Goal: Navigation & Orientation: Find specific page/section

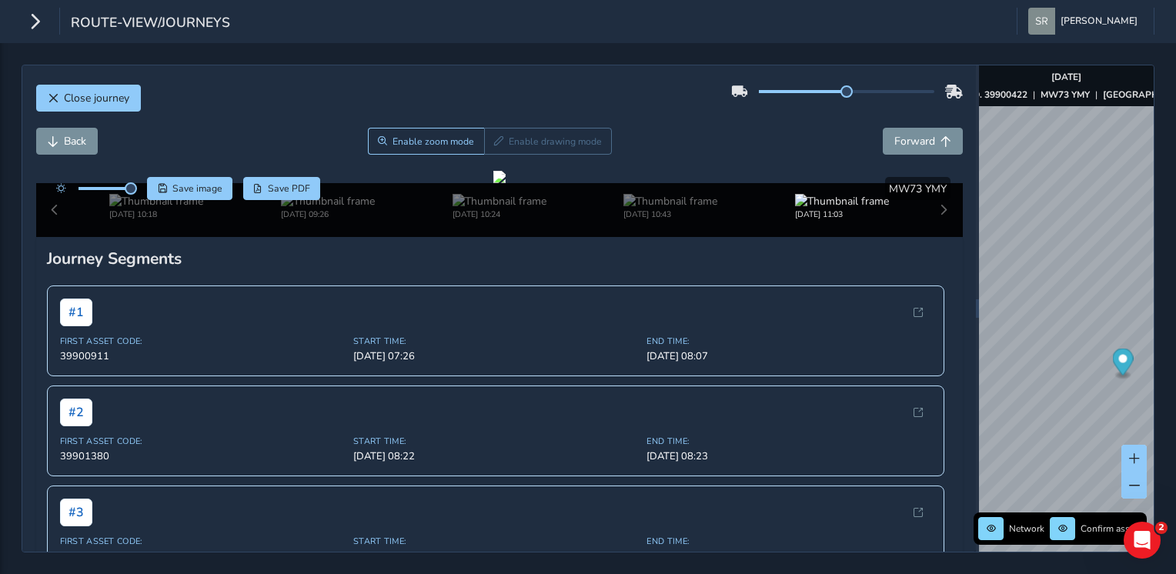
scroll to position [145, 0]
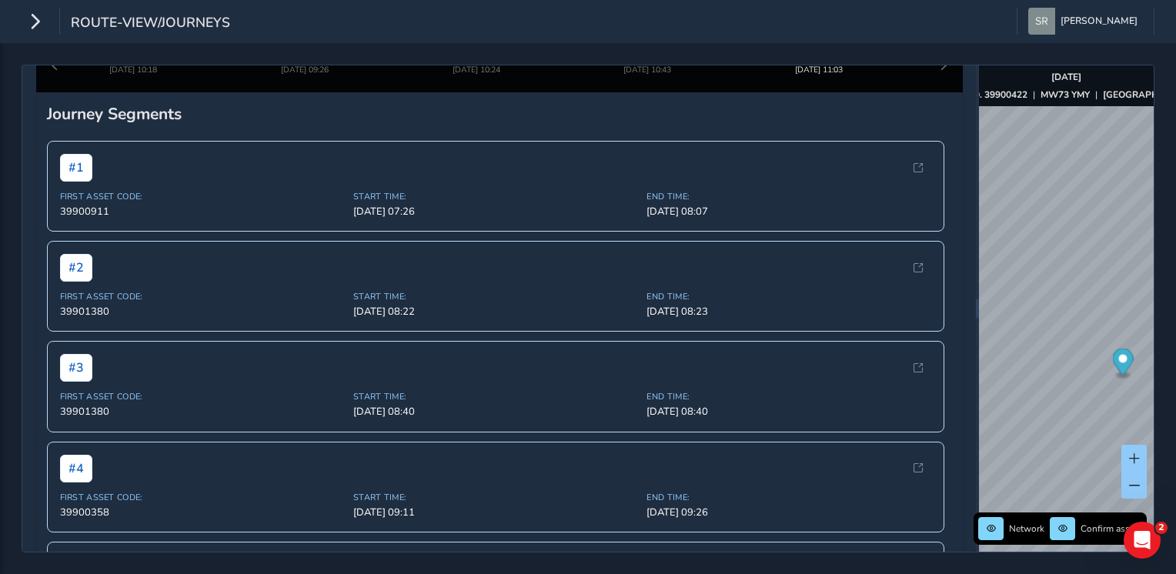
click at [154, 14] on span "route-view/journeys" at bounding box center [150, 24] width 159 height 22
click at [38, 20] on icon "button" at bounding box center [35, 21] width 16 height 27
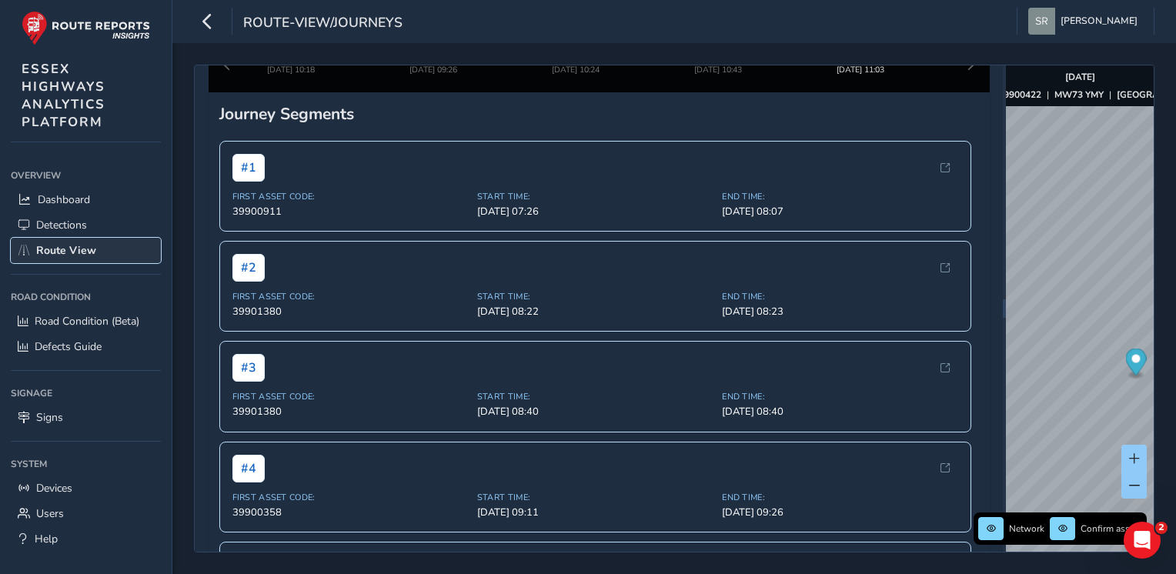
click at [73, 244] on span "Route View" at bounding box center [66, 250] width 60 height 15
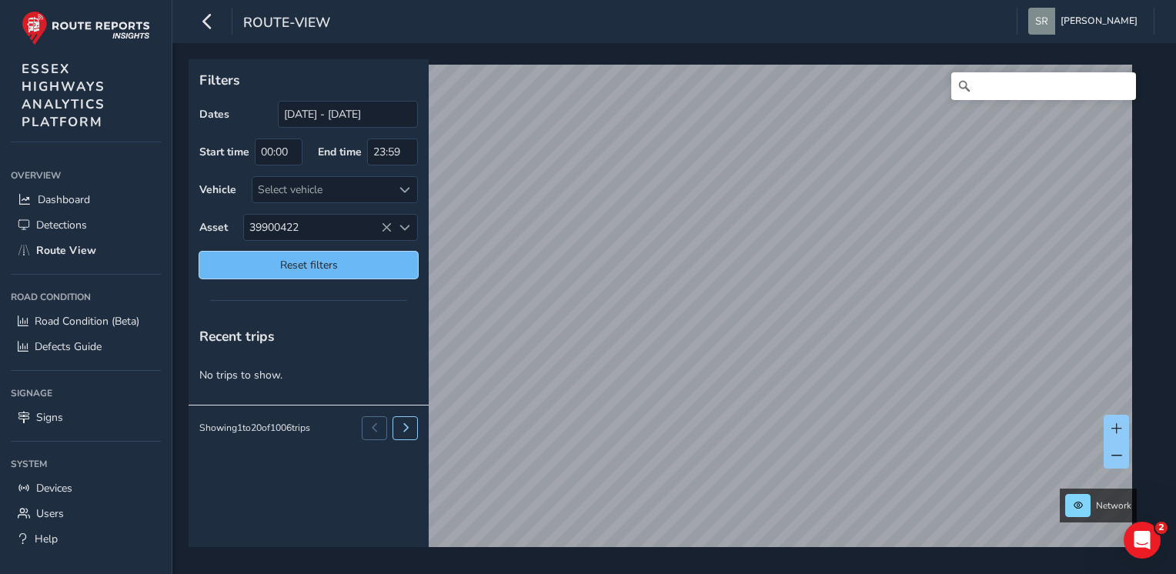
click at [372, 258] on span "Reset filters" at bounding box center [308, 265] width 195 height 15
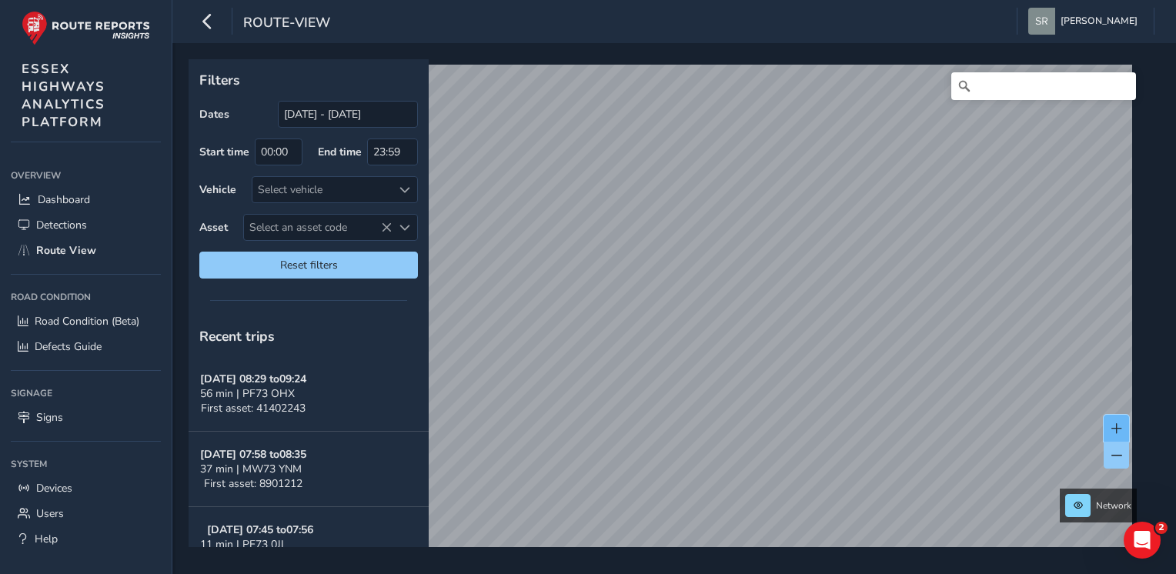
click at [1114, 418] on button at bounding box center [1115, 428] width 25 height 27
click at [1113, 419] on button at bounding box center [1115, 428] width 25 height 27
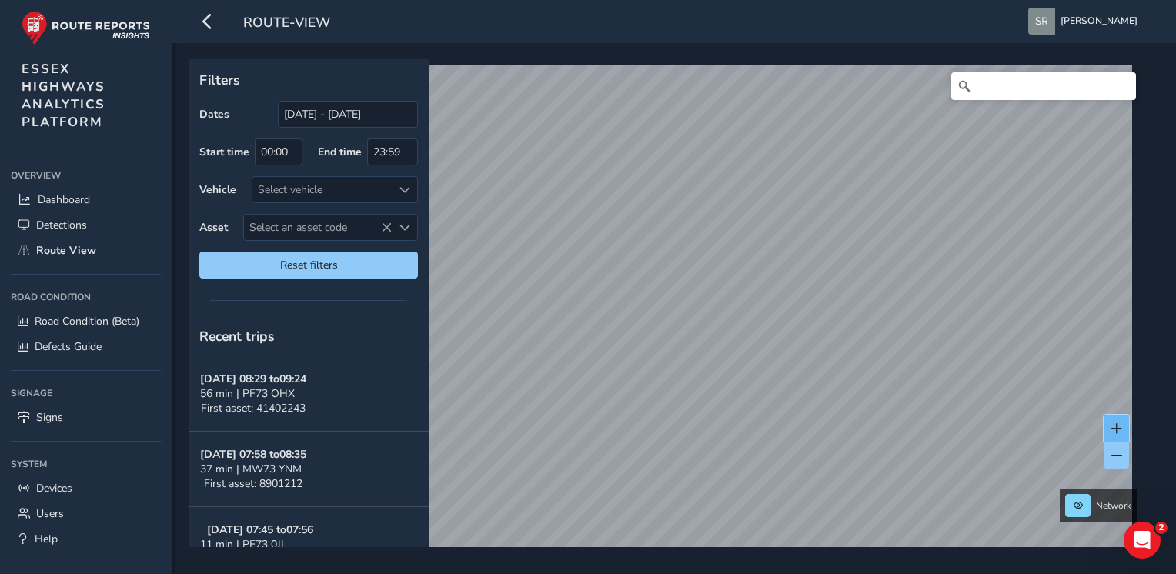
click at [1113, 419] on button at bounding box center [1115, 428] width 25 height 27
click at [1117, 424] on span at bounding box center [1116, 428] width 11 height 11
click at [1120, 457] on span at bounding box center [1116, 455] width 11 height 11
click at [309, 115] on input "[DATE] - [DATE]" at bounding box center [348, 114] width 140 height 27
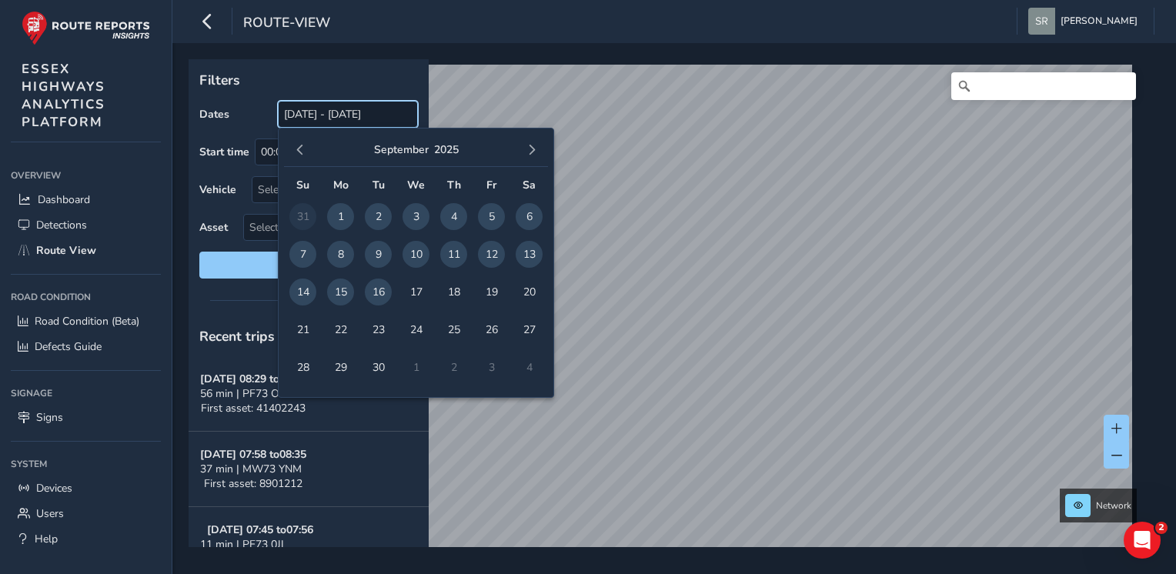
click at [309, 115] on input "[DATE] - [DATE]" at bounding box center [348, 114] width 140 height 27
click at [299, 145] on span "button" at bounding box center [300, 150] width 11 height 11
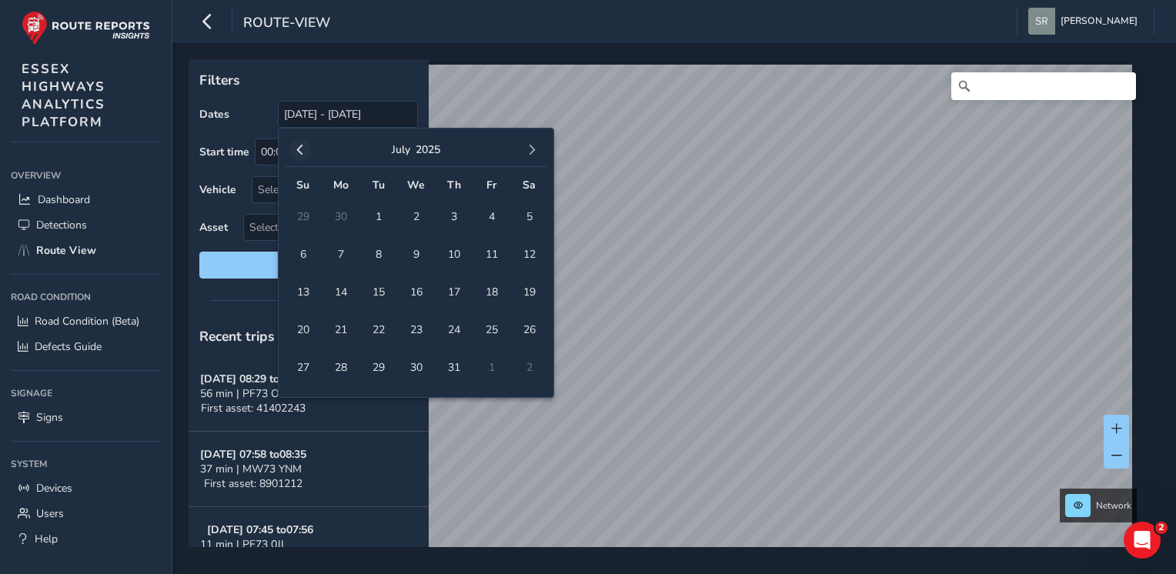
click at [299, 145] on button "button" at bounding box center [300, 150] width 22 height 22
click at [299, 145] on span "button" at bounding box center [300, 150] width 11 height 11
click at [452, 215] on span "1" at bounding box center [453, 216] width 27 height 27
click at [531, 149] on span "button" at bounding box center [531, 150] width 11 height 11
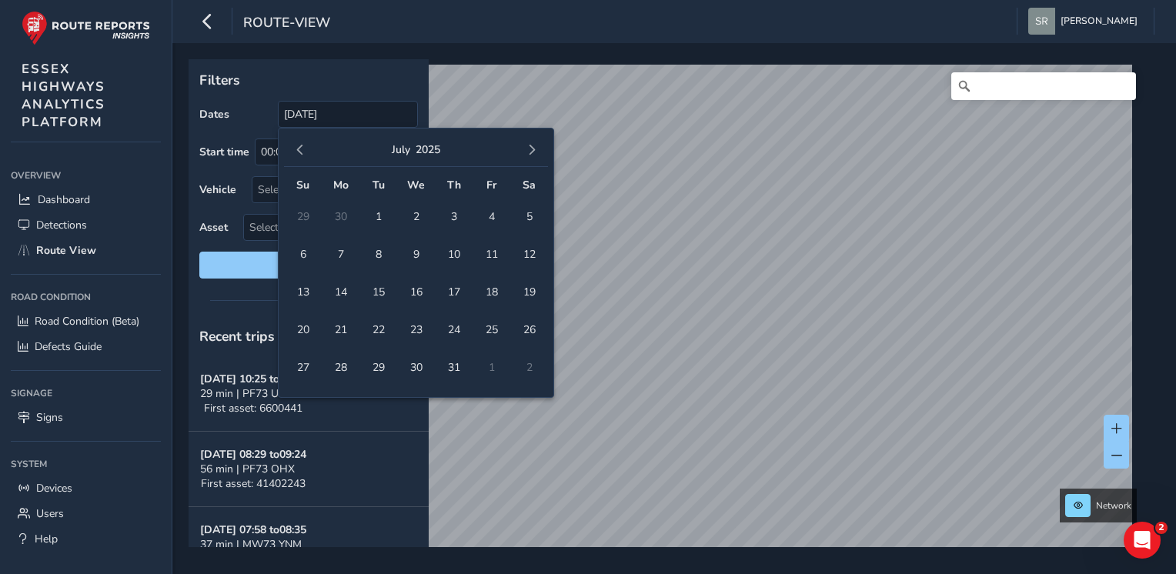
click at [531, 149] on span "button" at bounding box center [531, 150] width 11 height 11
click at [302, 285] on span "14" at bounding box center [302, 292] width 27 height 27
type input "[DATE] - [DATE]"
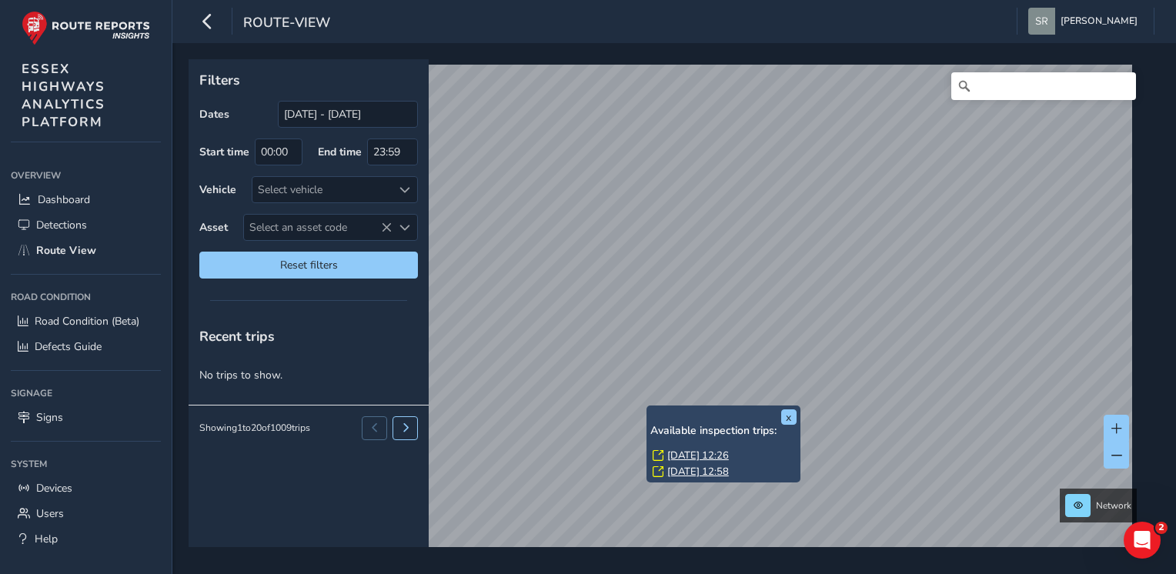
click at [704, 452] on link "[DATE] 12:26" at bounding box center [698, 456] width 62 height 14
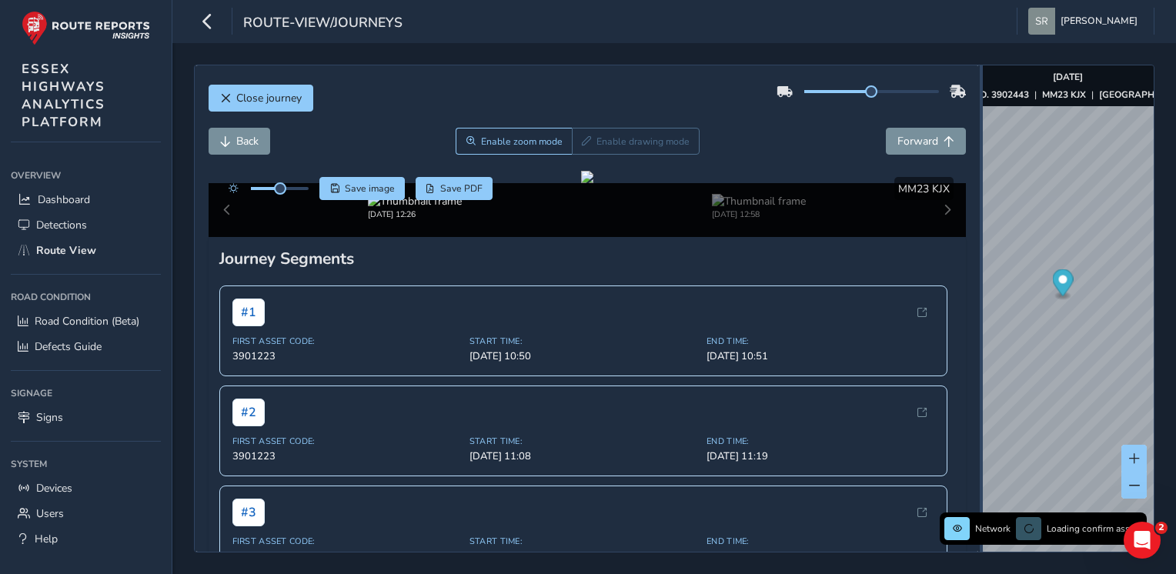
click at [1080, 286] on div "Close journey Back Enable zoom mode Enable drawing mode Forward Click and Drag …" at bounding box center [674, 309] width 960 height 488
click at [202, 12] on icon "button" at bounding box center [207, 21] width 16 height 27
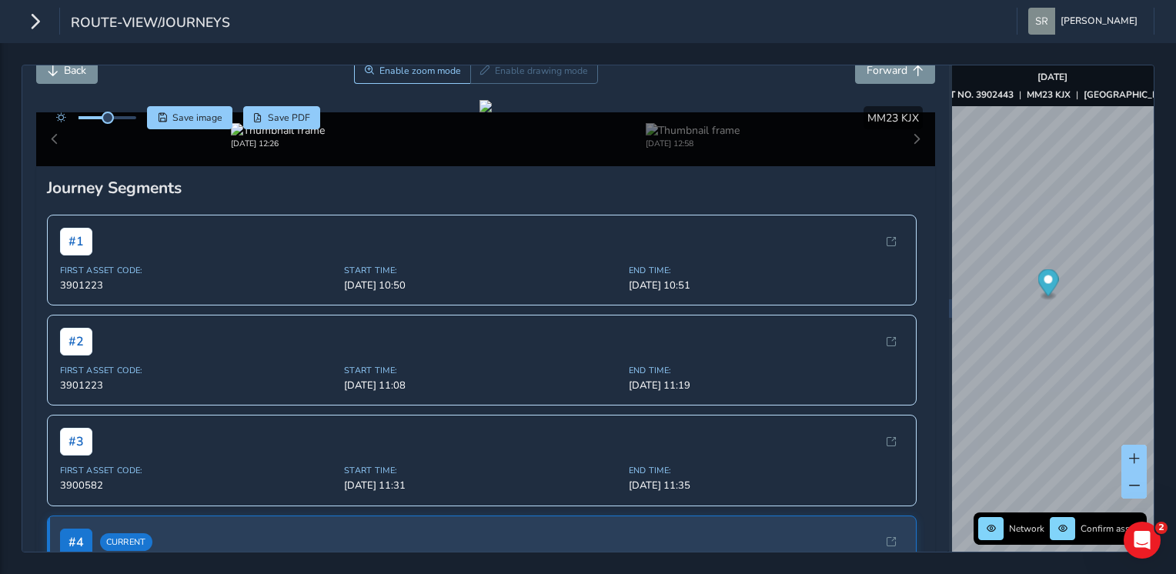
scroll to position [78, 0]
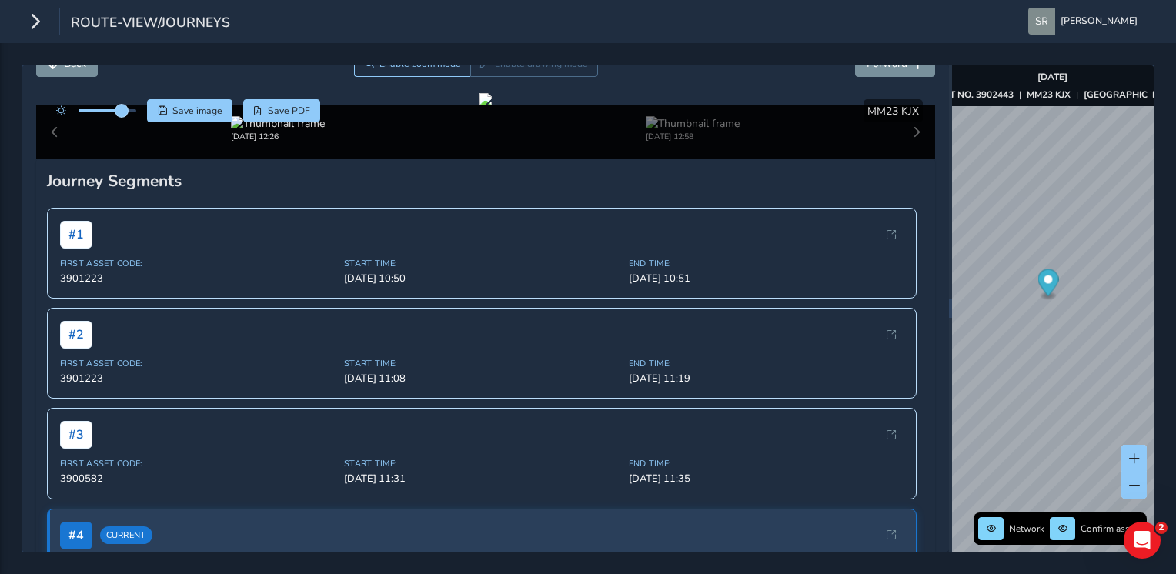
drag, startPoint x: 105, startPoint y: 109, endPoint x: 122, endPoint y: 105, distance: 16.6
click at [122, 105] on span at bounding box center [121, 111] width 12 height 12
click at [53, 69] on button "Back" at bounding box center [67, 63] width 62 height 27
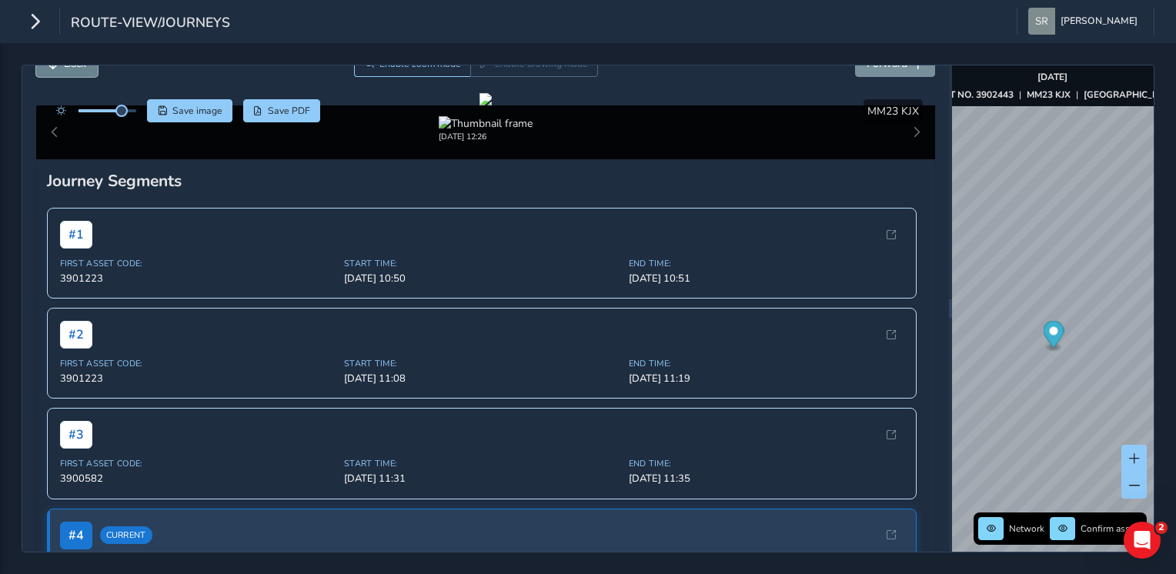
click at [53, 69] on button "Back" at bounding box center [67, 63] width 62 height 27
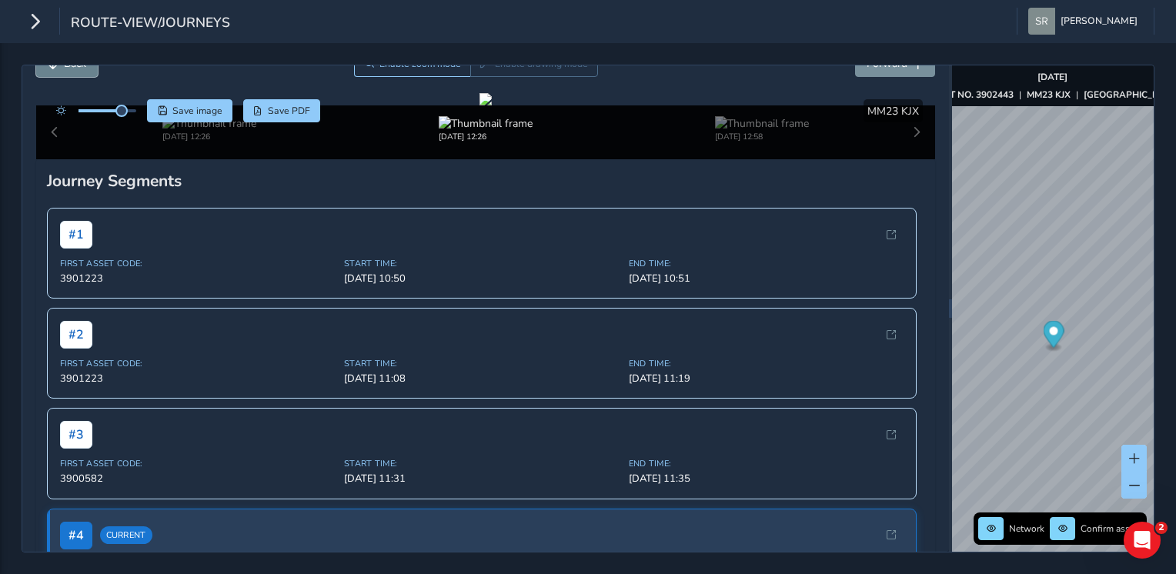
click at [53, 69] on button "Back" at bounding box center [67, 63] width 62 height 27
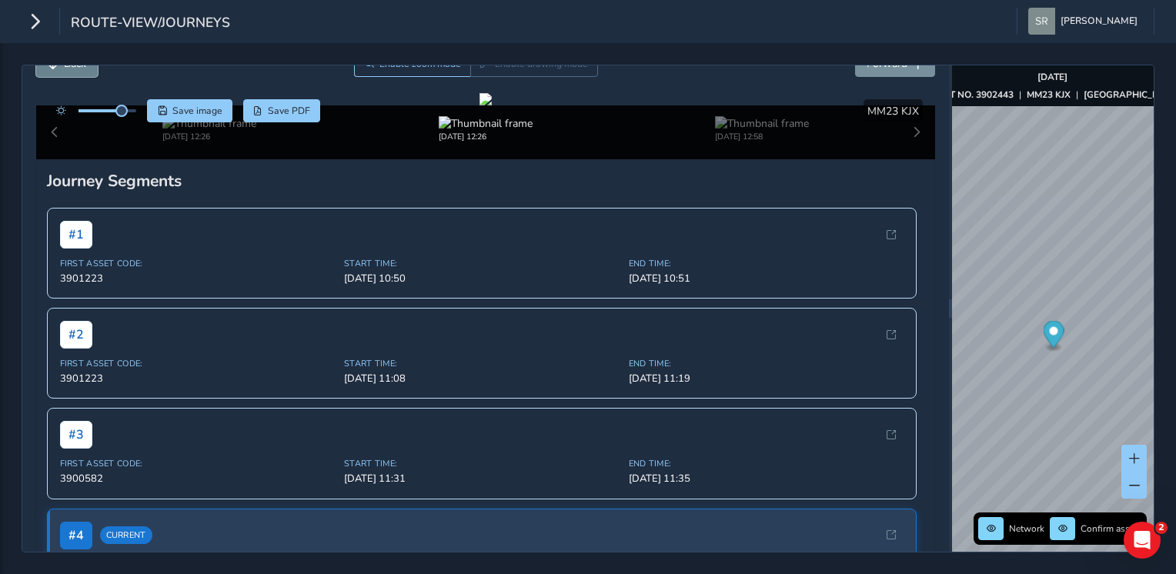
click at [53, 69] on button "Back" at bounding box center [67, 63] width 62 height 27
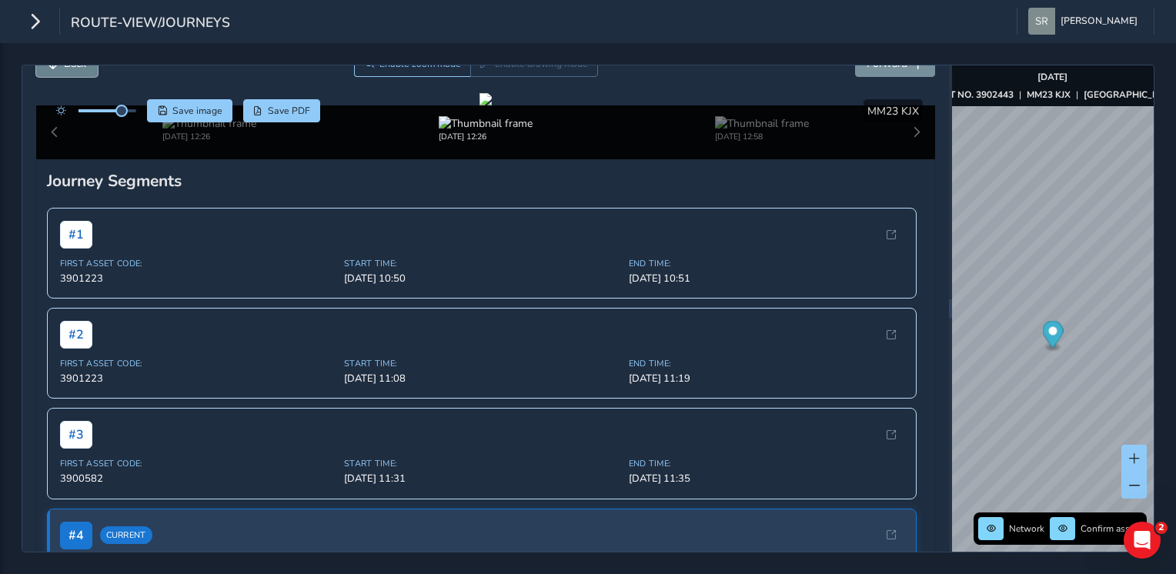
click at [53, 69] on button "Back" at bounding box center [67, 63] width 62 height 27
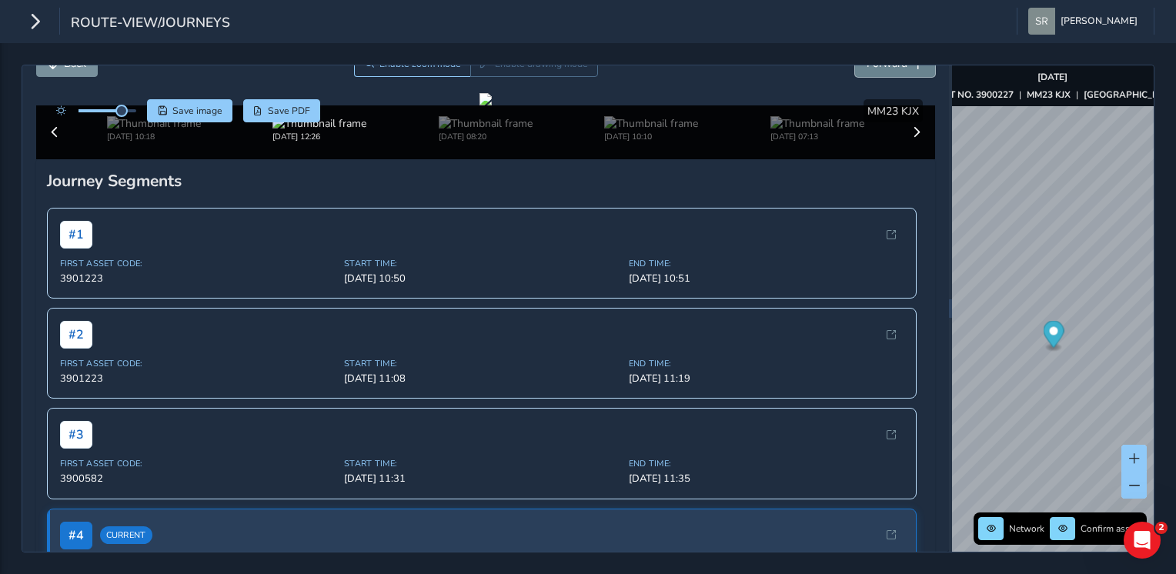
click at [866, 69] on span "Forward" at bounding box center [886, 63] width 41 height 15
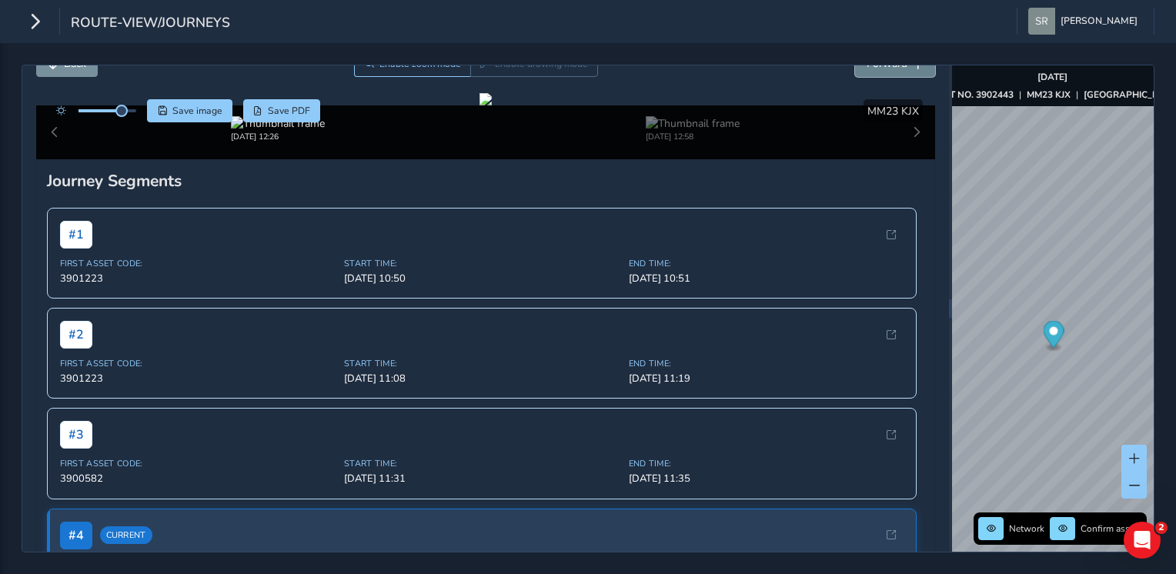
click at [894, 71] on button "Forward" at bounding box center [895, 63] width 80 height 27
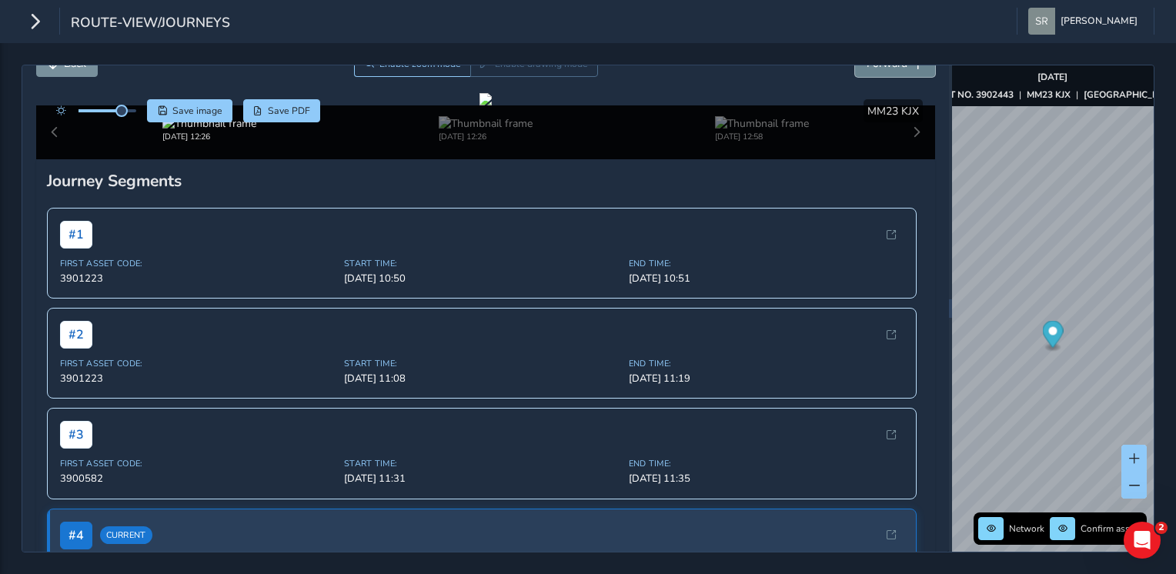
click at [894, 71] on button "Forward" at bounding box center [895, 63] width 80 height 27
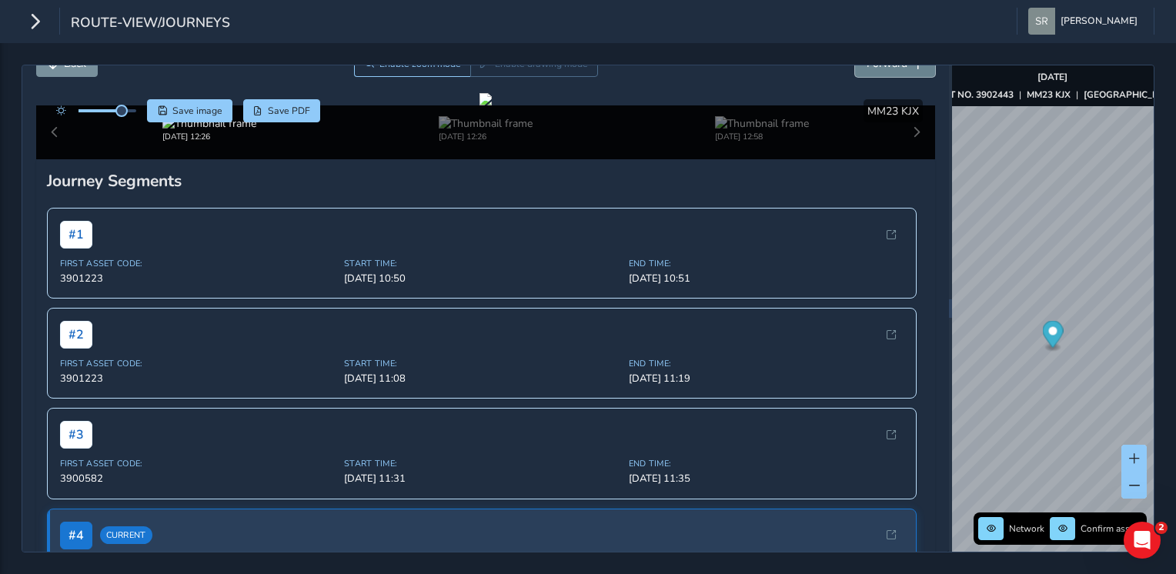
click at [894, 71] on button "Forward" at bounding box center [895, 63] width 80 height 27
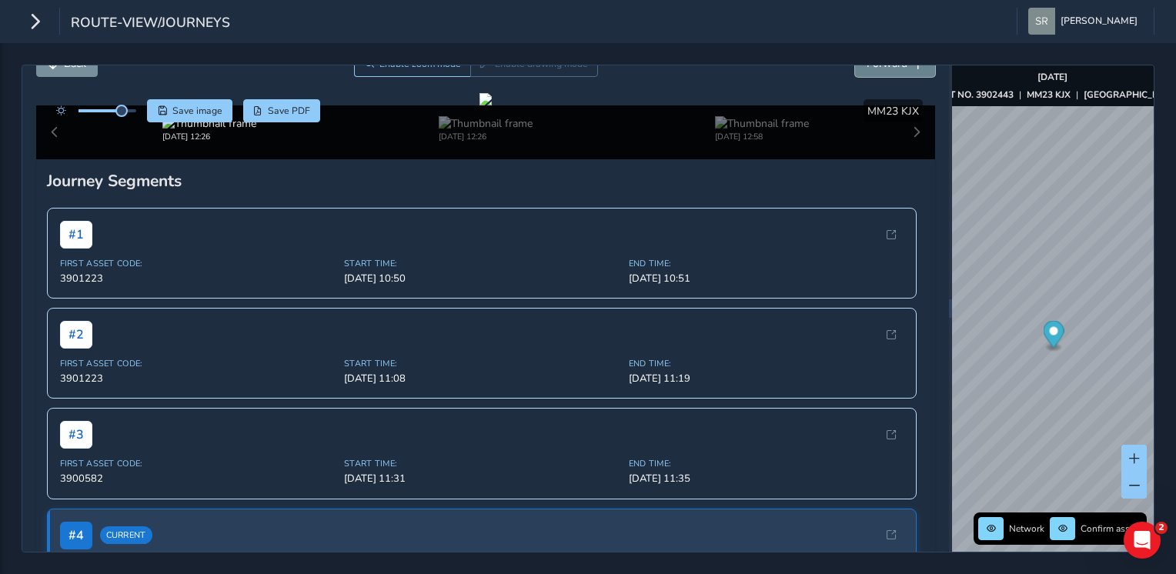
click at [894, 71] on button "Forward" at bounding box center [895, 63] width 80 height 27
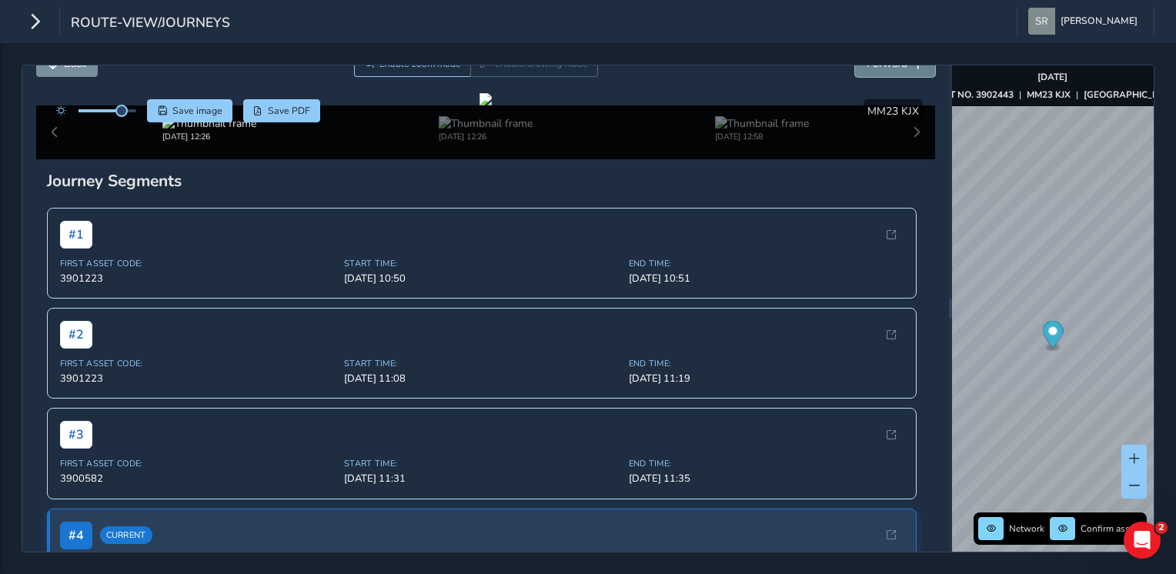
click at [894, 71] on button "Forward" at bounding box center [895, 63] width 80 height 27
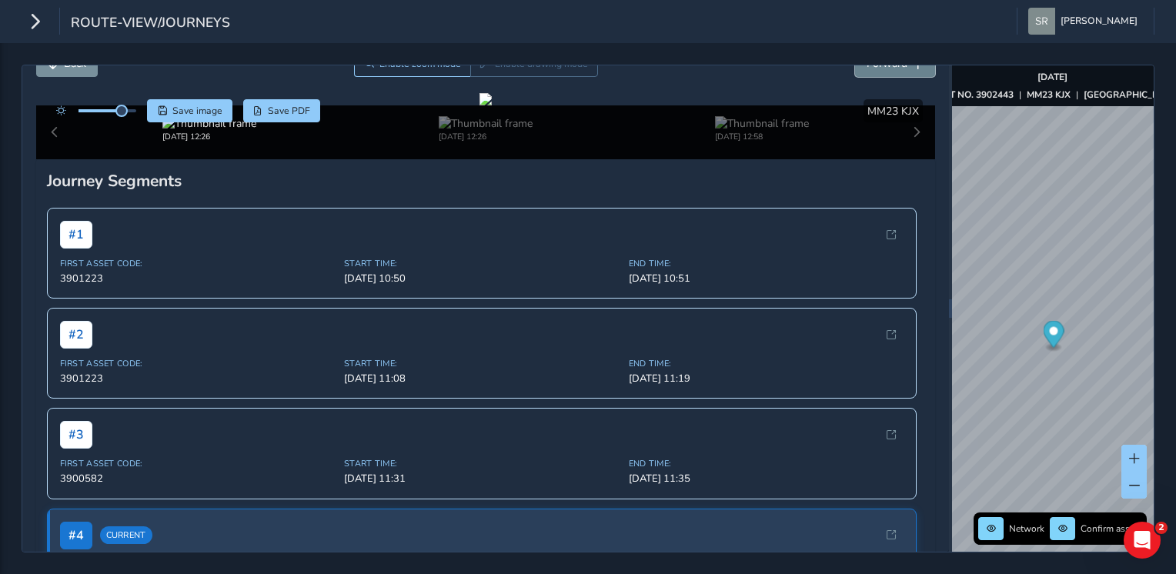
click at [894, 71] on button "Forward" at bounding box center [895, 63] width 80 height 27
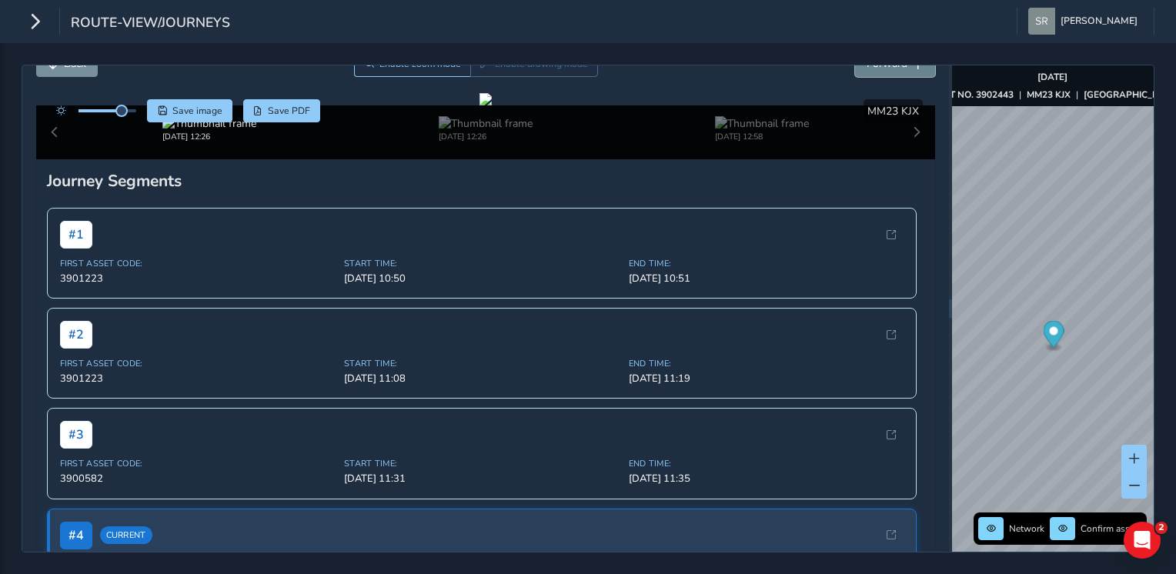
click at [894, 71] on button "Forward" at bounding box center [895, 63] width 80 height 27
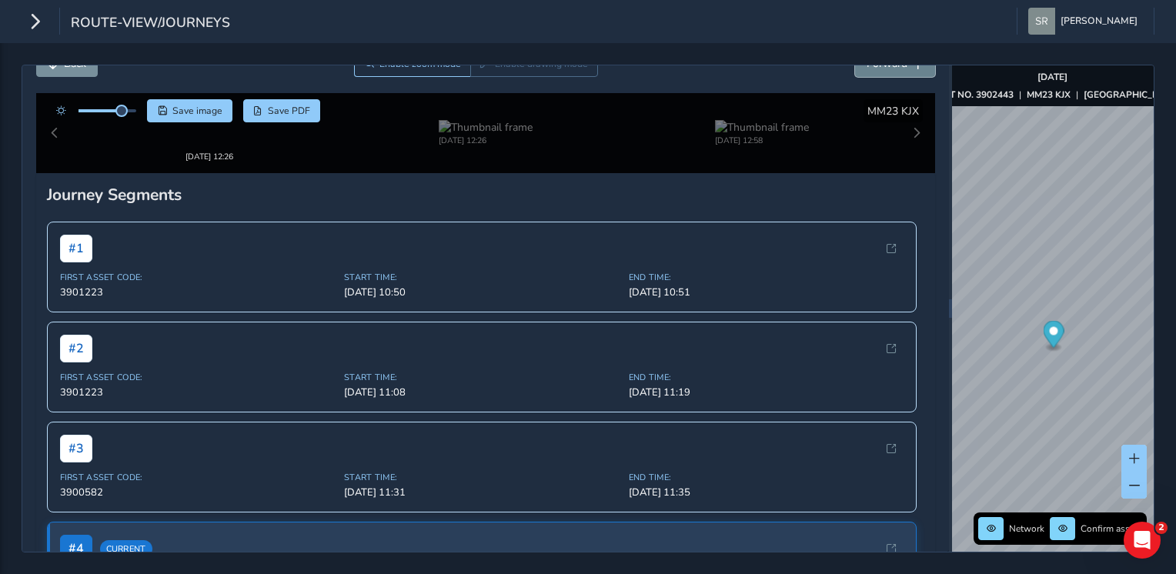
click at [894, 71] on button "Forward" at bounding box center [895, 63] width 80 height 27
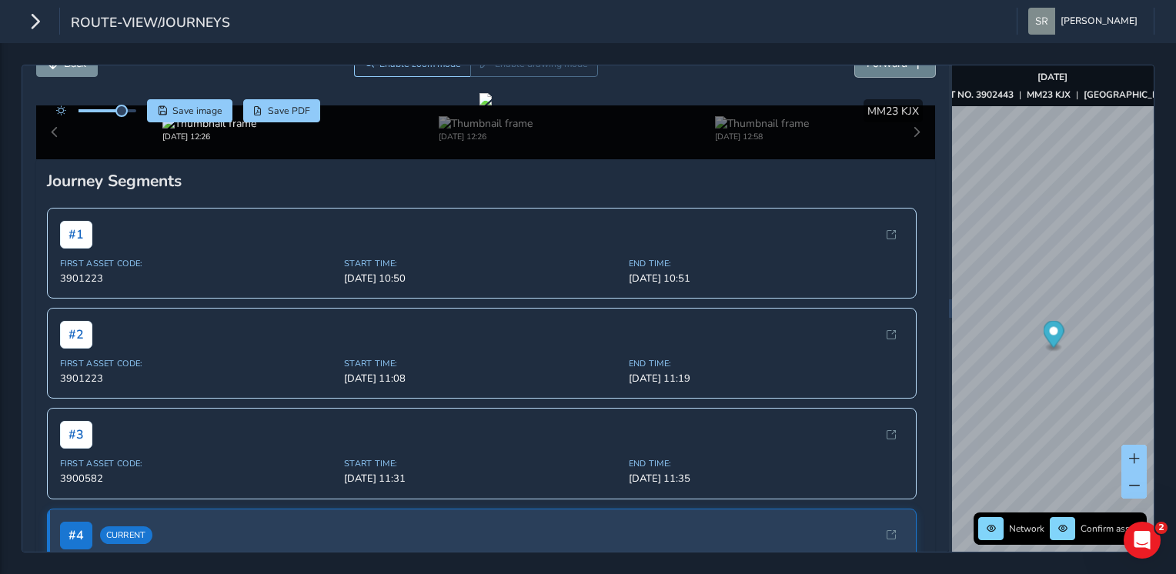
click at [894, 71] on button "Forward" at bounding box center [895, 63] width 80 height 27
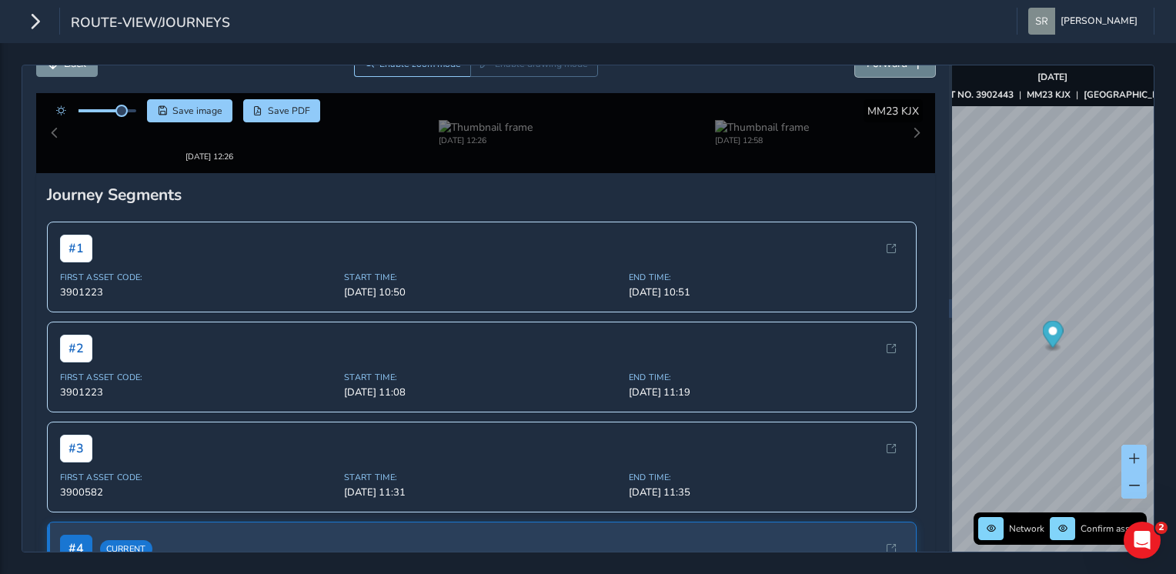
click at [894, 71] on button "Forward" at bounding box center [895, 63] width 80 height 27
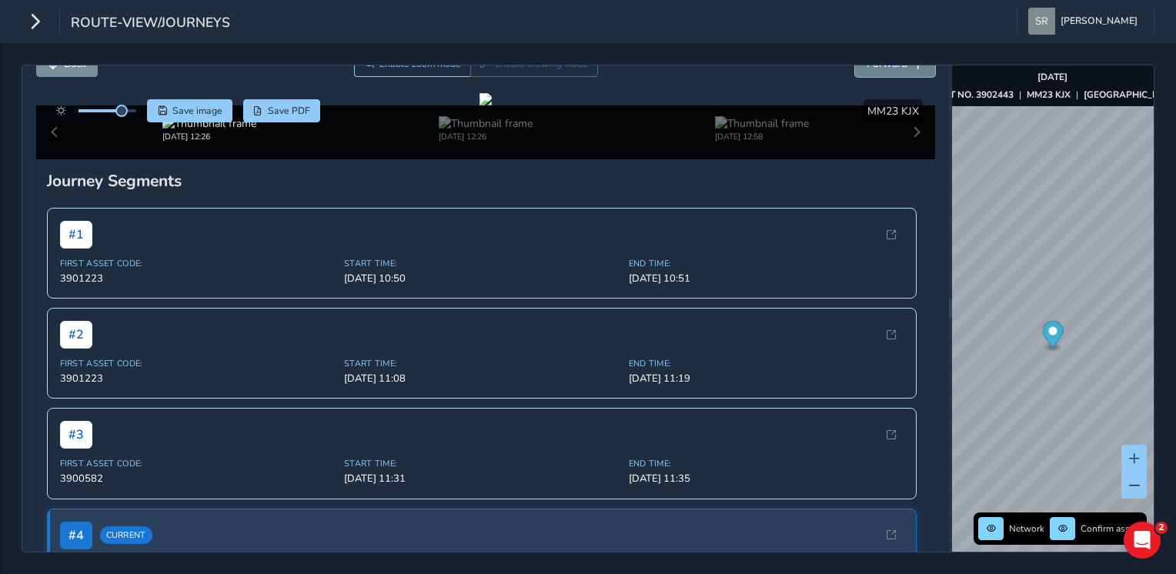
click at [894, 71] on button "Forward" at bounding box center [895, 63] width 80 height 27
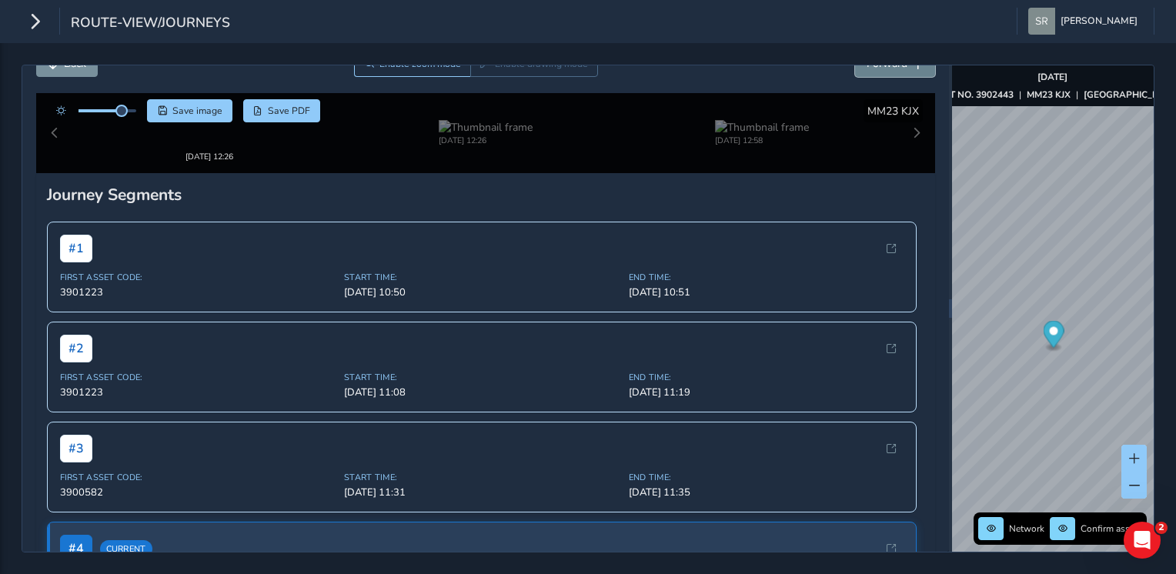
click at [894, 71] on button "Forward" at bounding box center [895, 63] width 80 height 27
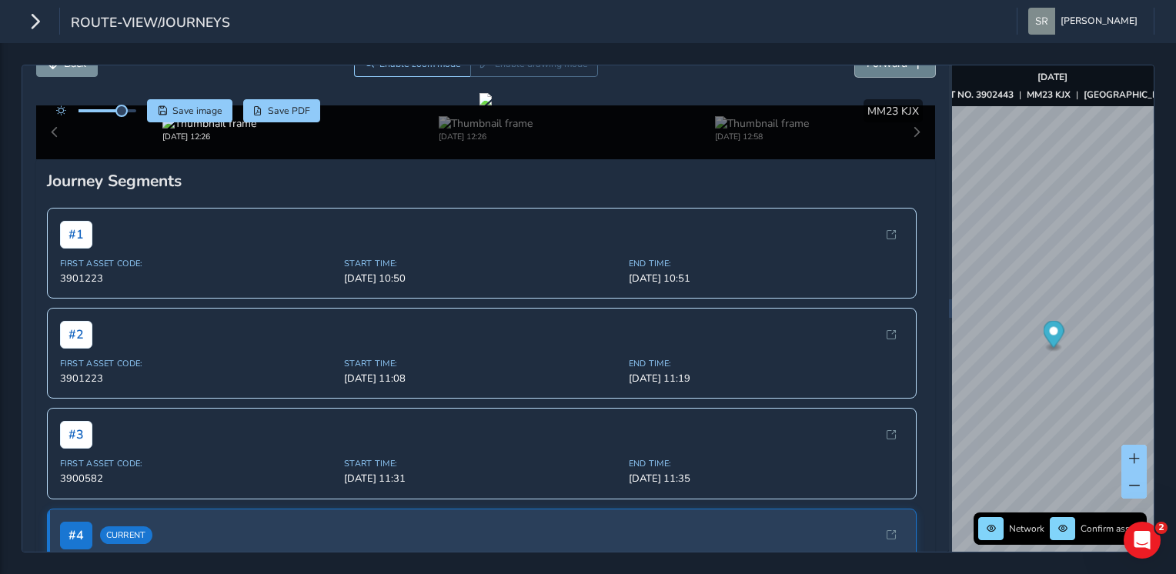
click at [894, 71] on button "Forward" at bounding box center [895, 63] width 80 height 27
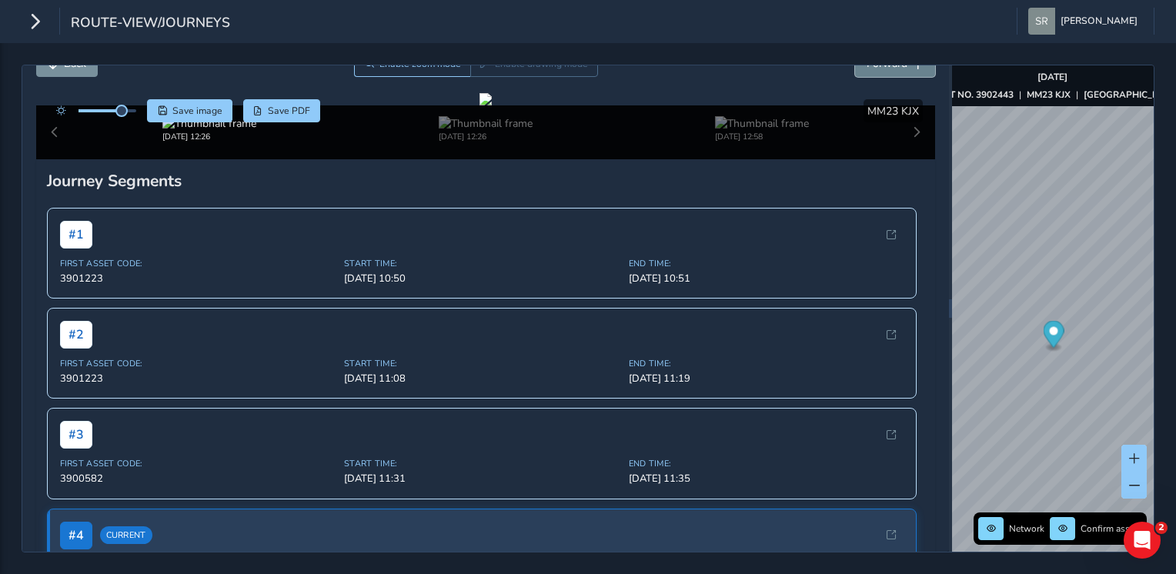
click at [894, 71] on button "Forward" at bounding box center [895, 63] width 80 height 27
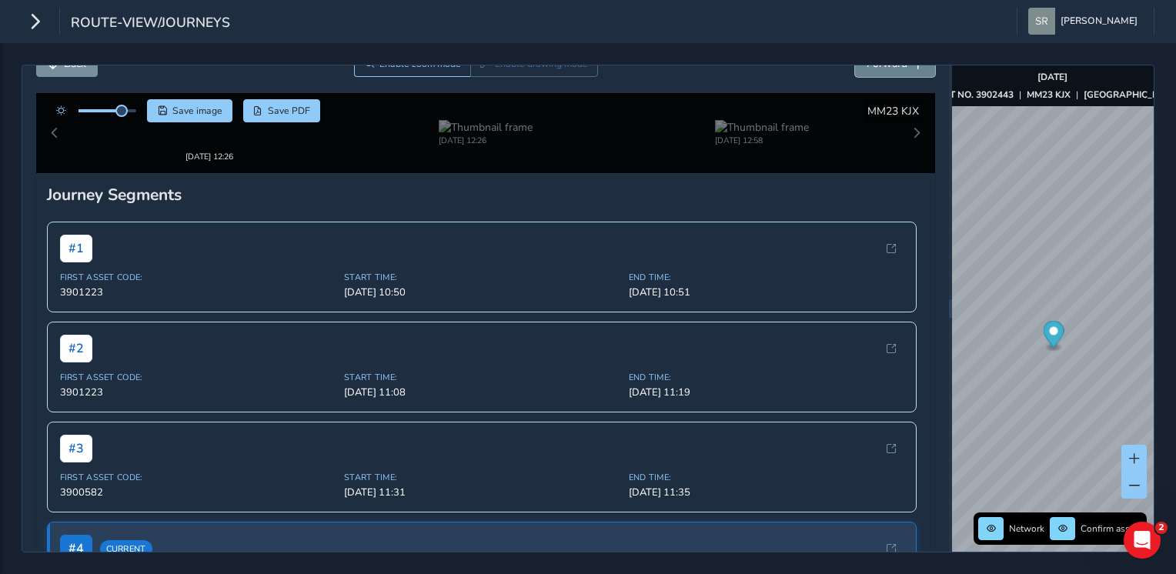
click at [894, 71] on button "Forward" at bounding box center [895, 63] width 80 height 27
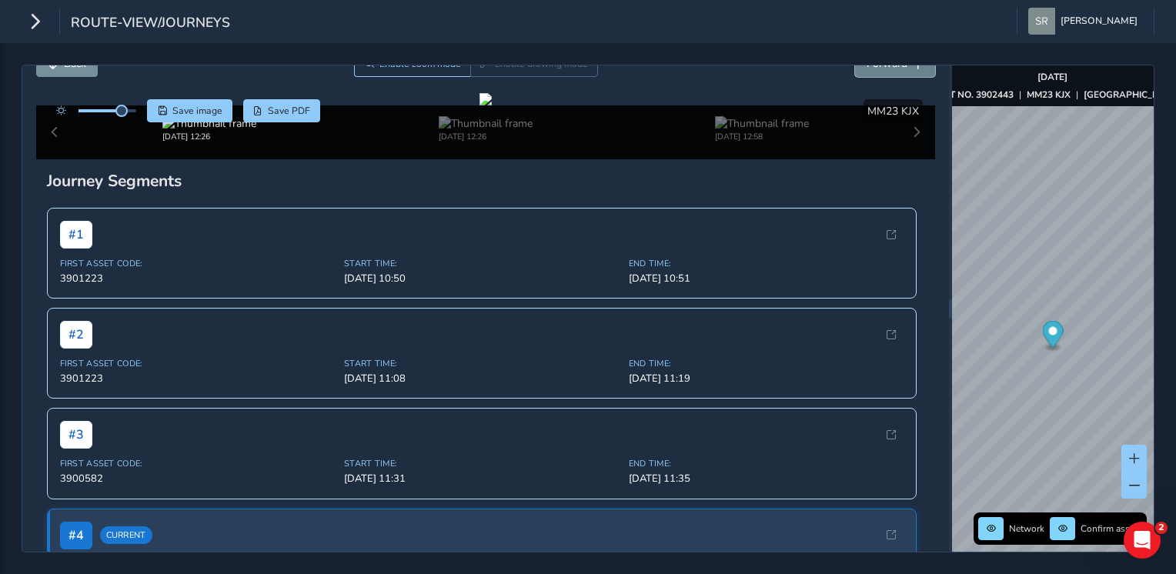
click at [894, 71] on button "Forward" at bounding box center [895, 63] width 80 height 27
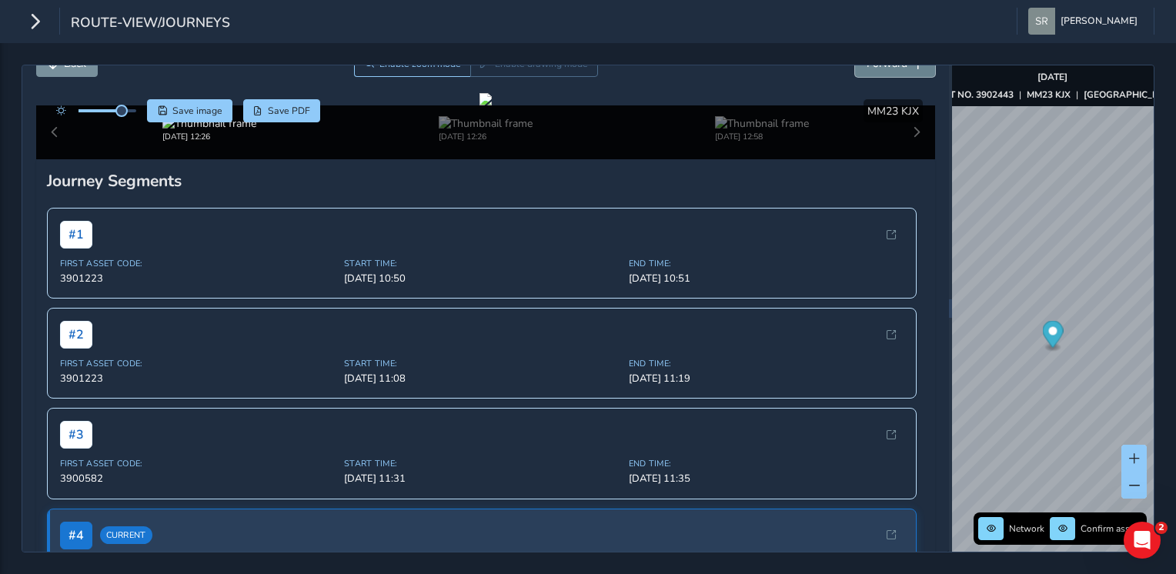
click at [894, 71] on button "Forward" at bounding box center [895, 63] width 80 height 27
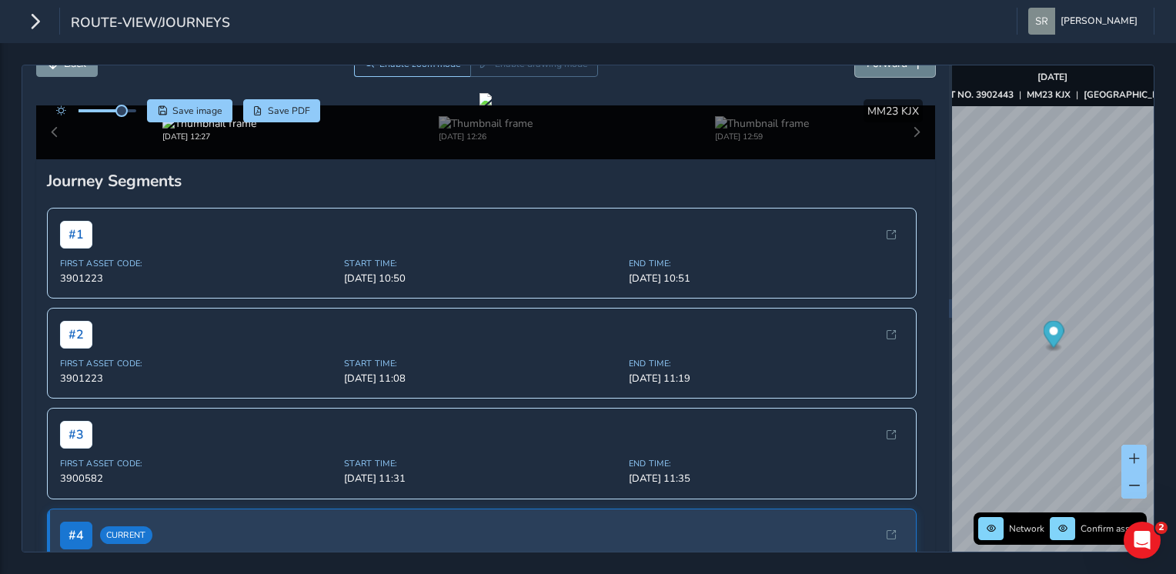
click at [894, 71] on button "Forward" at bounding box center [895, 63] width 80 height 27
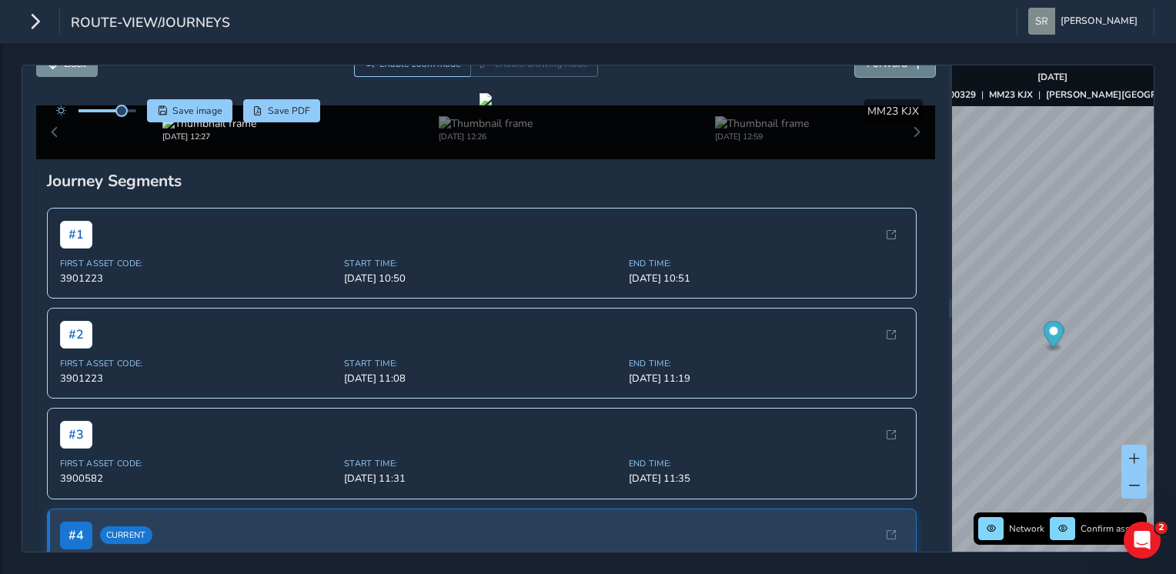
click at [894, 71] on button "Forward" at bounding box center [895, 63] width 80 height 27
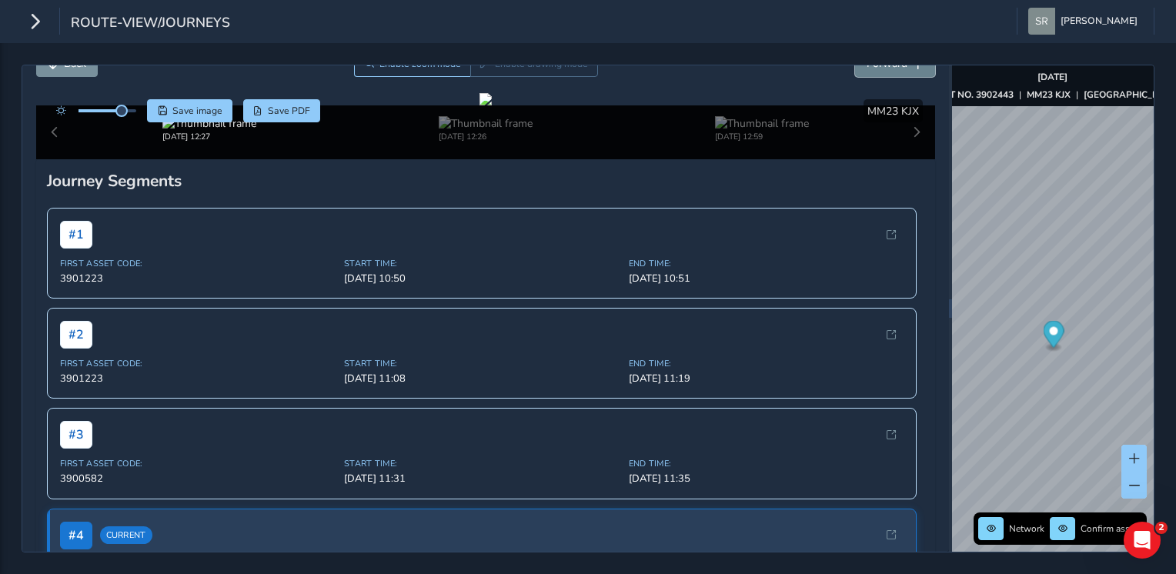
click at [894, 71] on button "Forward" at bounding box center [895, 63] width 80 height 27
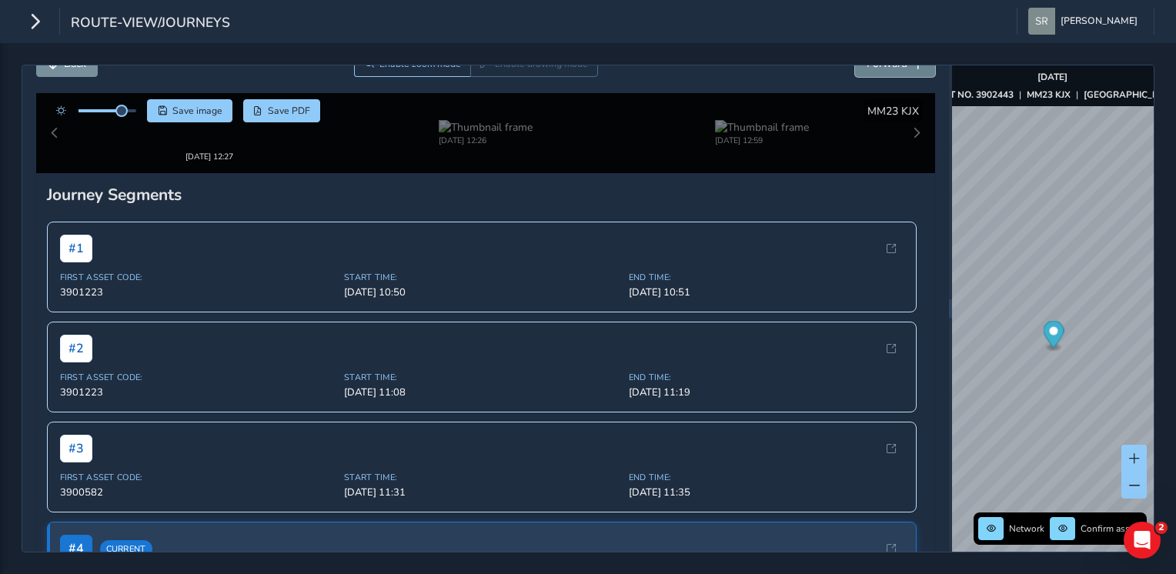
click at [894, 71] on button "Forward" at bounding box center [895, 63] width 80 height 27
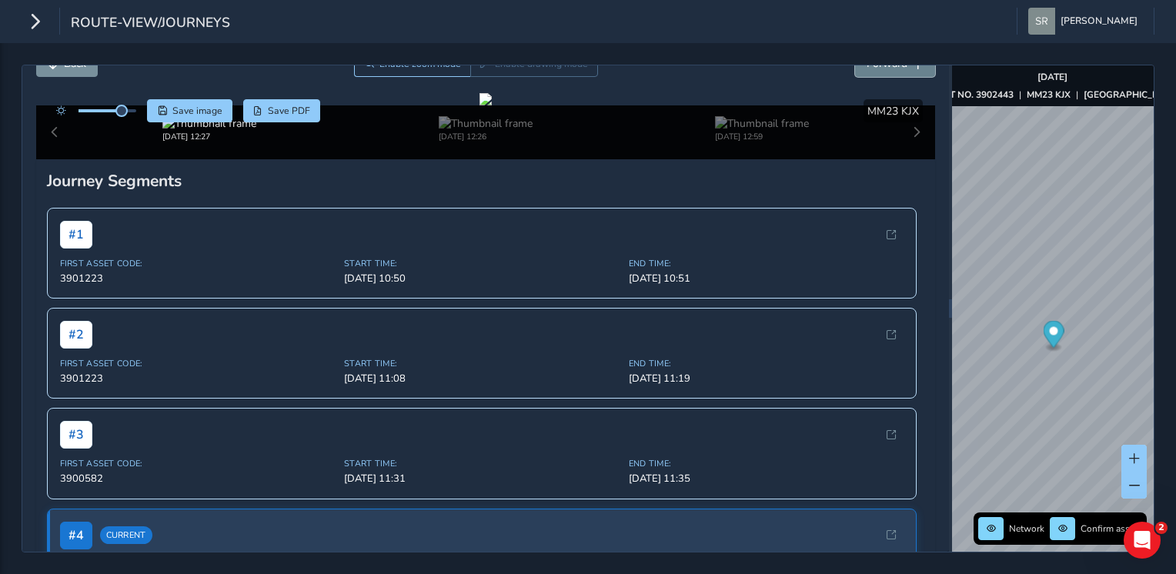
click at [894, 71] on button "Forward" at bounding box center [895, 63] width 80 height 27
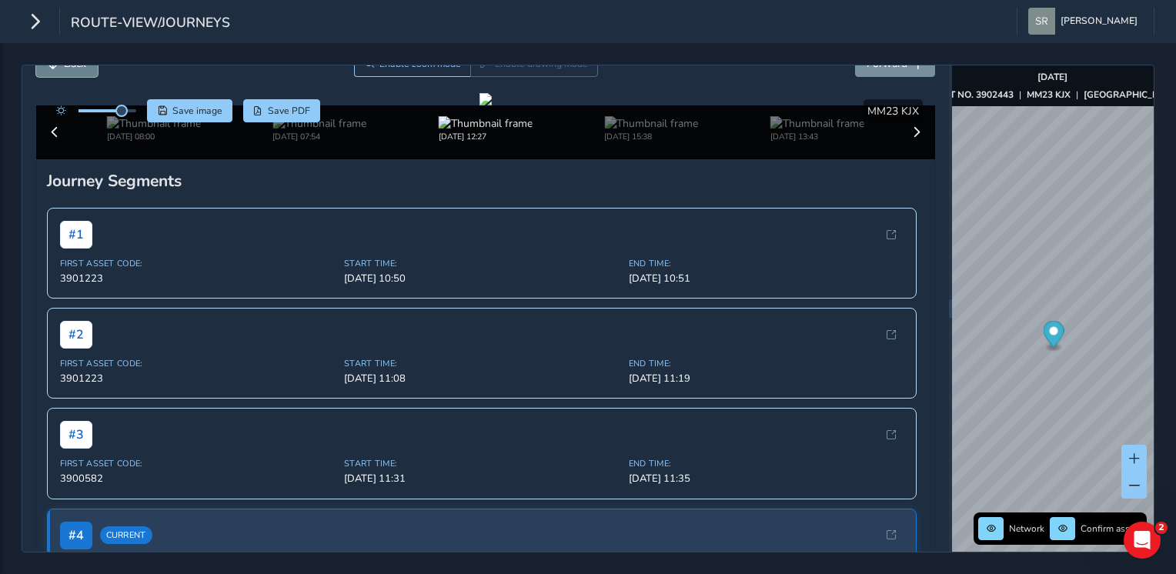
click at [73, 75] on button "Back" at bounding box center [67, 63] width 62 height 27
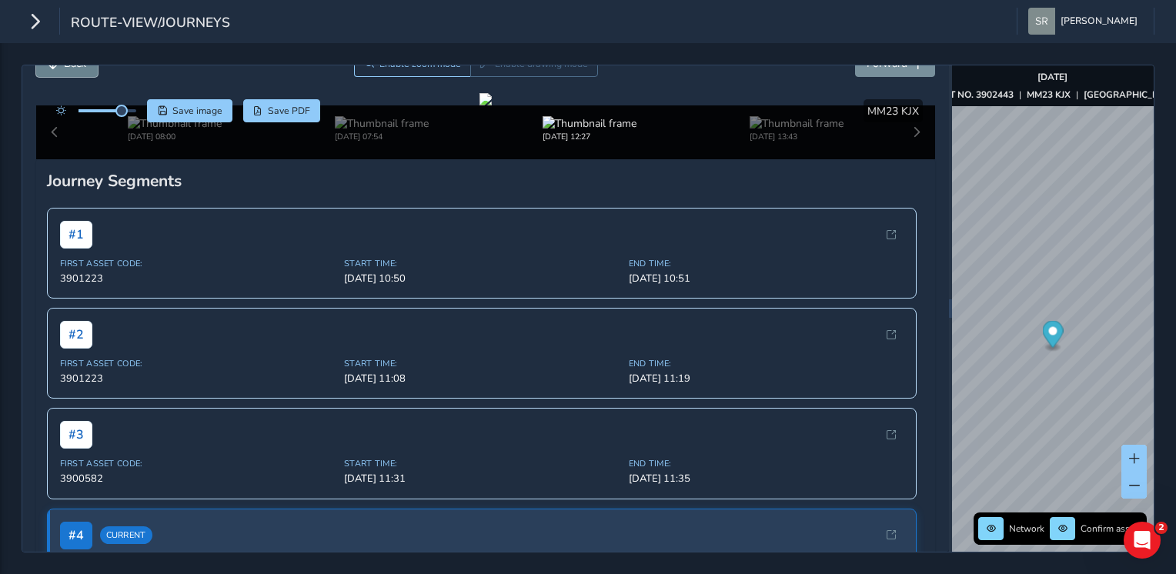
click at [73, 75] on button "Back" at bounding box center [67, 63] width 62 height 27
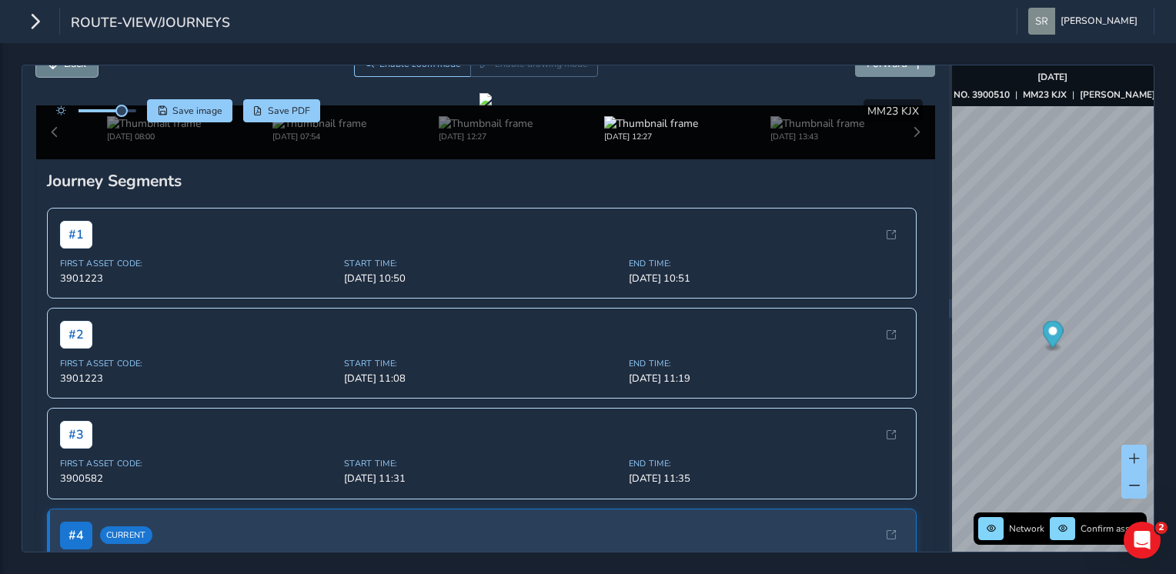
click at [73, 75] on button "Back" at bounding box center [67, 63] width 62 height 27
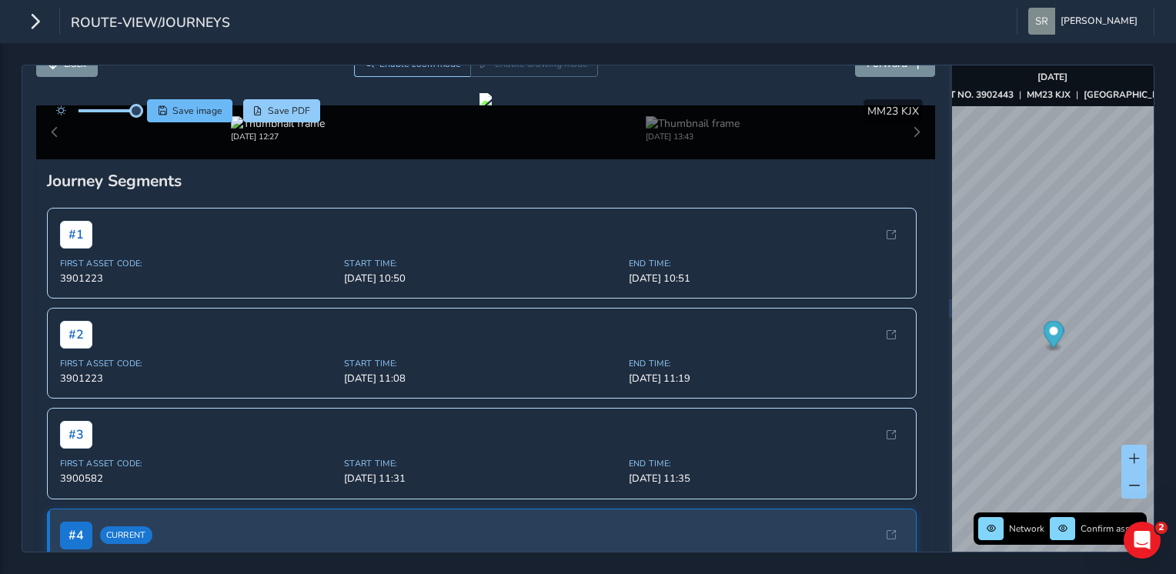
drag, startPoint x: 123, startPoint y: 112, endPoint x: 187, endPoint y: 109, distance: 63.9
click at [187, 109] on div "Save image Save PDF" at bounding box center [184, 110] width 272 height 23
click at [856, 72] on button "Forward" at bounding box center [895, 63] width 80 height 27
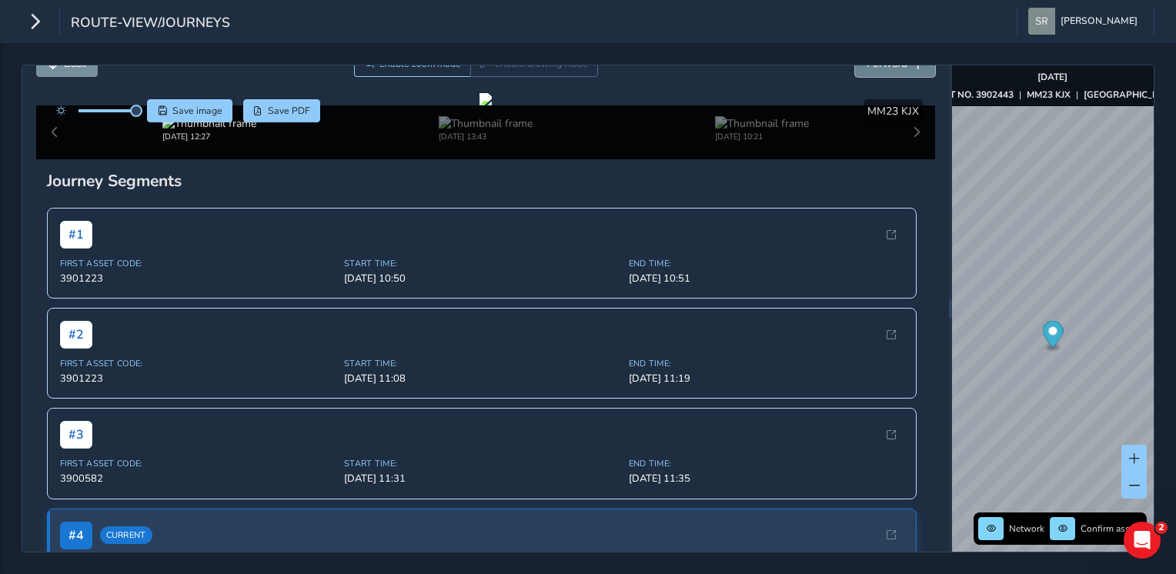
click at [856, 72] on button "Forward" at bounding box center [895, 63] width 80 height 27
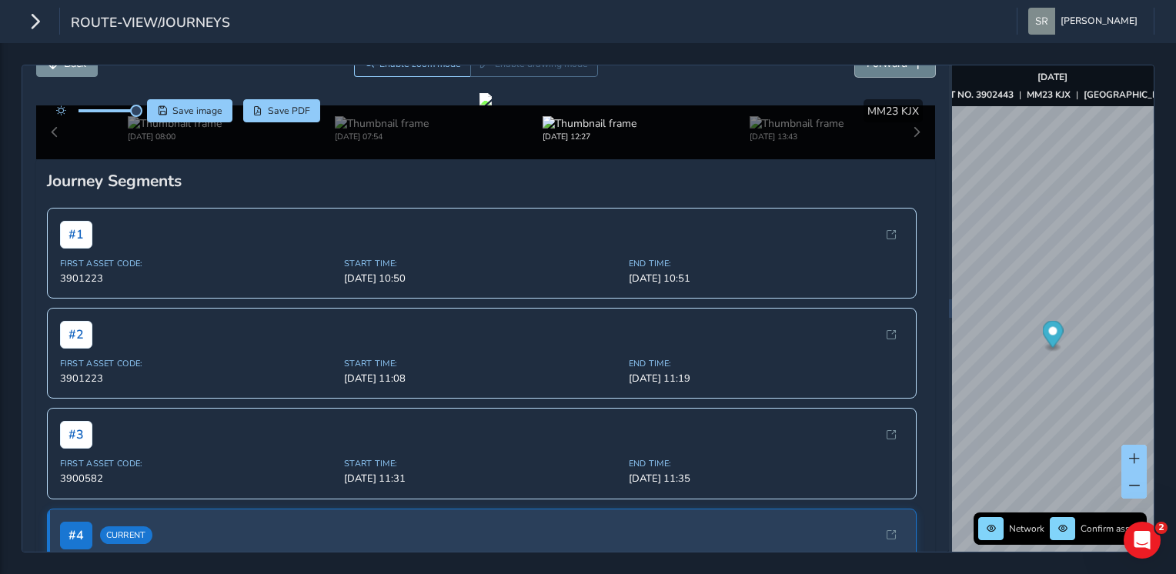
click at [856, 72] on button "Forward" at bounding box center [895, 63] width 80 height 27
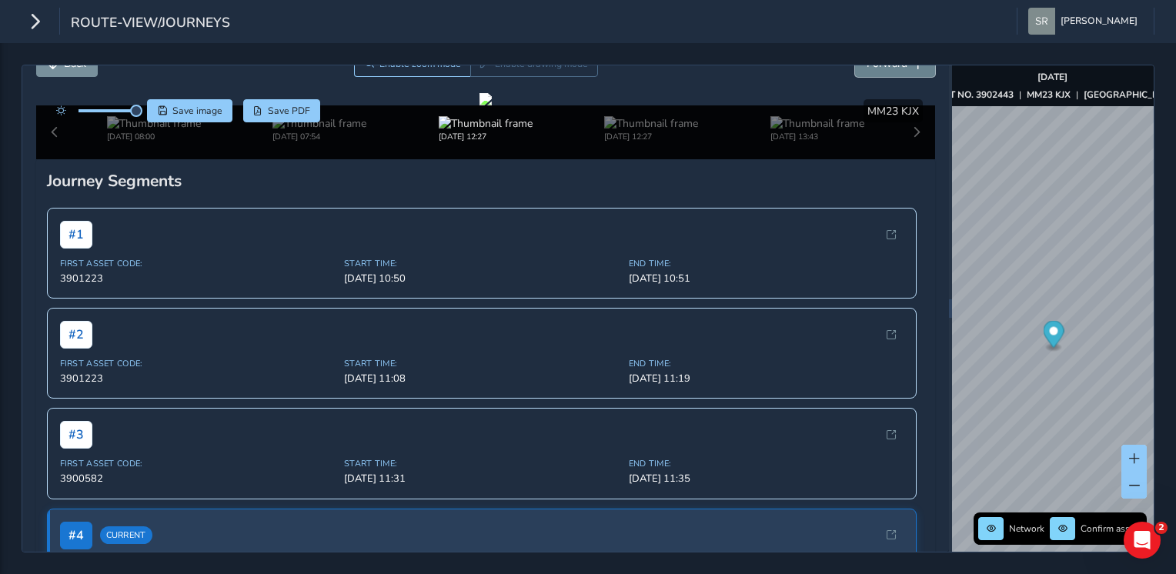
click at [856, 72] on button "Forward" at bounding box center [895, 63] width 80 height 27
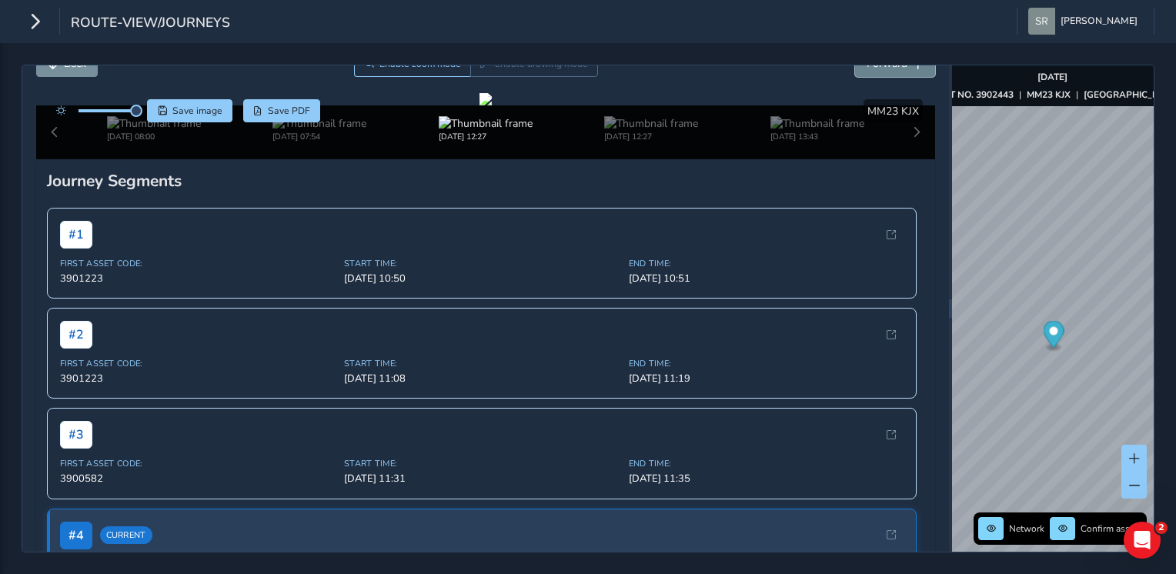
click at [856, 72] on button "Forward" at bounding box center [895, 63] width 80 height 27
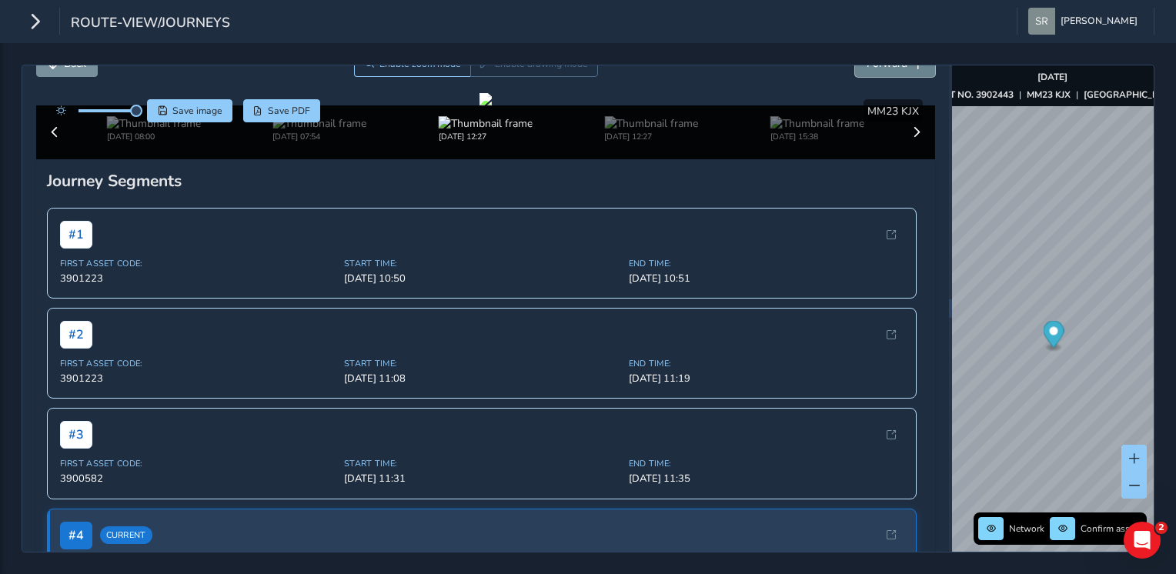
click at [856, 72] on button "Forward" at bounding box center [895, 63] width 80 height 27
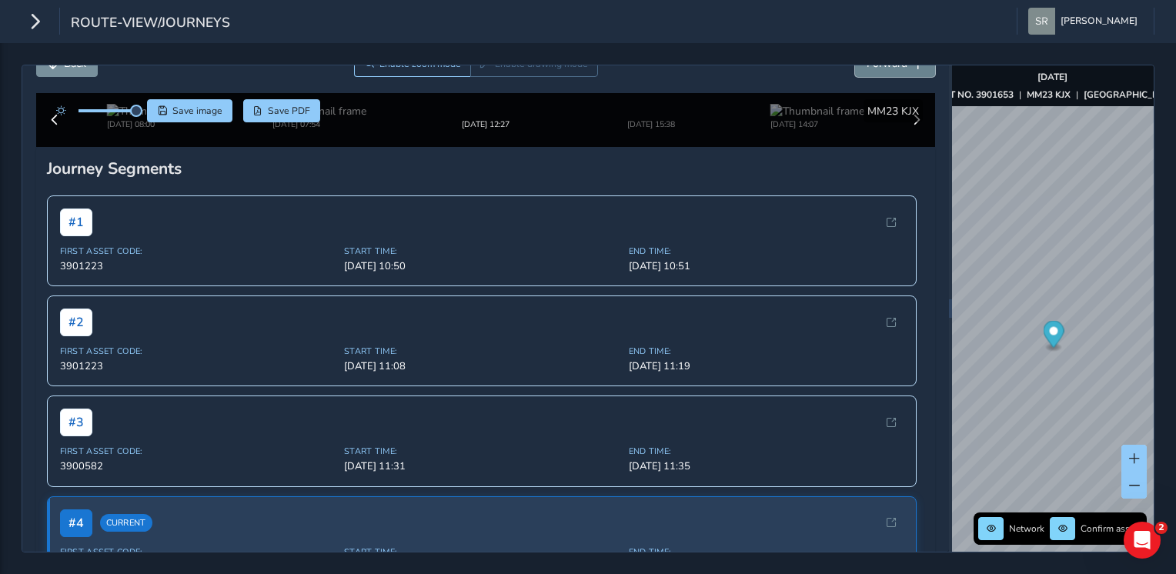
click at [855, 70] on button "Forward" at bounding box center [895, 63] width 80 height 27
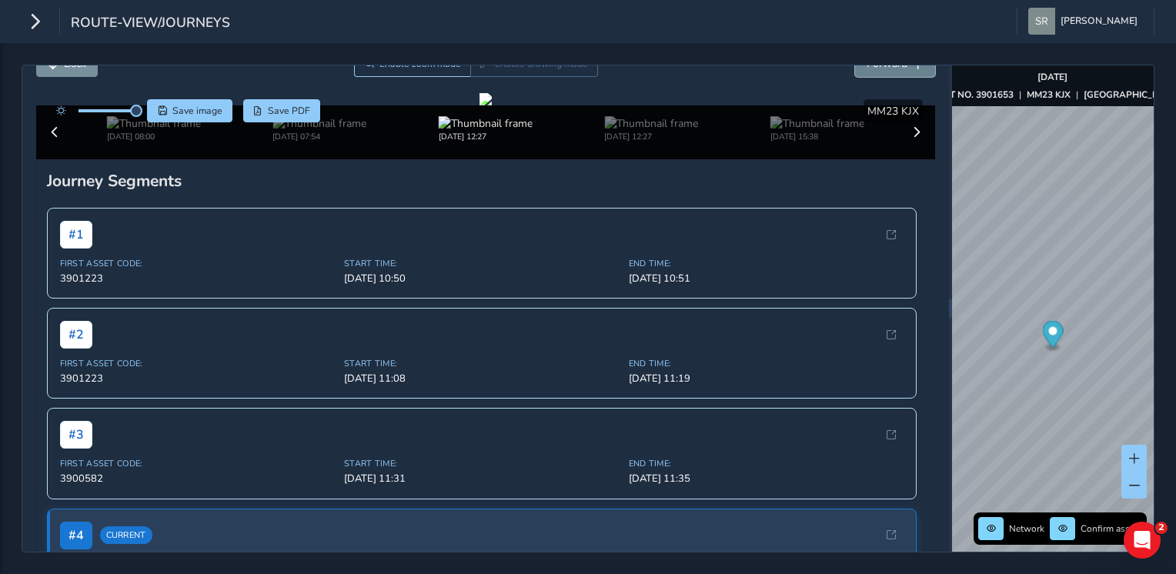
click at [855, 70] on button "Forward" at bounding box center [895, 63] width 80 height 27
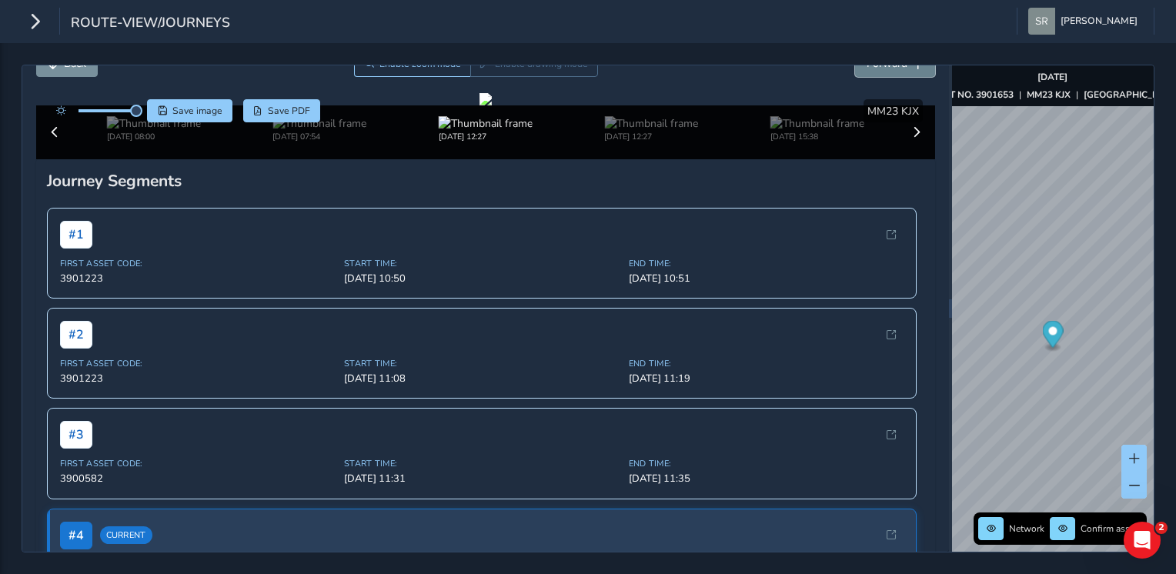
click at [855, 70] on button "Forward" at bounding box center [895, 63] width 80 height 27
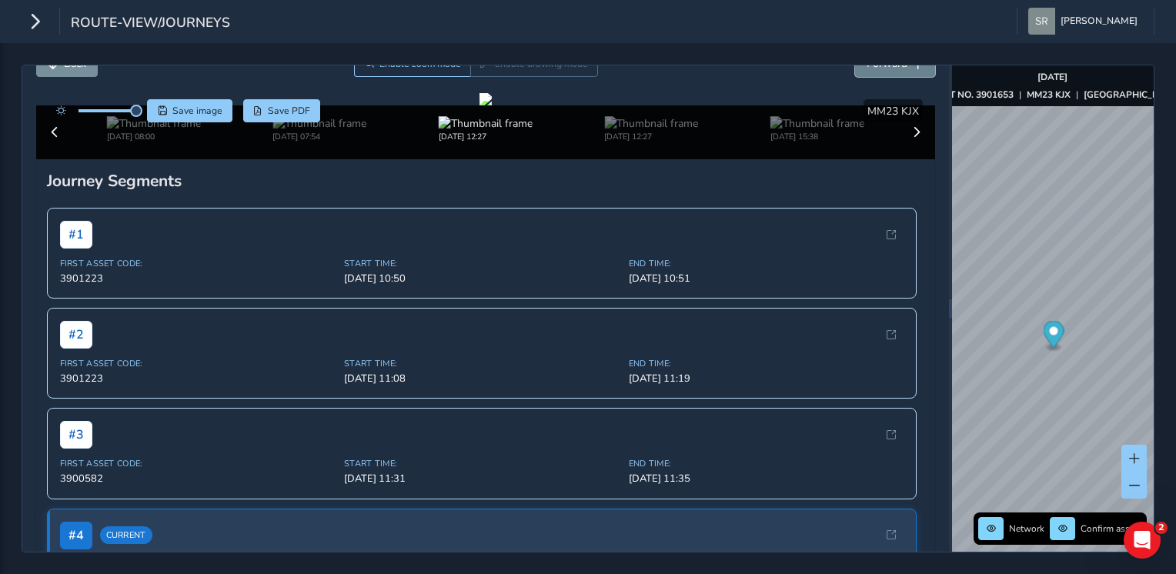
click at [855, 70] on button "Forward" at bounding box center [895, 63] width 80 height 27
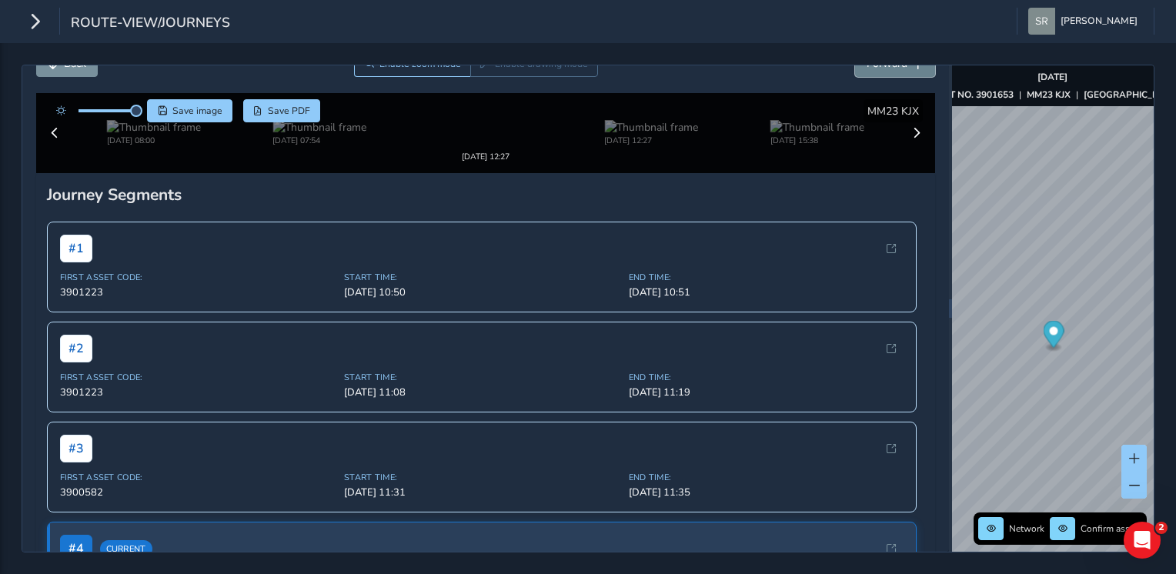
click at [855, 70] on button "Forward" at bounding box center [895, 63] width 80 height 27
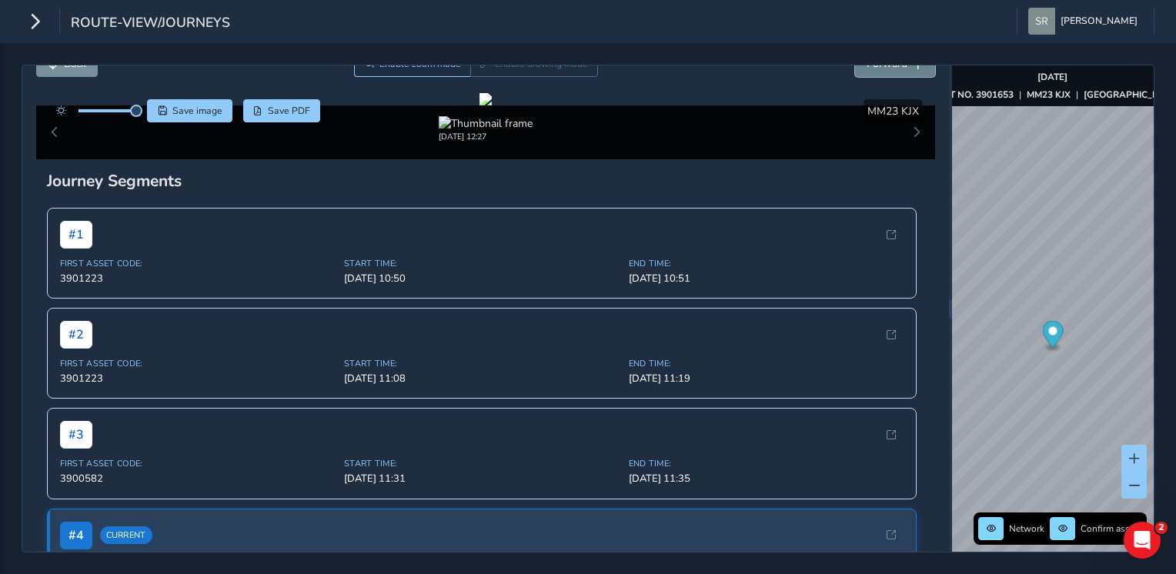
click at [855, 70] on button "Forward" at bounding box center [895, 63] width 80 height 27
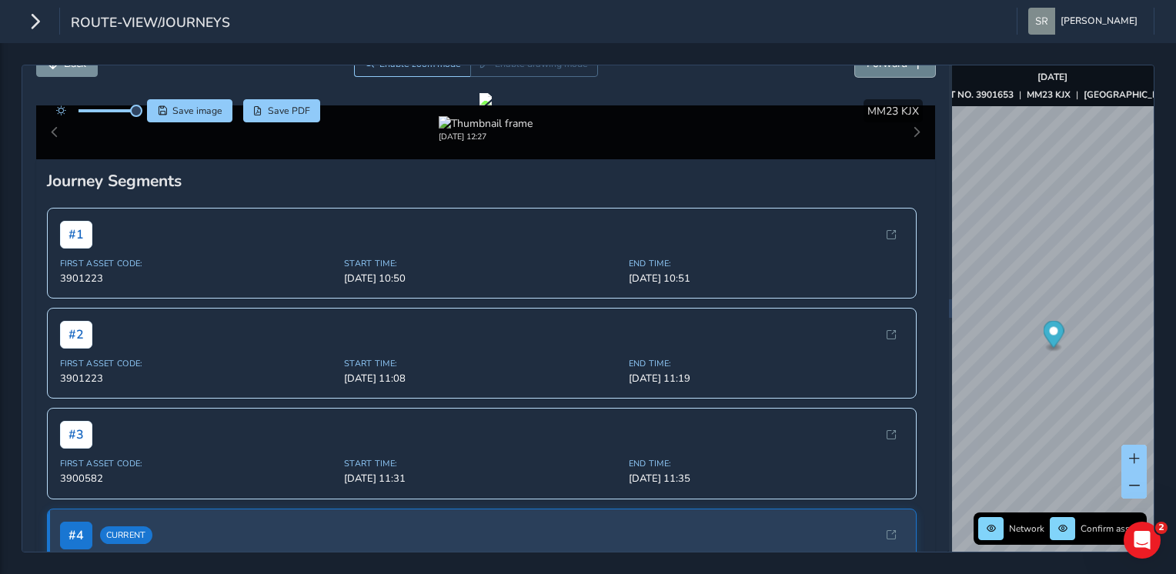
click at [855, 70] on button "Forward" at bounding box center [895, 63] width 80 height 27
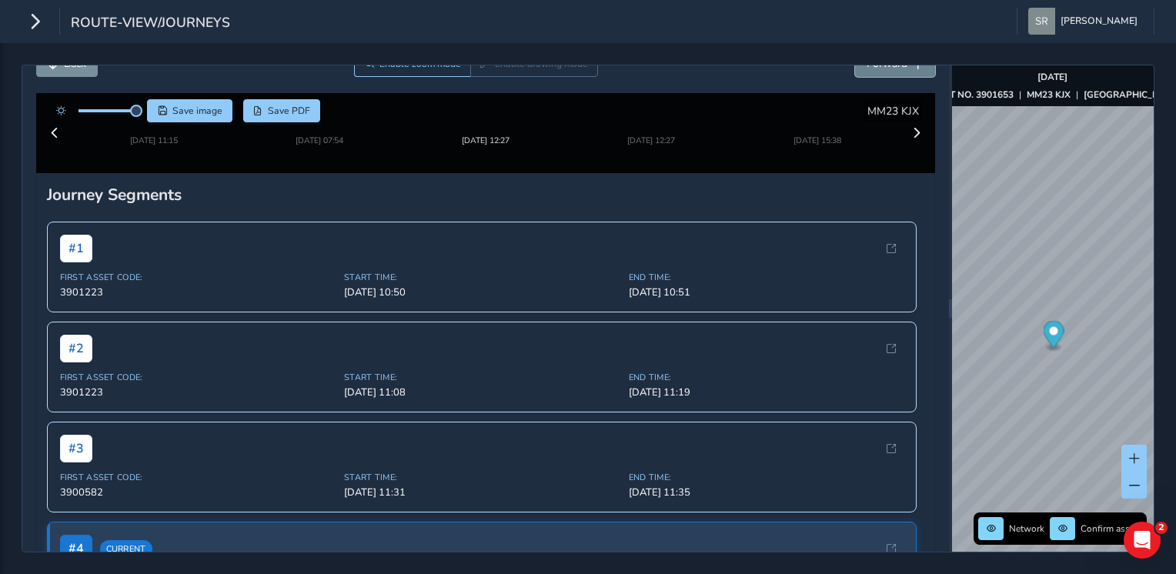
click at [855, 70] on button "Forward" at bounding box center [895, 63] width 80 height 27
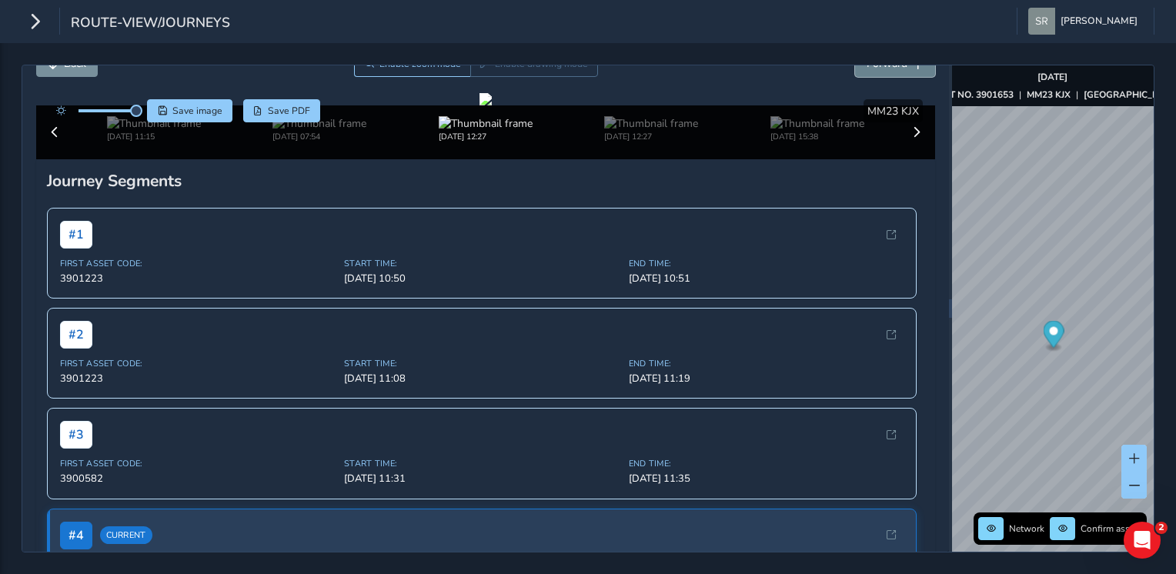
click at [855, 70] on button "Forward" at bounding box center [895, 63] width 80 height 27
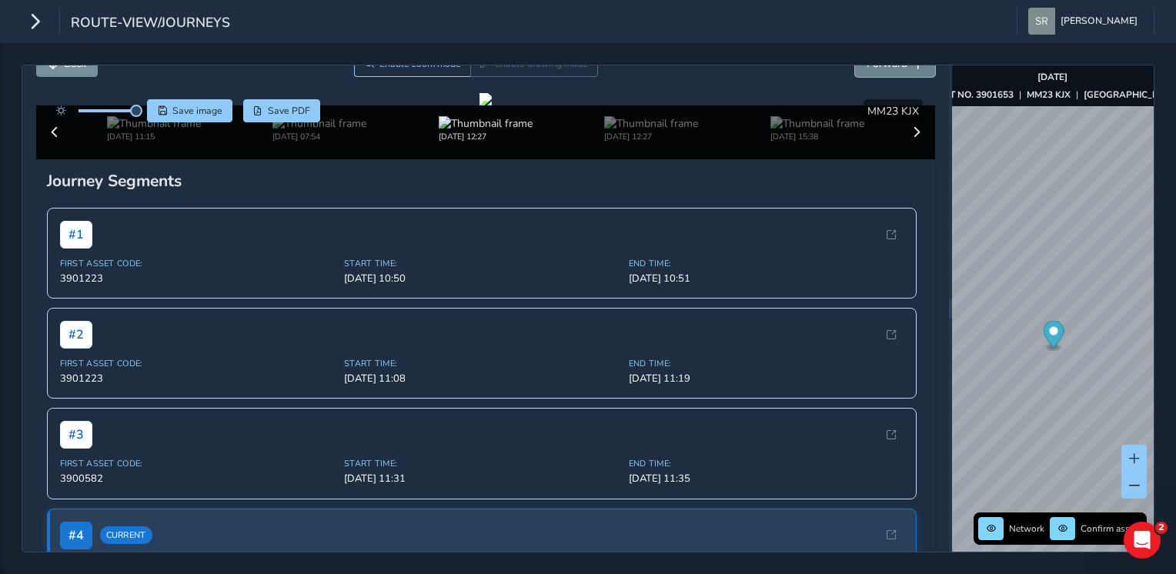
click at [855, 70] on button "Forward" at bounding box center [895, 63] width 80 height 27
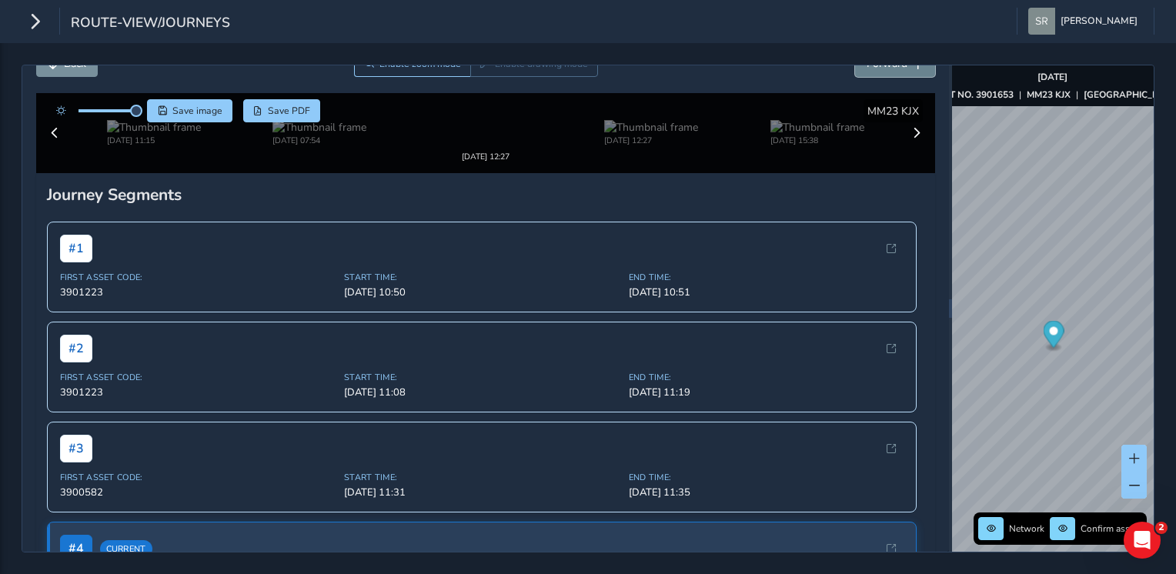
click at [855, 70] on button "Forward" at bounding box center [895, 63] width 80 height 27
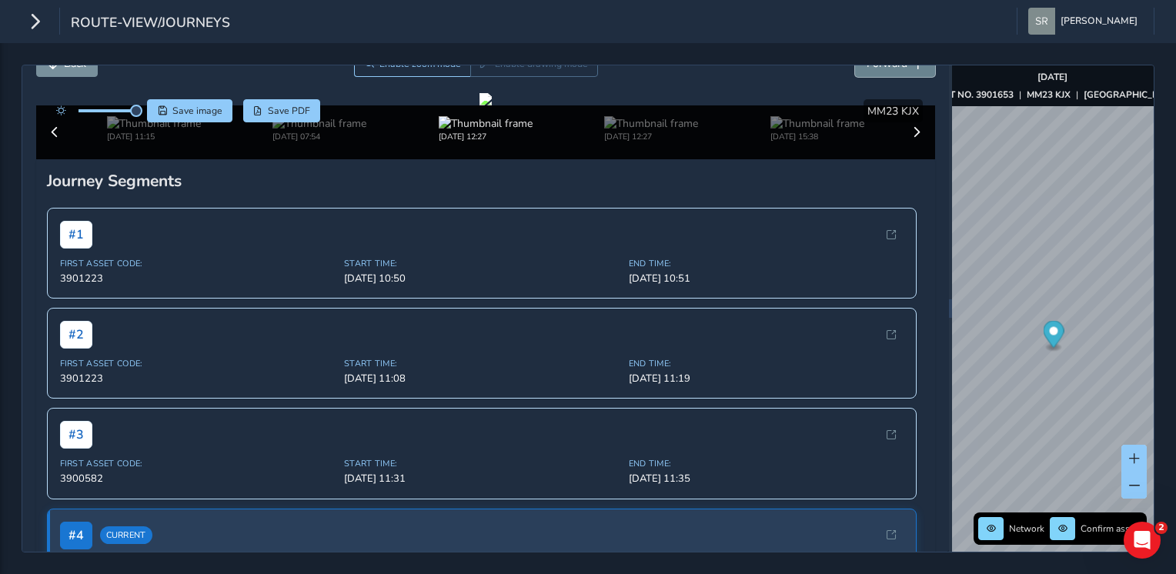
click at [855, 70] on button "Forward" at bounding box center [895, 63] width 80 height 27
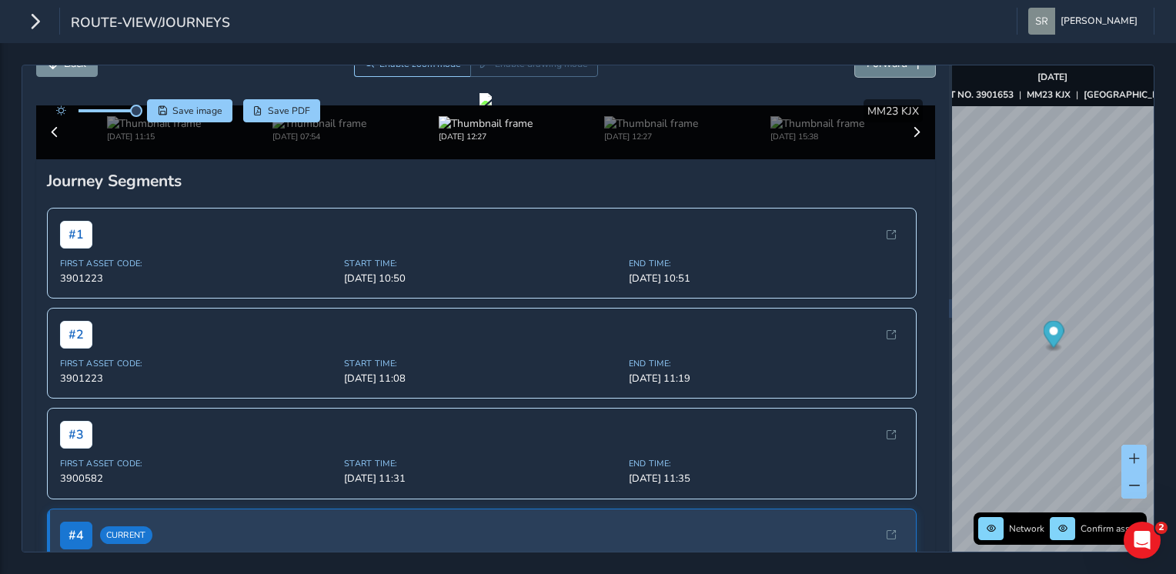
click at [855, 70] on button "Forward" at bounding box center [895, 63] width 80 height 27
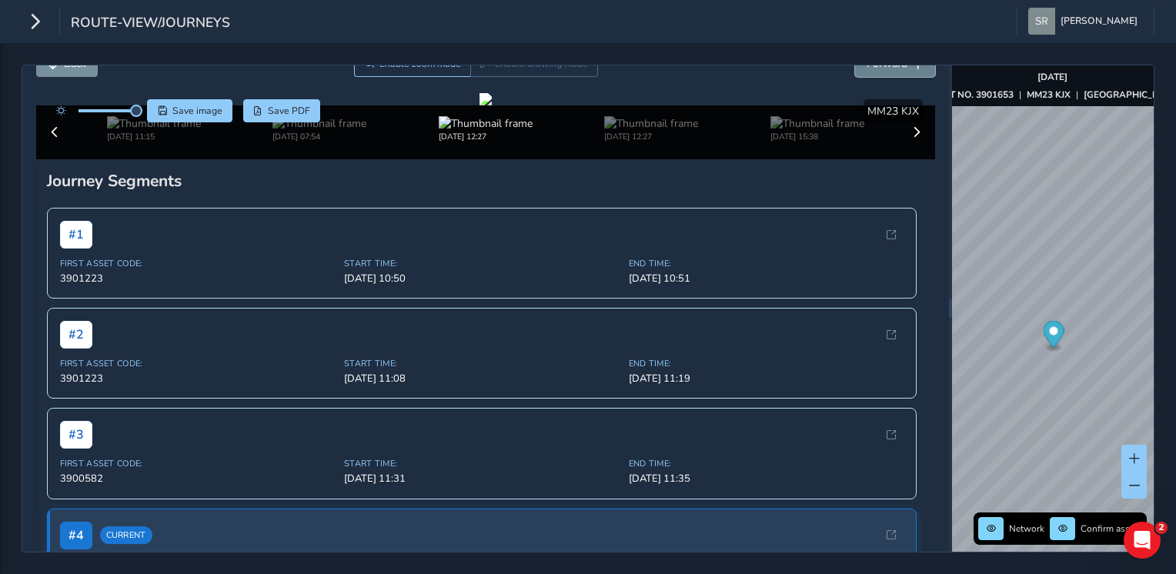
click at [855, 70] on button "Forward" at bounding box center [895, 63] width 80 height 27
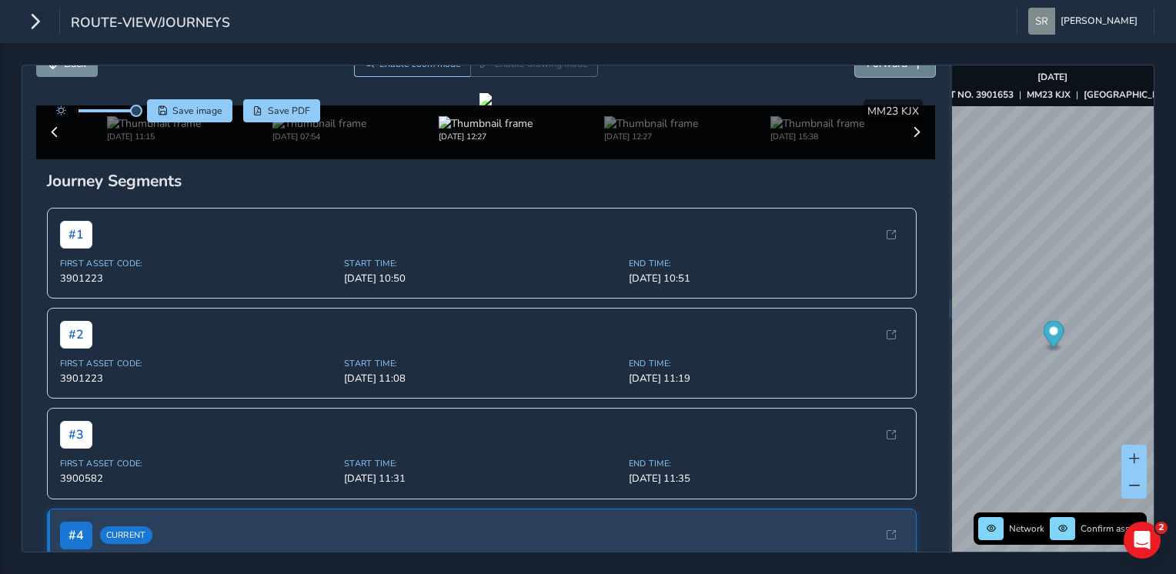
click at [855, 70] on button "Forward" at bounding box center [895, 63] width 80 height 27
click at [54, 75] on button "Back" at bounding box center [67, 63] width 62 height 27
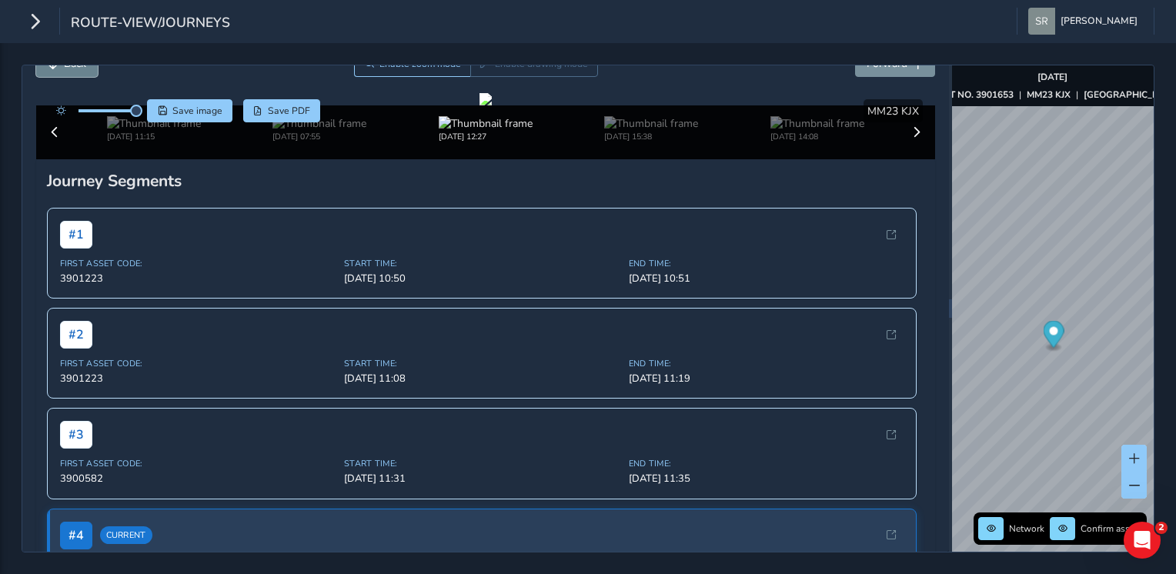
click at [54, 75] on button "Back" at bounding box center [67, 63] width 62 height 27
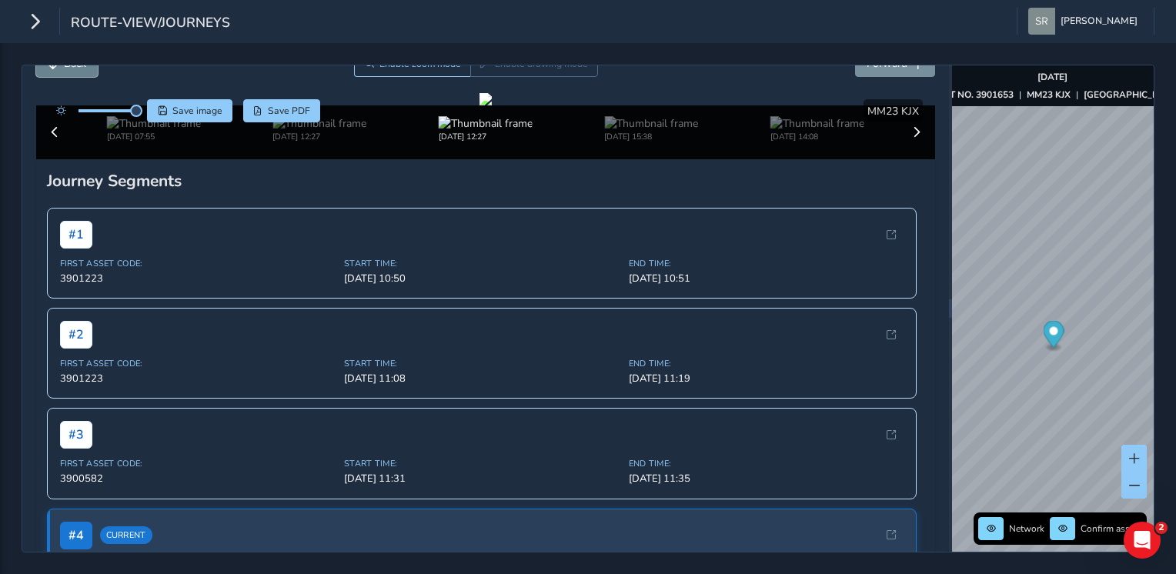
click at [54, 75] on button "Back" at bounding box center [67, 63] width 62 height 27
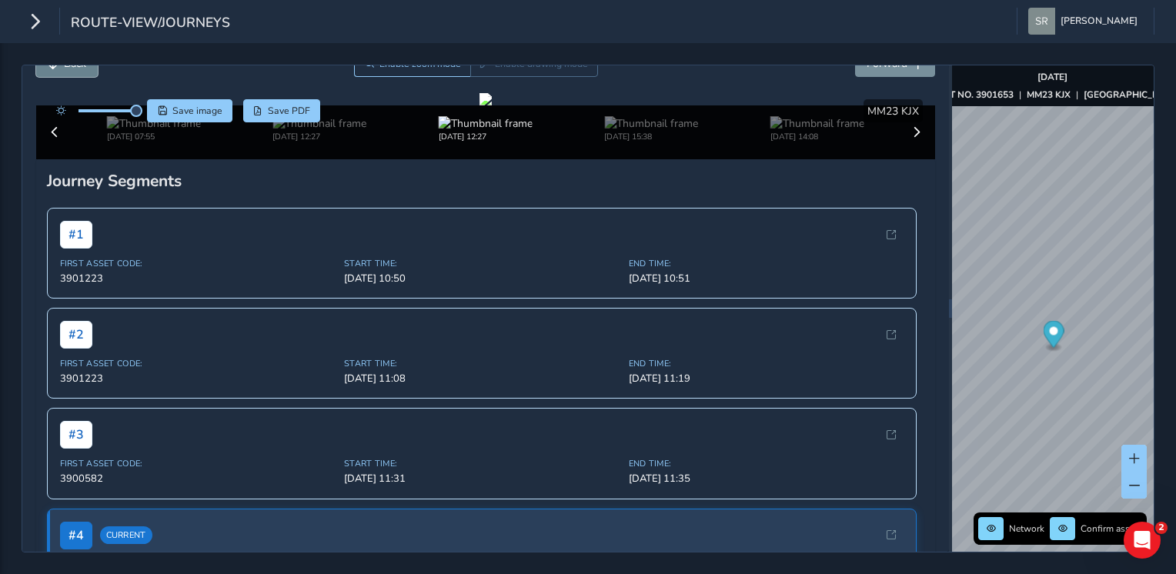
click at [54, 75] on button "Back" at bounding box center [67, 63] width 62 height 27
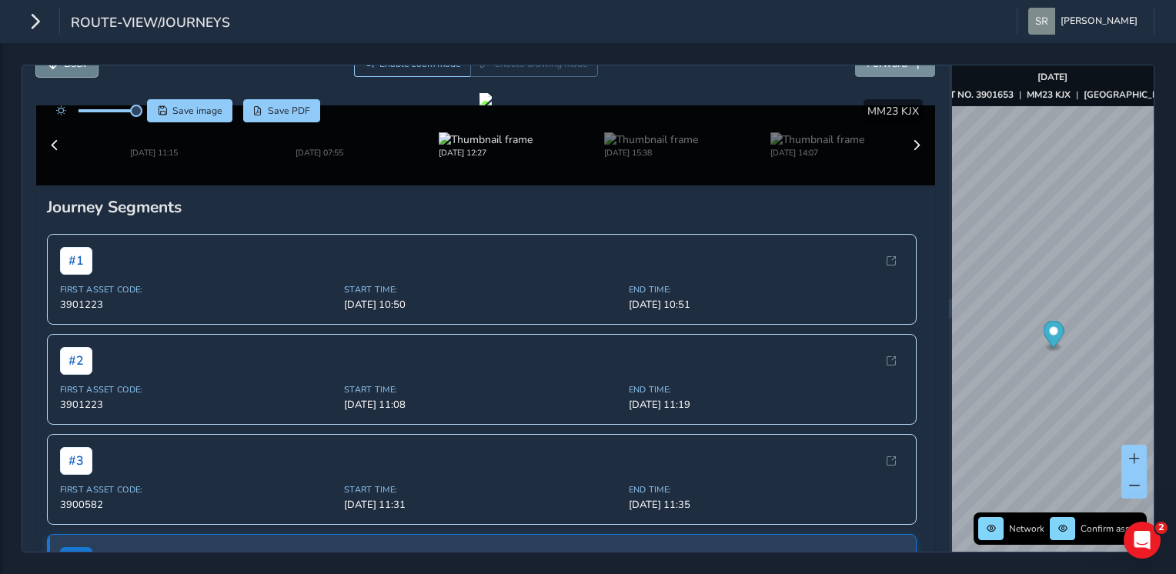
click at [54, 75] on button "Back" at bounding box center [67, 63] width 62 height 27
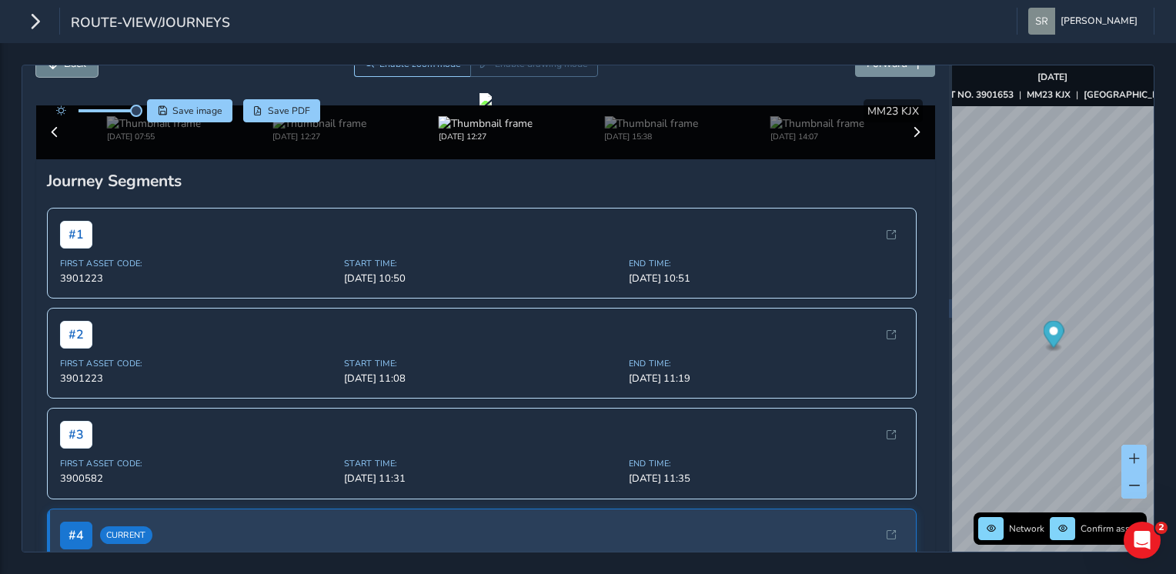
click at [54, 75] on button "Back" at bounding box center [67, 63] width 62 height 27
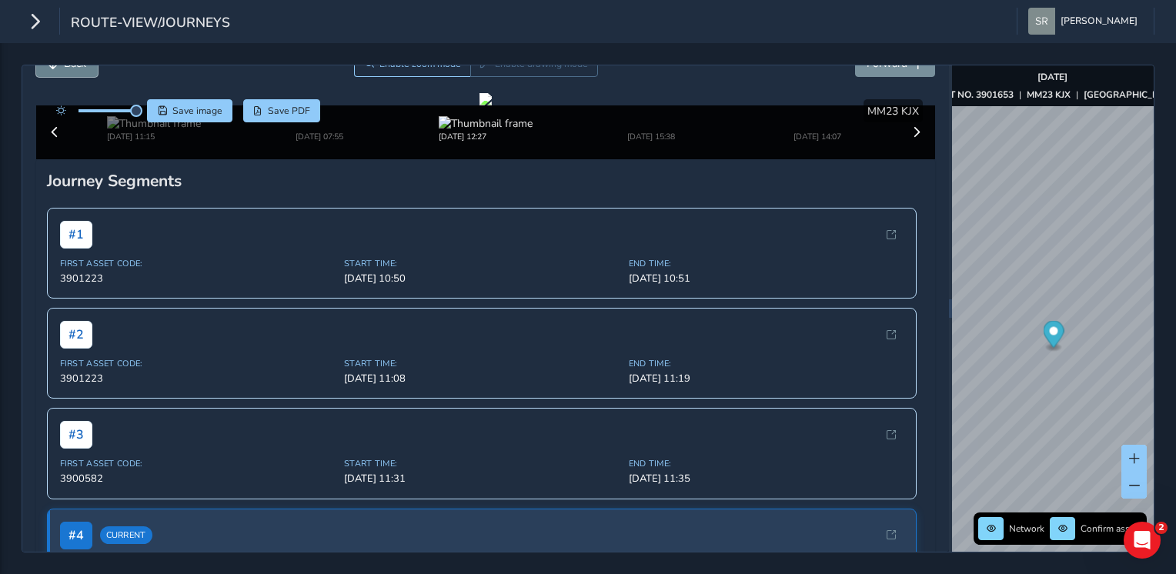
click at [54, 75] on button "Back" at bounding box center [67, 63] width 62 height 27
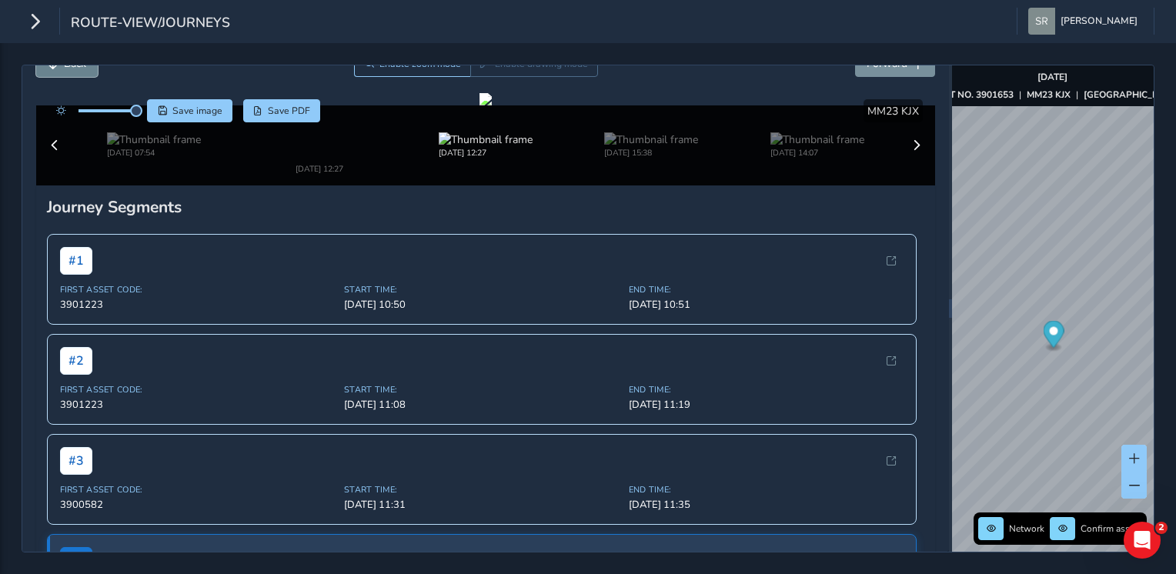
click at [54, 75] on button "Back" at bounding box center [67, 63] width 62 height 27
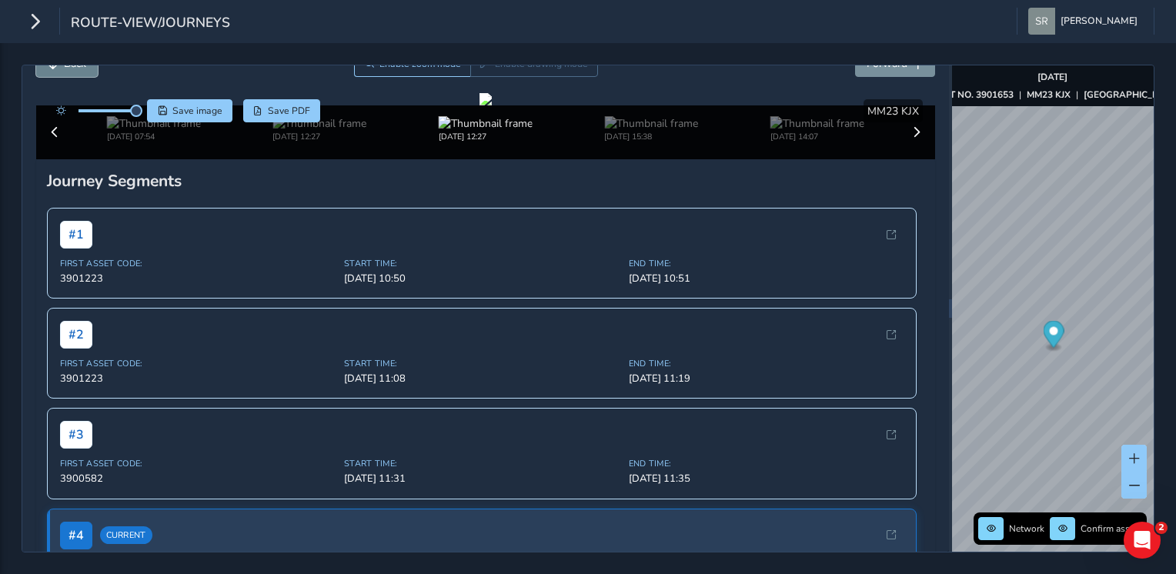
click at [54, 75] on button "Back" at bounding box center [67, 63] width 62 height 27
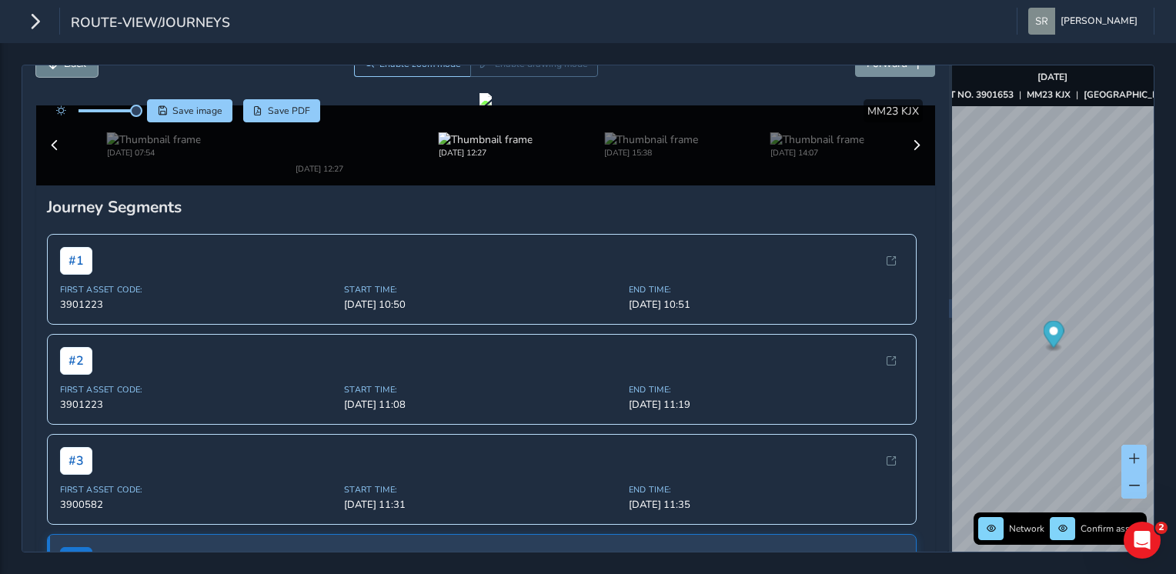
click at [54, 75] on button "Back" at bounding box center [67, 63] width 62 height 27
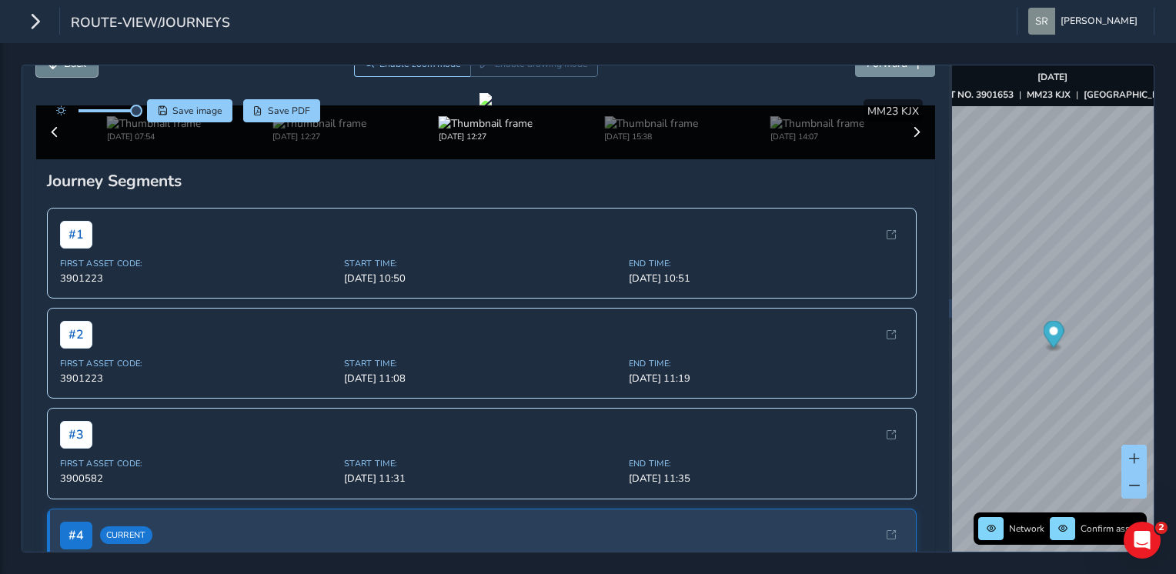
click at [54, 75] on button "Back" at bounding box center [67, 63] width 62 height 27
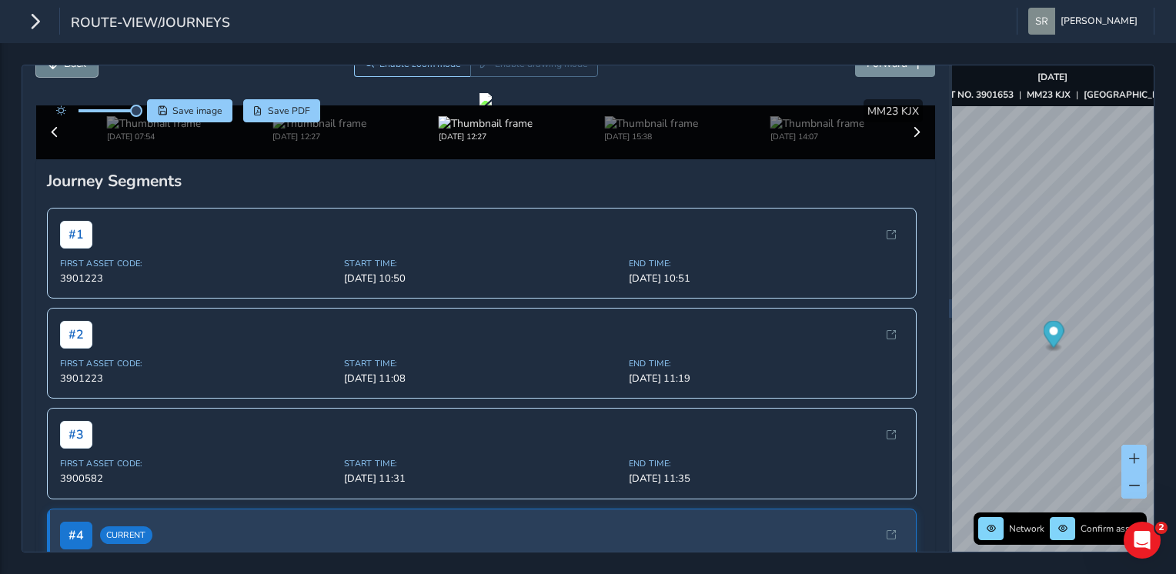
click at [54, 75] on button "Back" at bounding box center [67, 63] width 62 height 27
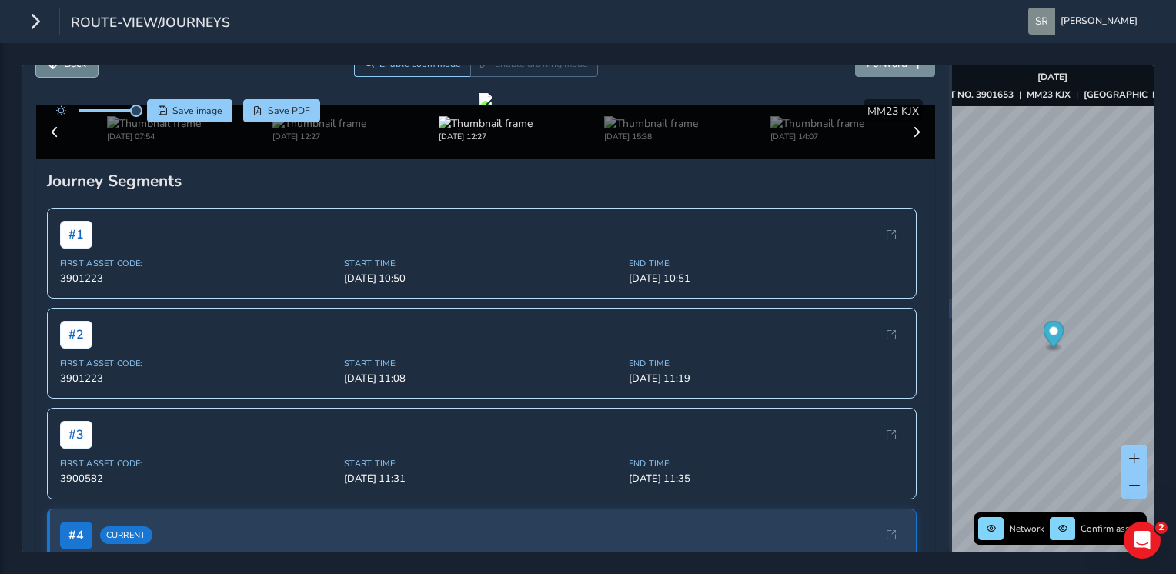
click at [54, 75] on button "Back" at bounding box center [67, 63] width 62 height 27
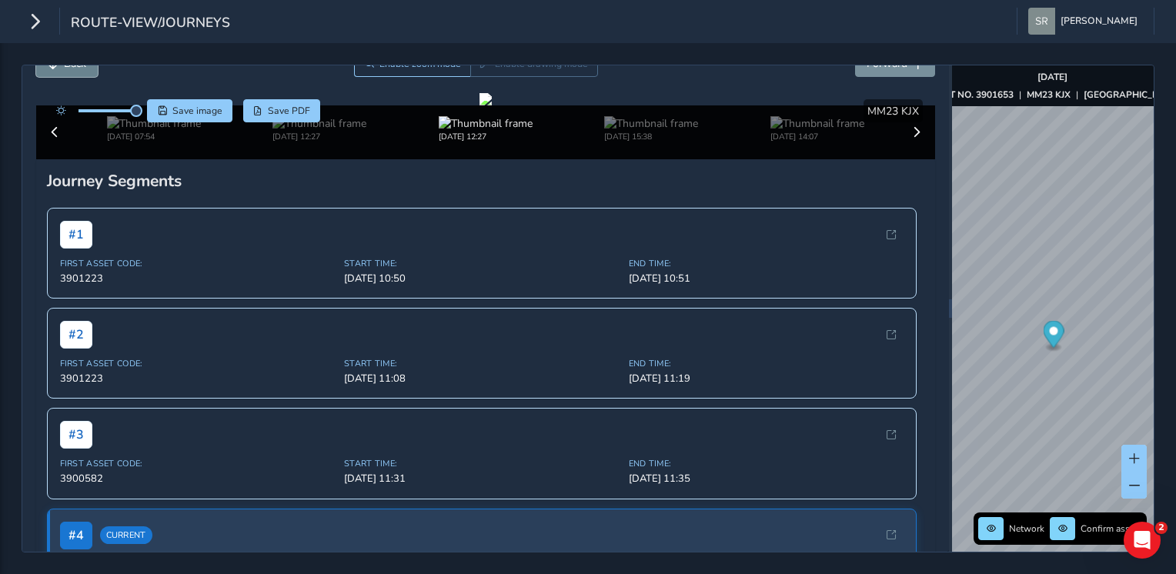
click at [54, 75] on button "Back" at bounding box center [67, 63] width 62 height 27
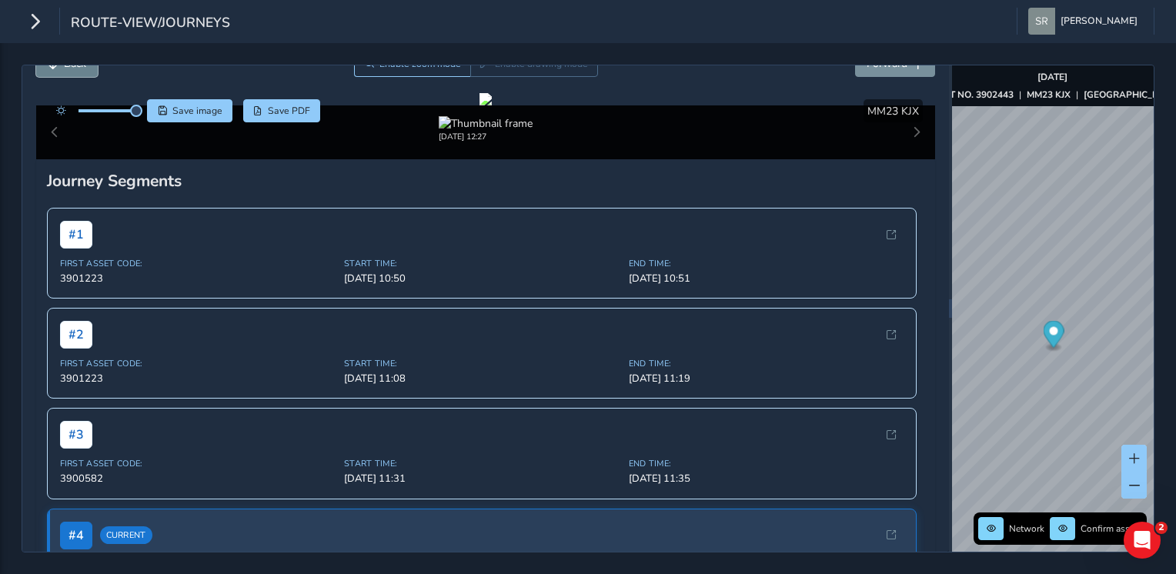
click at [54, 75] on button "Back" at bounding box center [67, 63] width 62 height 27
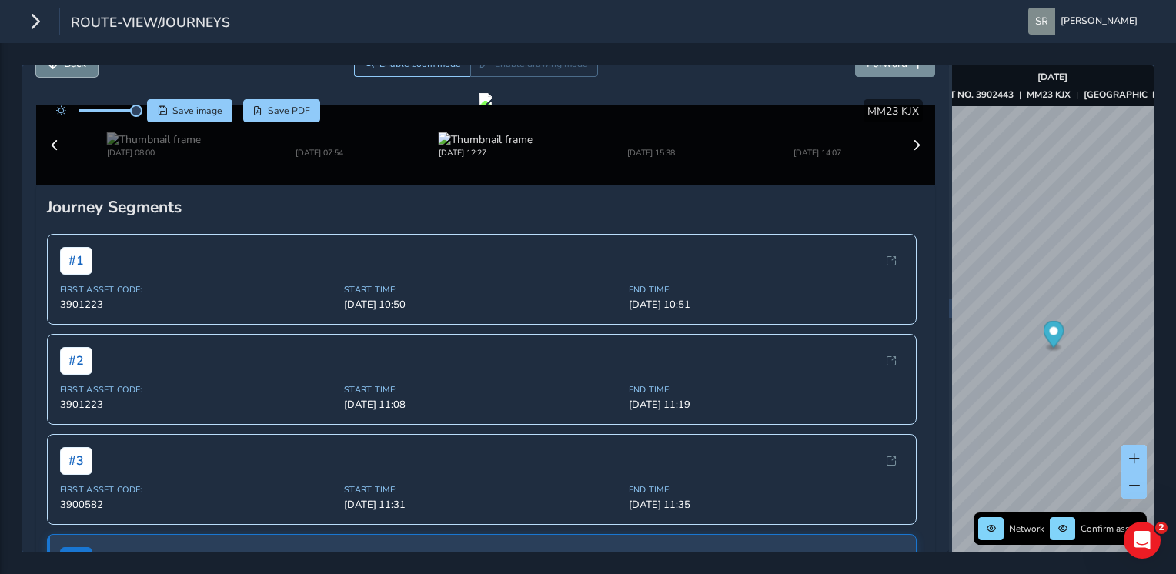
click at [54, 75] on button "Back" at bounding box center [67, 63] width 62 height 27
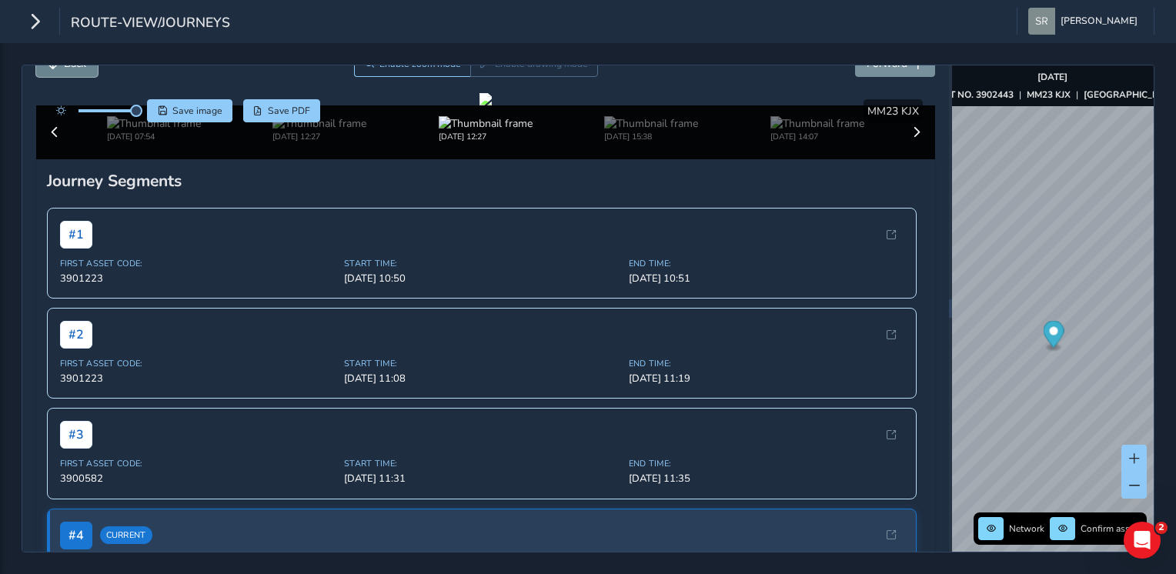
click at [54, 75] on button "Back" at bounding box center [67, 63] width 62 height 27
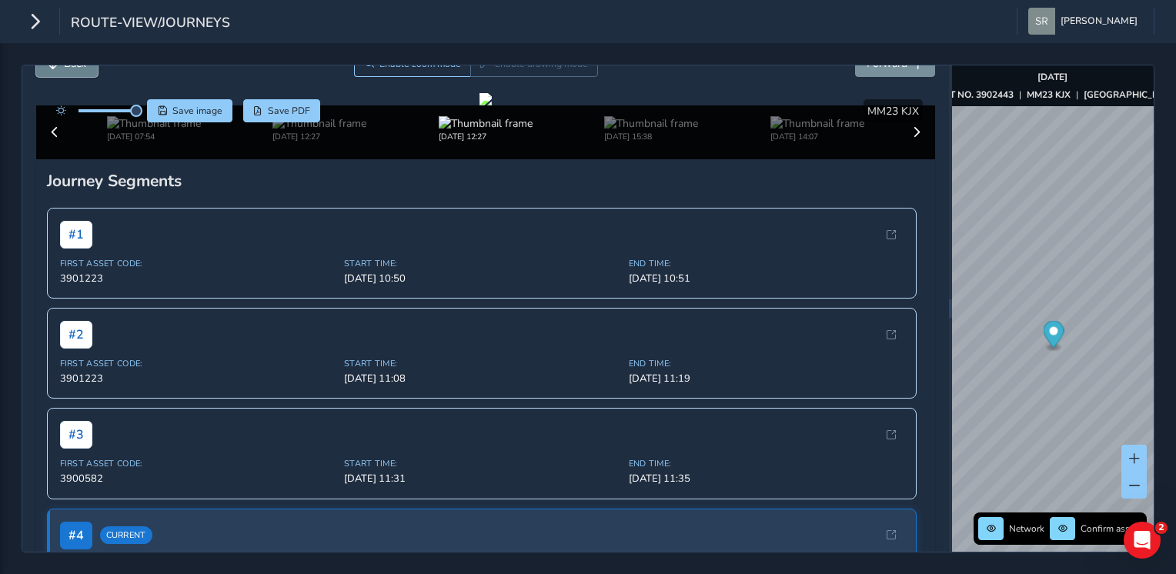
click at [54, 75] on button "Back" at bounding box center [67, 63] width 62 height 27
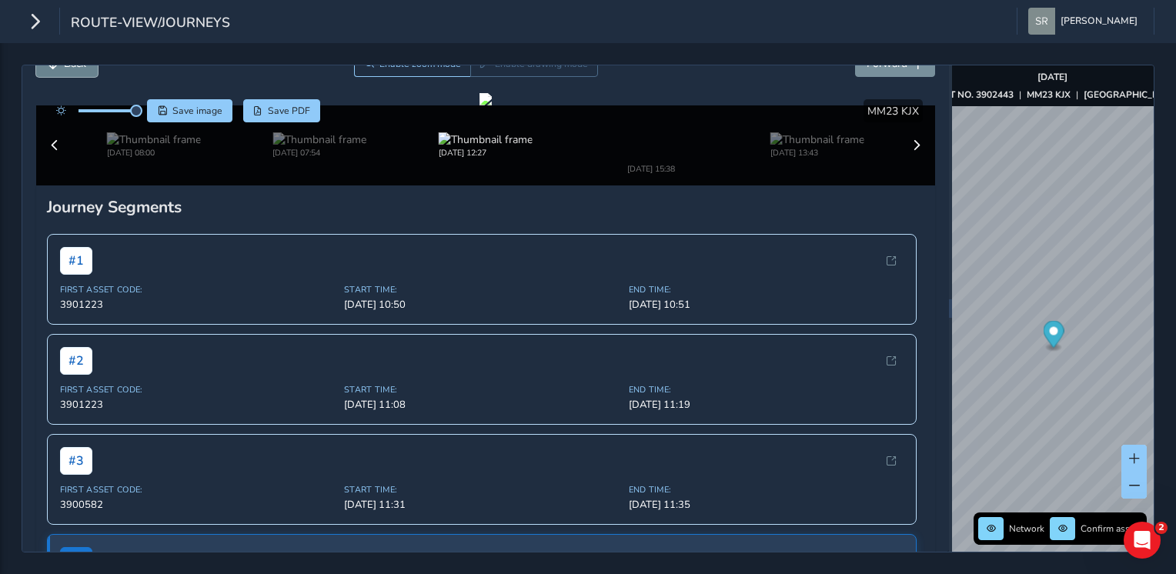
click at [54, 75] on button "Back" at bounding box center [67, 63] width 62 height 27
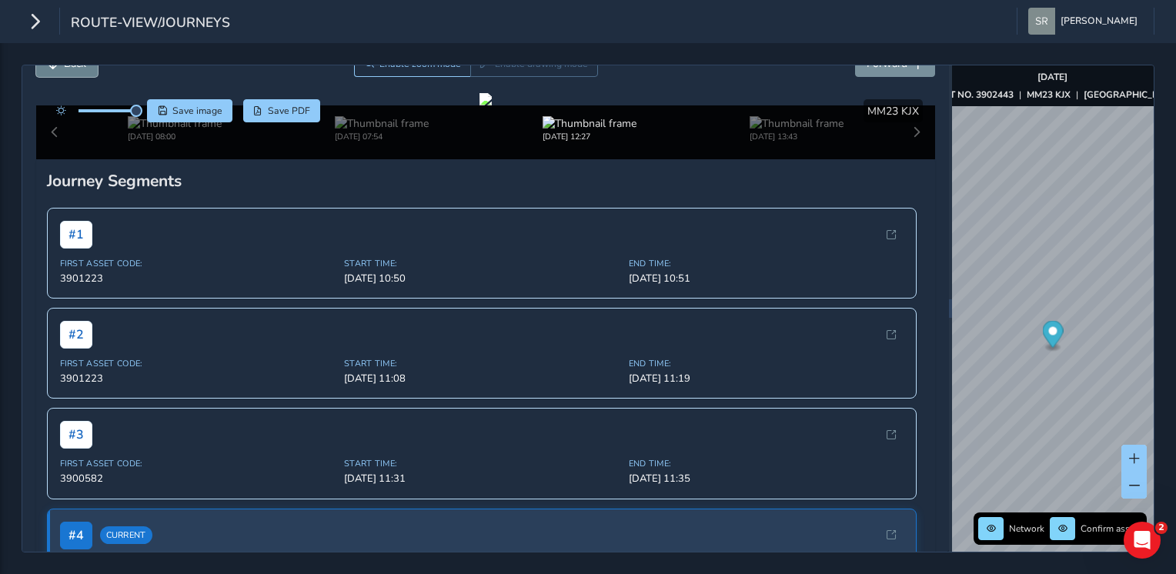
click at [74, 75] on button "Back" at bounding box center [67, 63] width 62 height 27
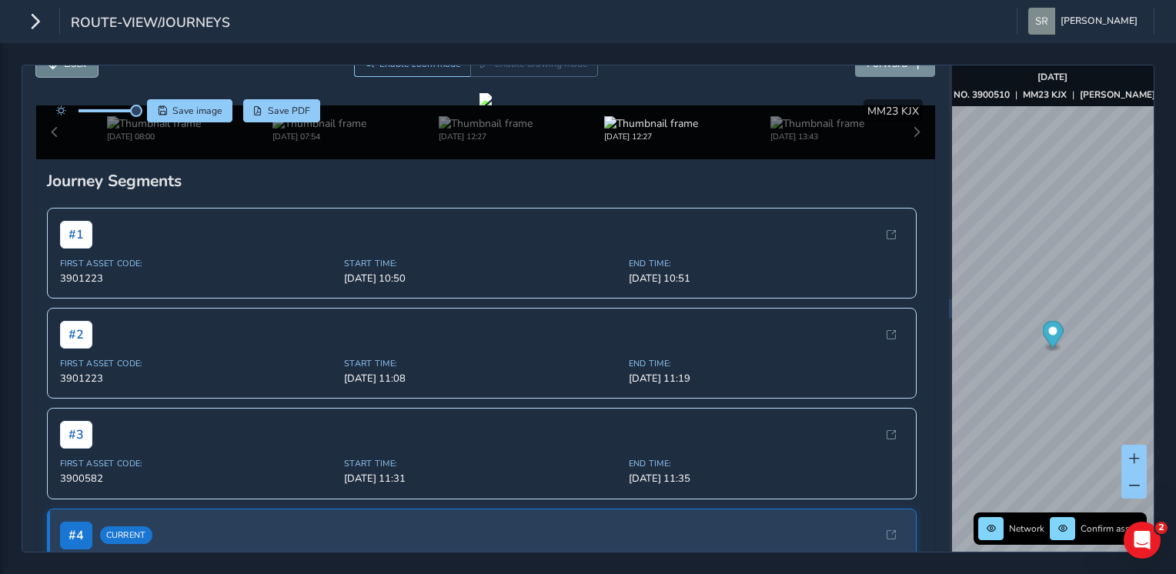
click at [74, 75] on button "Back" at bounding box center [67, 63] width 62 height 27
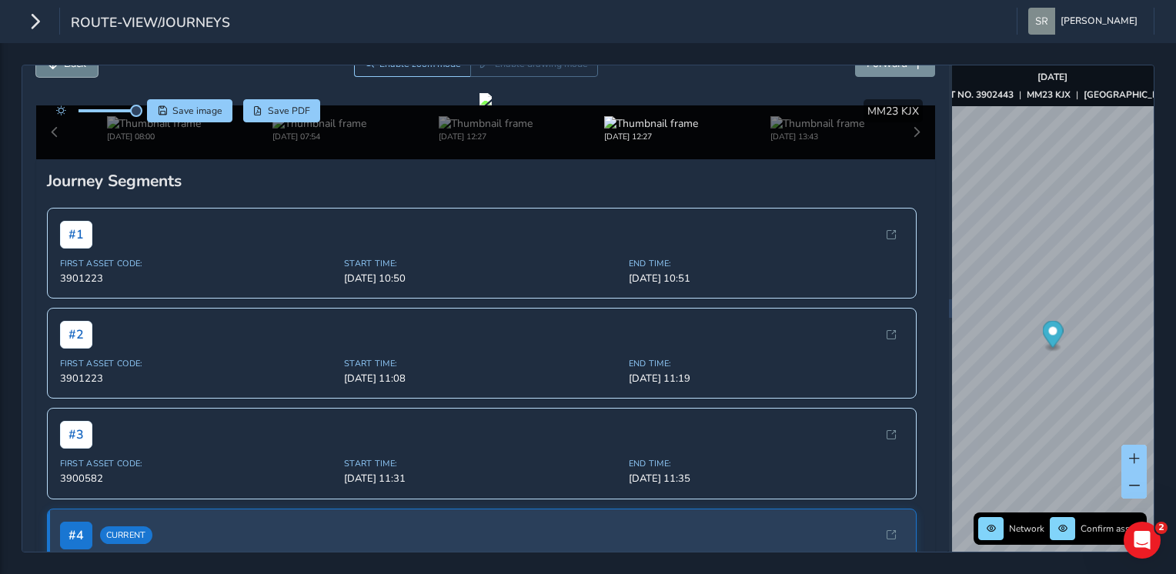
click at [74, 75] on button "Back" at bounding box center [67, 63] width 62 height 27
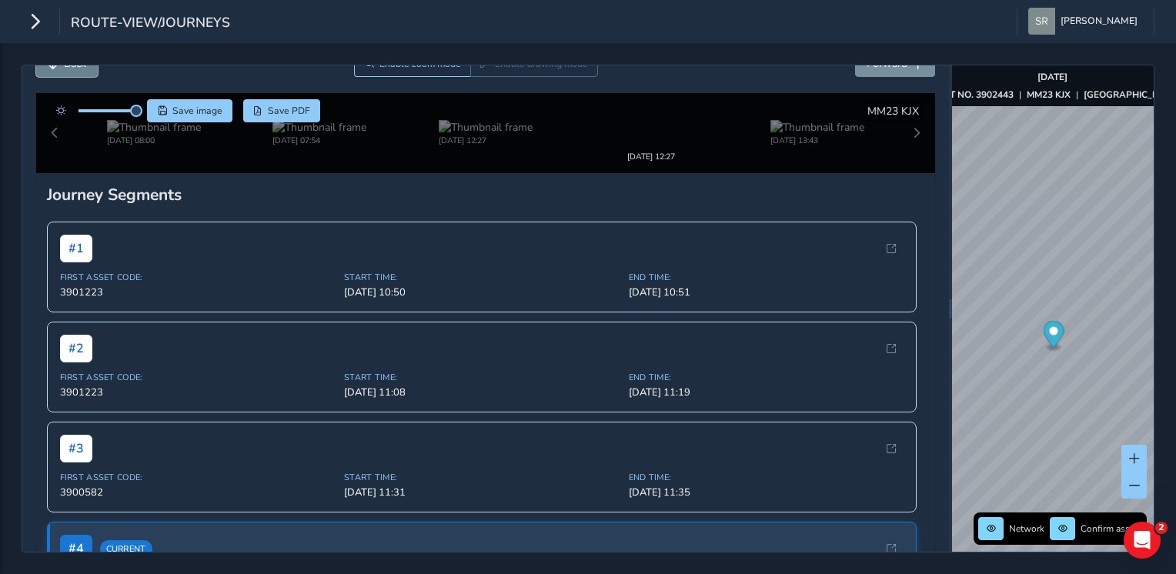
click at [74, 75] on button "Back" at bounding box center [67, 63] width 62 height 27
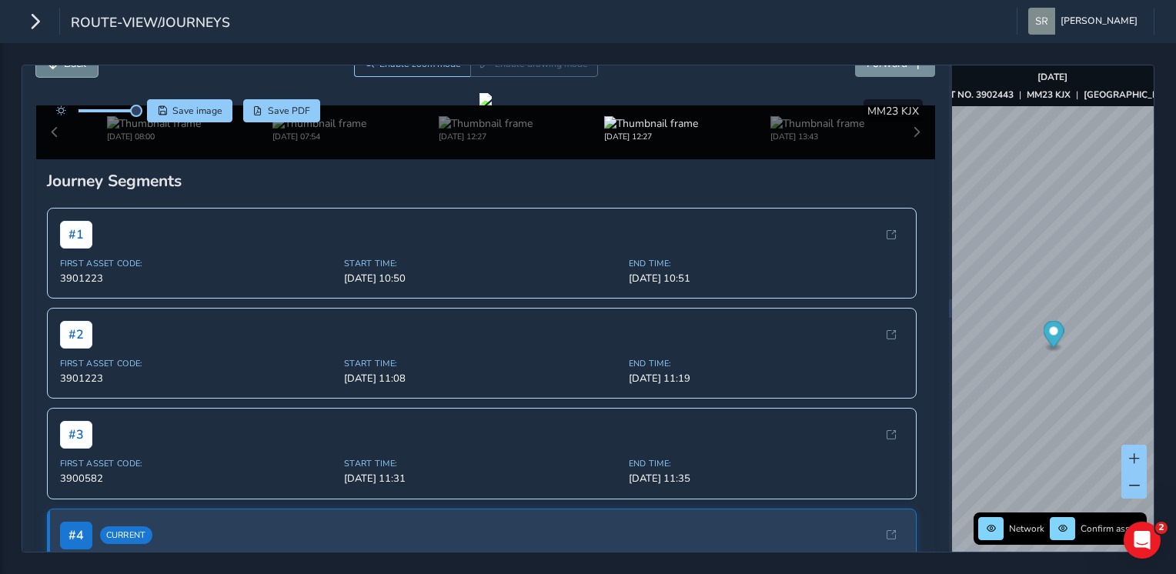
click at [74, 75] on button "Back" at bounding box center [67, 63] width 62 height 27
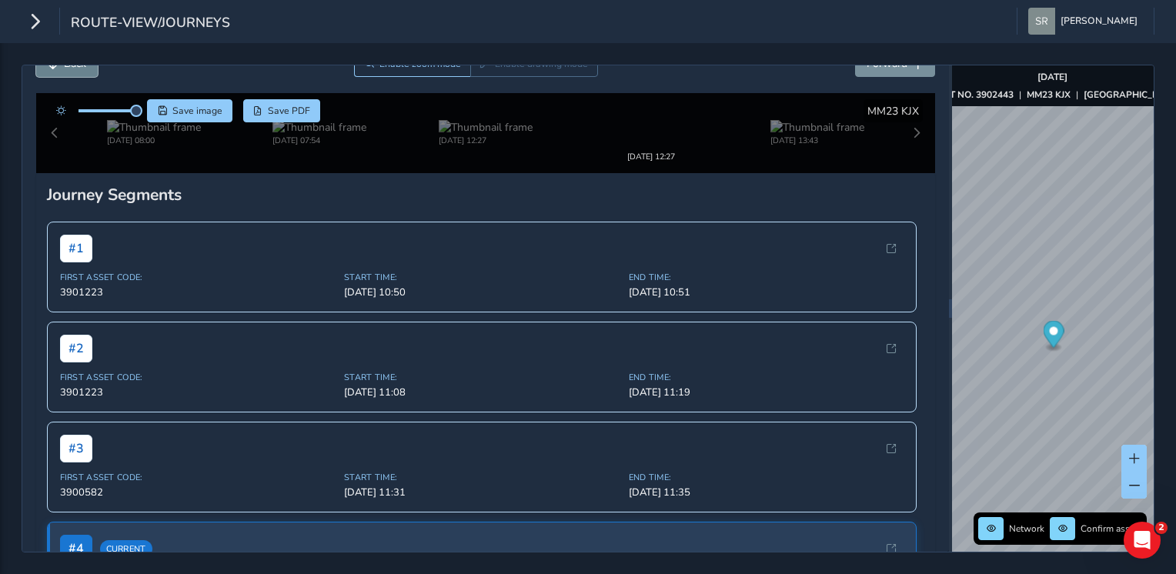
click at [74, 75] on button "Back" at bounding box center [67, 63] width 62 height 27
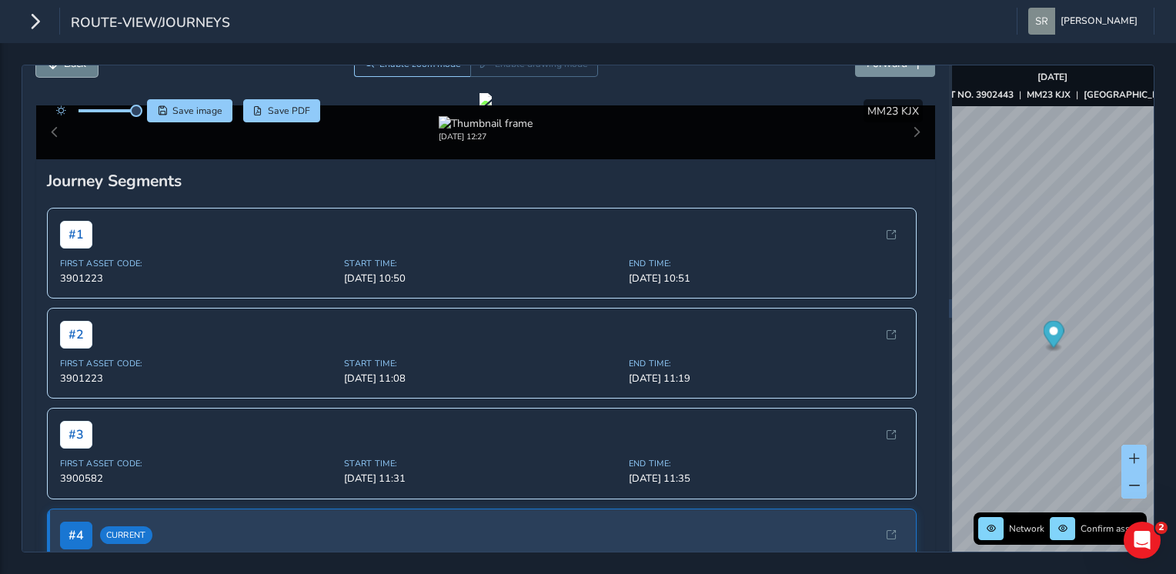
click at [74, 75] on button "Back" at bounding box center [67, 63] width 62 height 27
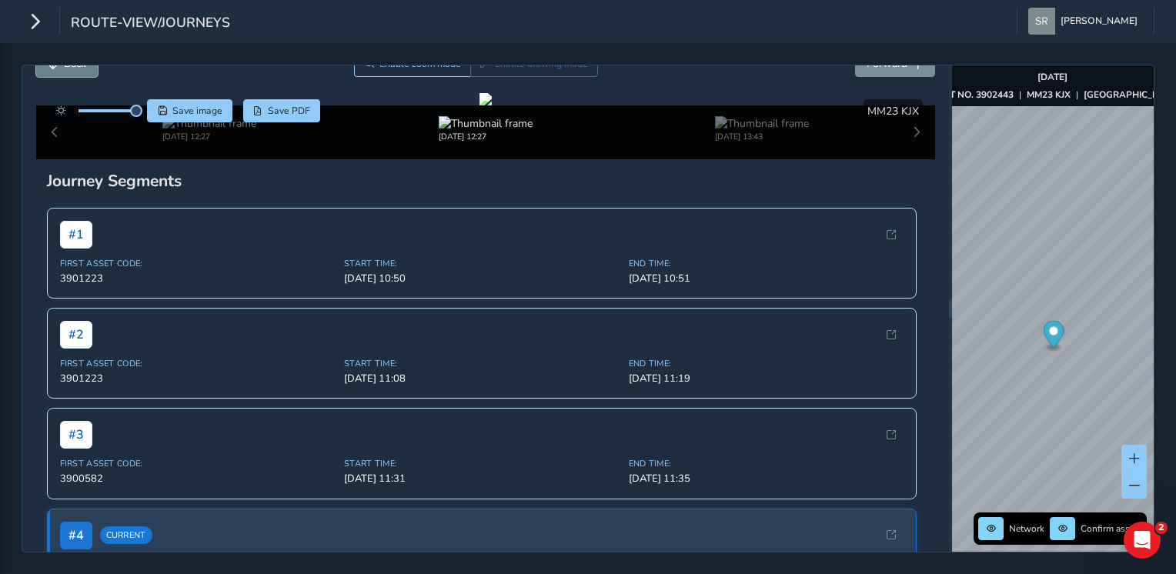
click at [74, 75] on button "Back" at bounding box center [67, 63] width 62 height 27
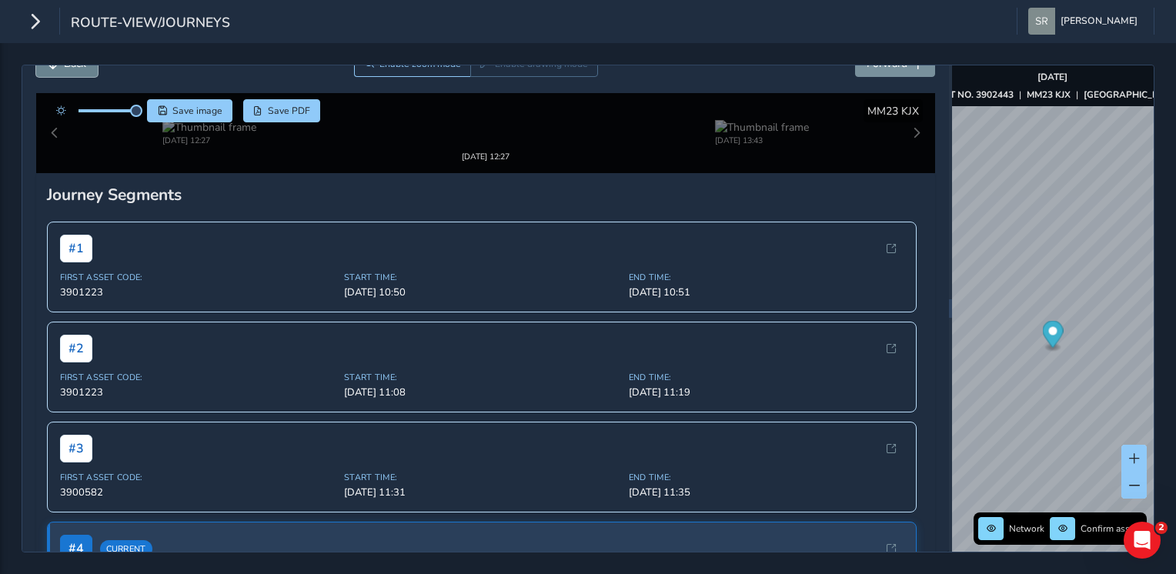
click at [74, 75] on button "Back" at bounding box center [67, 63] width 62 height 27
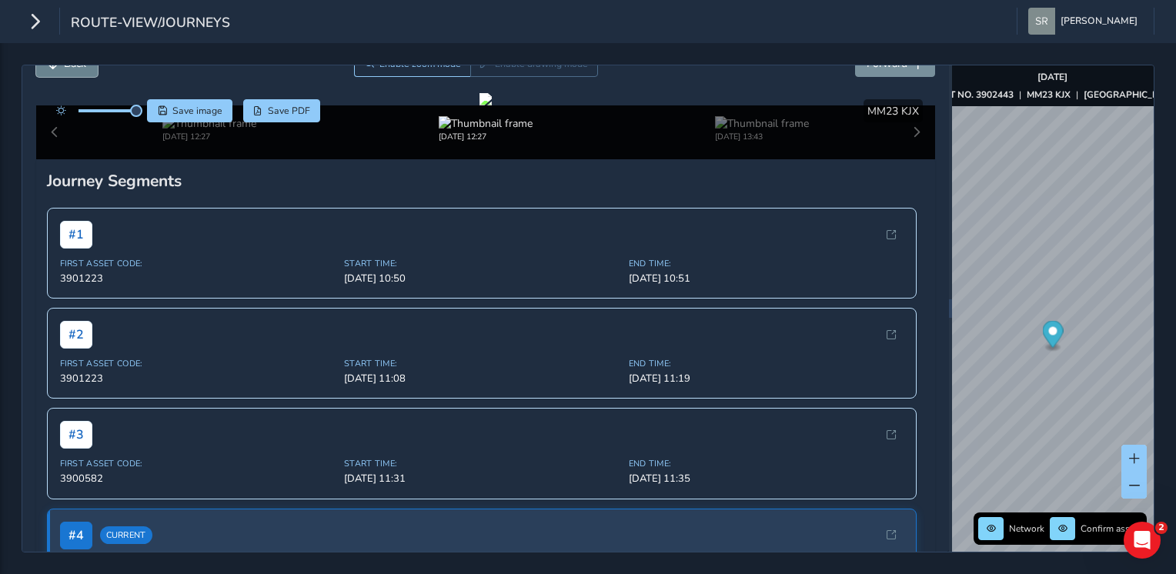
click at [74, 75] on button "Back" at bounding box center [67, 63] width 62 height 27
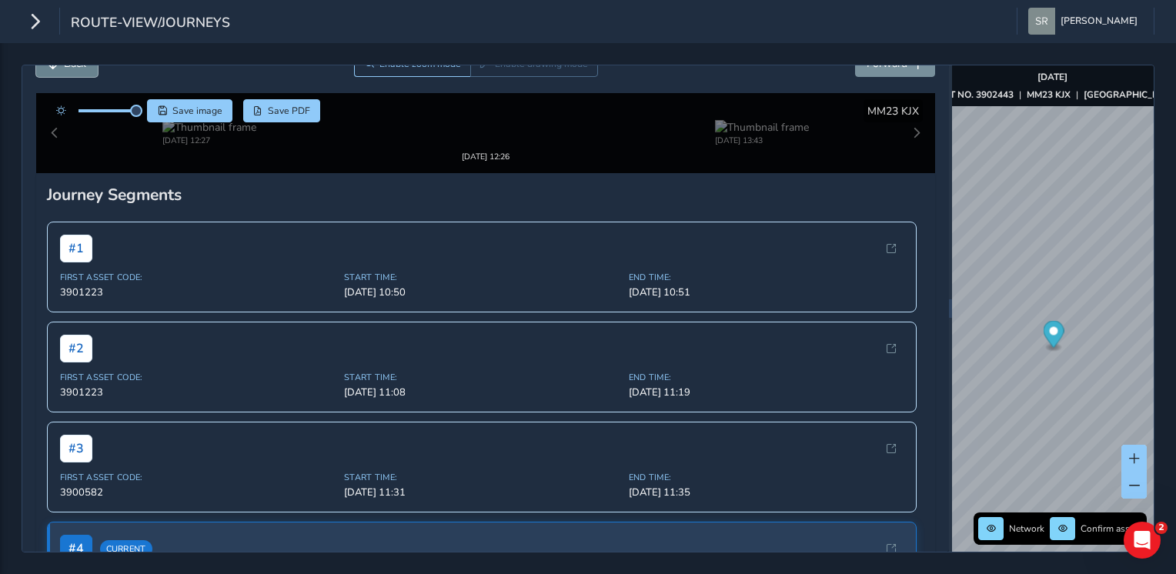
click at [74, 75] on button "Back" at bounding box center [67, 63] width 62 height 27
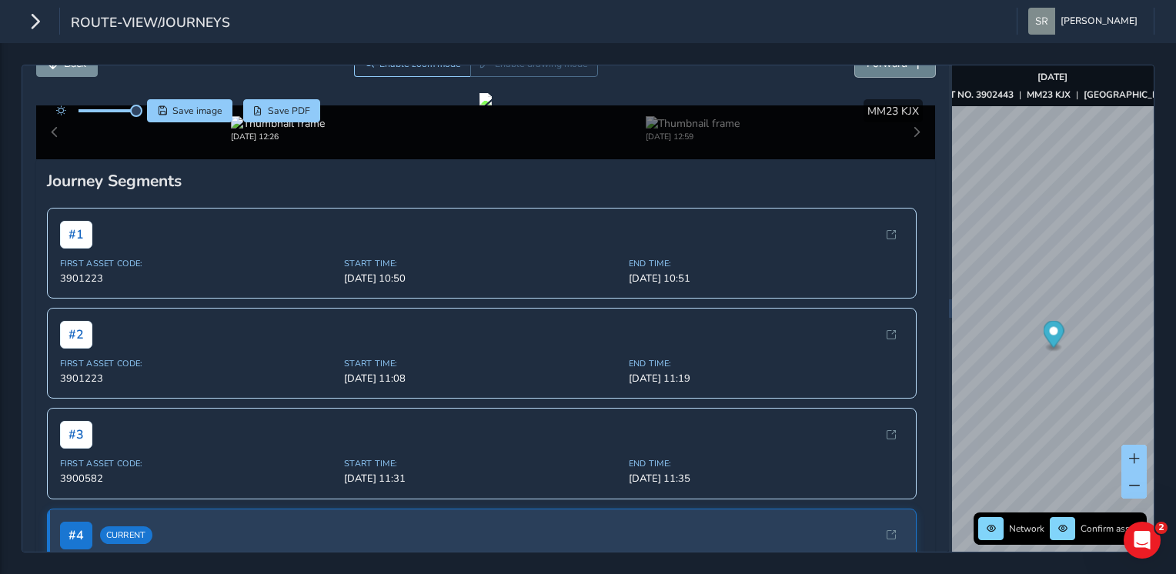
click at [887, 72] on button "Forward" at bounding box center [895, 63] width 80 height 27
click at [492, 105] on div at bounding box center [485, 99] width 12 height 12
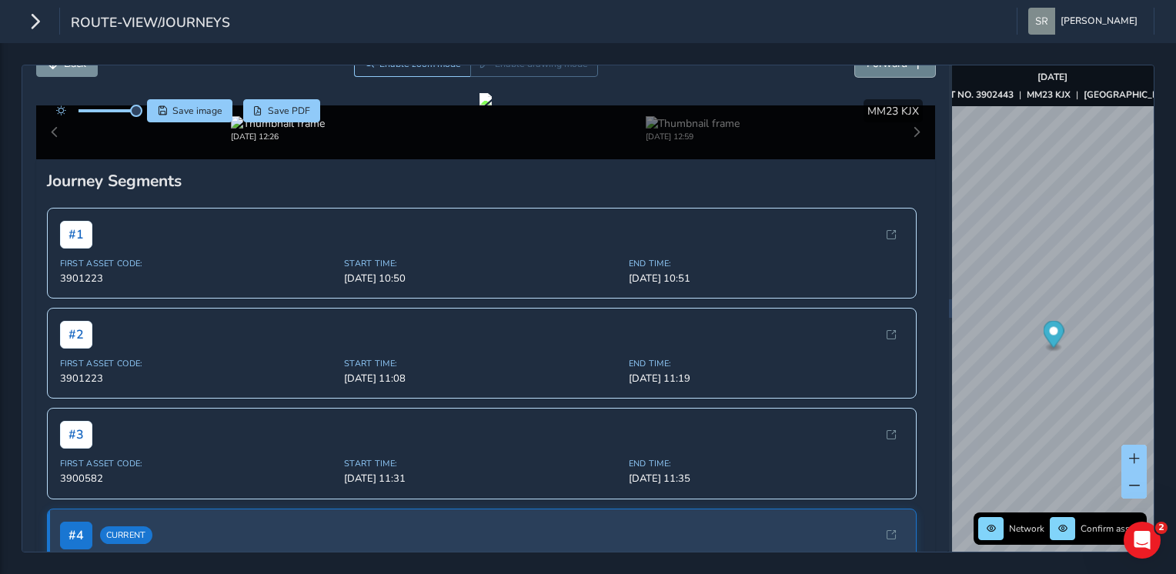
click at [886, 68] on span "Forward" at bounding box center [886, 63] width 41 height 15
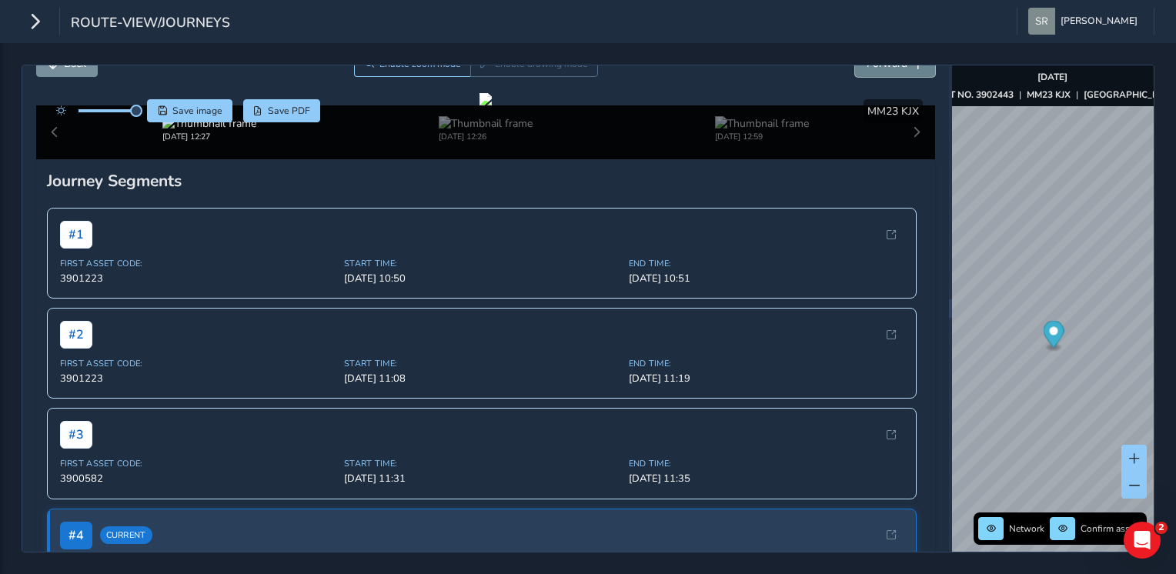
click at [886, 68] on span "Forward" at bounding box center [886, 63] width 41 height 15
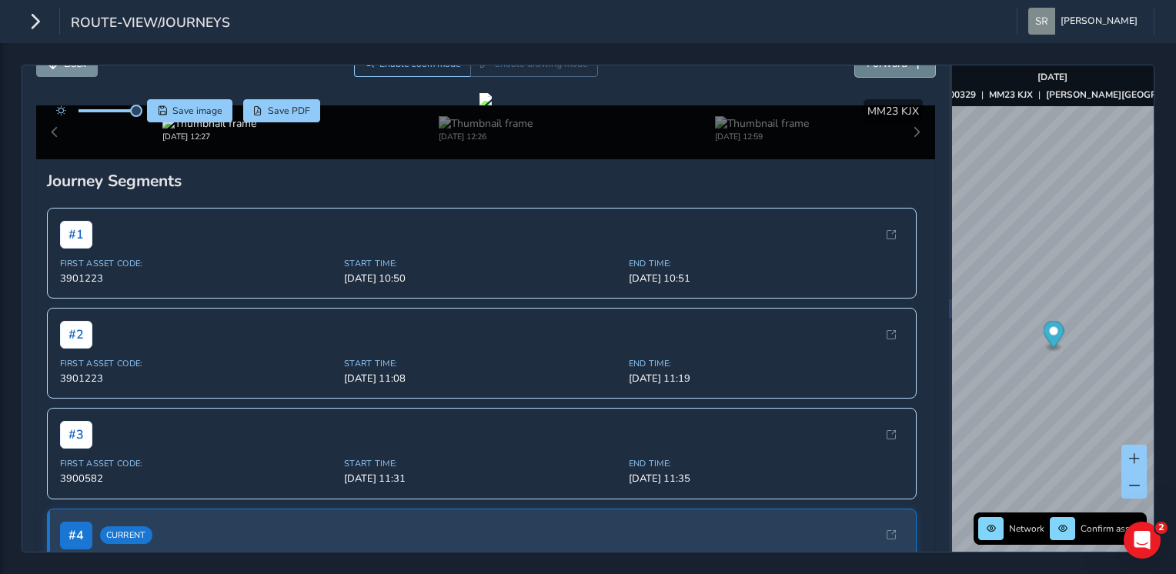
click at [886, 68] on span "Forward" at bounding box center [886, 63] width 41 height 15
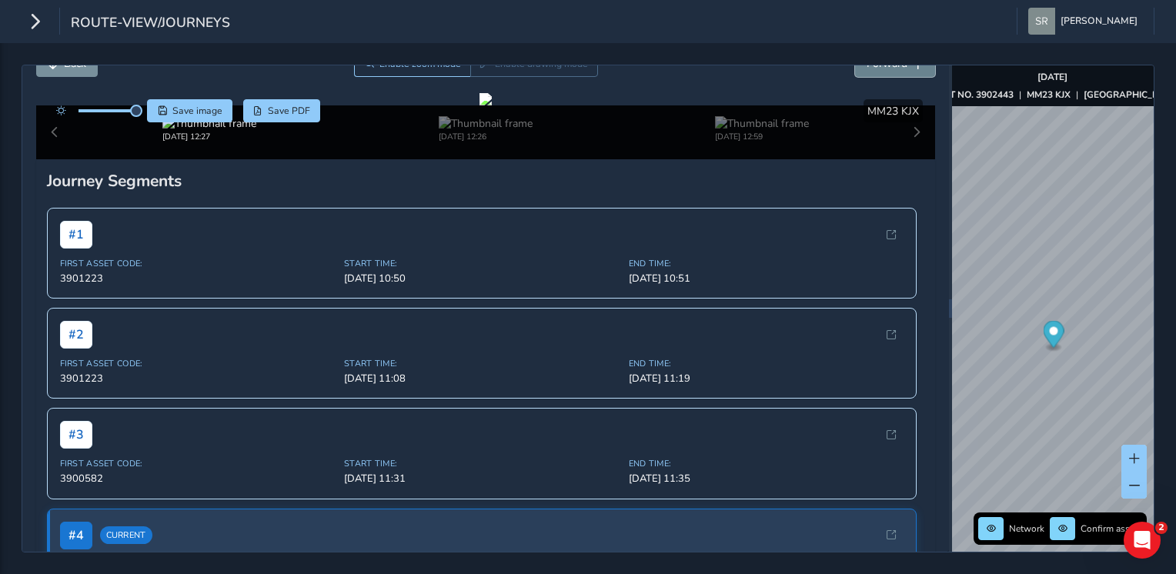
click at [886, 68] on span "Forward" at bounding box center [886, 63] width 41 height 15
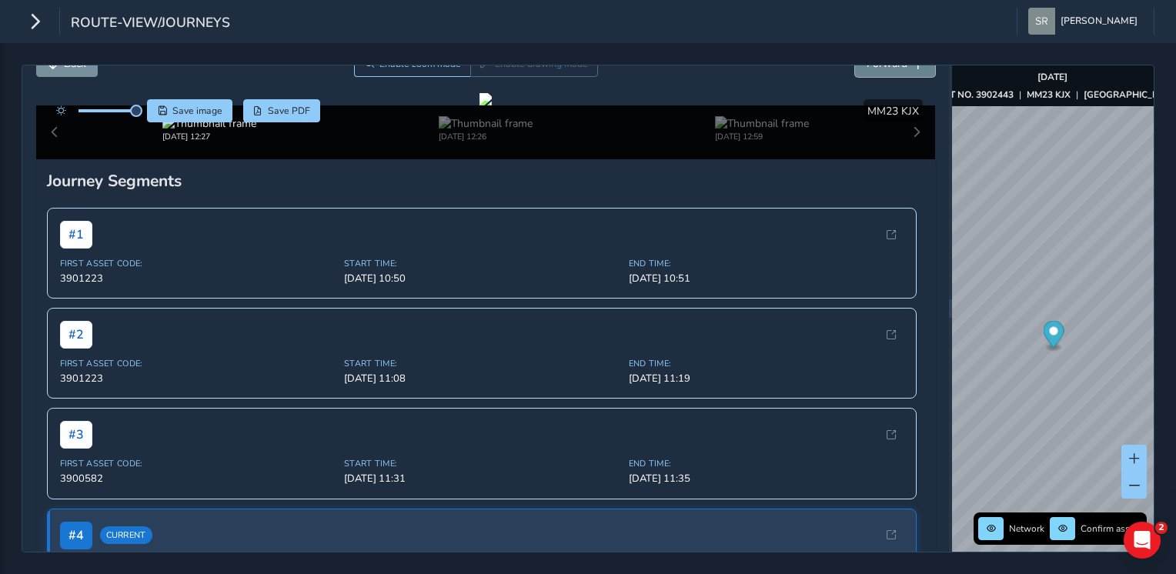
click at [886, 68] on span "Forward" at bounding box center [886, 63] width 41 height 15
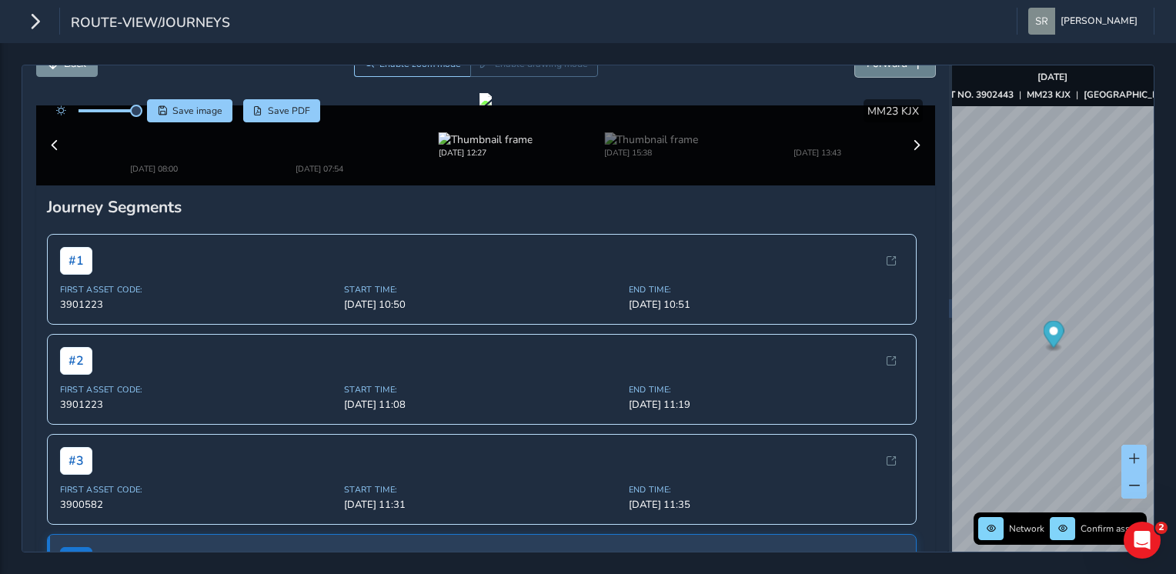
click at [886, 68] on span "Forward" at bounding box center [886, 63] width 41 height 15
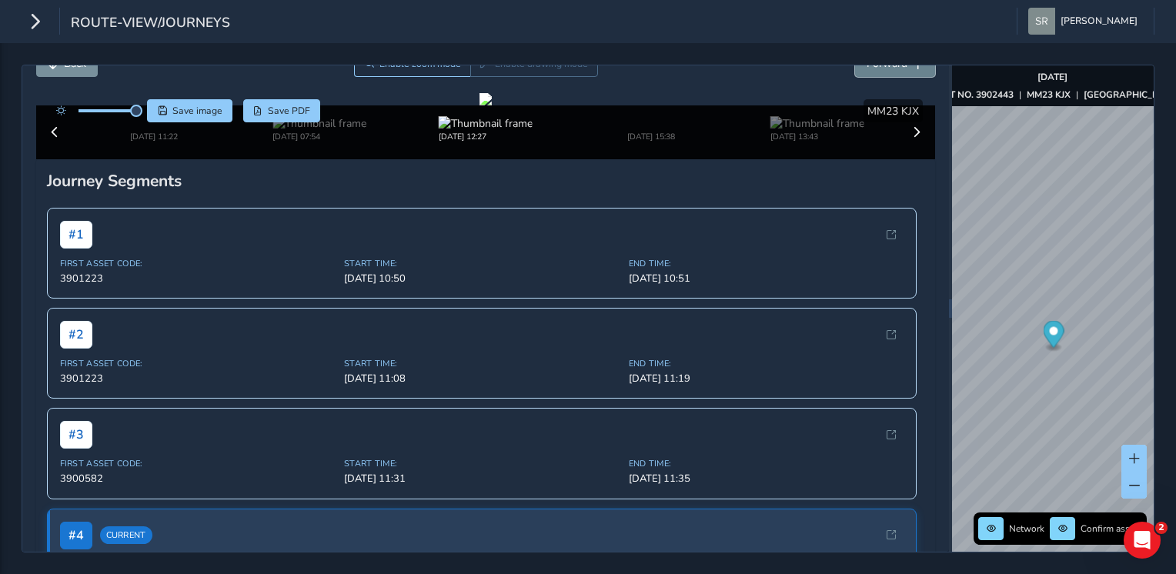
click at [886, 68] on span "Forward" at bounding box center [886, 63] width 41 height 15
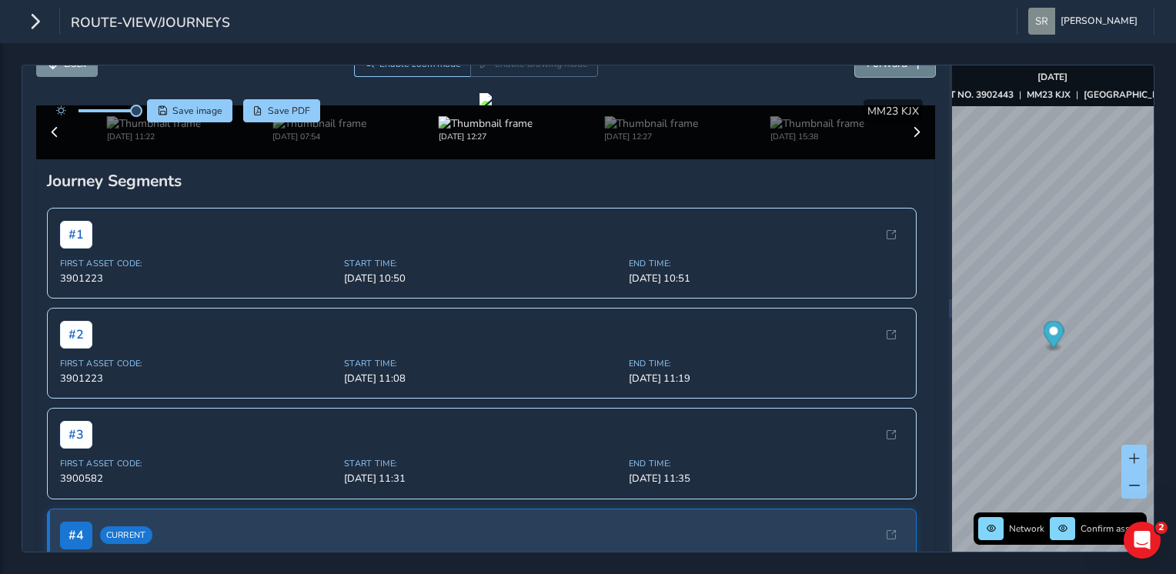
click at [886, 68] on span "Forward" at bounding box center [886, 63] width 41 height 15
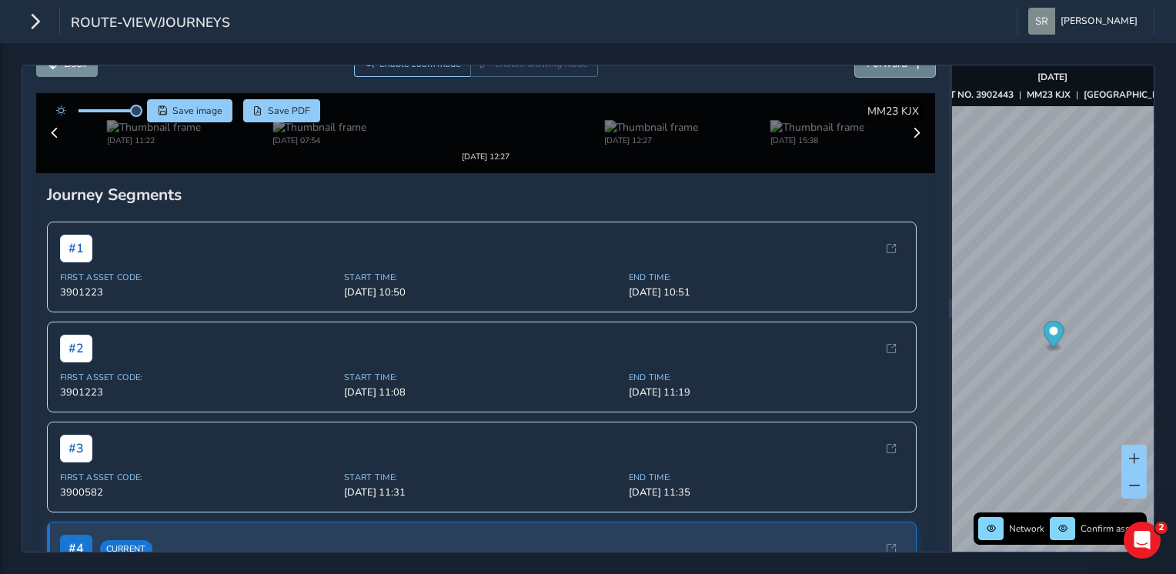
click at [886, 68] on span "Forward" at bounding box center [886, 63] width 41 height 15
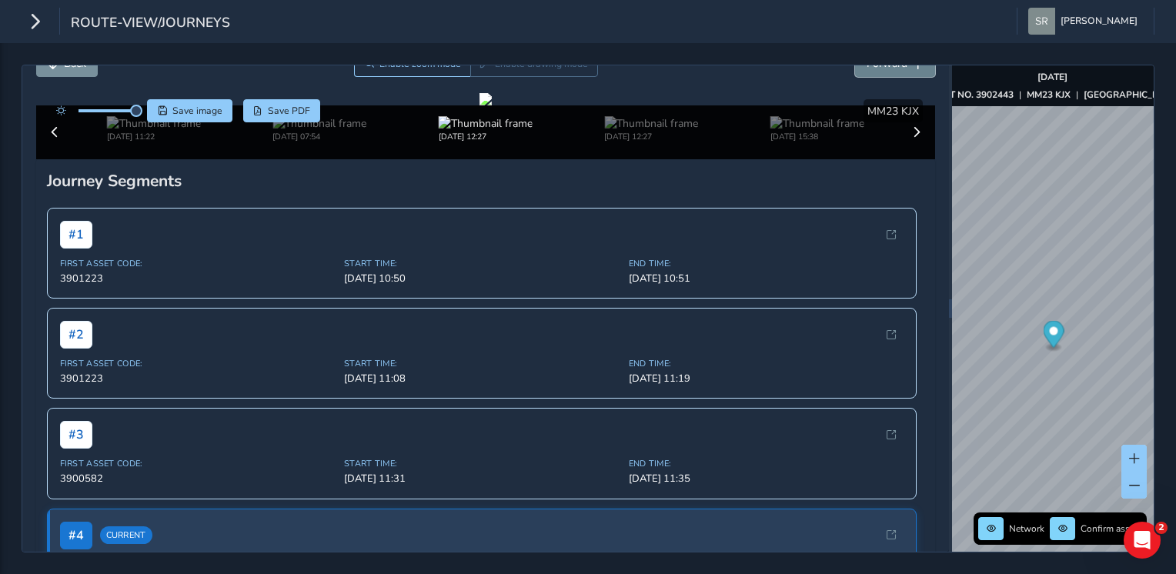
click at [886, 68] on span "Forward" at bounding box center [886, 63] width 41 height 15
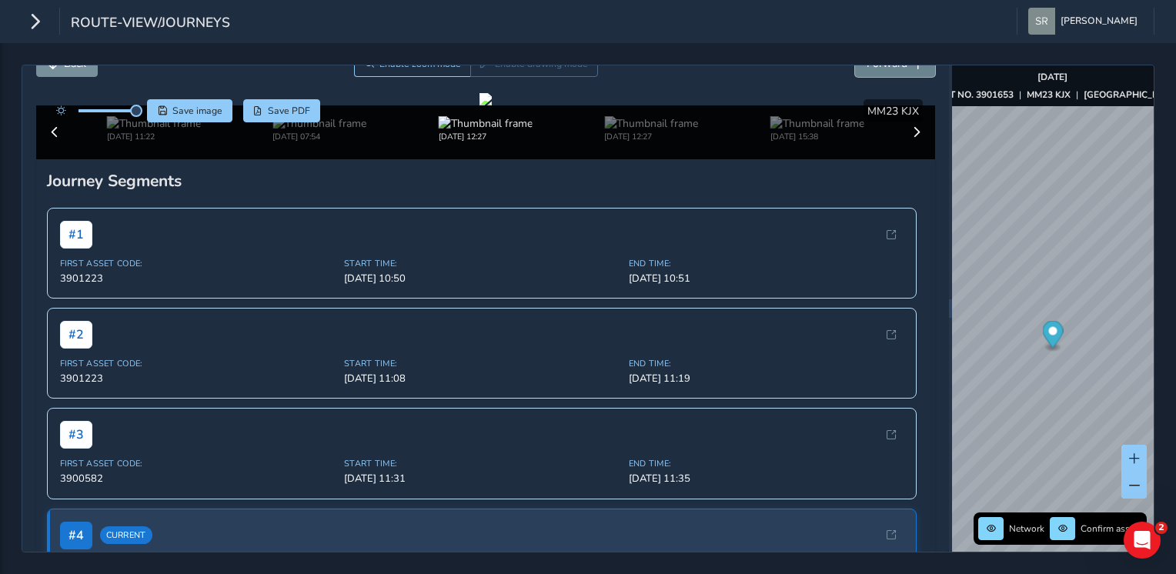
click at [886, 68] on span "Forward" at bounding box center [886, 63] width 41 height 15
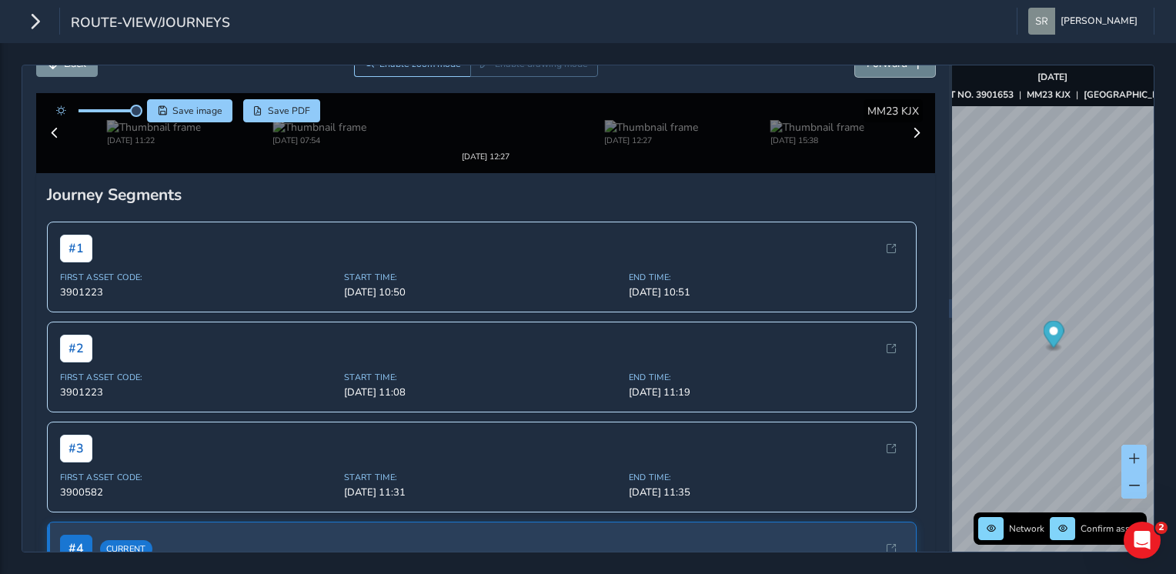
click at [886, 68] on span "Forward" at bounding box center [886, 63] width 41 height 15
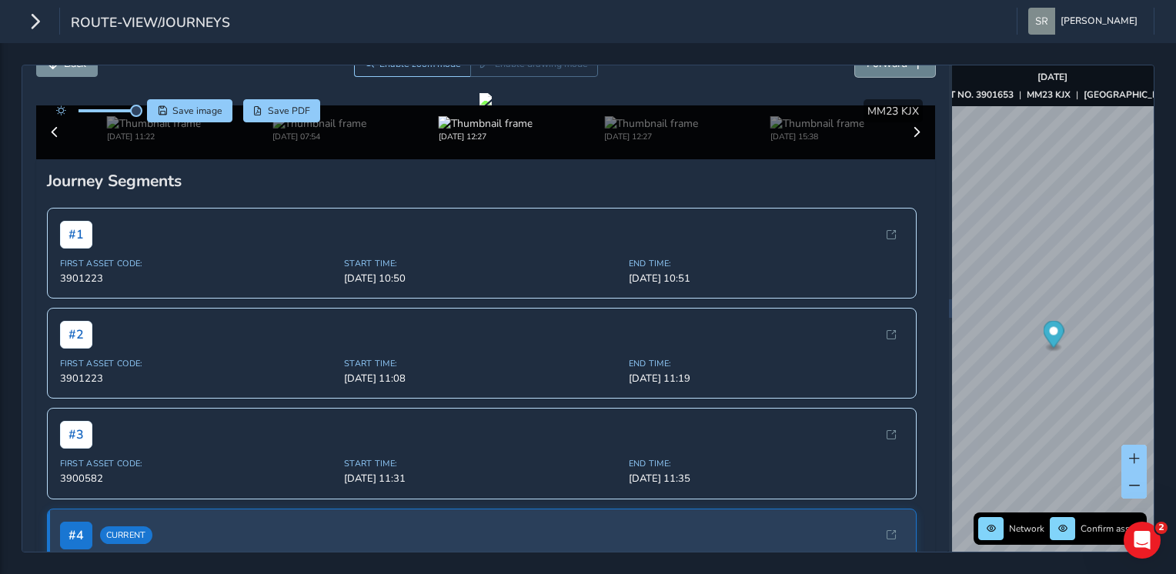
click at [886, 68] on span "Forward" at bounding box center [886, 63] width 41 height 15
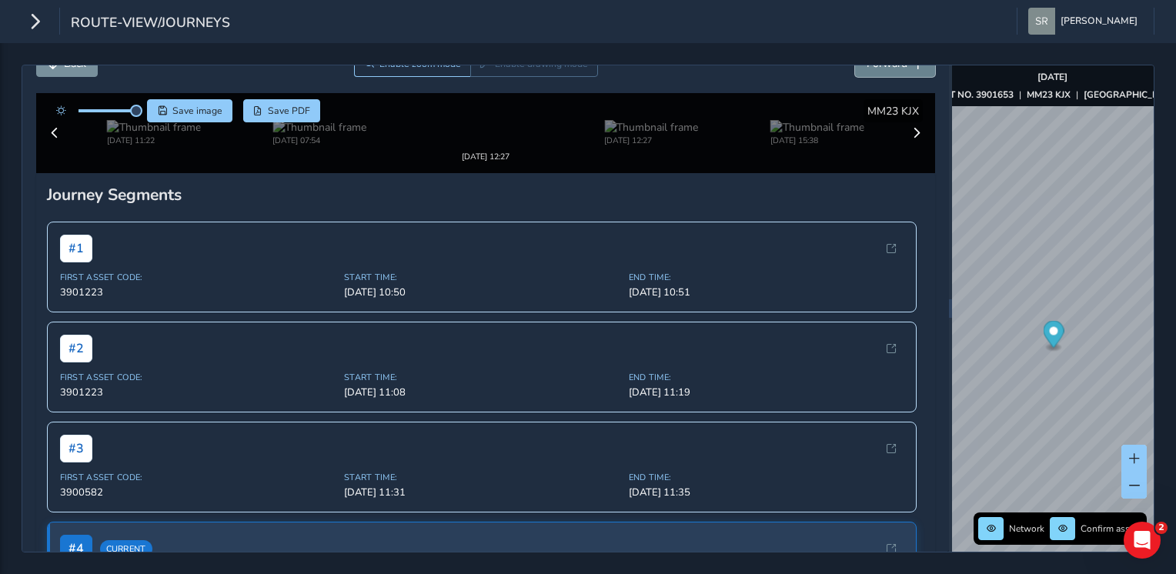
click at [886, 68] on span "Forward" at bounding box center [886, 63] width 41 height 15
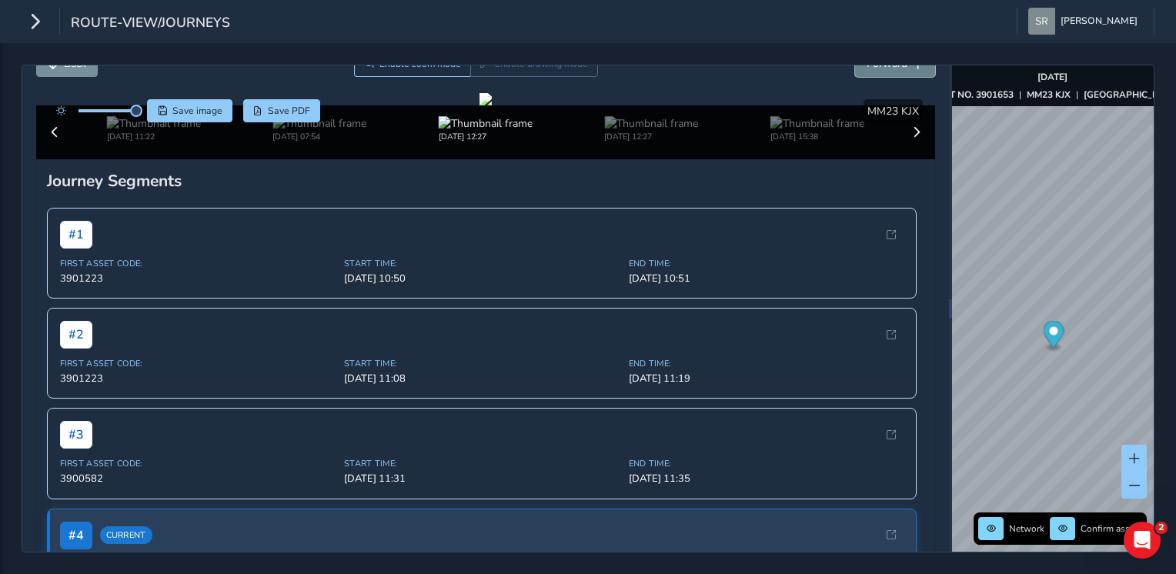
click at [886, 68] on span "Forward" at bounding box center [886, 63] width 41 height 15
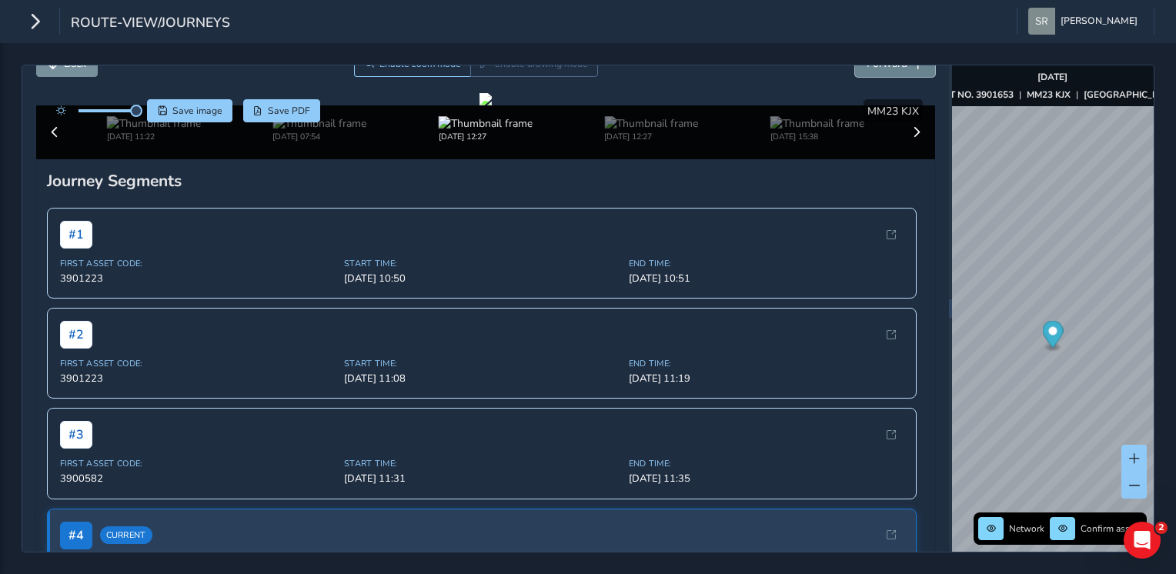
click at [886, 68] on span "Forward" at bounding box center [886, 63] width 41 height 15
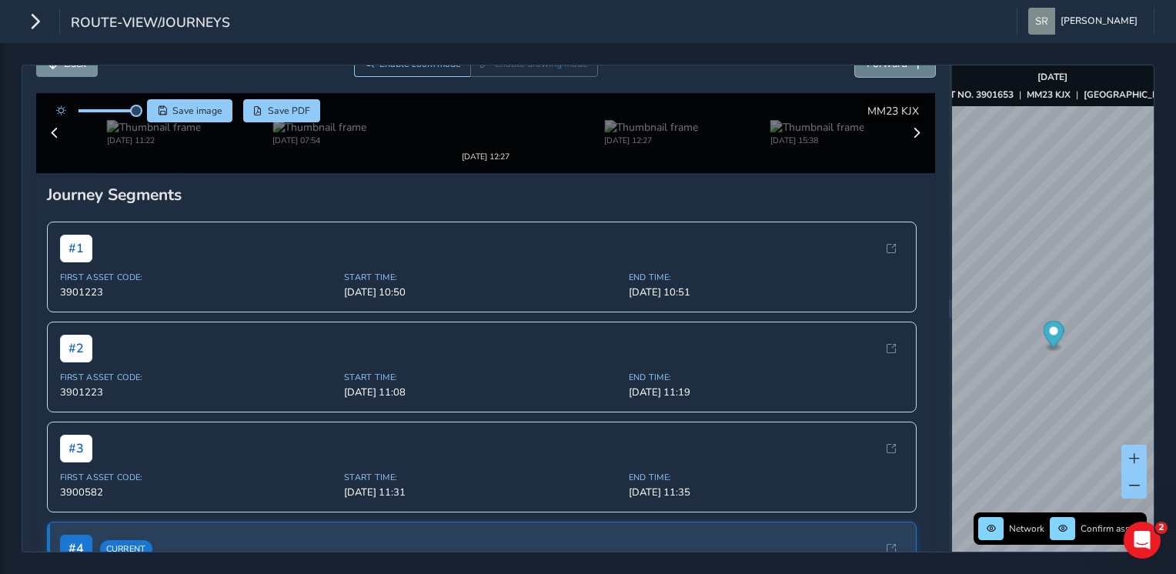
click at [886, 68] on span "Forward" at bounding box center [886, 63] width 41 height 15
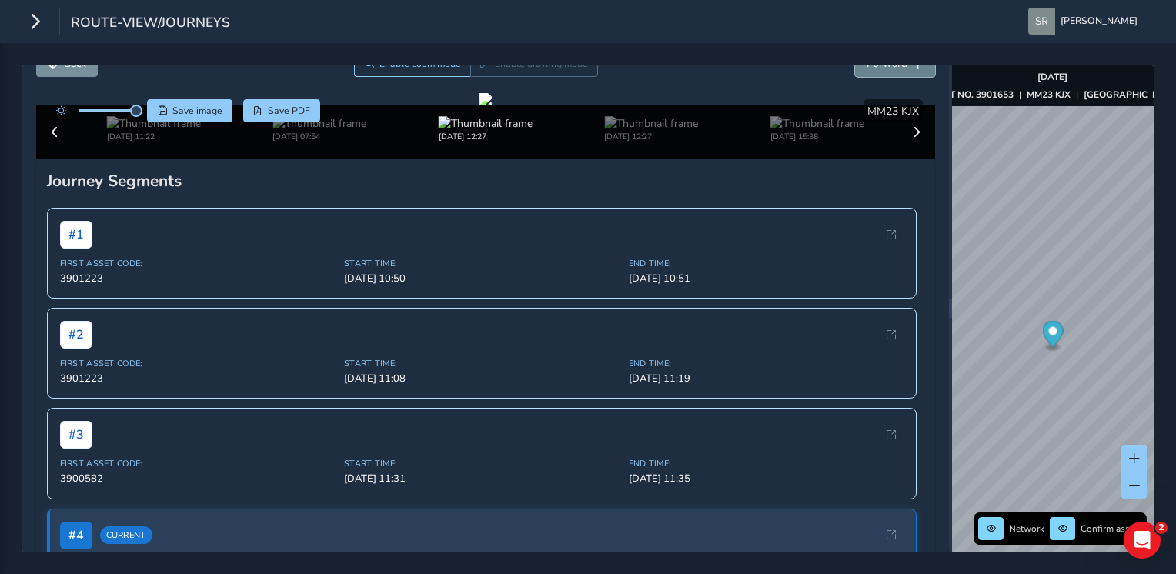
click at [886, 68] on span "Forward" at bounding box center [886, 63] width 41 height 15
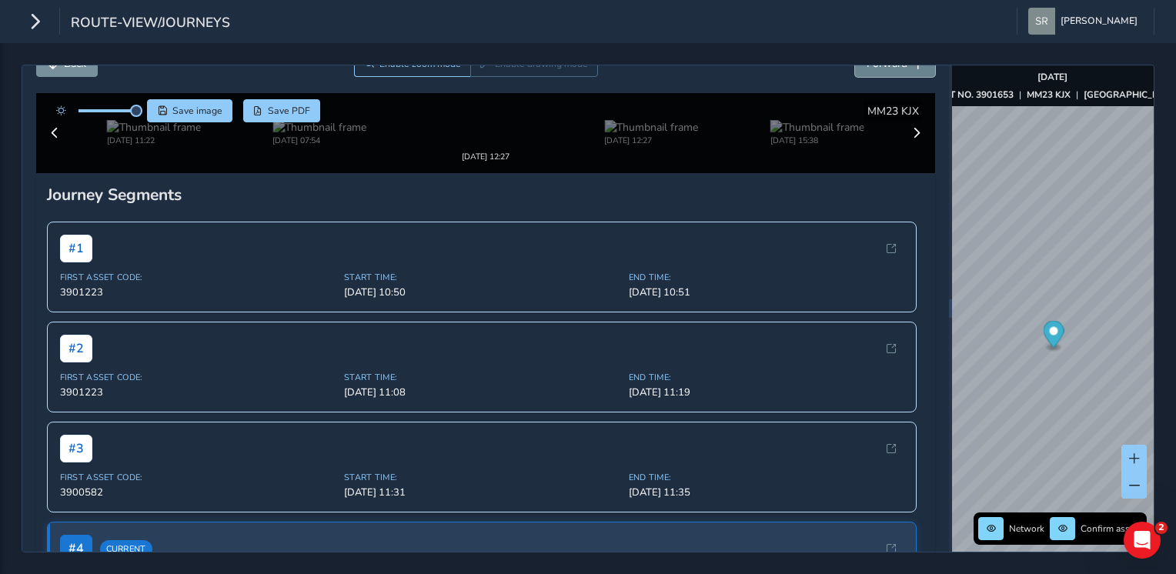
click at [886, 68] on span "Forward" at bounding box center [886, 63] width 41 height 15
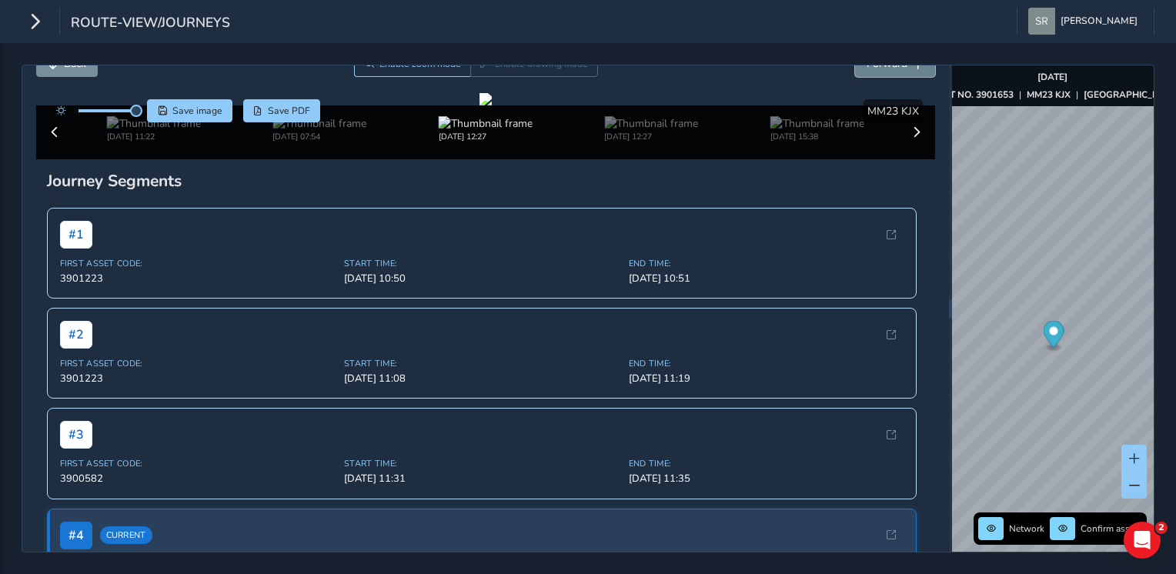
click at [886, 68] on span "Forward" at bounding box center [886, 63] width 41 height 15
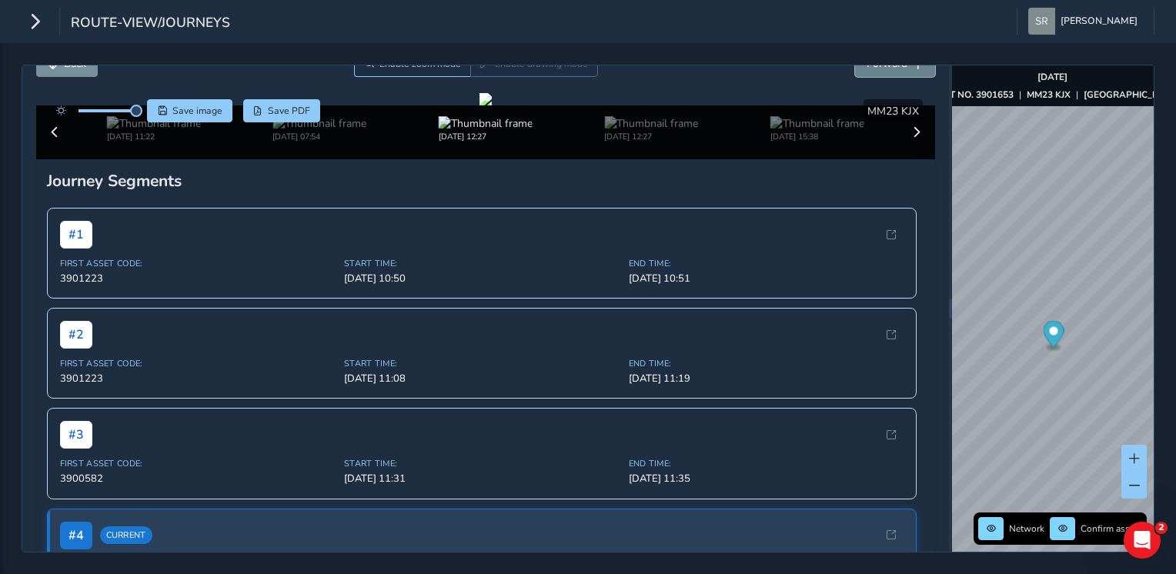
click at [886, 68] on span "Forward" at bounding box center [886, 63] width 41 height 15
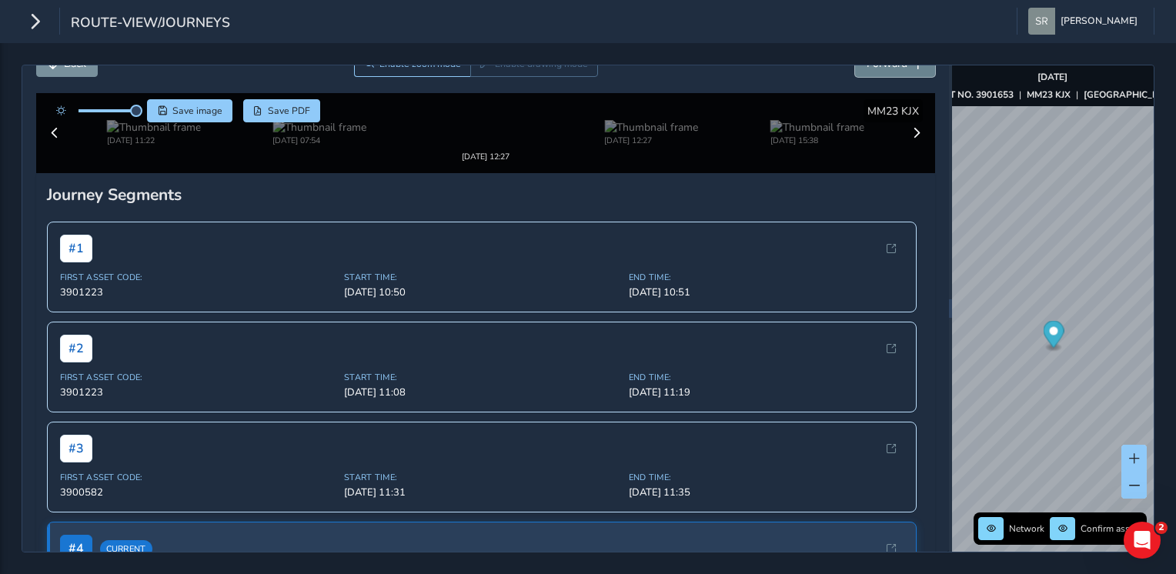
click at [886, 68] on span "Forward" at bounding box center [886, 63] width 41 height 15
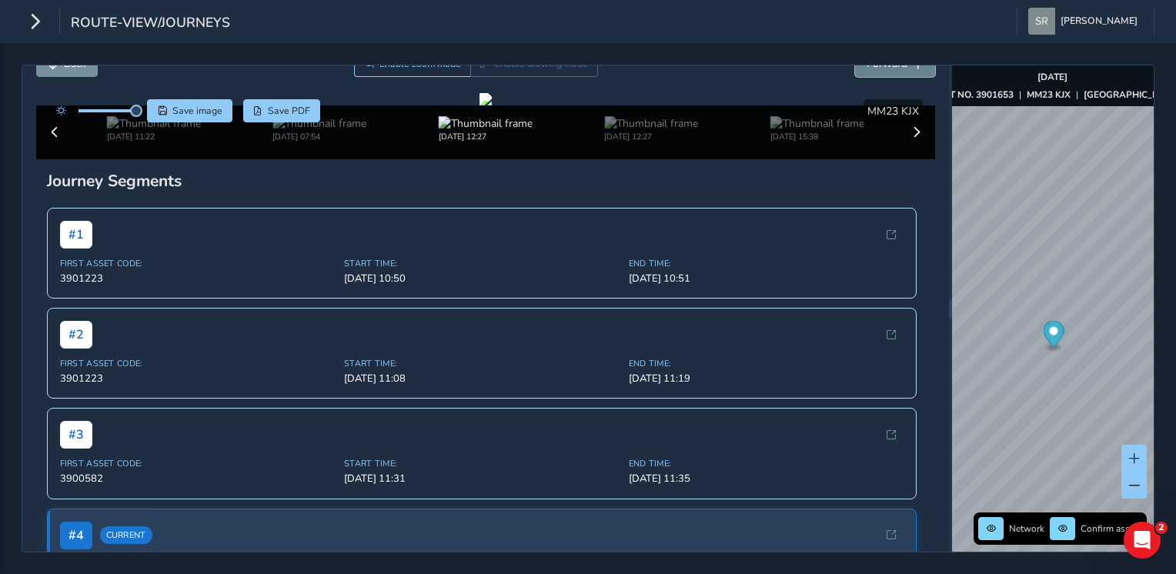
click at [886, 68] on span "Forward" at bounding box center [886, 63] width 41 height 15
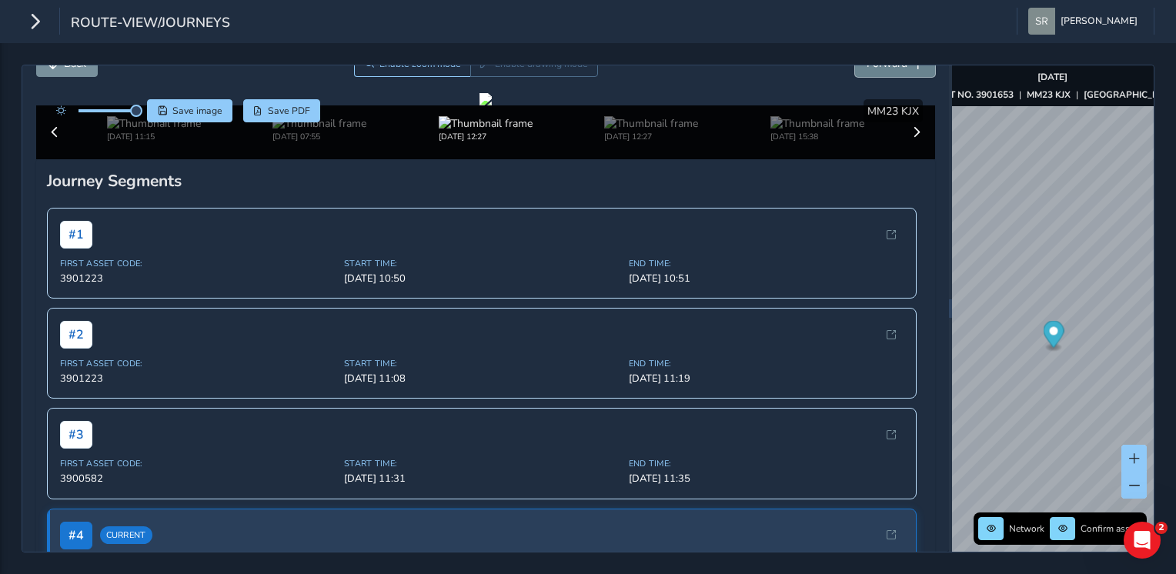
click at [886, 68] on span "Forward" at bounding box center [886, 63] width 41 height 15
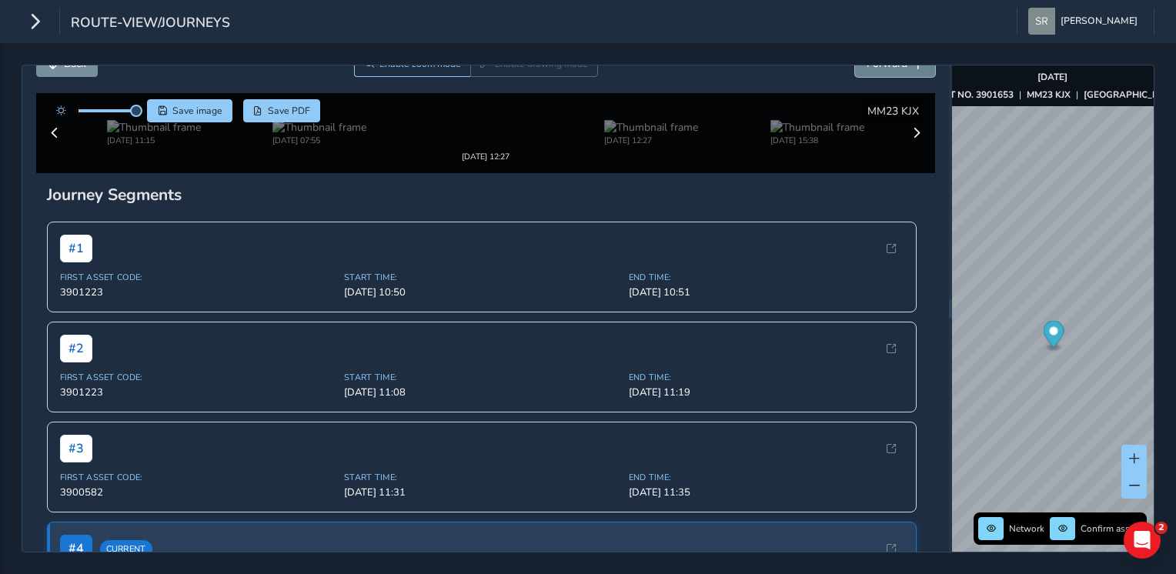
click at [886, 68] on span "Forward" at bounding box center [886, 63] width 41 height 15
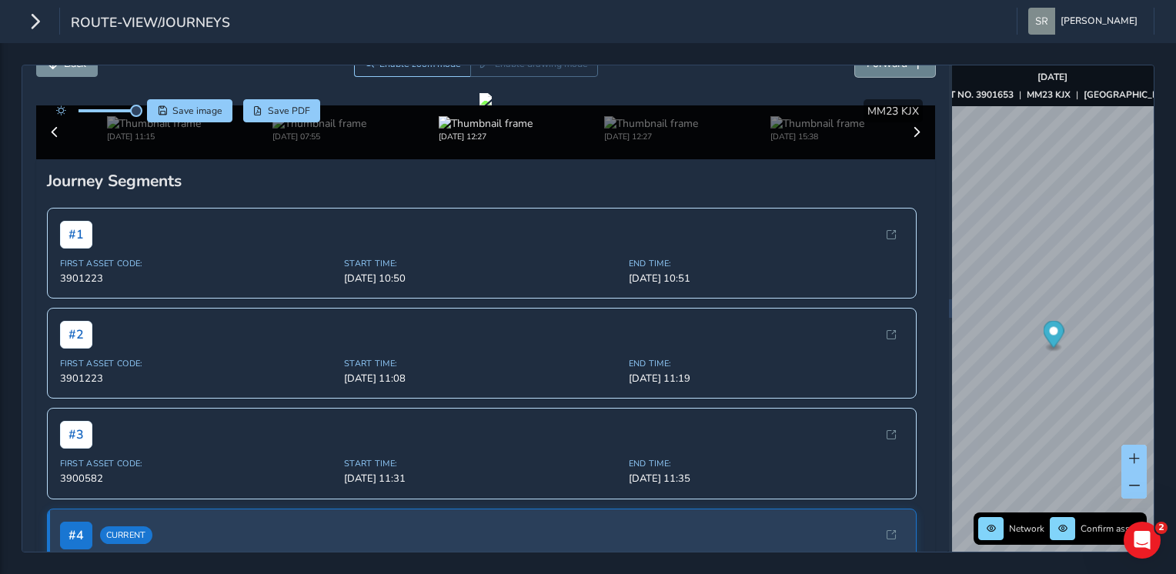
click at [886, 68] on span "Forward" at bounding box center [886, 63] width 41 height 15
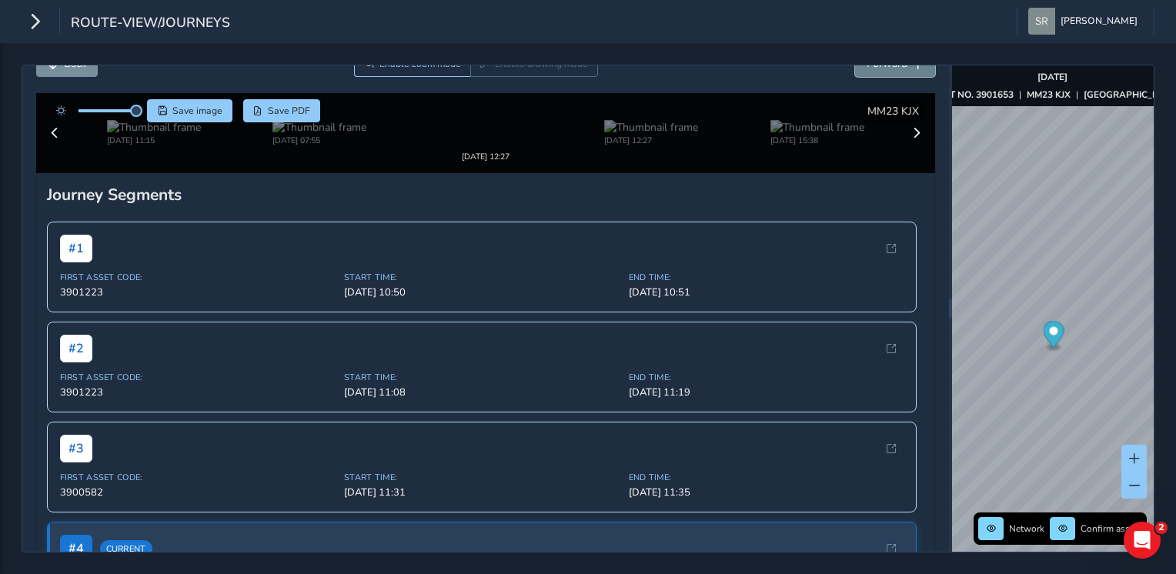
click at [886, 68] on span "Forward" at bounding box center [886, 63] width 41 height 15
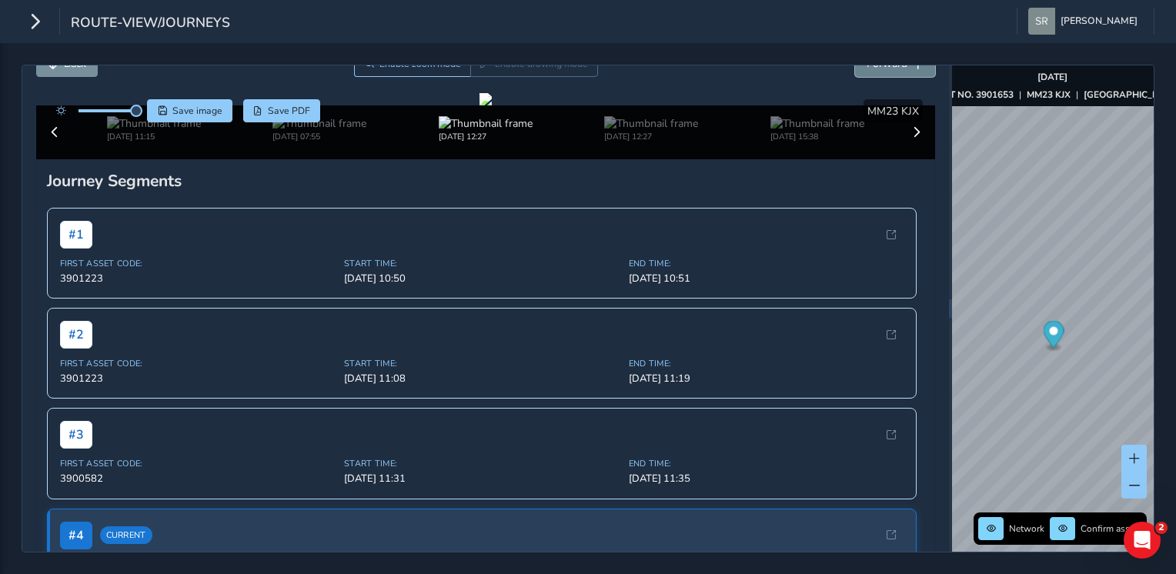
click at [886, 68] on span "Forward" at bounding box center [886, 63] width 41 height 15
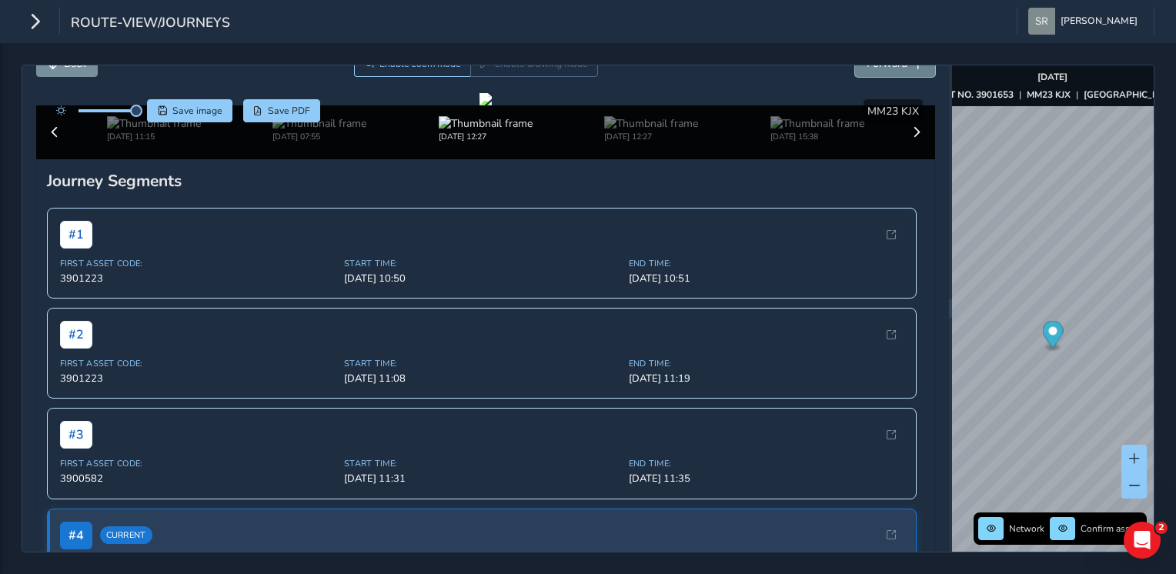
click at [886, 68] on span "Forward" at bounding box center [886, 63] width 41 height 15
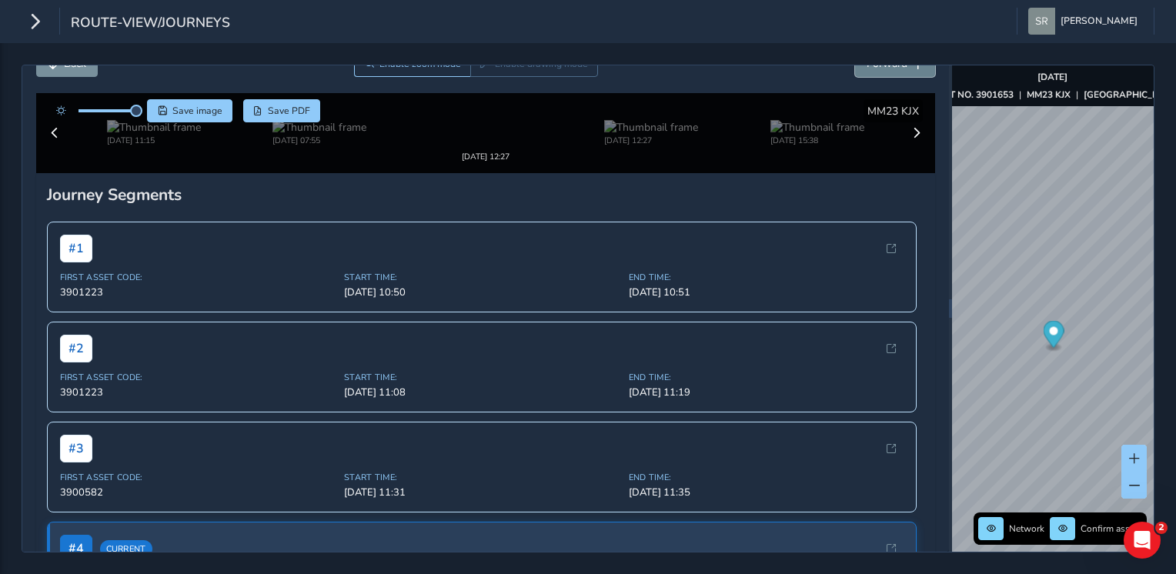
click at [886, 68] on span "Forward" at bounding box center [886, 63] width 41 height 15
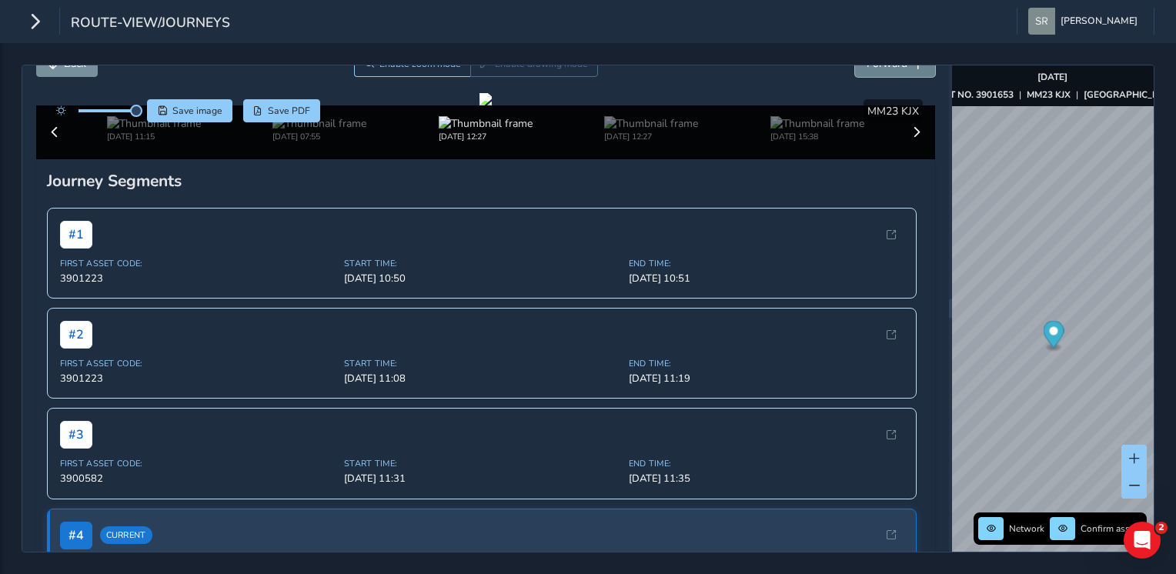
click at [886, 68] on span "Forward" at bounding box center [886, 63] width 41 height 15
click at [55, 73] on button "Back" at bounding box center [67, 63] width 62 height 27
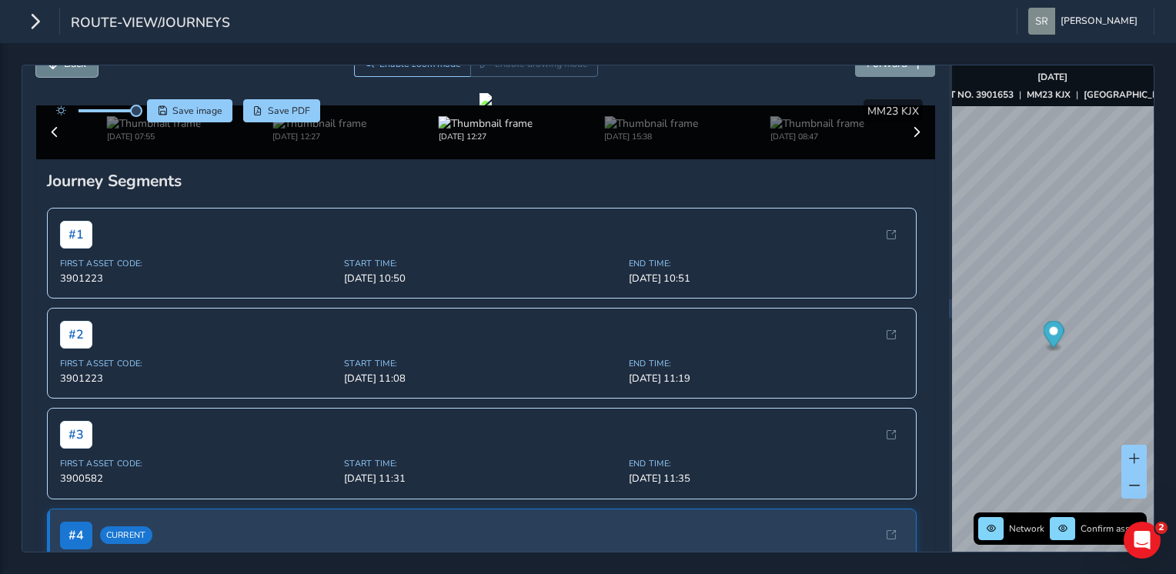
click at [55, 73] on button "Back" at bounding box center [67, 63] width 62 height 27
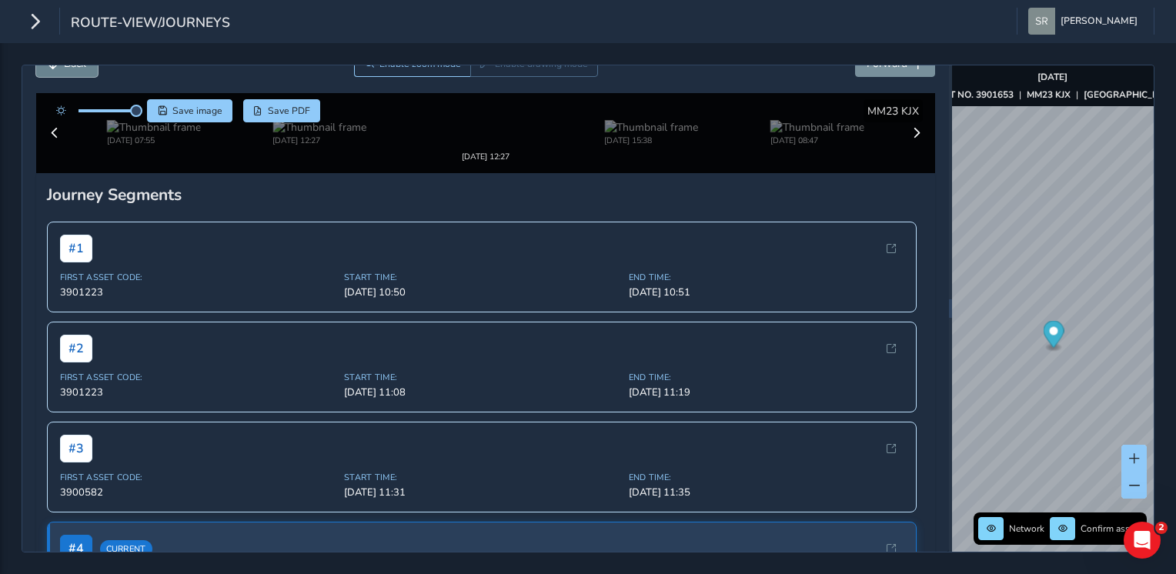
click at [55, 73] on button "Back" at bounding box center [67, 63] width 62 height 27
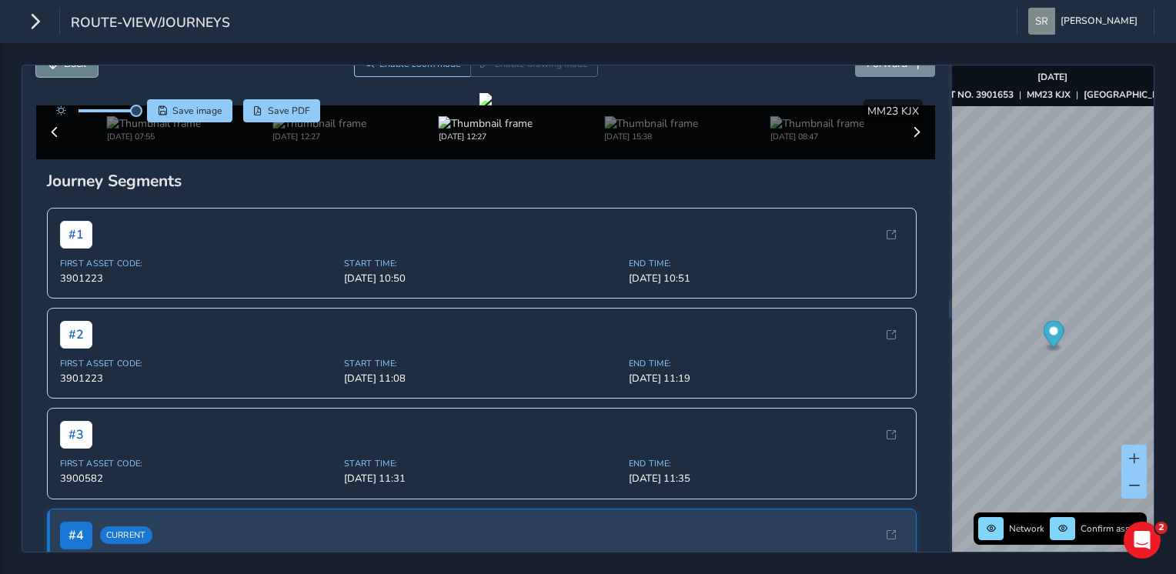
click at [55, 73] on button "Back" at bounding box center [67, 63] width 62 height 27
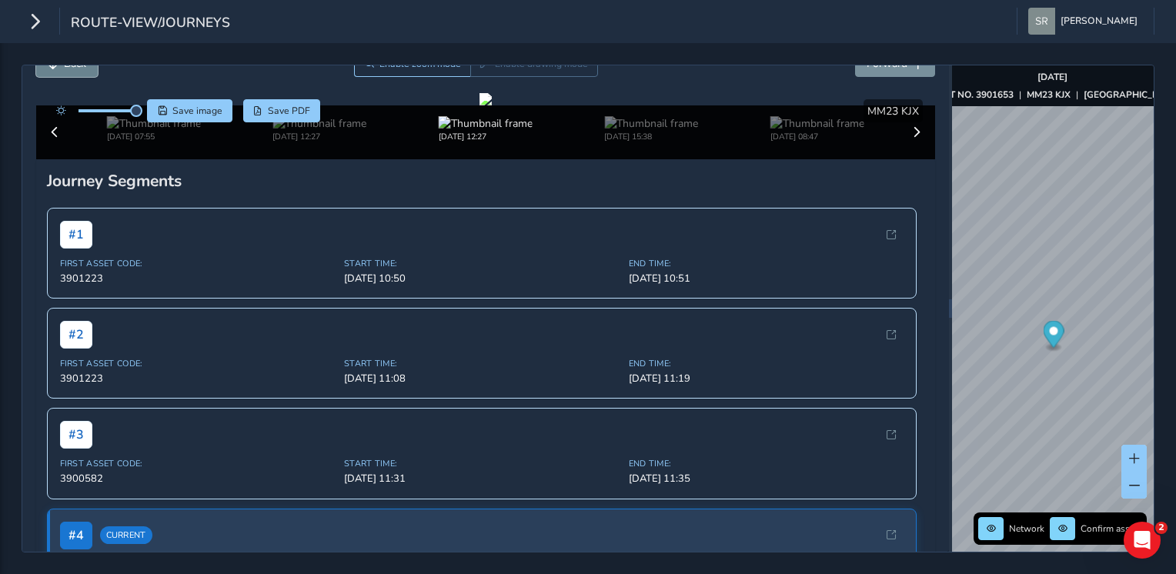
click at [55, 73] on button "Back" at bounding box center [67, 63] width 62 height 27
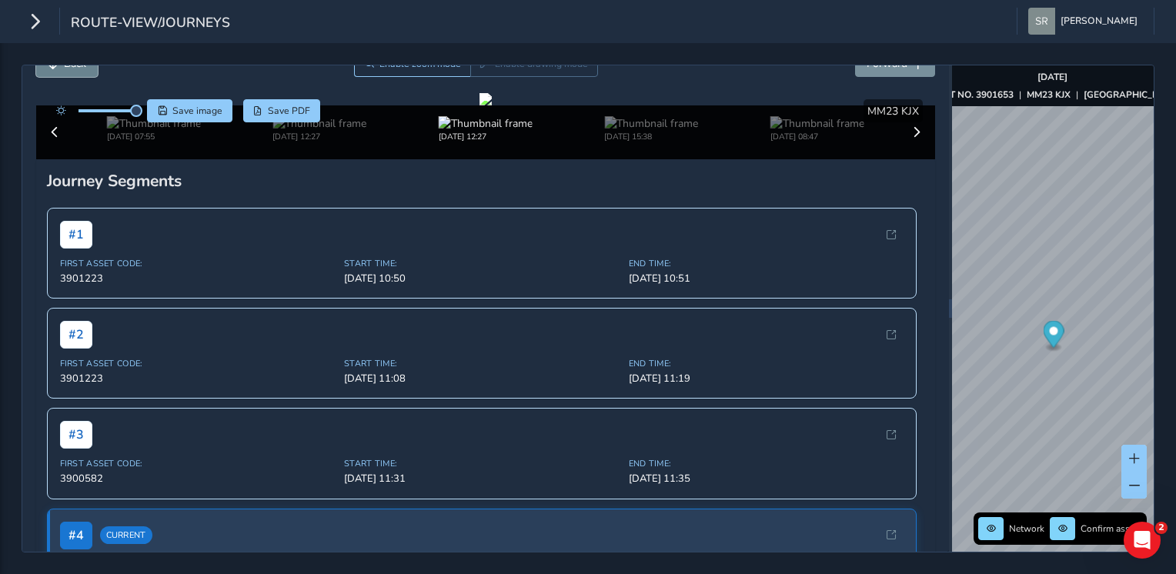
click at [55, 73] on button "Back" at bounding box center [67, 63] width 62 height 27
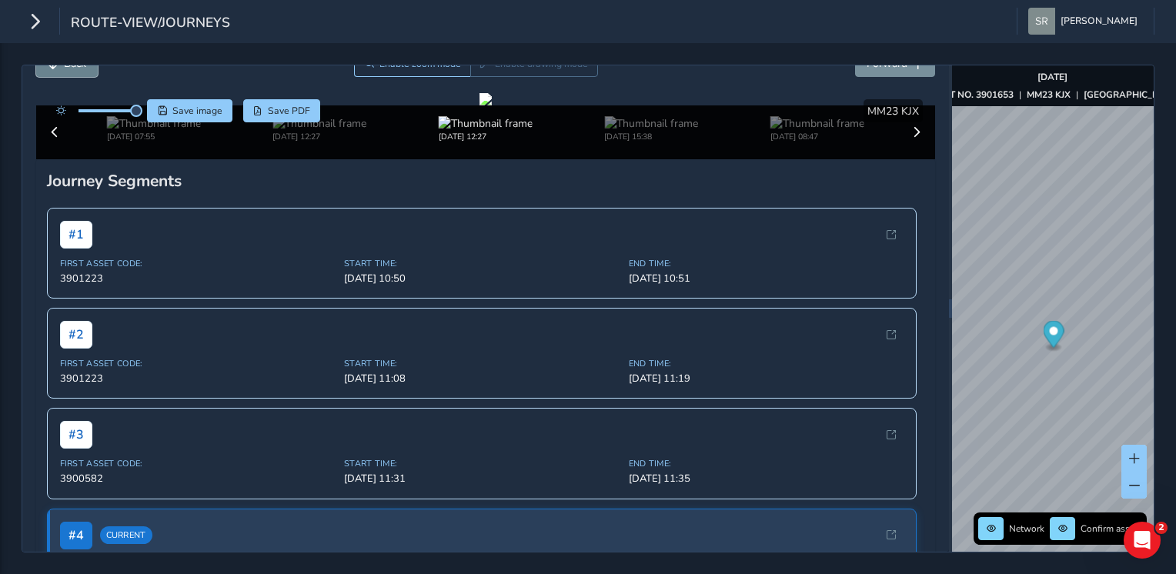
click at [55, 73] on button "Back" at bounding box center [67, 63] width 62 height 27
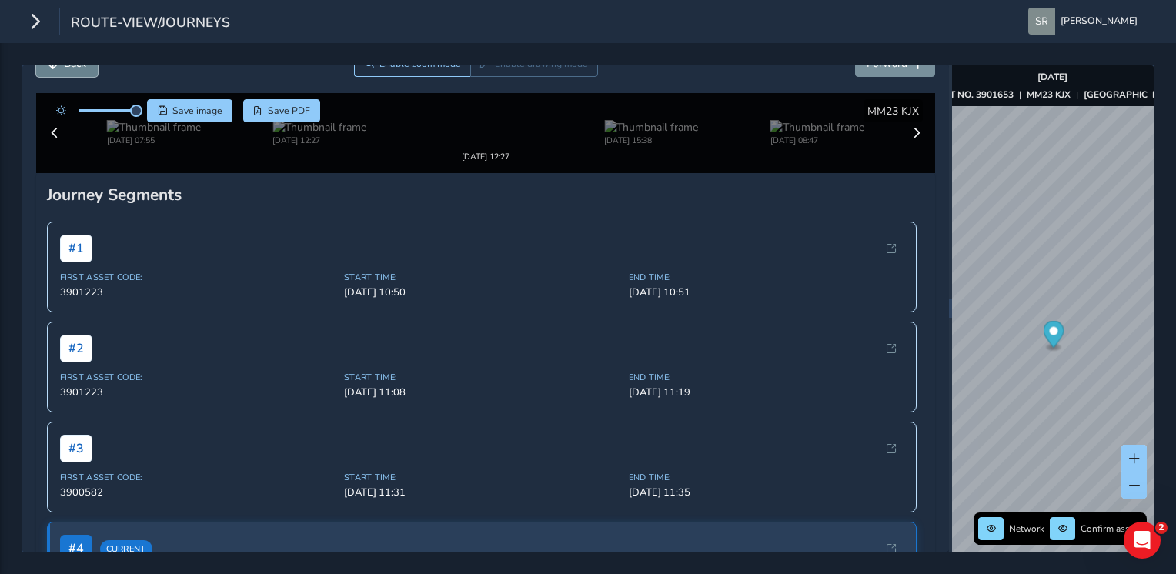
click at [55, 73] on button "Back" at bounding box center [67, 63] width 62 height 27
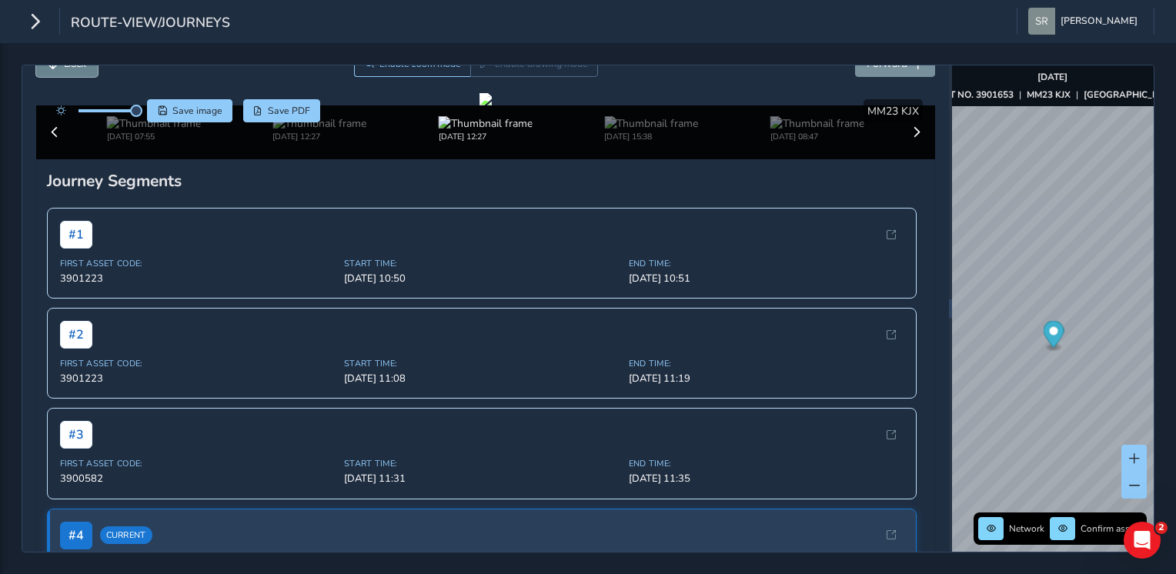
click at [55, 73] on button "Back" at bounding box center [67, 63] width 62 height 27
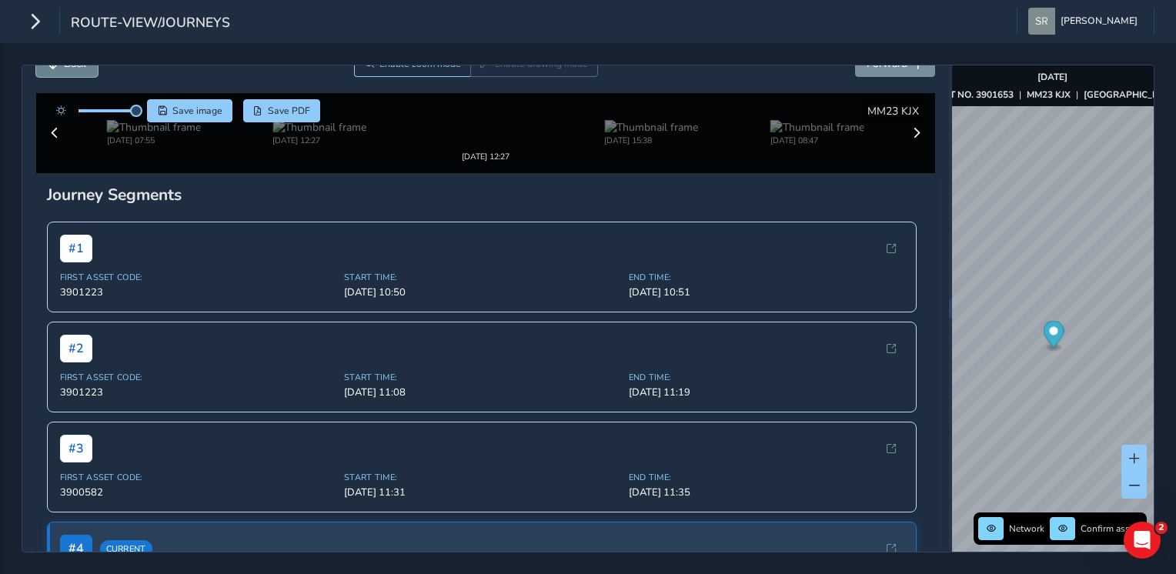
click at [55, 73] on button "Back" at bounding box center [67, 63] width 62 height 27
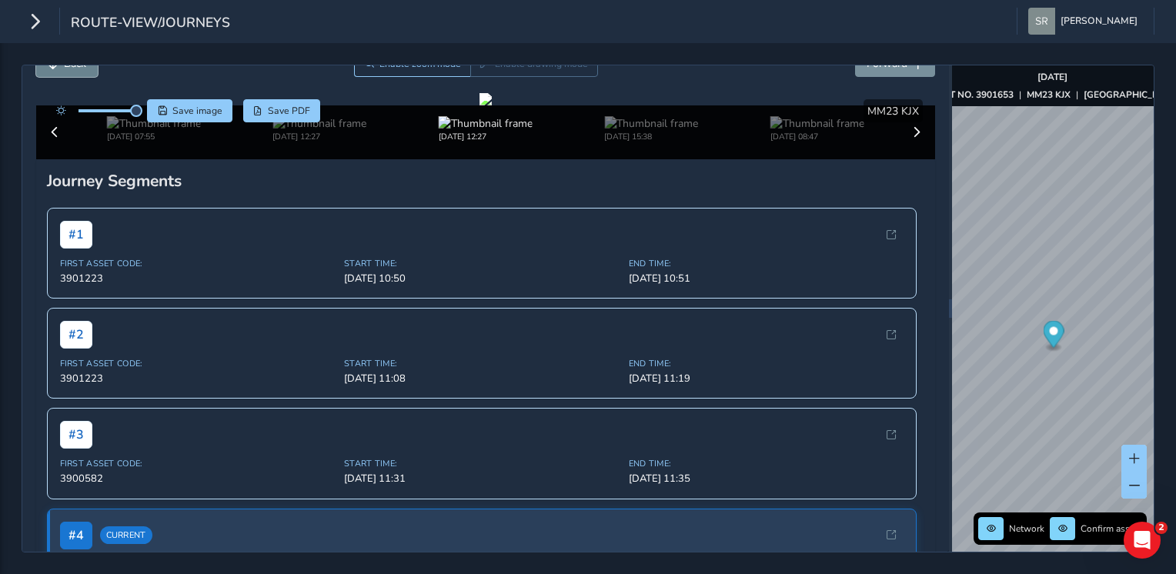
click at [55, 73] on button "Back" at bounding box center [67, 63] width 62 height 27
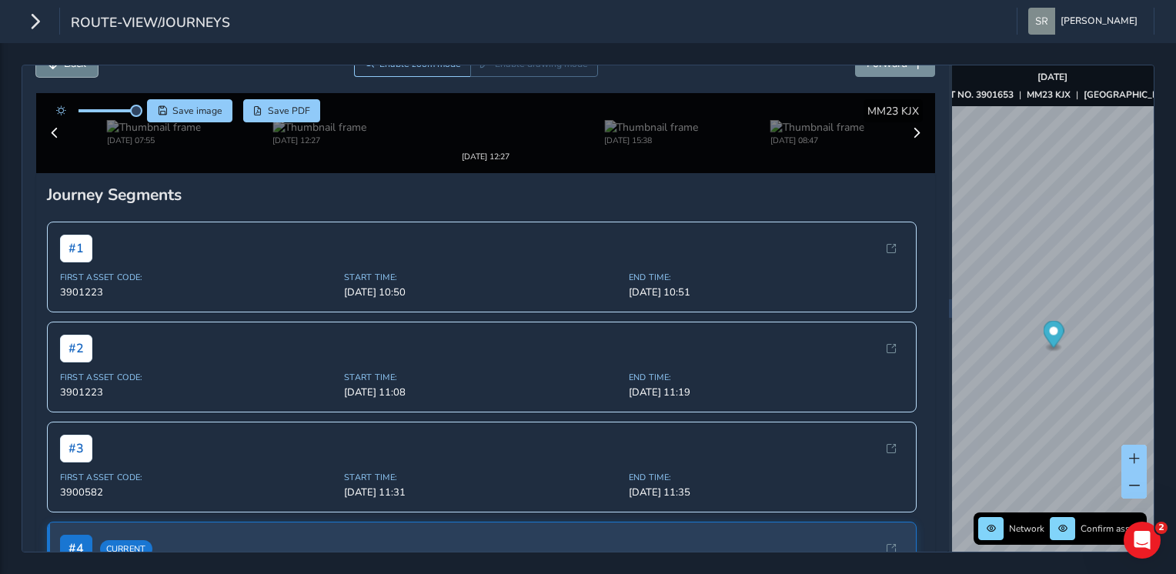
click at [55, 73] on button "Back" at bounding box center [67, 63] width 62 height 27
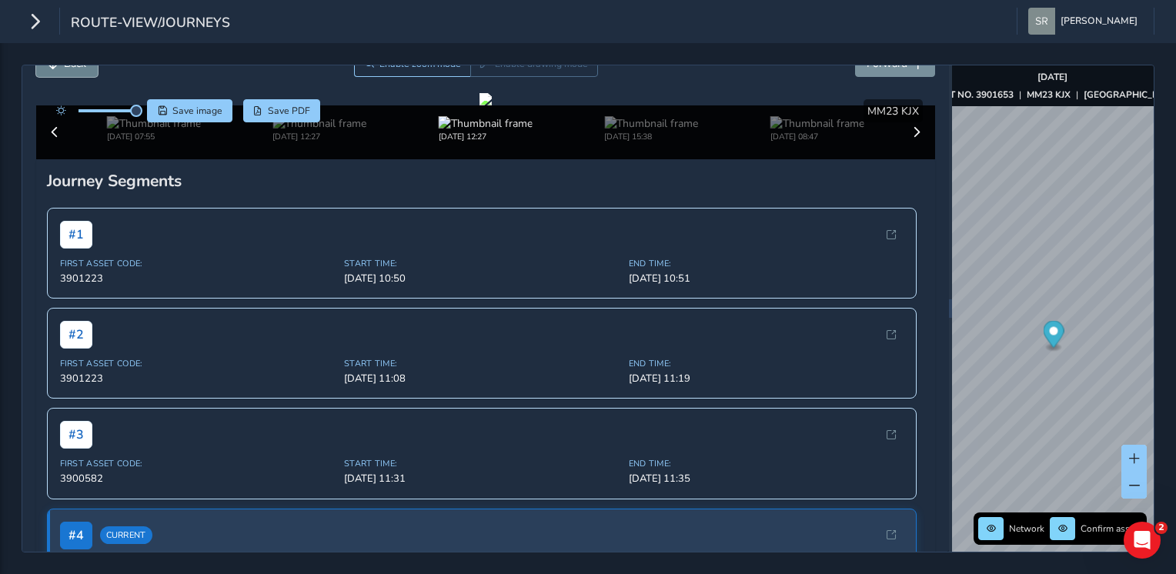
click at [55, 73] on button "Back" at bounding box center [67, 63] width 62 height 27
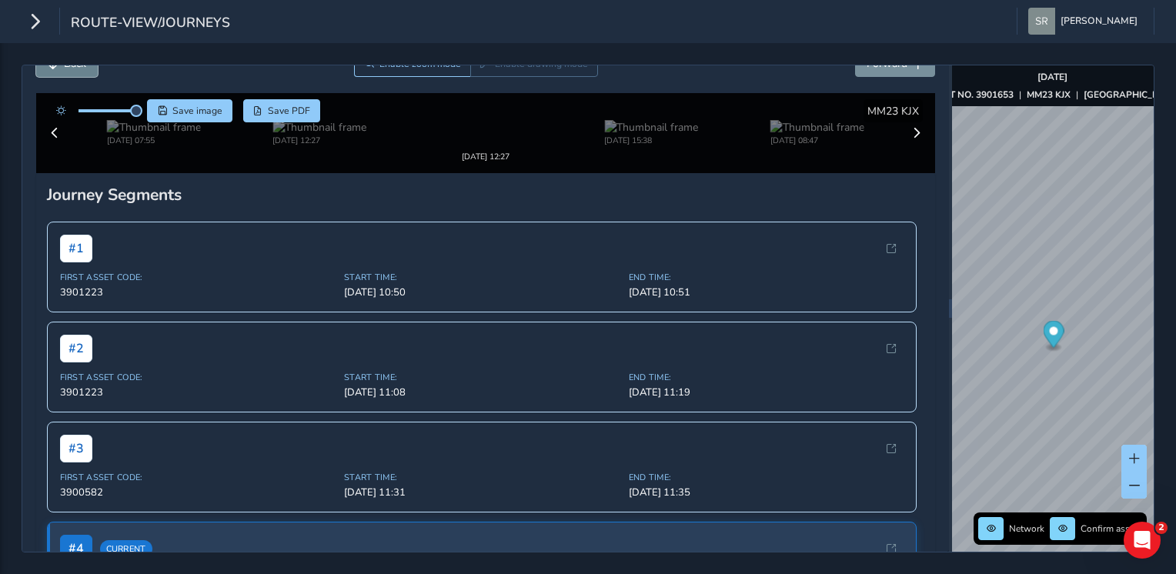
click at [55, 73] on button "Back" at bounding box center [67, 63] width 62 height 27
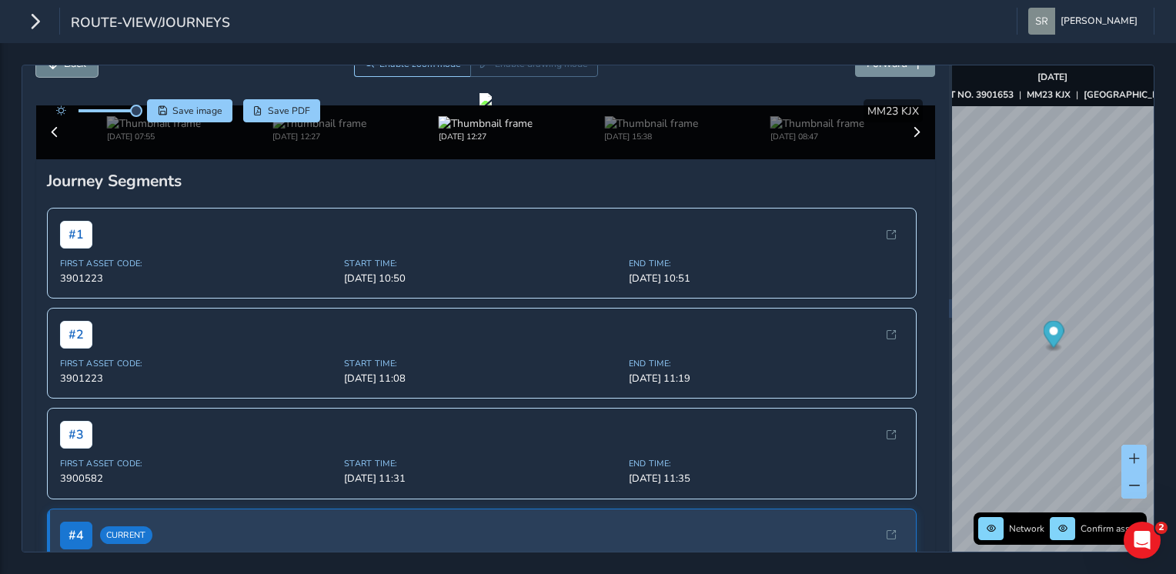
click at [55, 73] on button "Back" at bounding box center [67, 63] width 62 height 27
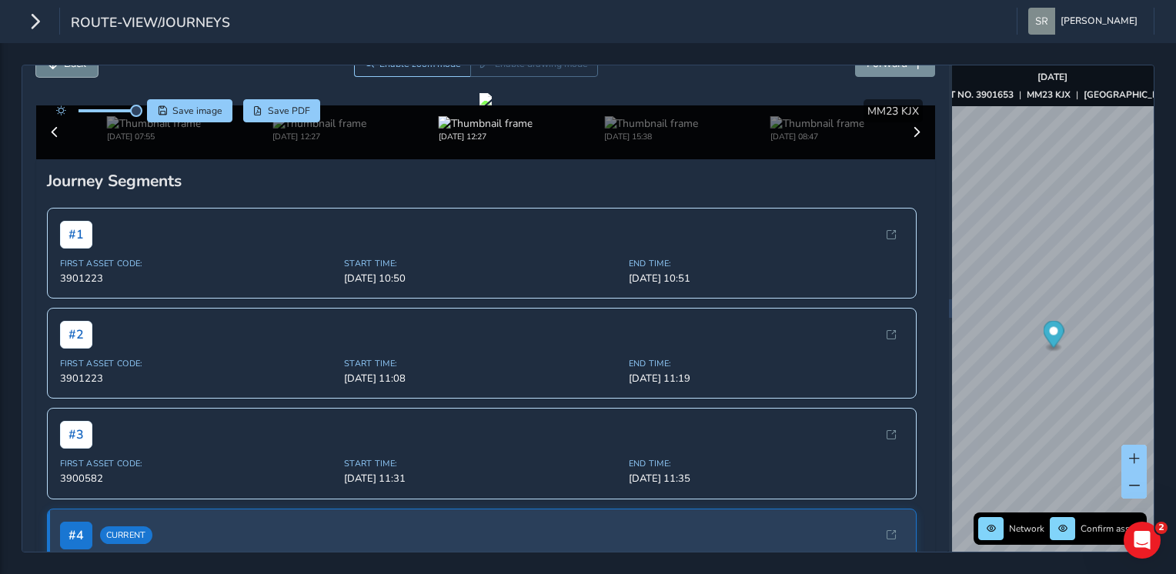
click at [55, 73] on button "Back" at bounding box center [67, 63] width 62 height 27
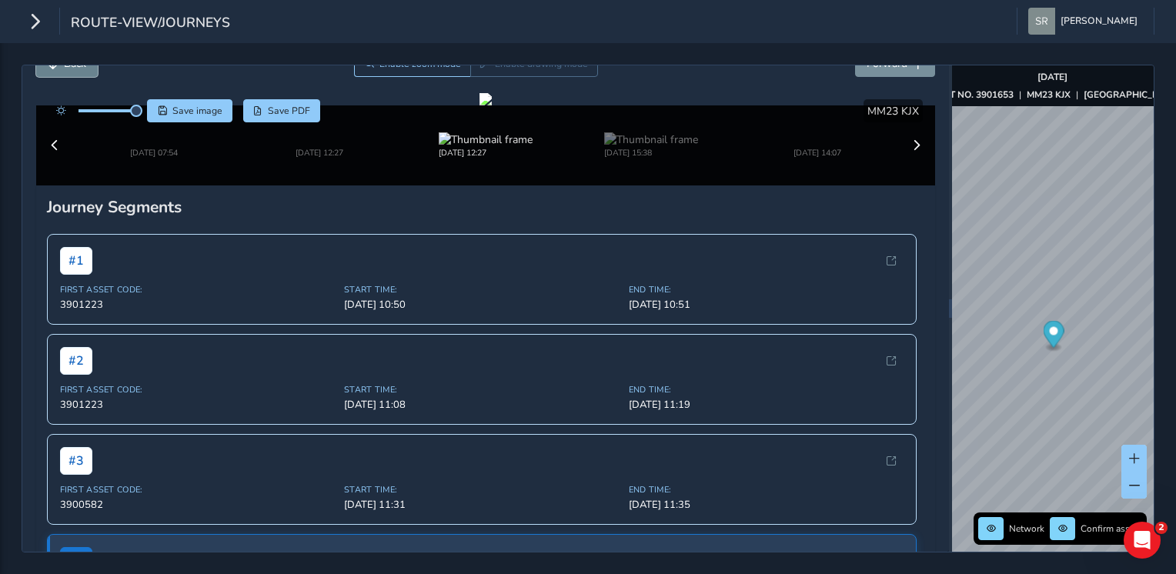
click at [55, 73] on button "Back" at bounding box center [67, 63] width 62 height 27
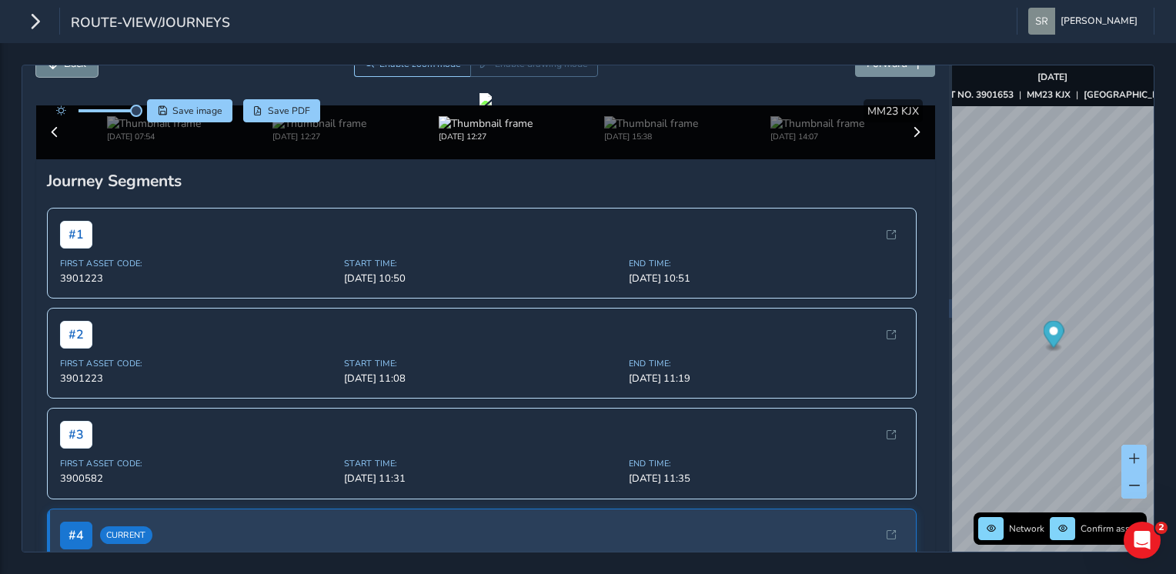
click at [55, 73] on button "Back" at bounding box center [67, 63] width 62 height 27
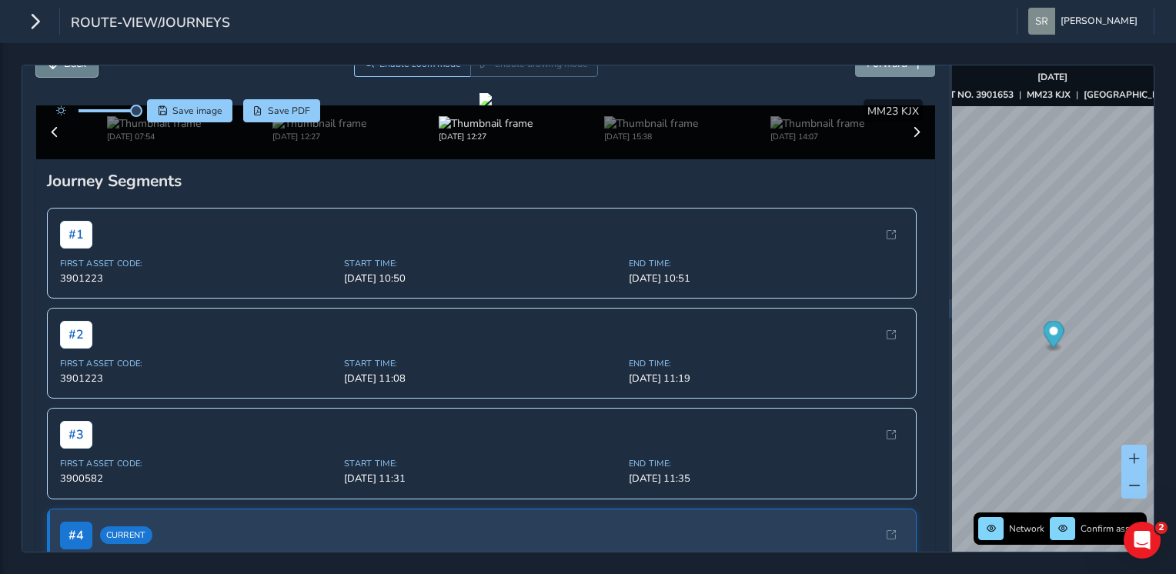
click at [55, 73] on button "Back" at bounding box center [67, 63] width 62 height 27
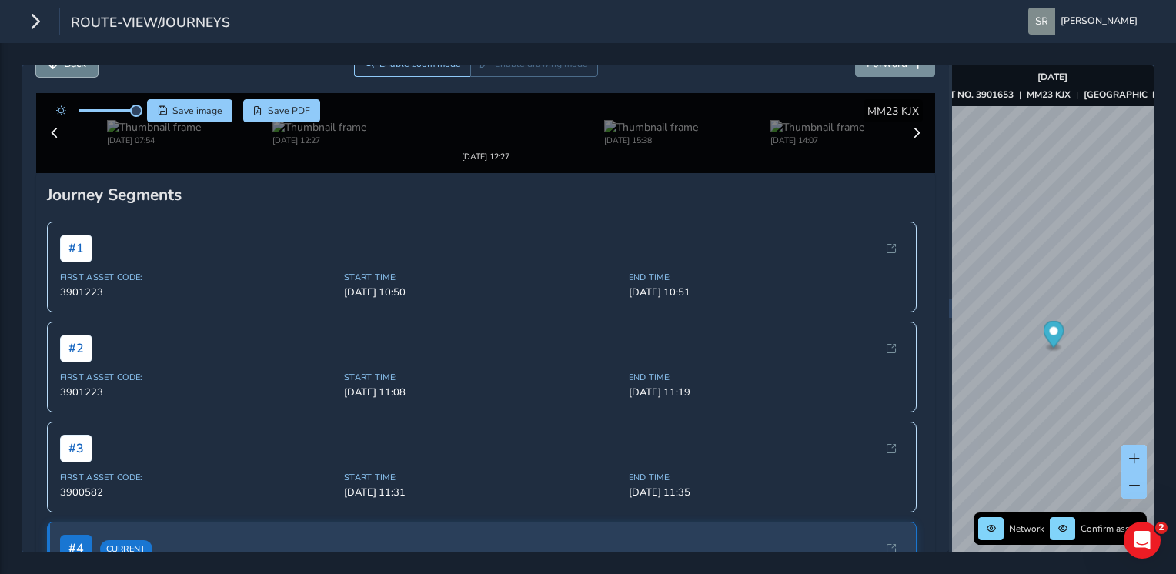
click at [55, 73] on button "Back" at bounding box center [67, 63] width 62 height 27
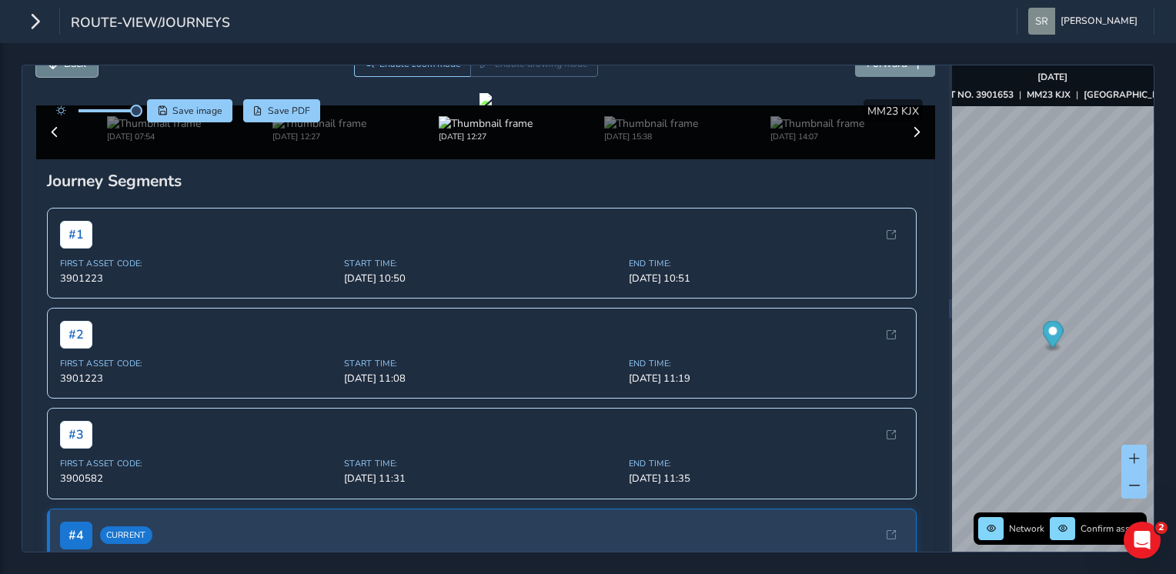
click at [55, 73] on button "Back" at bounding box center [67, 63] width 62 height 27
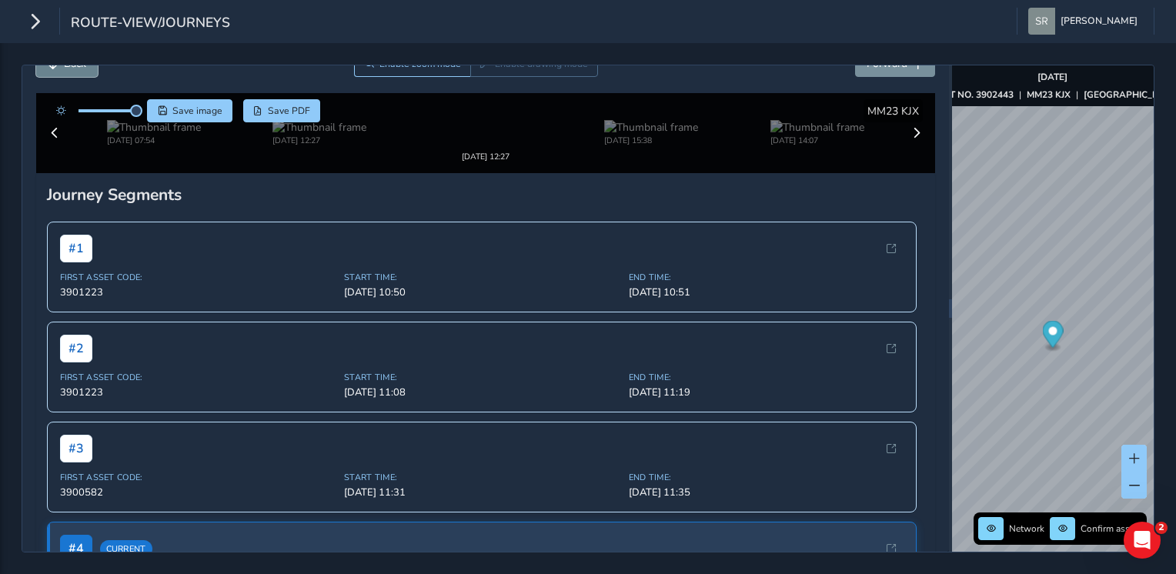
click at [55, 73] on button "Back" at bounding box center [67, 63] width 62 height 27
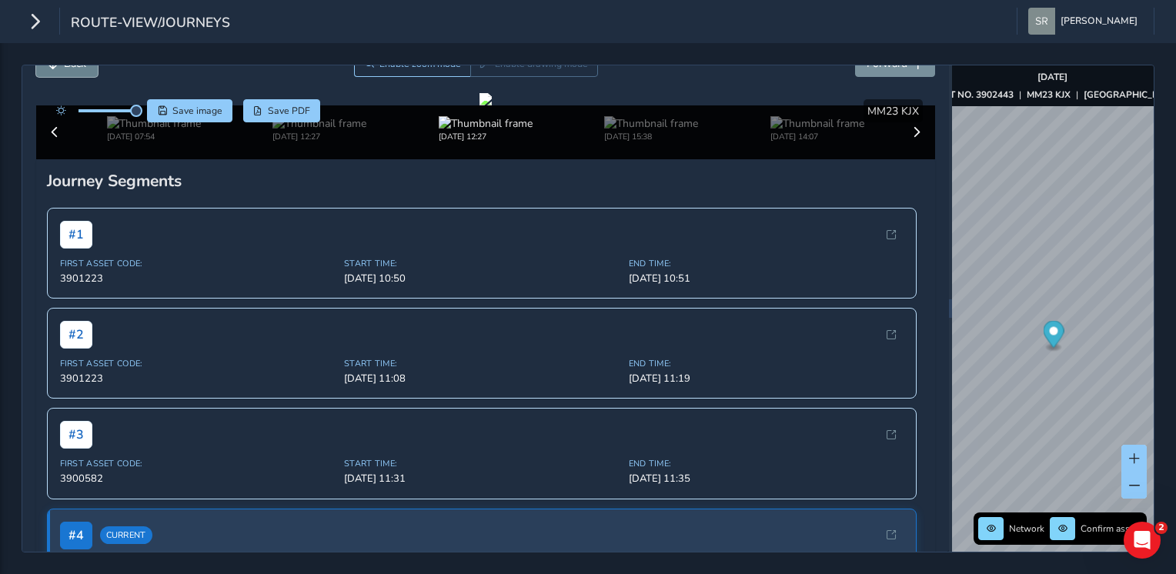
click at [55, 73] on button "Back" at bounding box center [67, 63] width 62 height 27
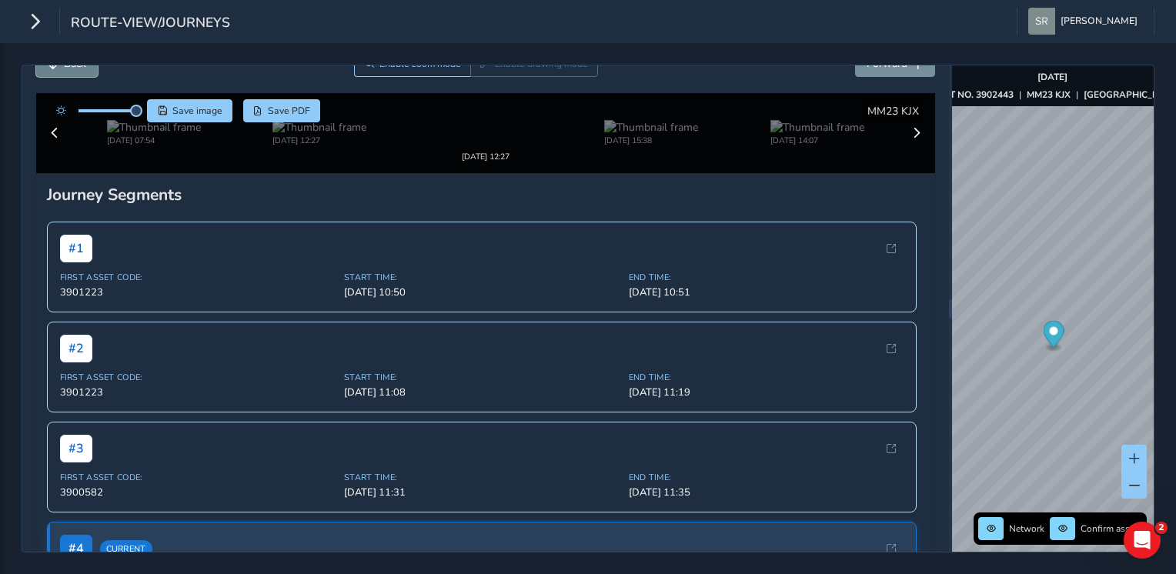
click at [55, 73] on button "Back" at bounding box center [67, 63] width 62 height 27
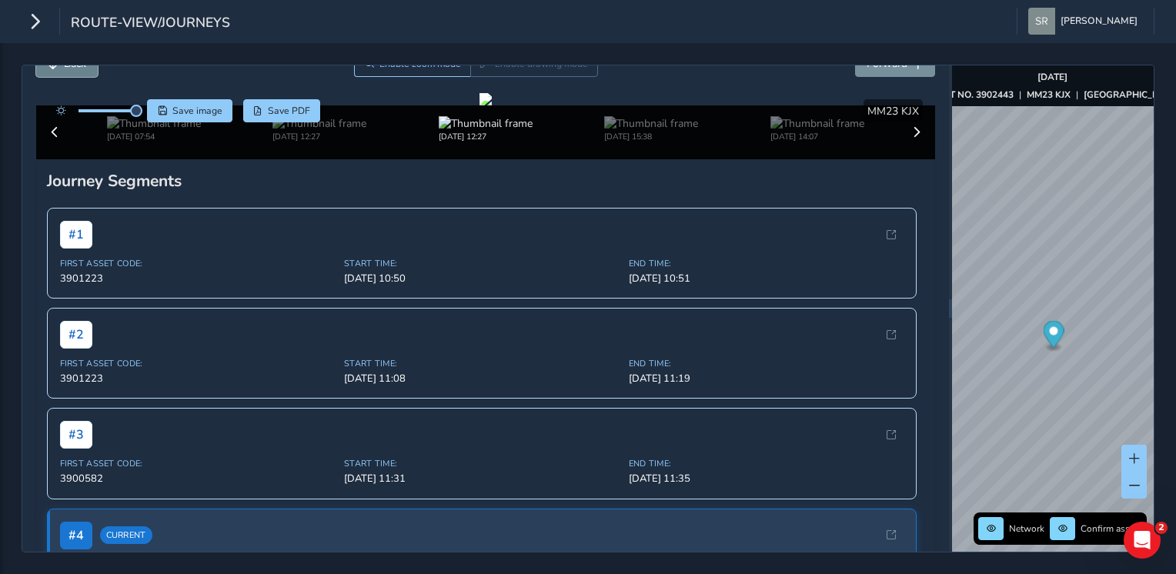
click at [55, 73] on button "Back" at bounding box center [67, 63] width 62 height 27
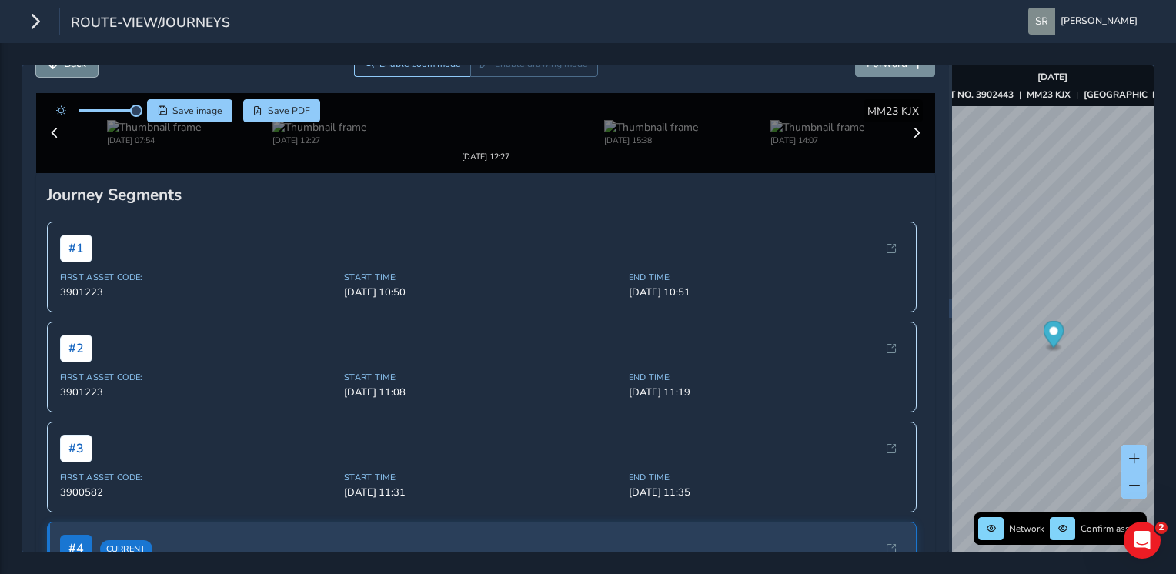
click at [55, 73] on button "Back" at bounding box center [67, 63] width 62 height 27
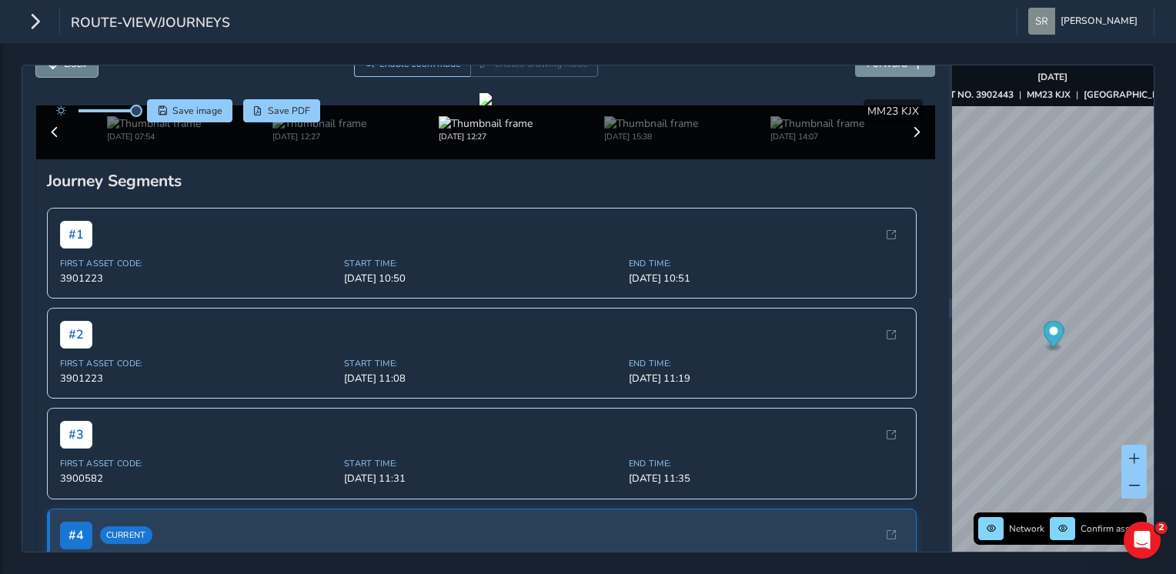
click at [55, 73] on button "Back" at bounding box center [67, 63] width 62 height 27
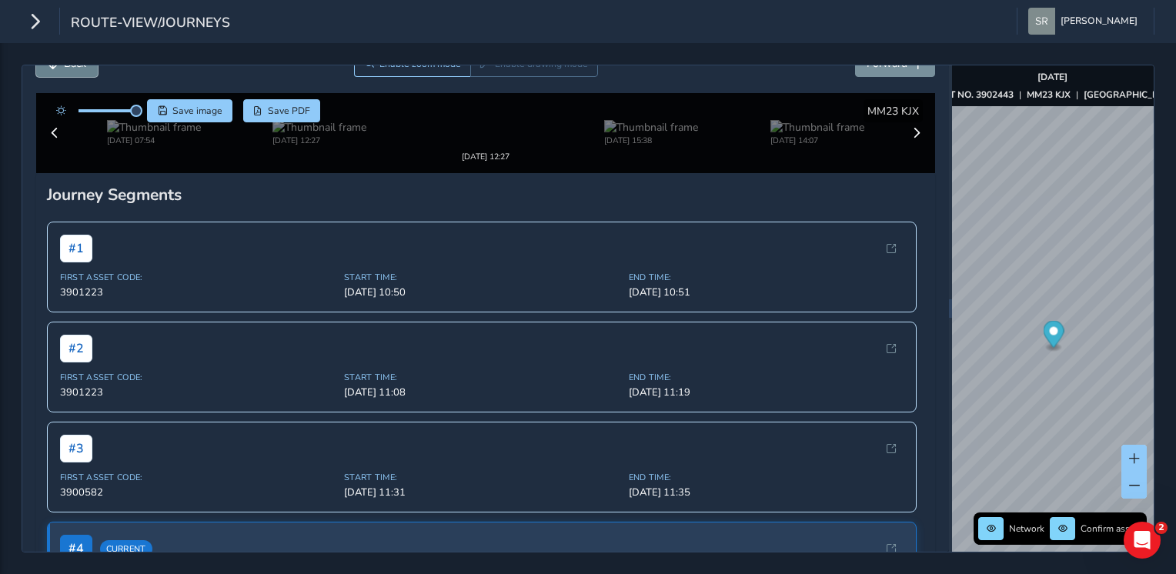
click at [55, 73] on button "Back" at bounding box center [67, 63] width 62 height 27
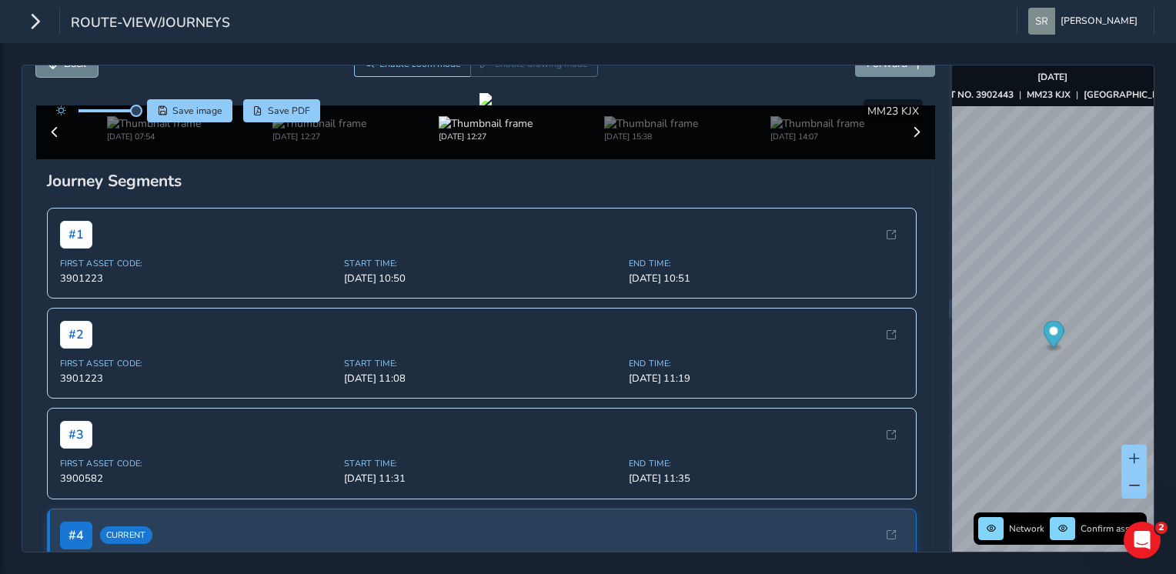
click at [55, 73] on button "Back" at bounding box center [67, 63] width 62 height 27
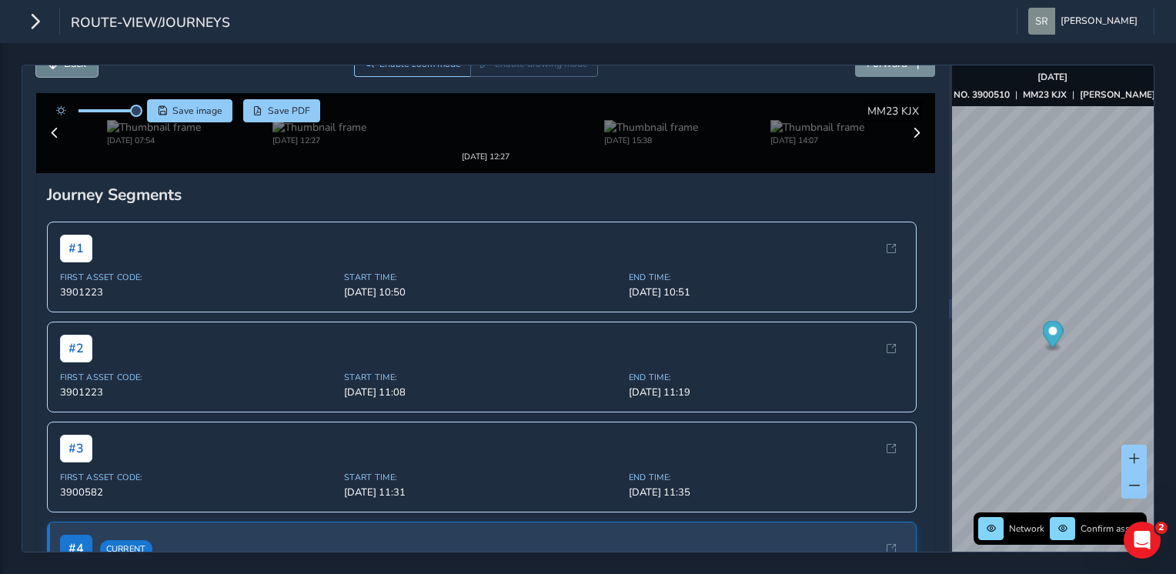
click at [55, 73] on button "Back" at bounding box center [67, 63] width 62 height 27
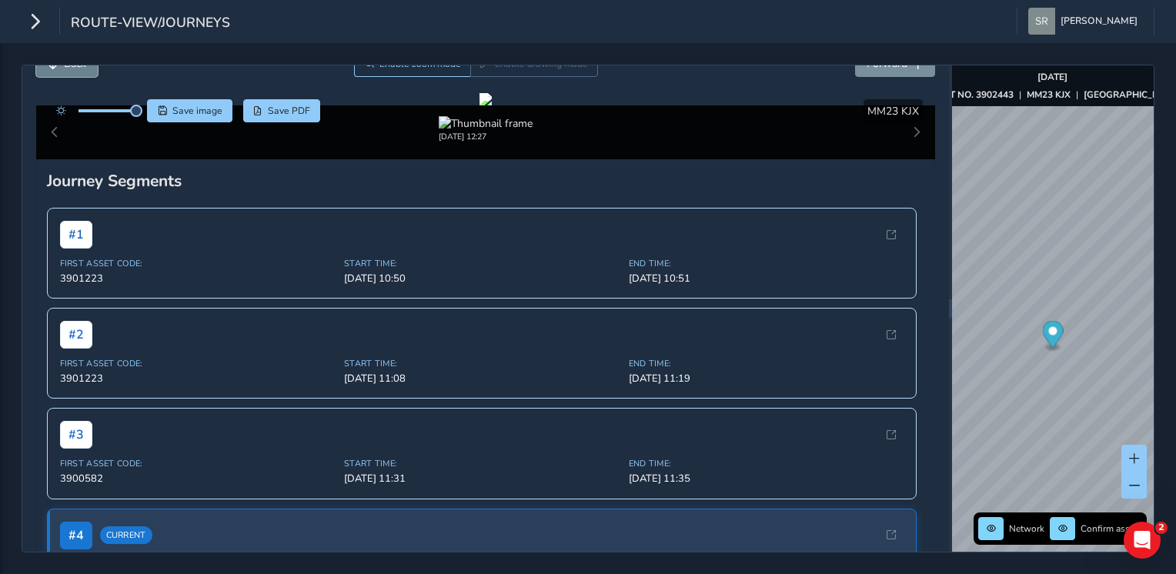
click at [55, 73] on button "Back" at bounding box center [67, 63] width 62 height 27
click at [895, 75] on button "Forward" at bounding box center [895, 63] width 80 height 27
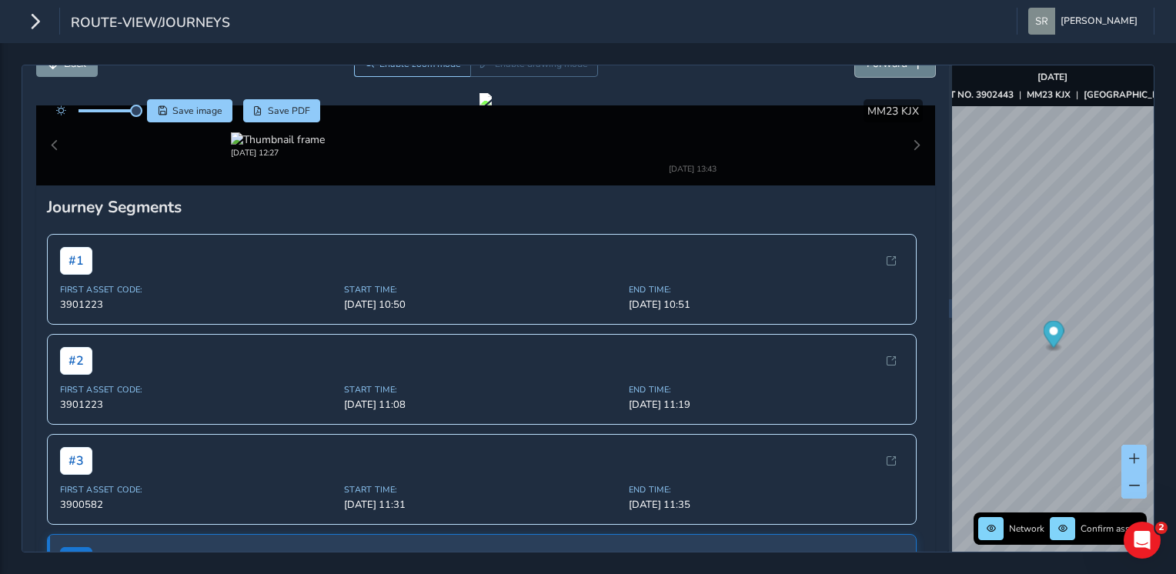
click at [895, 75] on button "Forward" at bounding box center [895, 63] width 80 height 27
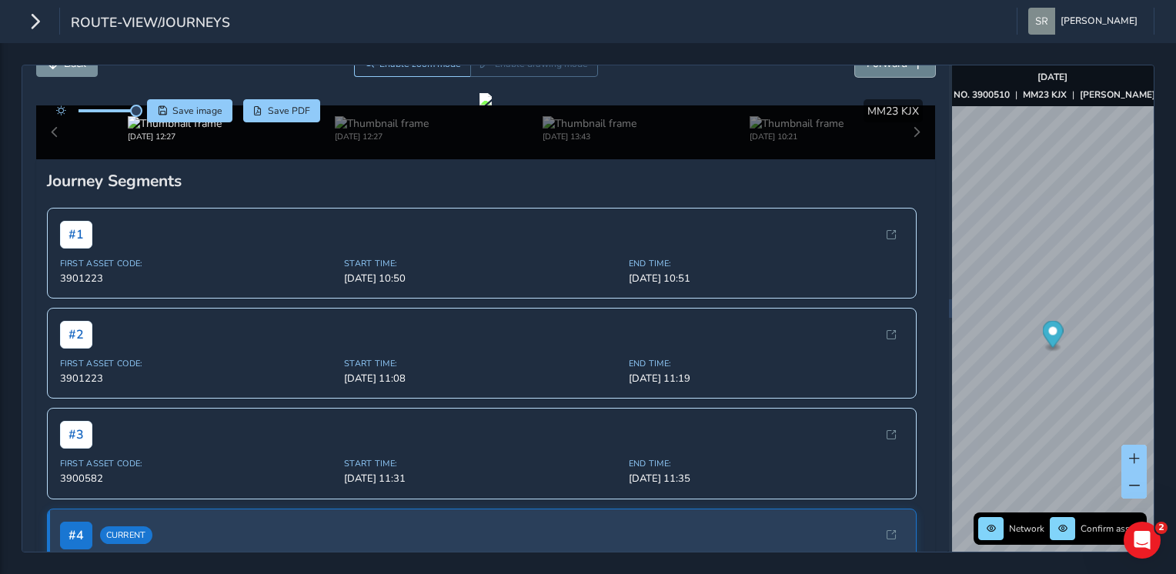
click at [895, 75] on button "Forward" at bounding box center [895, 63] width 80 height 27
click at [868, 75] on button "Forward" at bounding box center [895, 63] width 80 height 27
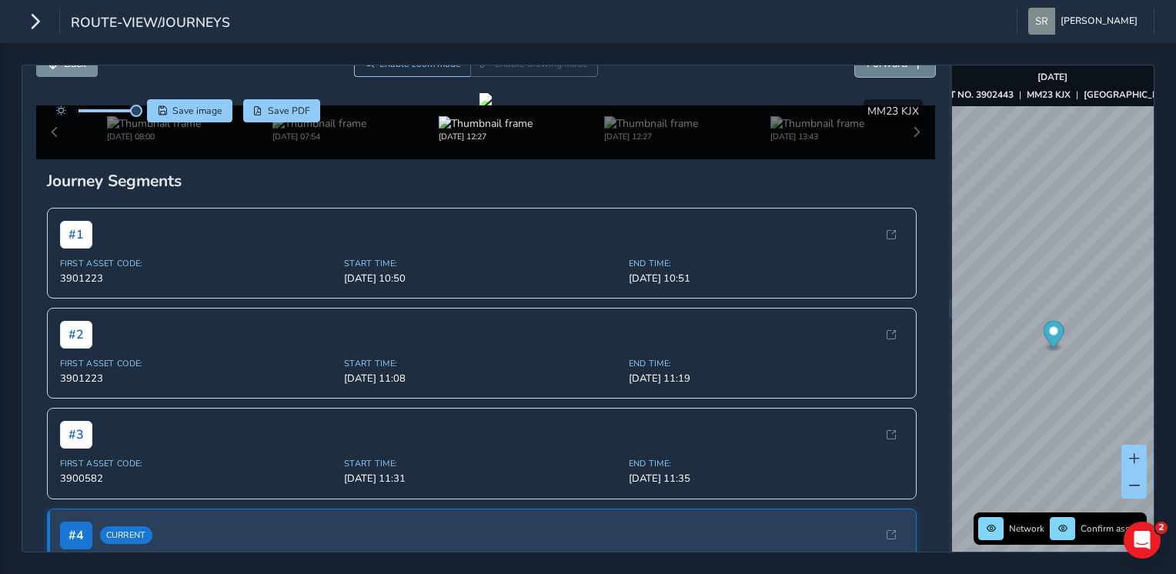
click at [880, 65] on span "Forward" at bounding box center [886, 63] width 41 height 15
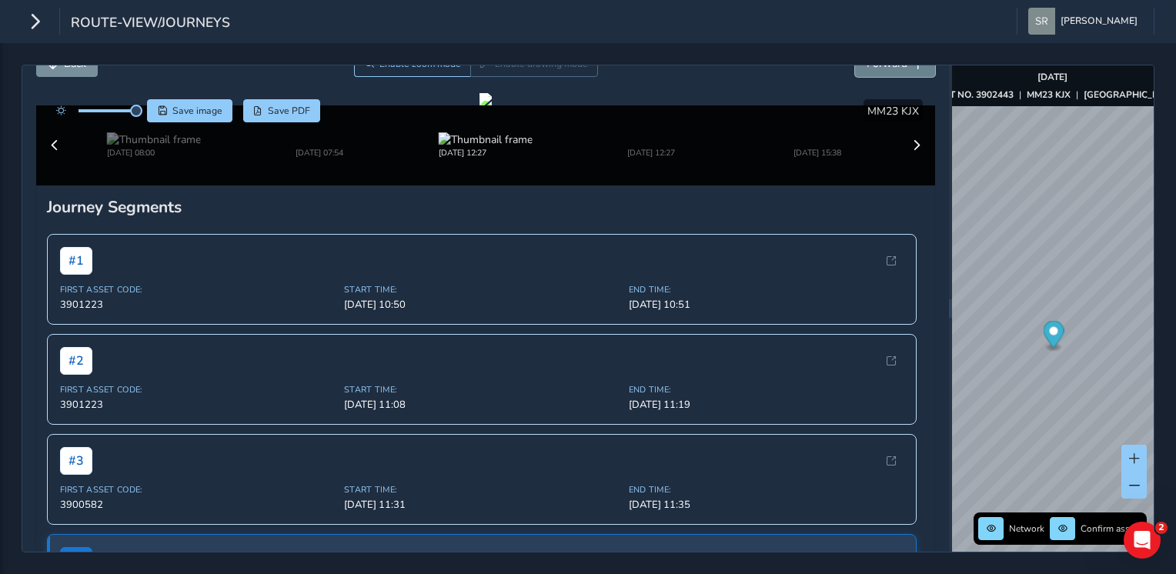
click at [880, 65] on span "Forward" at bounding box center [886, 63] width 41 height 15
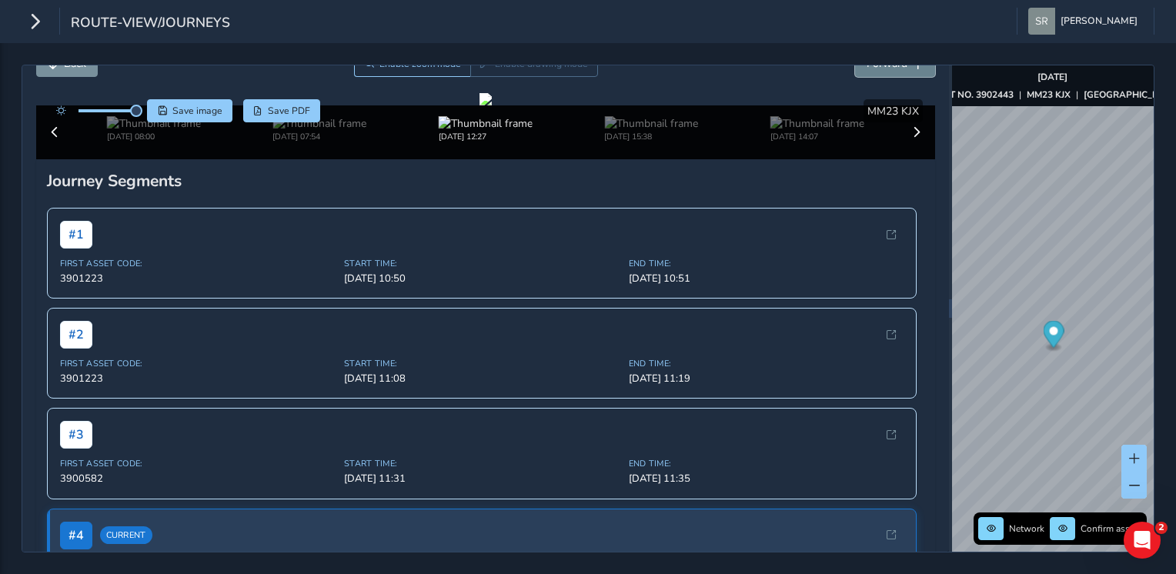
click at [880, 65] on span "Forward" at bounding box center [886, 63] width 41 height 15
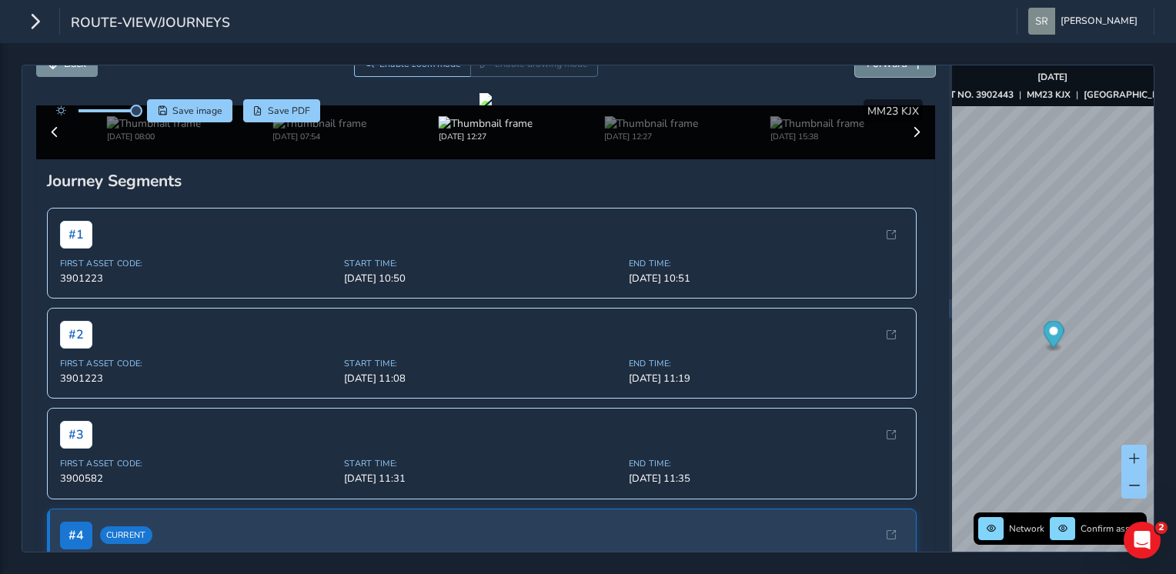
click at [880, 65] on span "Forward" at bounding box center [886, 63] width 41 height 15
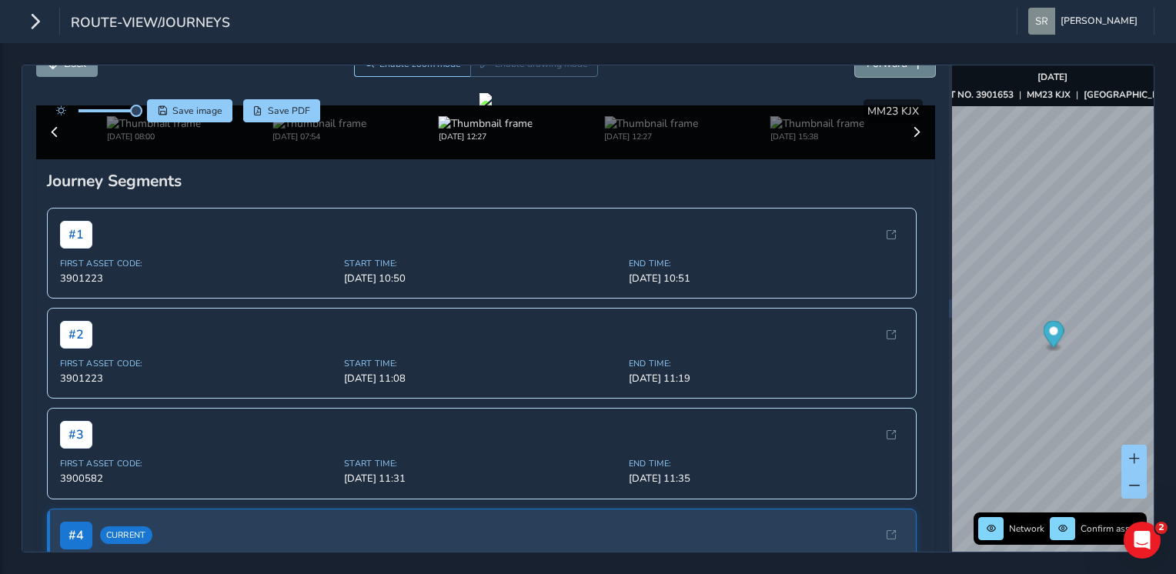
click at [880, 65] on span "Forward" at bounding box center [886, 63] width 41 height 15
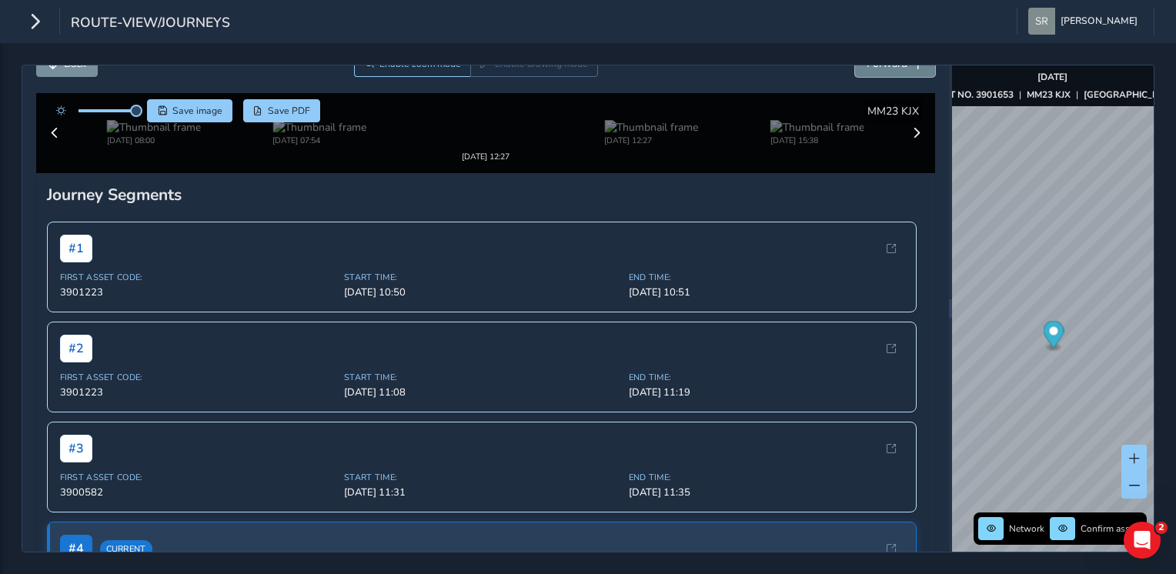
click at [880, 65] on span "Forward" at bounding box center [886, 63] width 41 height 15
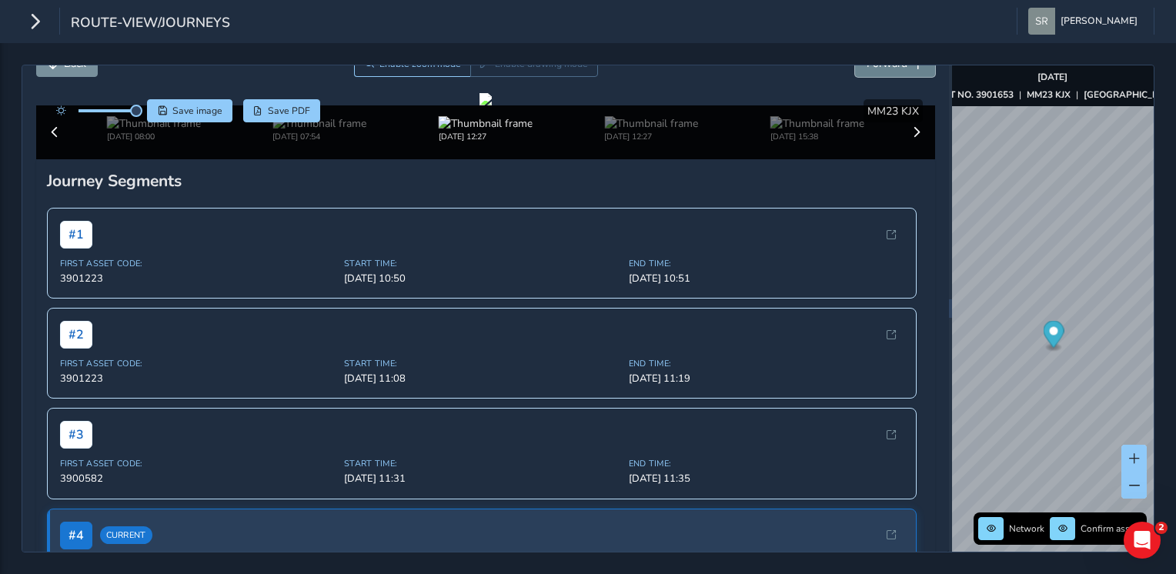
click at [880, 65] on span "Forward" at bounding box center [886, 63] width 41 height 15
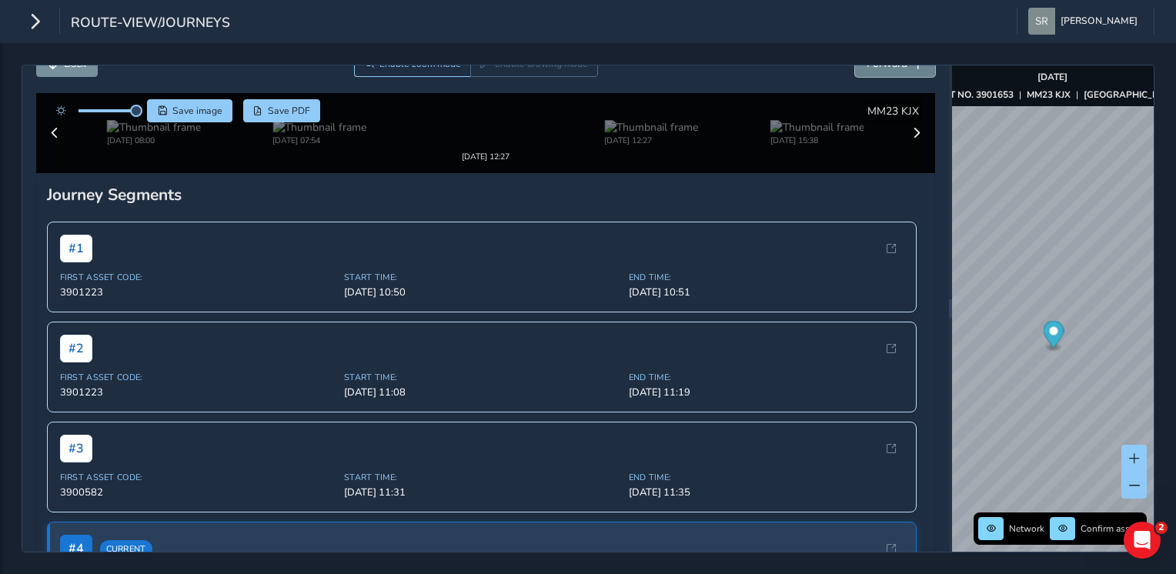
click at [880, 65] on span "Forward" at bounding box center [886, 63] width 41 height 15
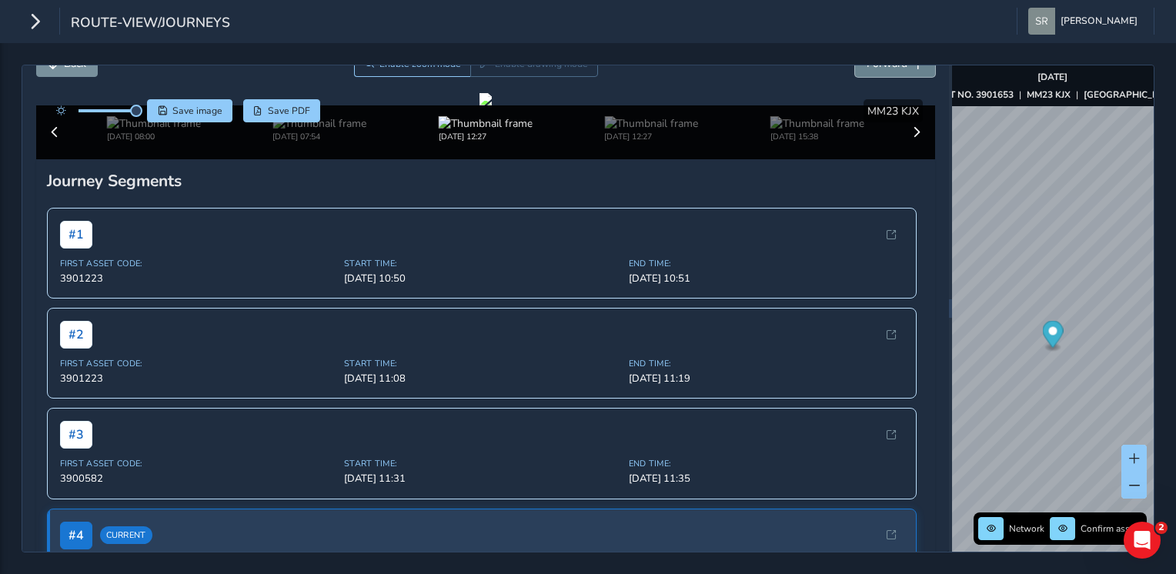
click at [880, 65] on span "Forward" at bounding box center [886, 63] width 41 height 15
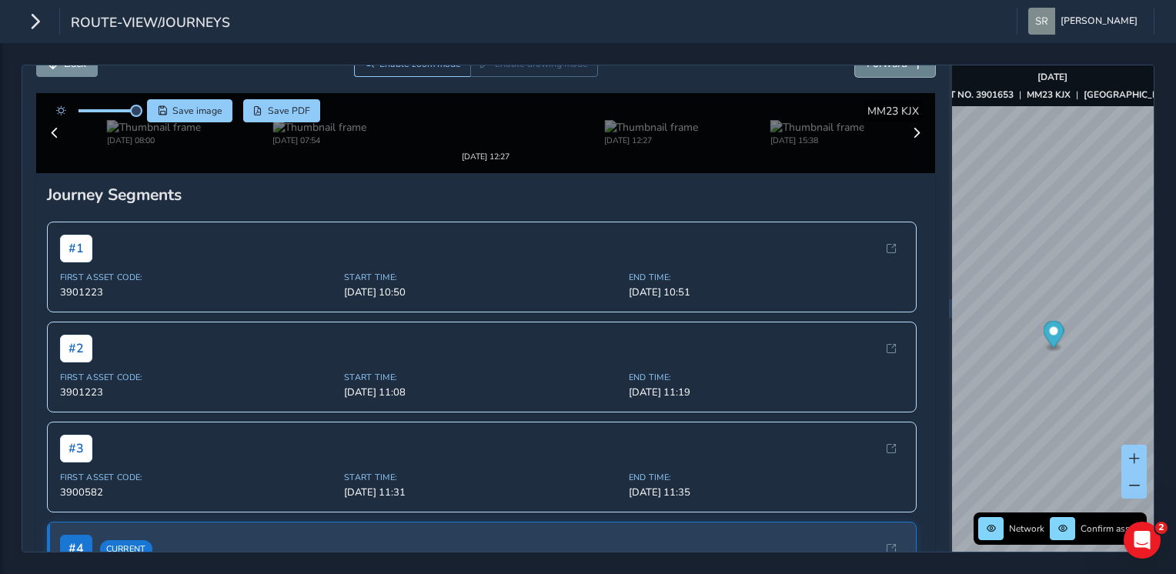
click at [880, 65] on span "Forward" at bounding box center [886, 63] width 41 height 15
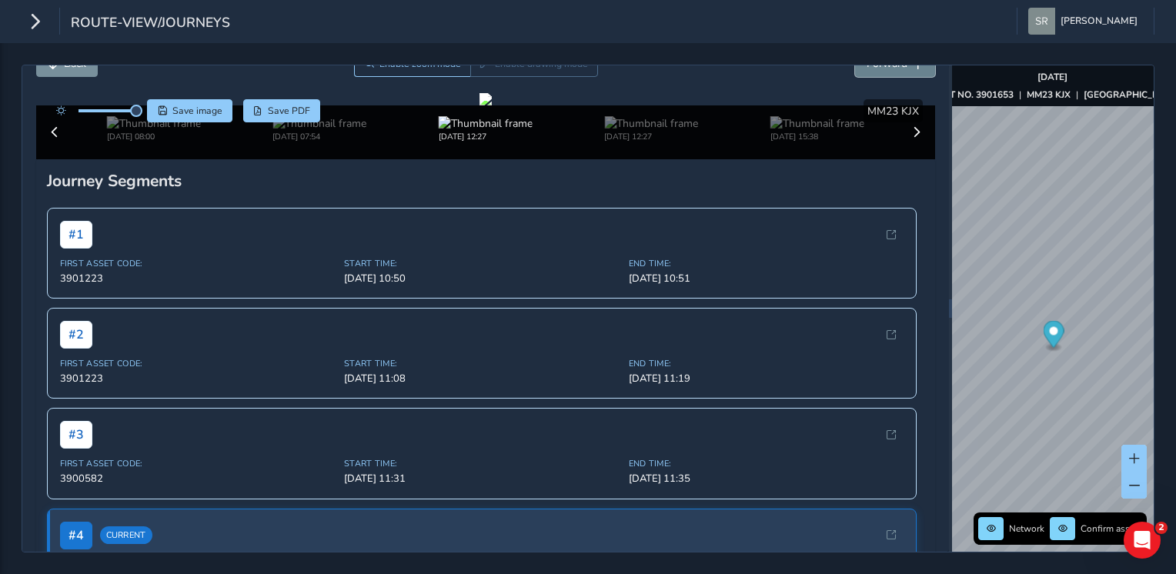
click at [880, 65] on span "Forward" at bounding box center [886, 63] width 41 height 15
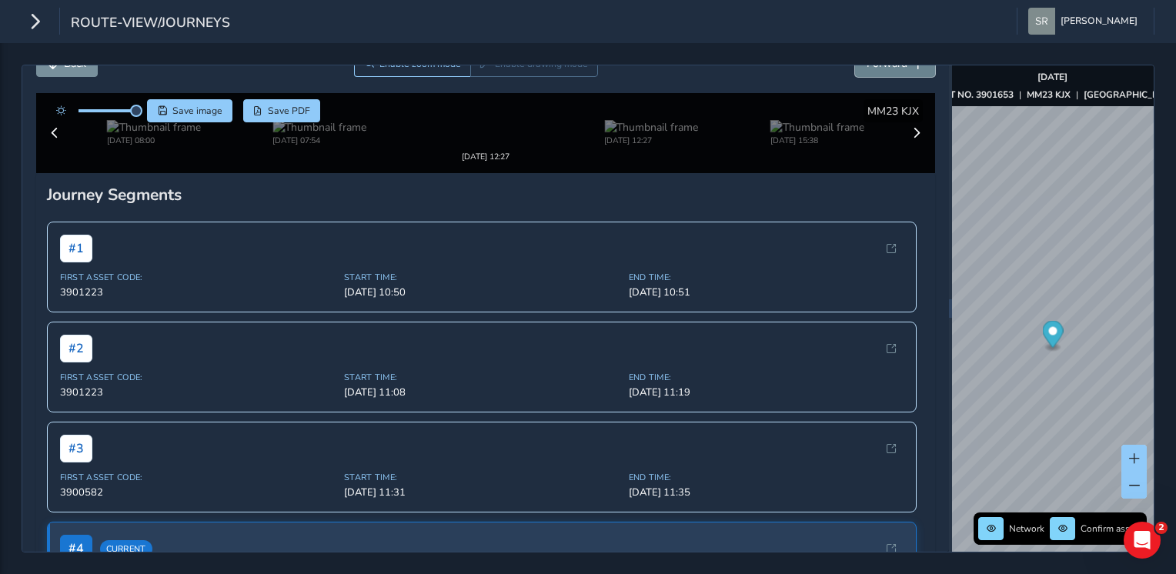
click at [880, 65] on span "Forward" at bounding box center [886, 63] width 41 height 15
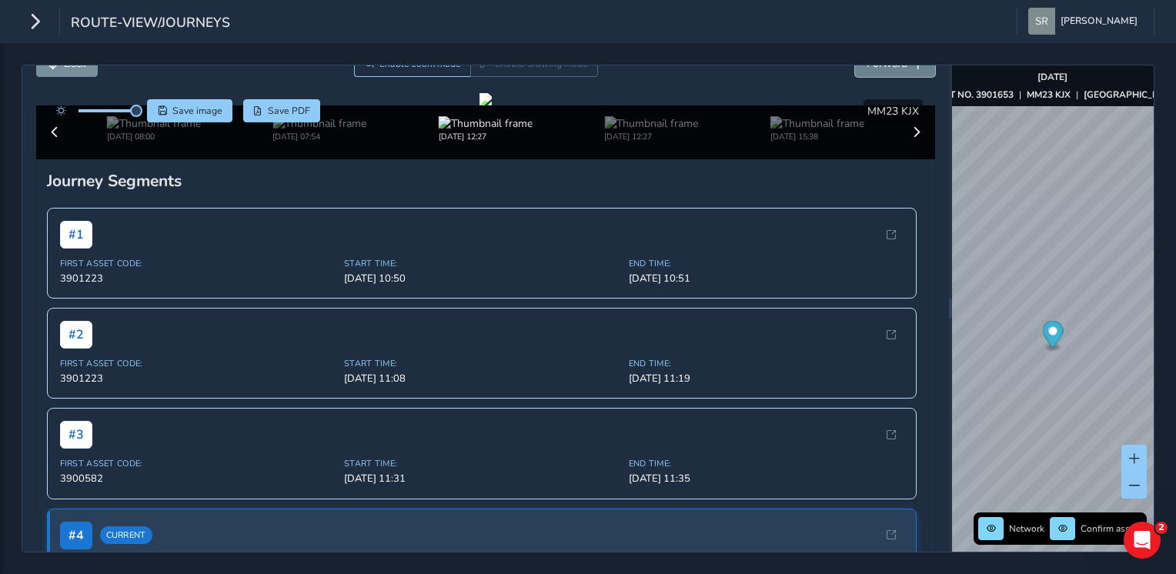
click at [880, 65] on span "Forward" at bounding box center [886, 63] width 41 height 15
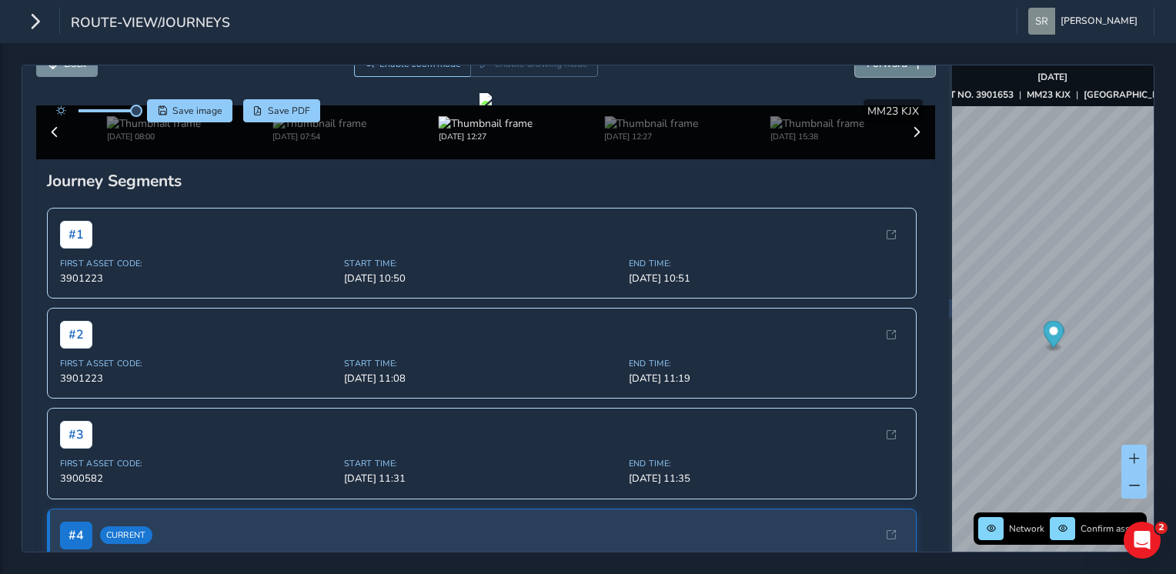
click at [880, 65] on span "Forward" at bounding box center [886, 63] width 41 height 15
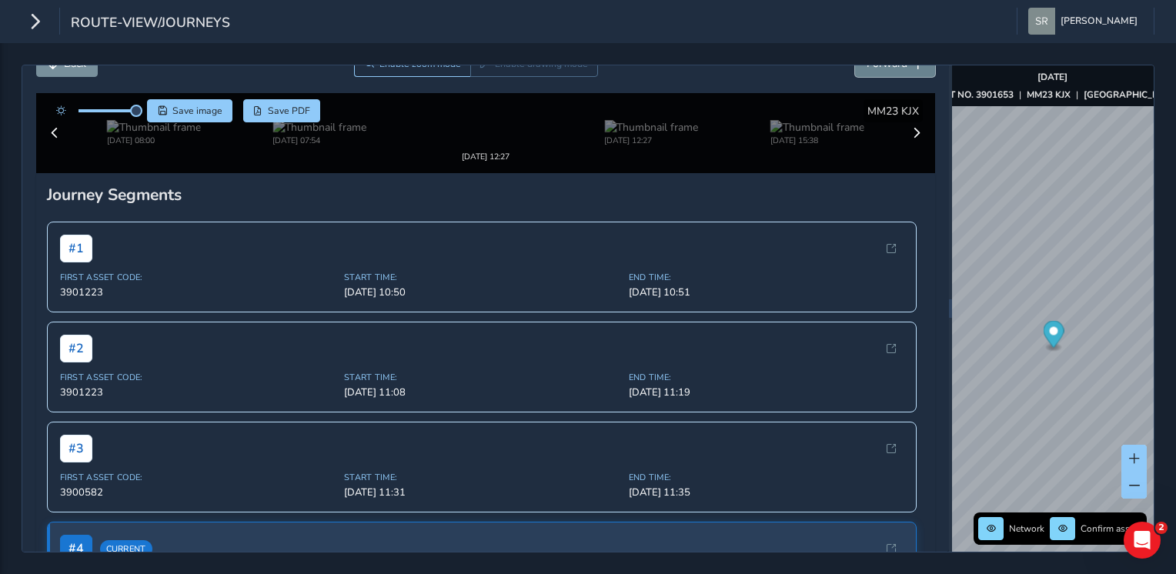
click at [880, 65] on span "Forward" at bounding box center [886, 63] width 41 height 15
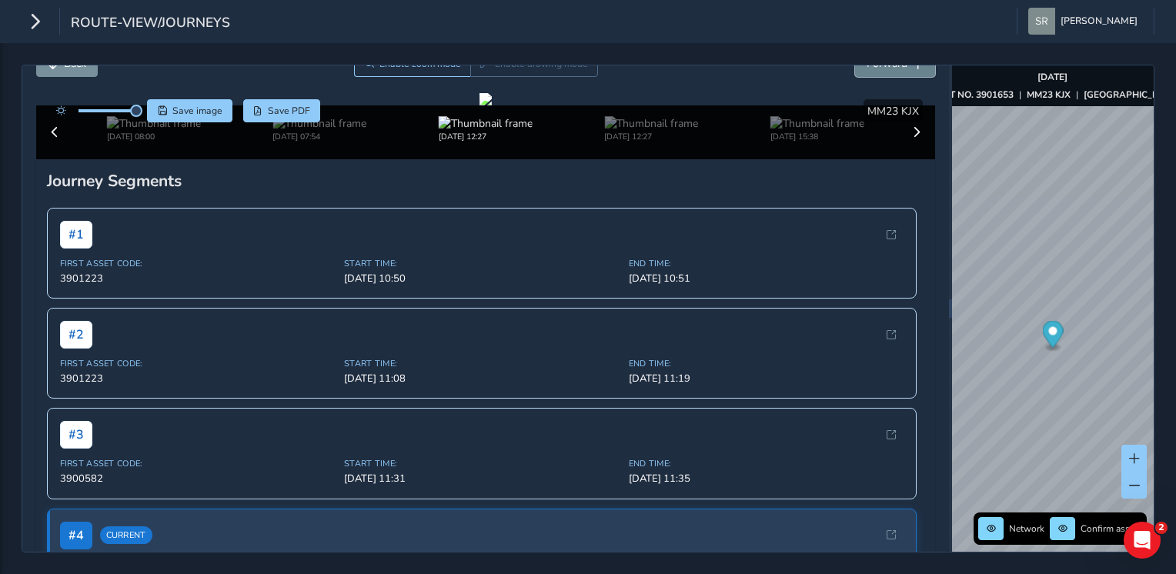
click at [880, 65] on span "Forward" at bounding box center [886, 63] width 41 height 15
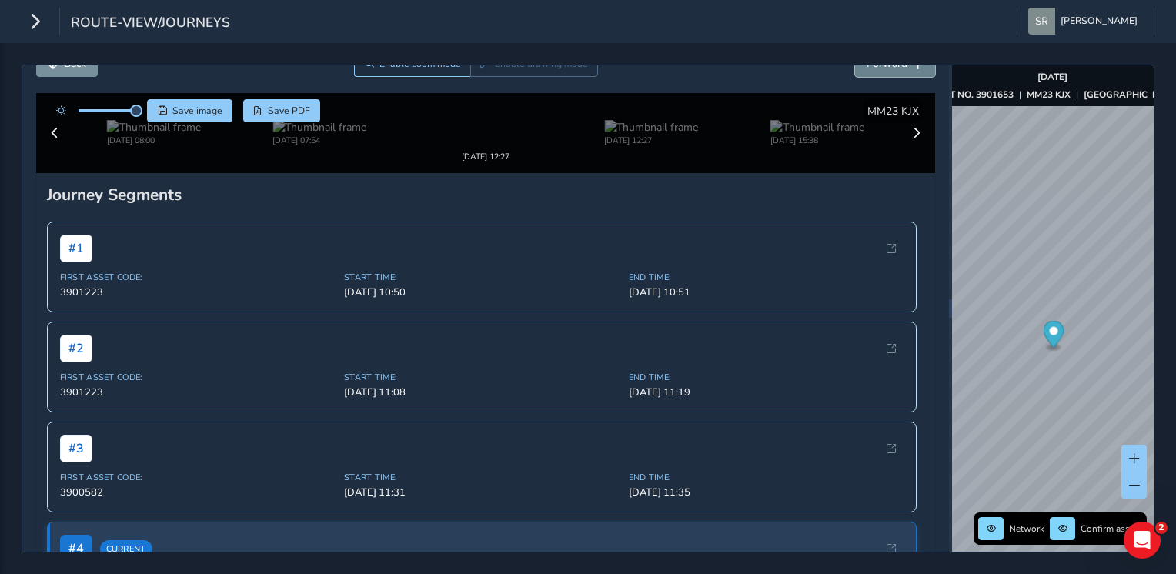
click at [880, 65] on span "Forward" at bounding box center [886, 63] width 41 height 15
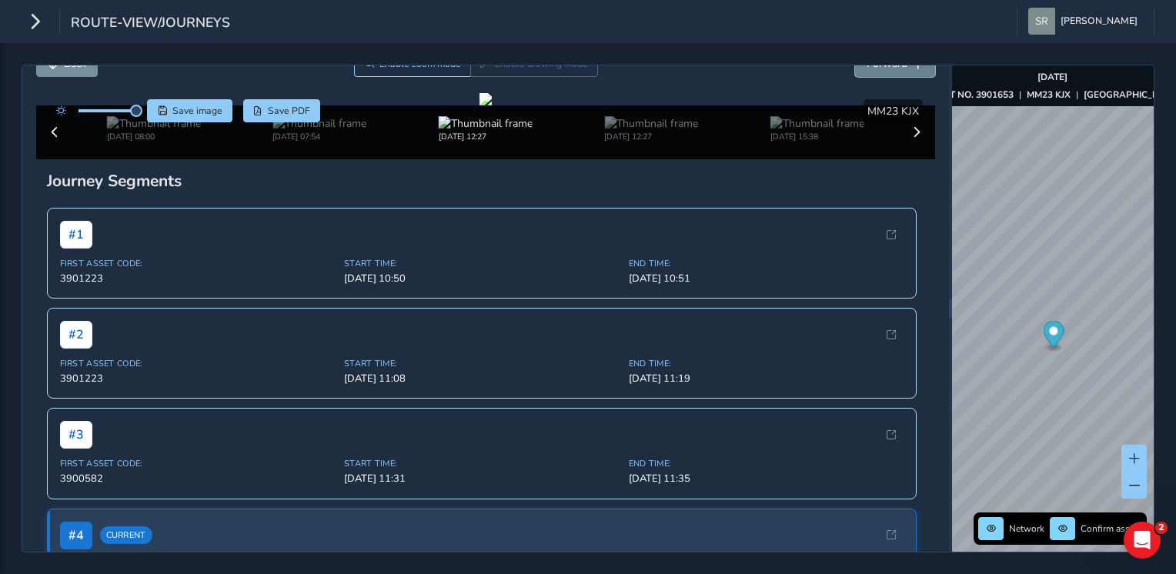
click at [880, 65] on span "Forward" at bounding box center [886, 63] width 41 height 15
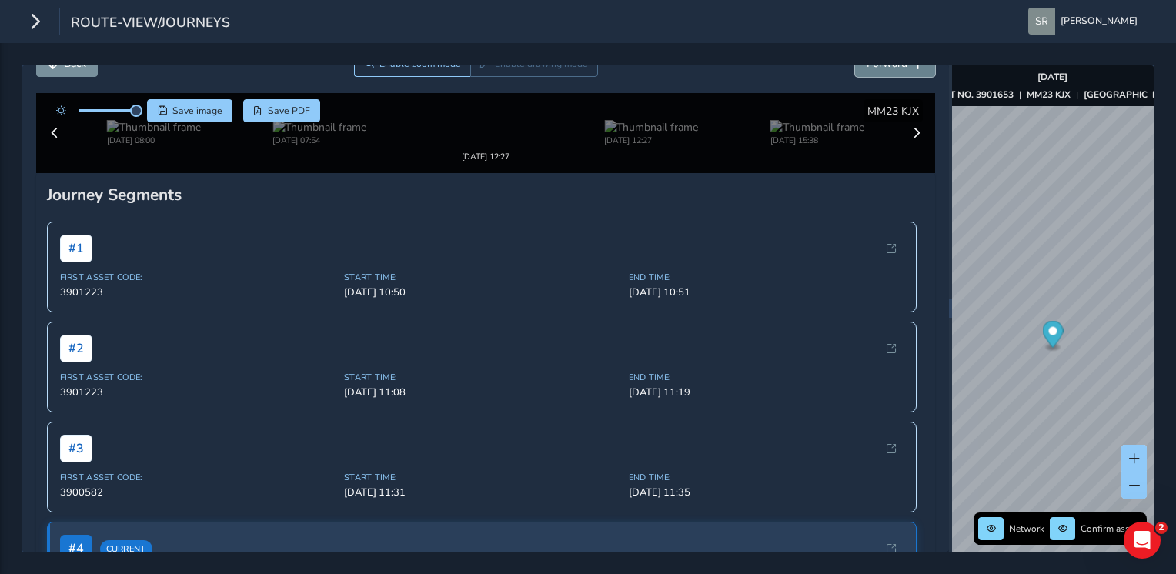
click at [880, 65] on span "Forward" at bounding box center [886, 63] width 41 height 15
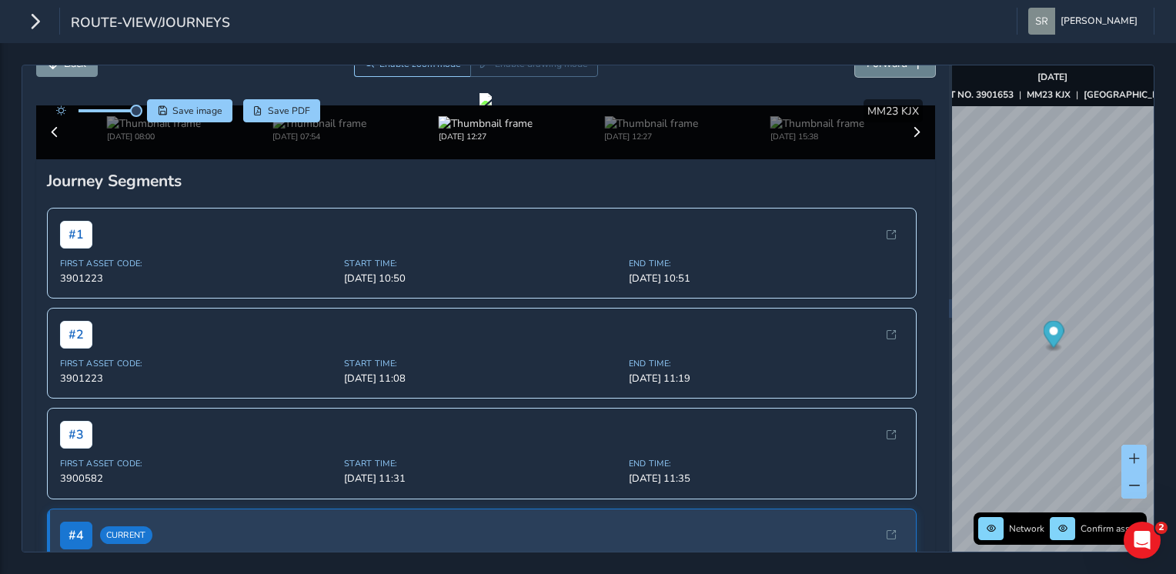
click at [880, 65] on span "Forward" at bounding box center [886, 63] width 41 height 15
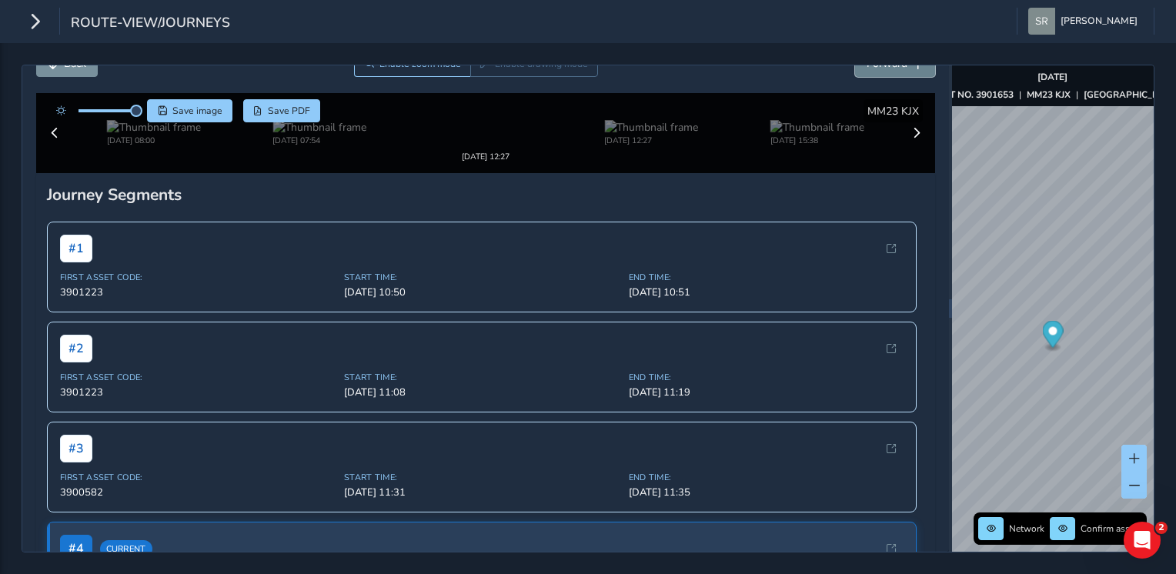
click at [880, 65] on span "Forward" at bounding box center [886, 63] width 41 height 15
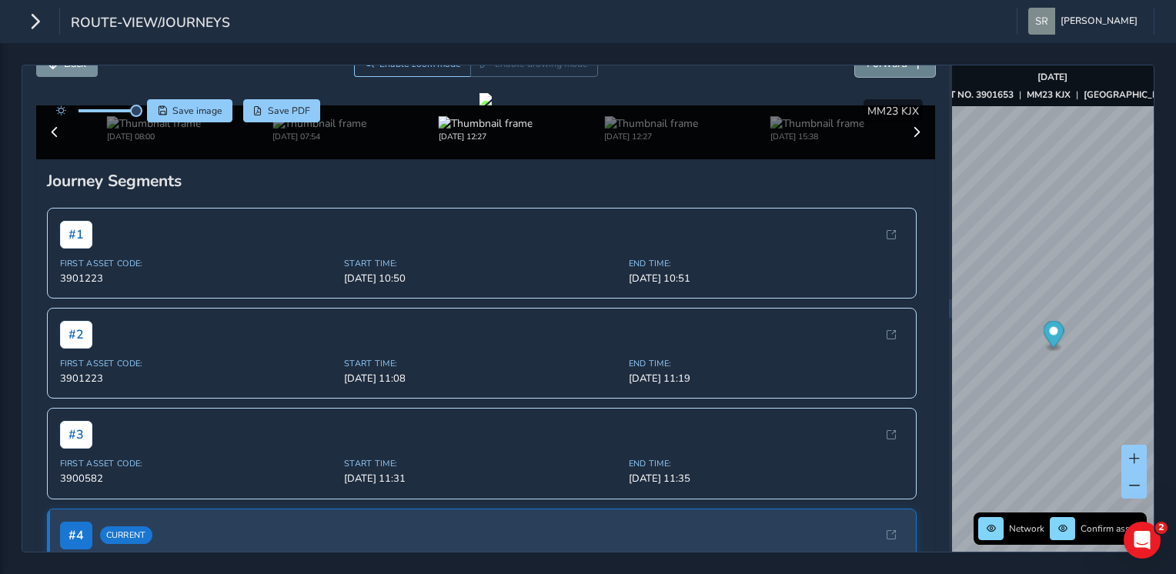
click at [880, 65] on span "Forward" at bounding box center [886, 63] width 41 height 15
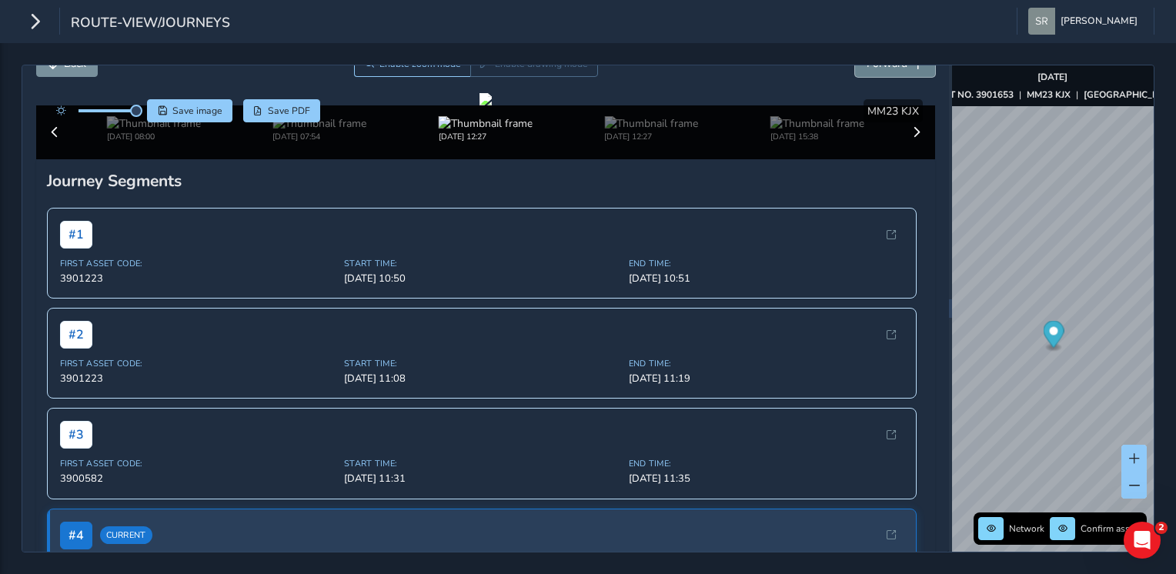
click at [880, 65] on span "Forward" at bounding box center [886, 63] width 41 height 15
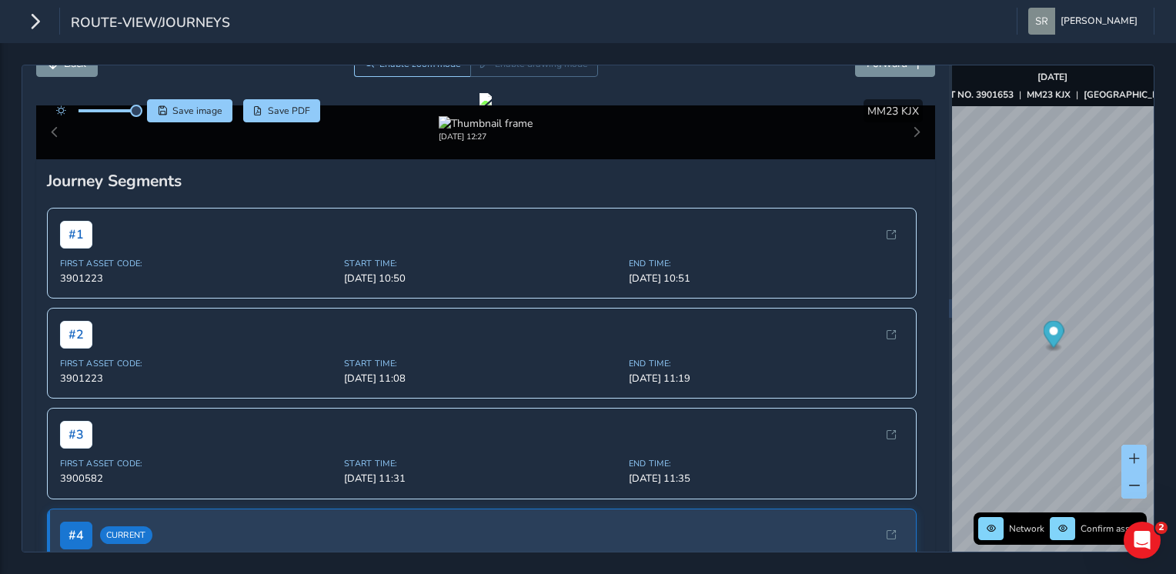
click at [122, 109] on span at bounding box center [107, 110] width 58 height 3
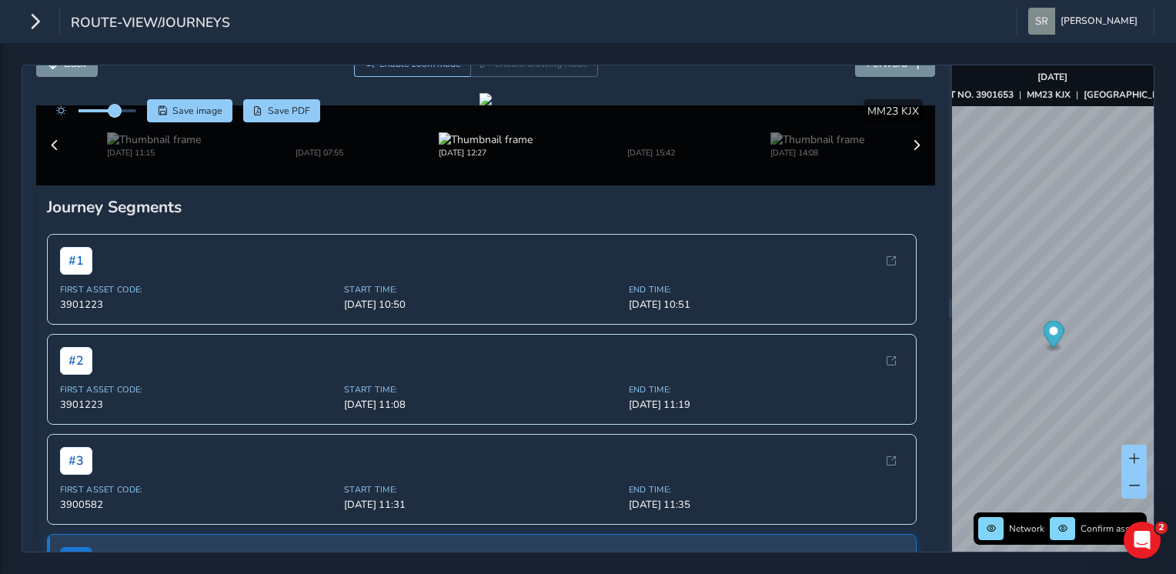
drag, startPoint x: 134, startPoint y: 106, endPoint x: 115, endPoint y: 112, distance: 20.2
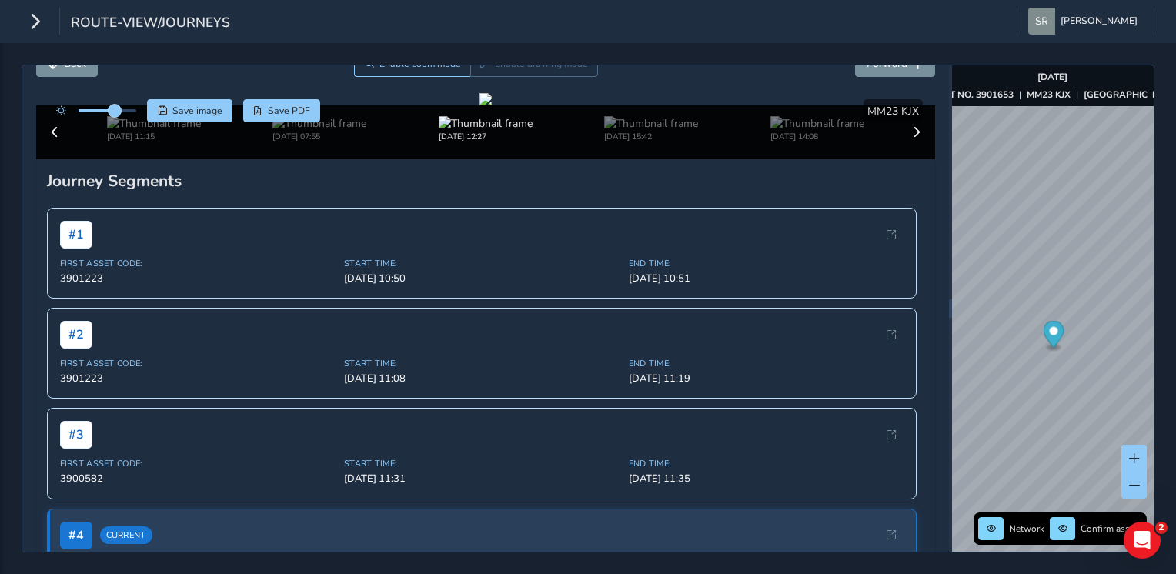
click at [115, 112] on span at bounding box center [114, 111] width 12 height 12
click at [896, 70] on button "Forward" at bounding box center [895, 63] width 80 height 27
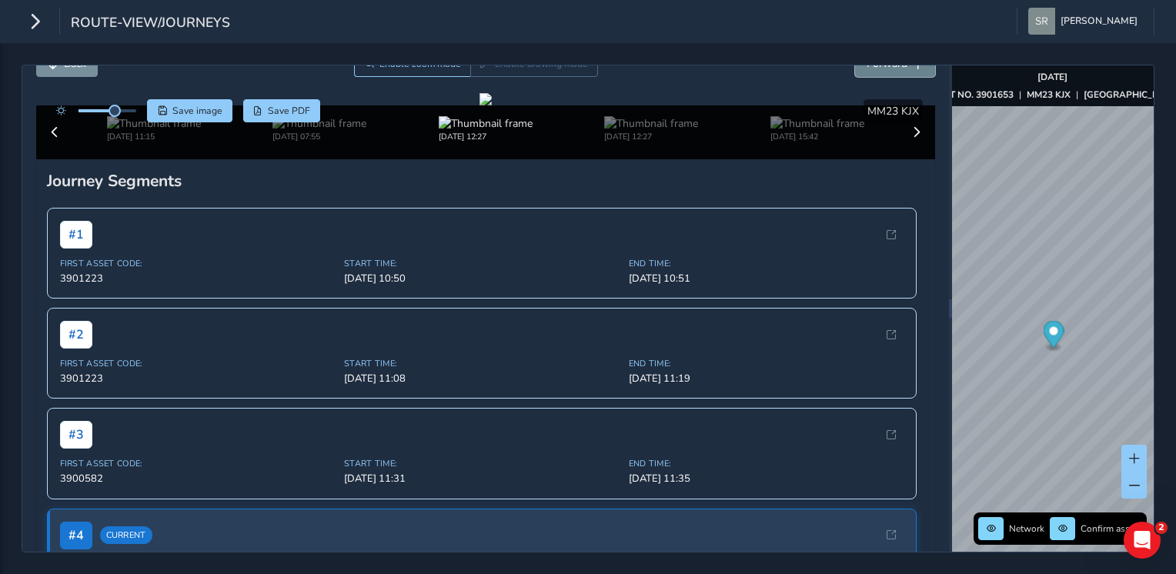
click at [896, 70] on button "Forward" at bounding box center [895, 63] width 80 height 27
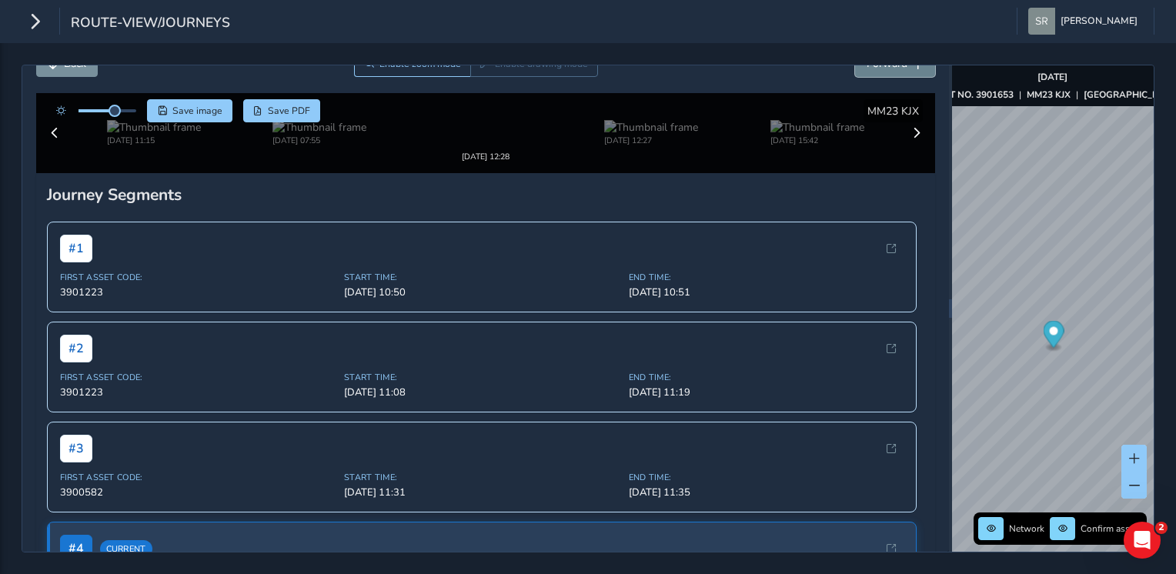
click at [896, 70] on button "Forward" at bounding box center [895, 63] width 80 height 27
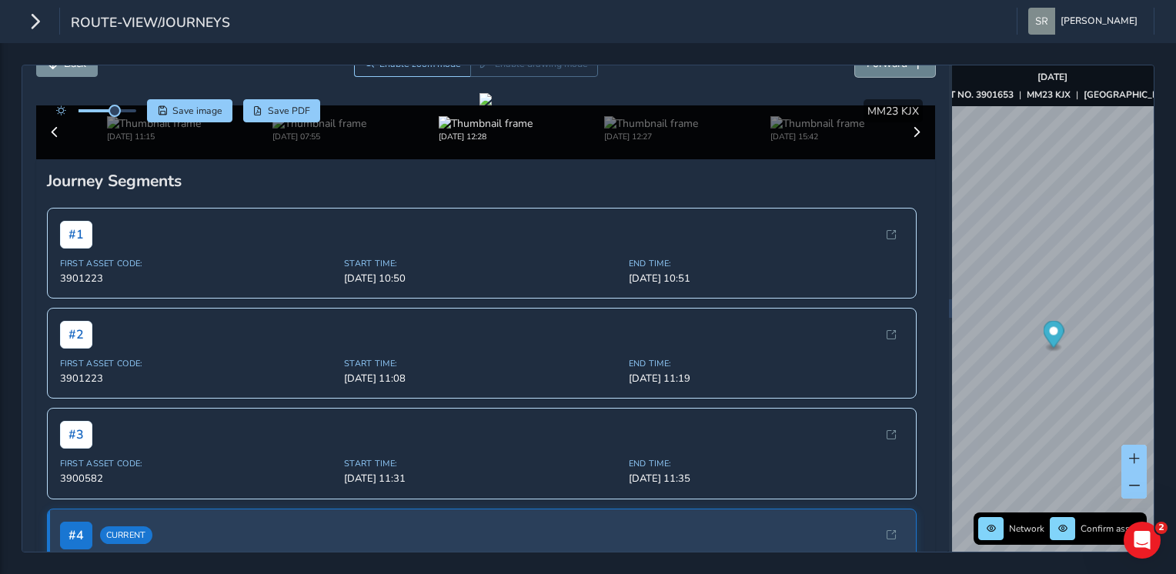
click at [896, 70] on button "Forward" at bounding box center [895, 63] width 80 height 27
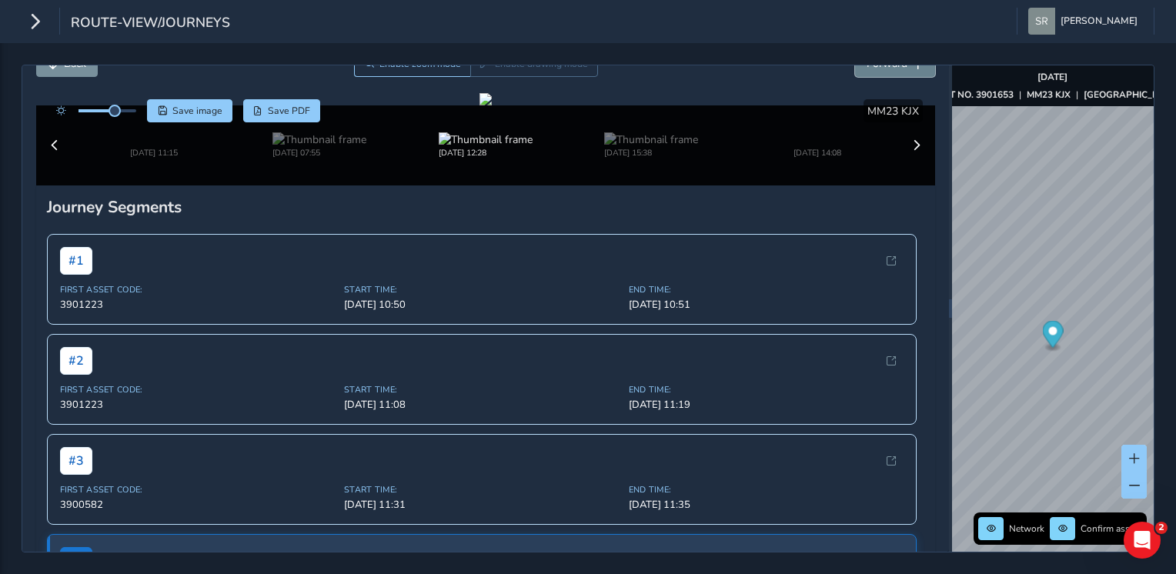
click at [896, 70] on button "Forward" at bounding box center [895, 63] width 80 height 27
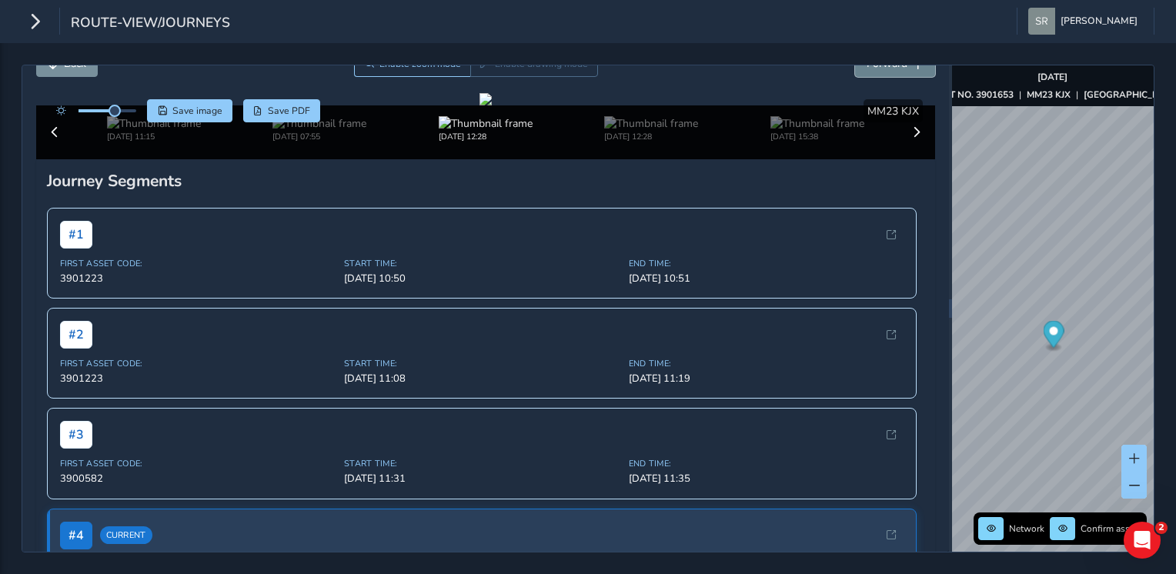
click at [896, 70] on button "Forward" at bounding box center [895, 63] width 80 height 27
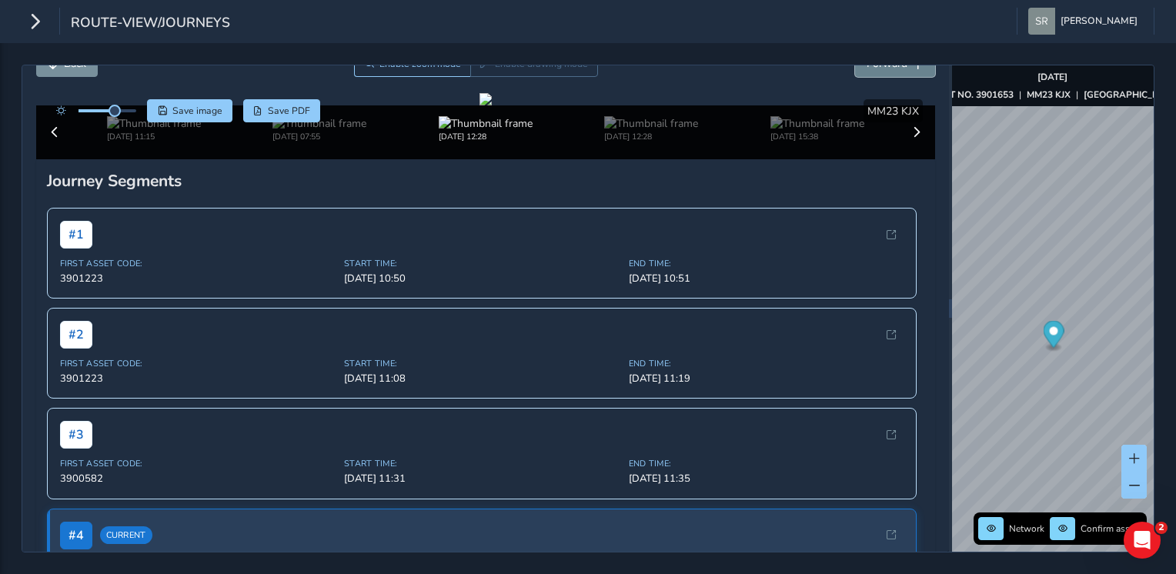
click at [896, 70] on button "Forward" at bounding box center [895, 63] width 80 height 27
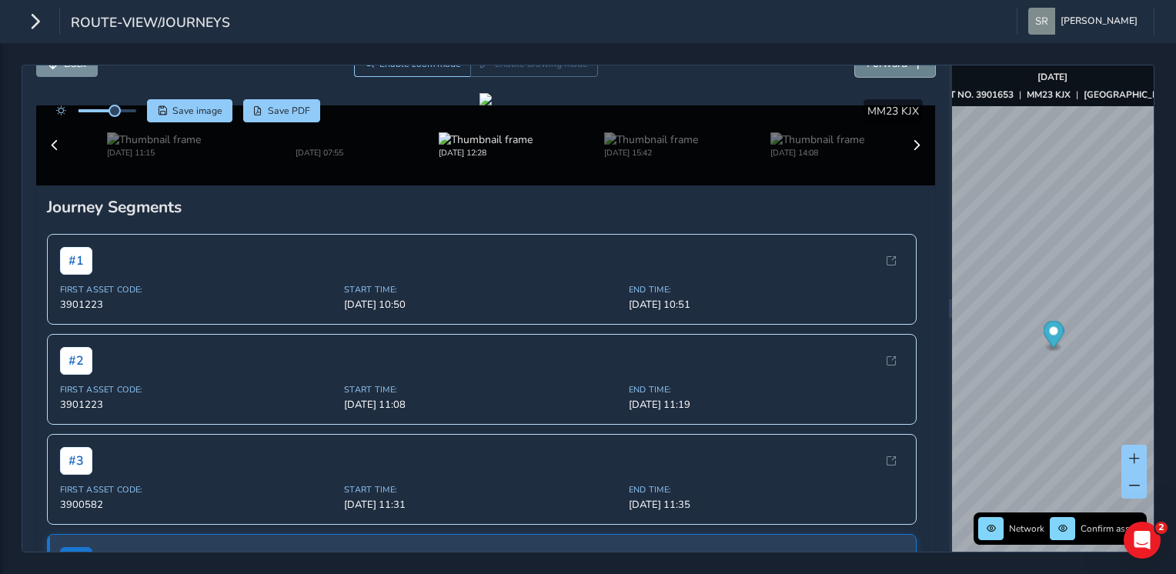
click at [896, 70] on button "Forward" at bounding box center [895, 63] width 80 height 27
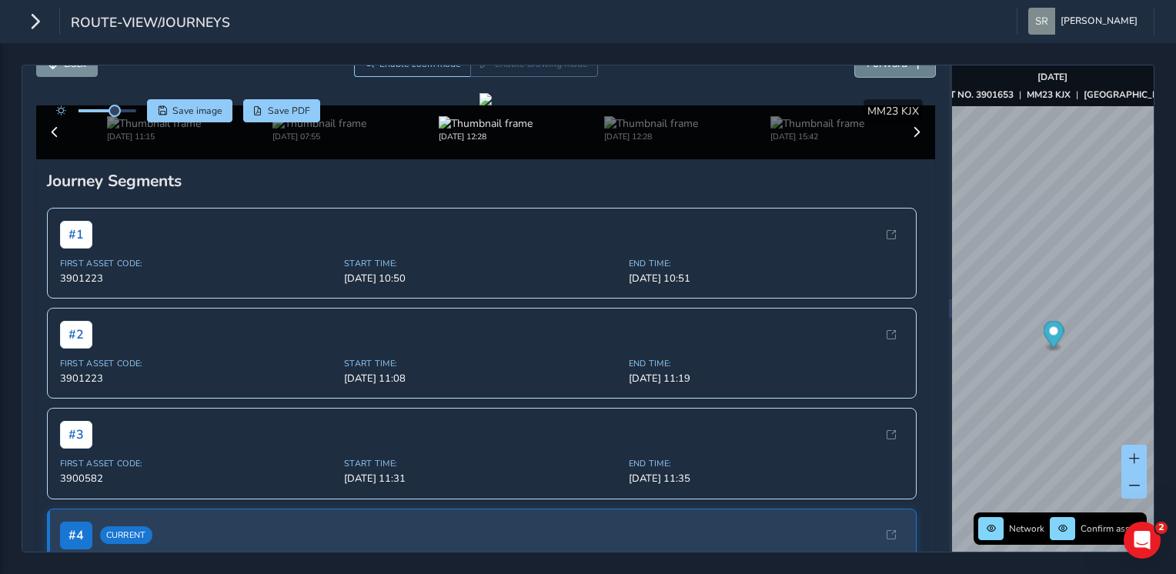
click at [896, 70] on button "Forward" at bounding box center [895, 63] width 80 height 27
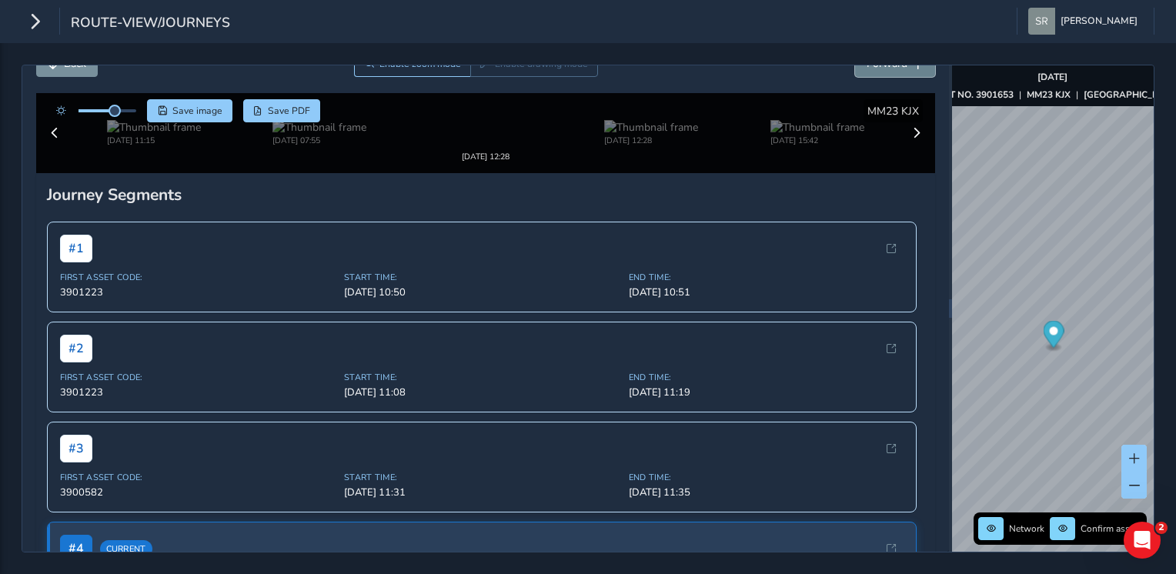
click at [896, 70] on button "Forward" at bounding box center [895, 63] width 80 height 27
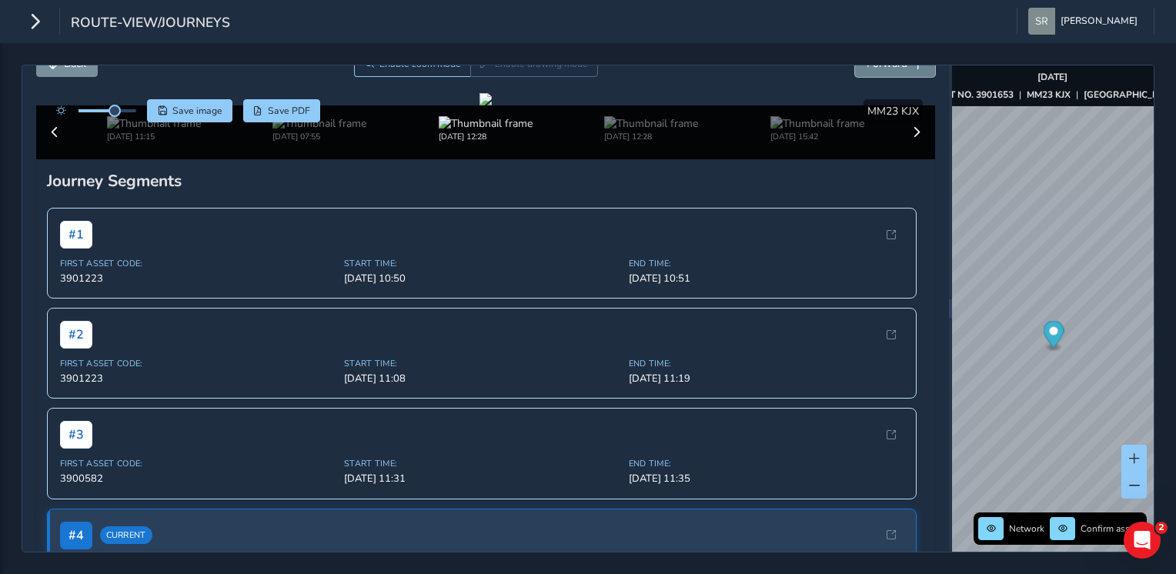
click at [896, 70] on button "Forward" at bounding box center [895, 63] width 80 height 27
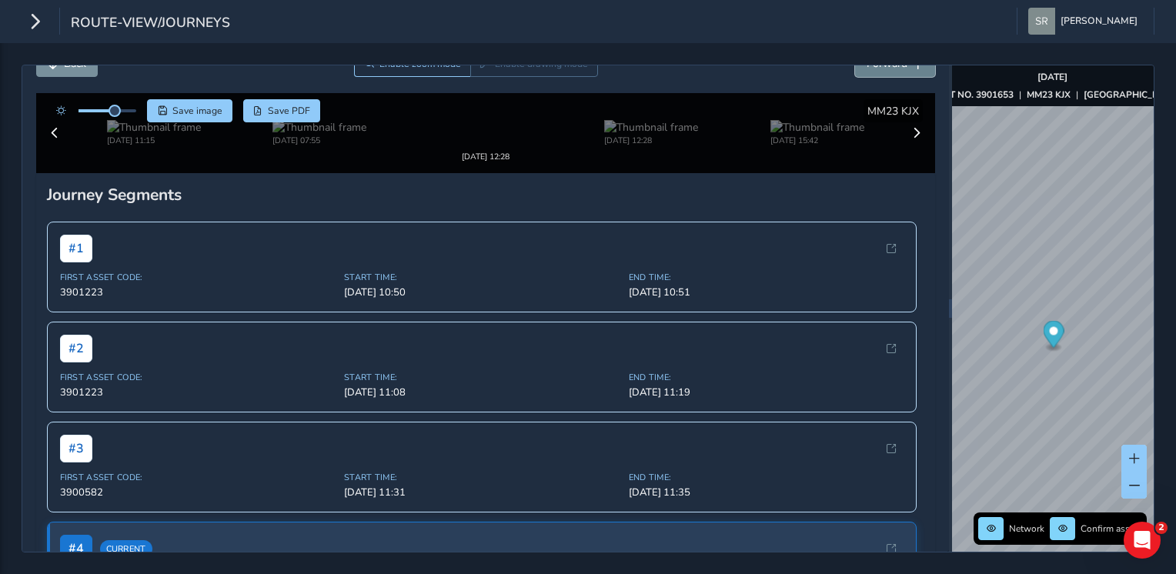
click at [896, 70] on button "Forward" at bounding box center [895, 63] width 80 height 27
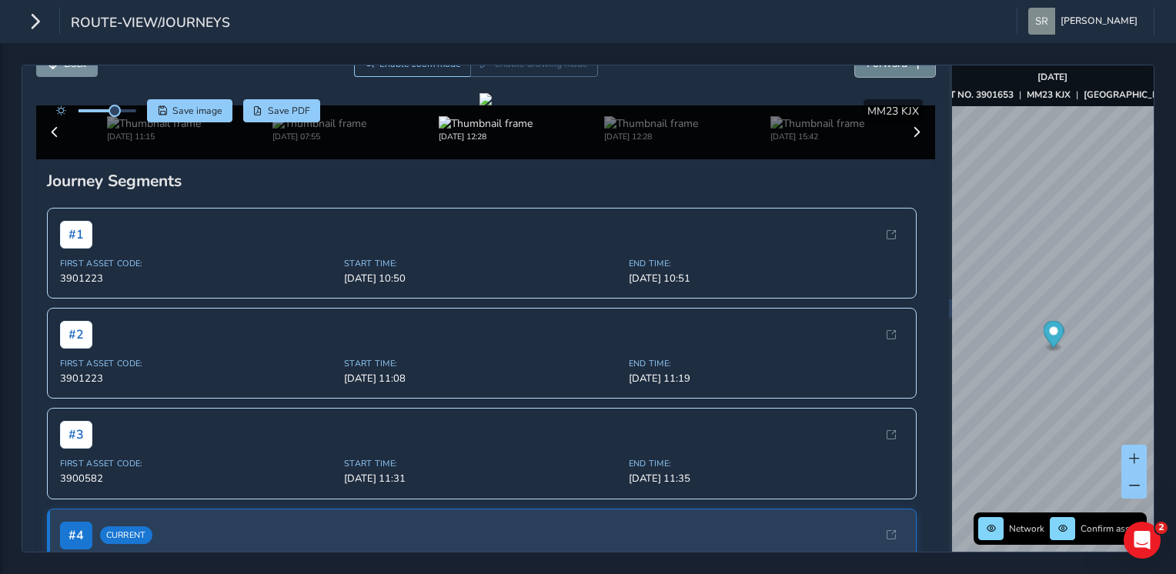
click at [896, 70] on button "Forward" at bounding box center [895, 63] width 80 height 27
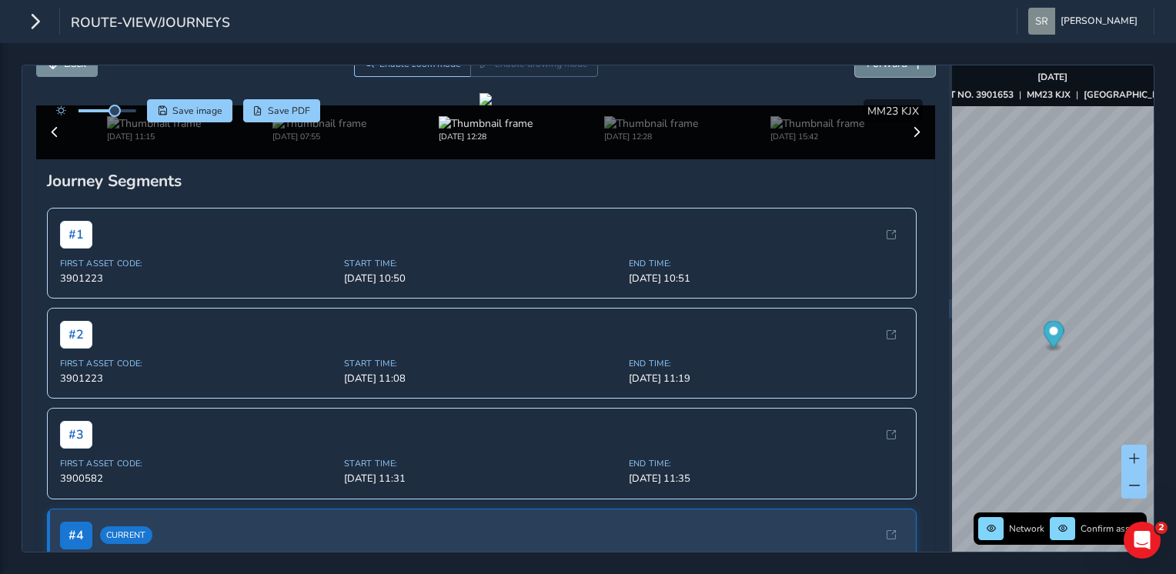
click at [896, 70] on button "Forward" at bounding box center [895, 63] width 80 height 27
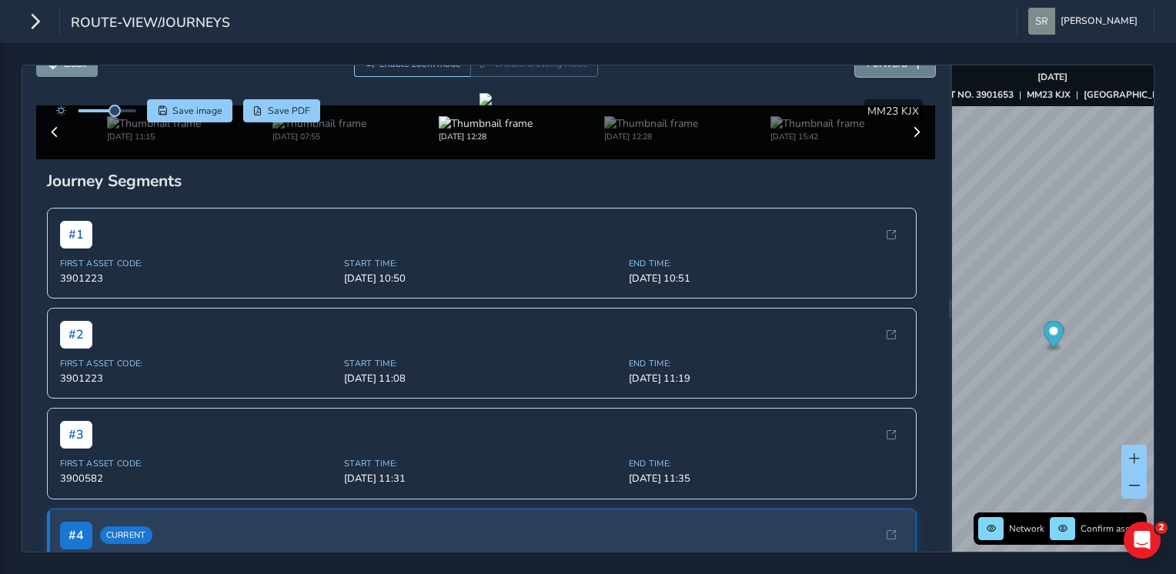
click at [896, 70] on button "Forward" at bounding box center [895, 63] width 80 height 27
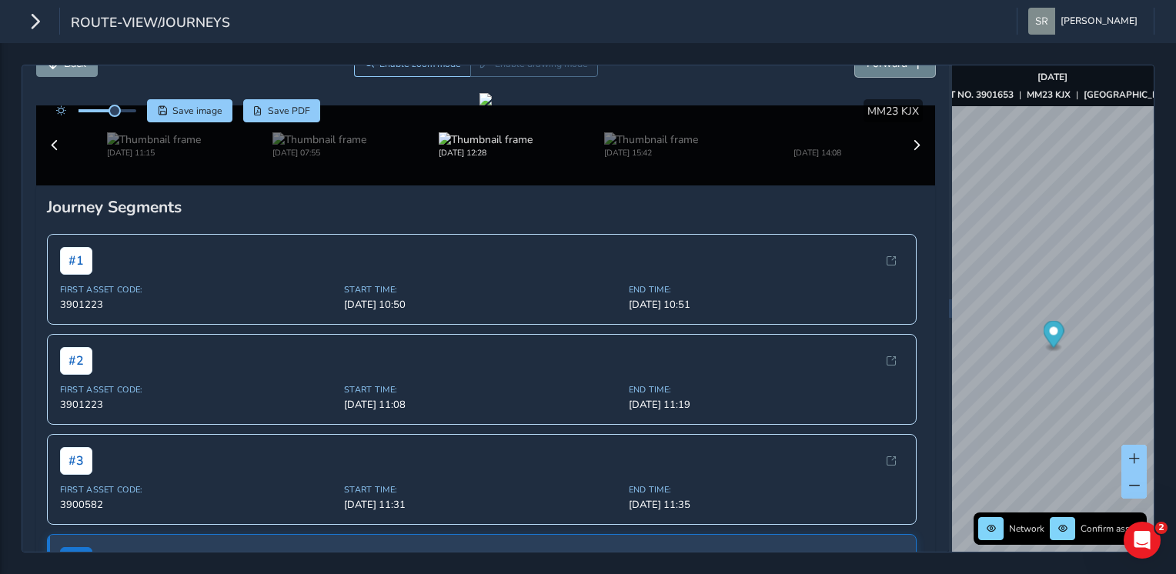
click at [896, 70] on button "Forward" at bounding box center [895, 63] width 80 height 27
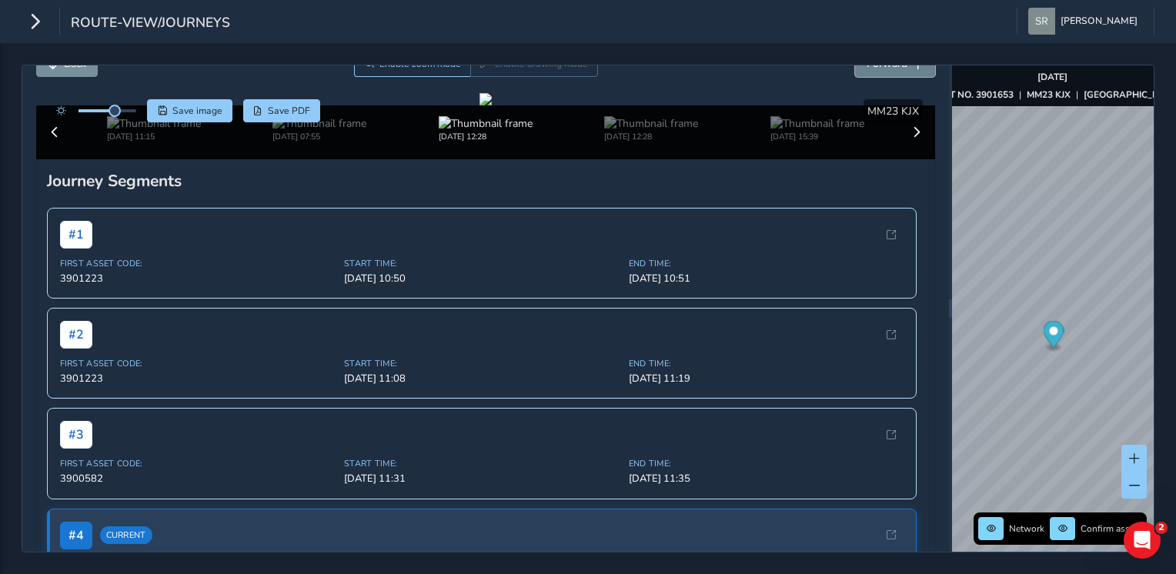
click at [896, 70] on button "Forward" at bounding box center [895, 63] width 80 height 27
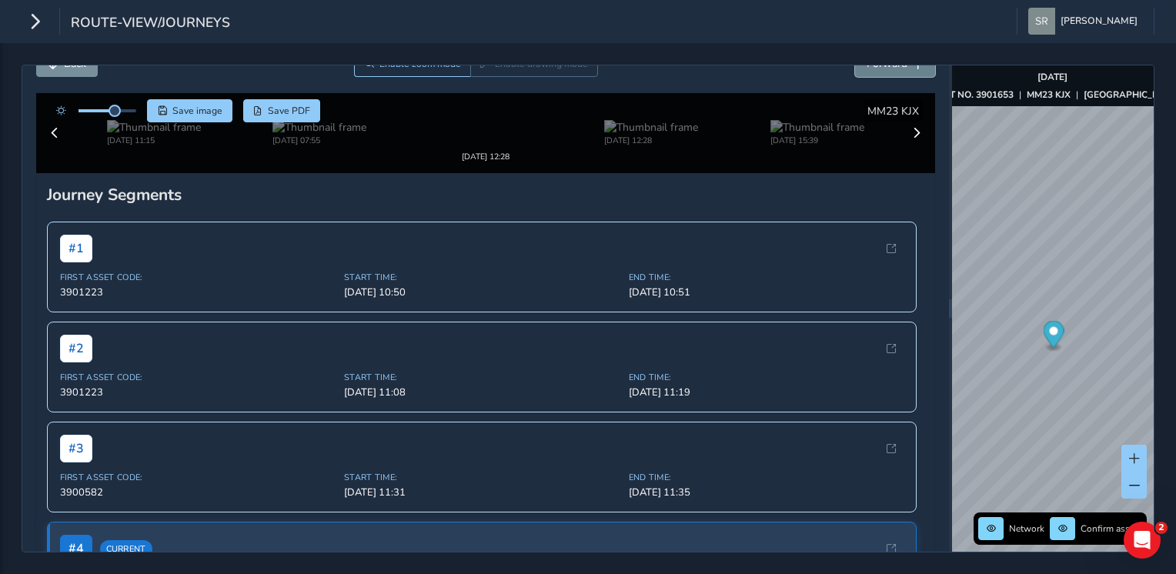
click at [896, 70] on button "Forward" at bounding box center [895, 63] width 80 height 27
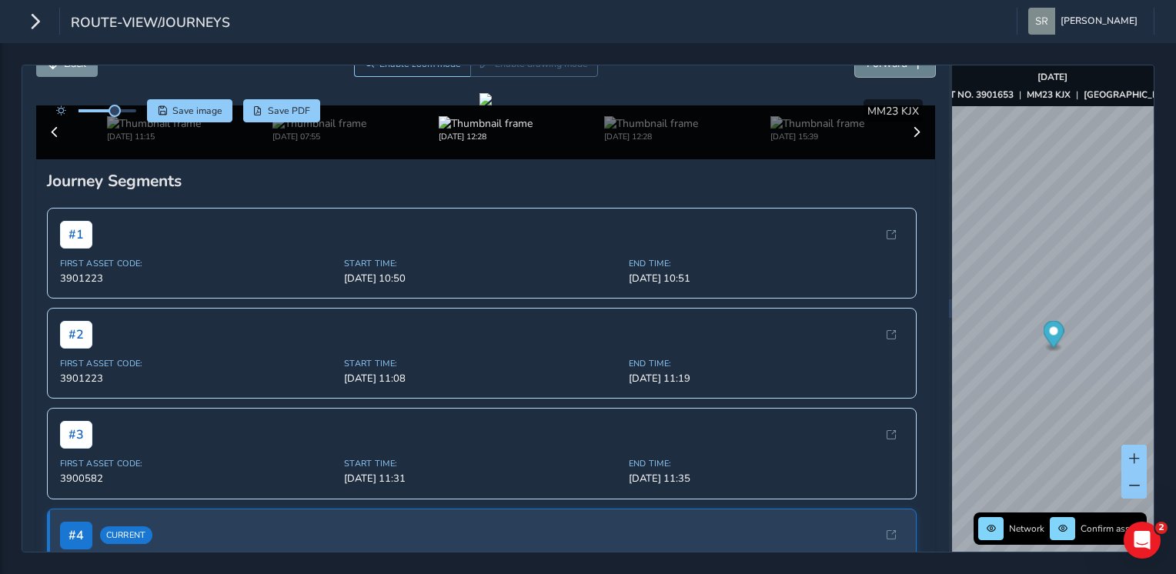
click at [896, 70] on button "Forward" at bounding box center [895, 63] width 80 height 27
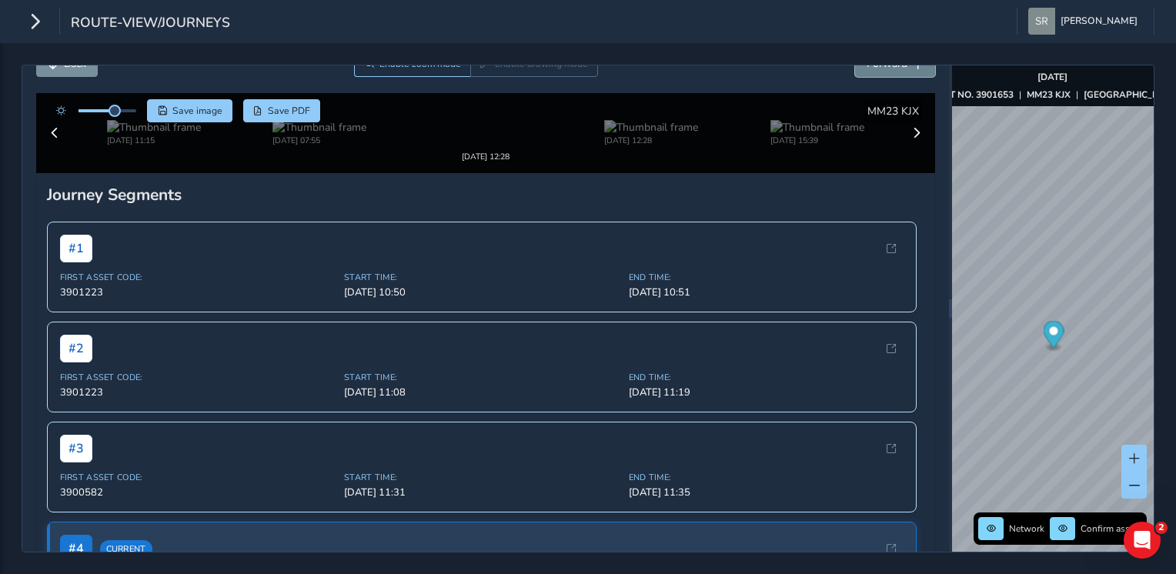
click at [896, 70] on button "Forward" at bounding box center [895, 63] width 80 height 27
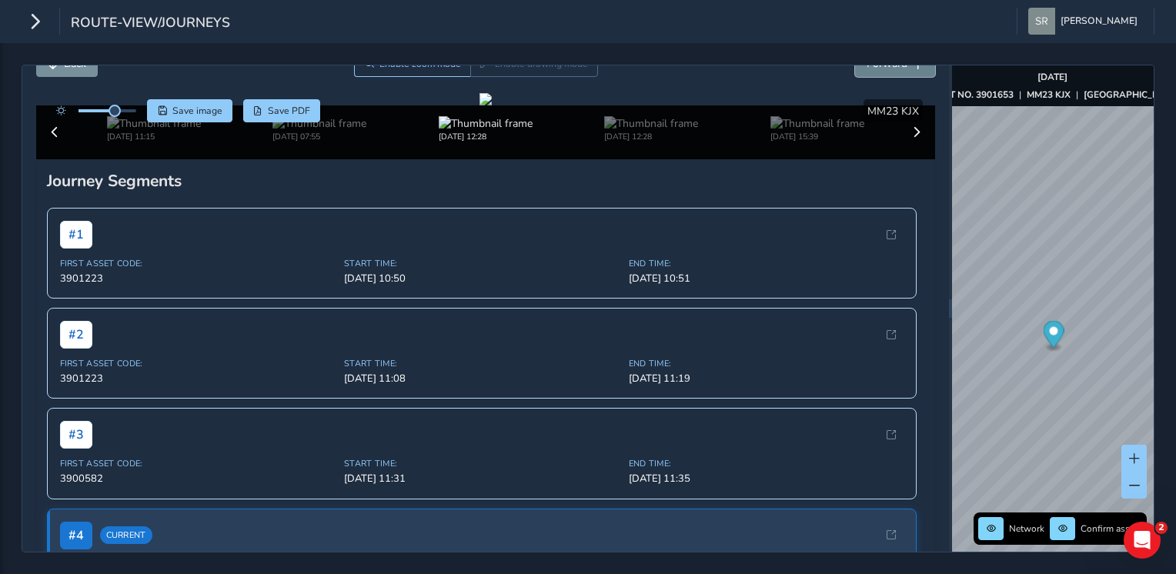
click at [896, 70] on button "Forward" at bounding box center [895, 63] width 80 height 27
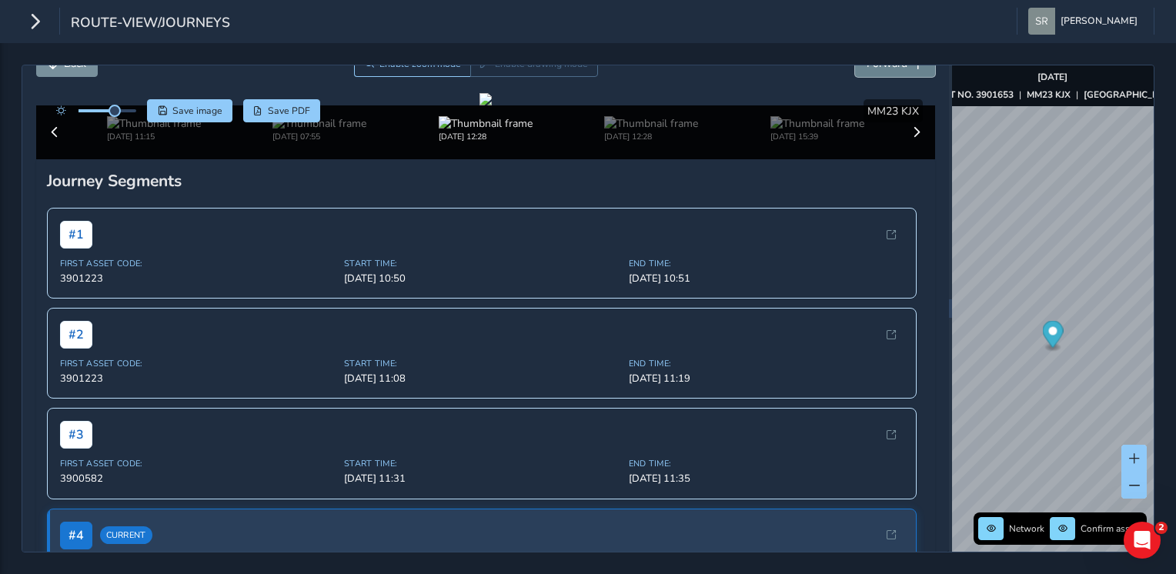
click at [896, 70] on button "Forward" at bounding box center [895, 63] width 80 height 27
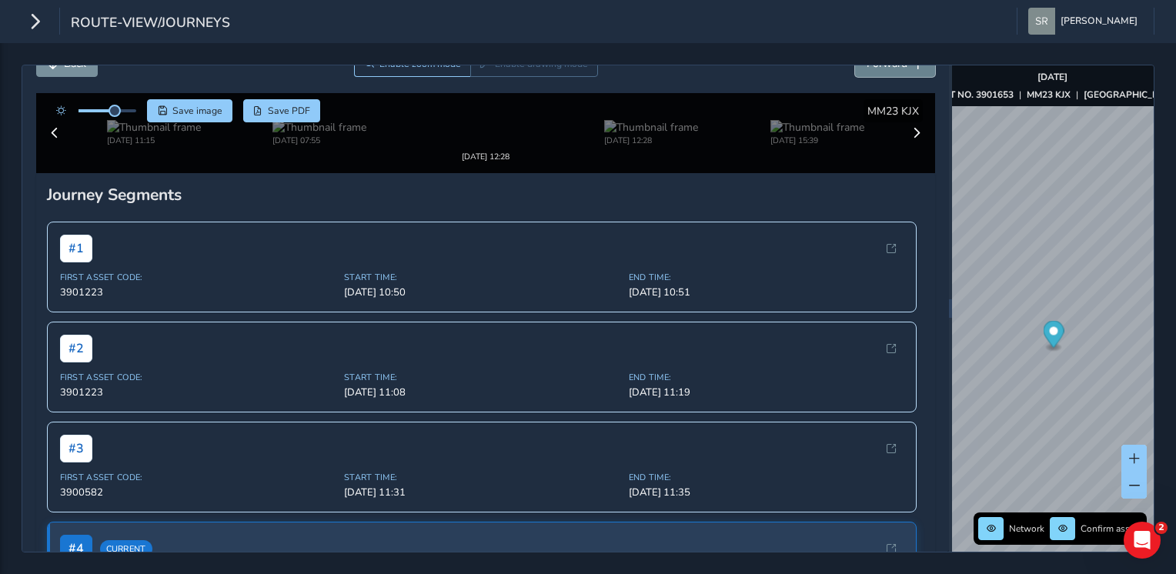
click at [896, 70] on button "Forward" at bounding box center [895, 63] width 80 height 27
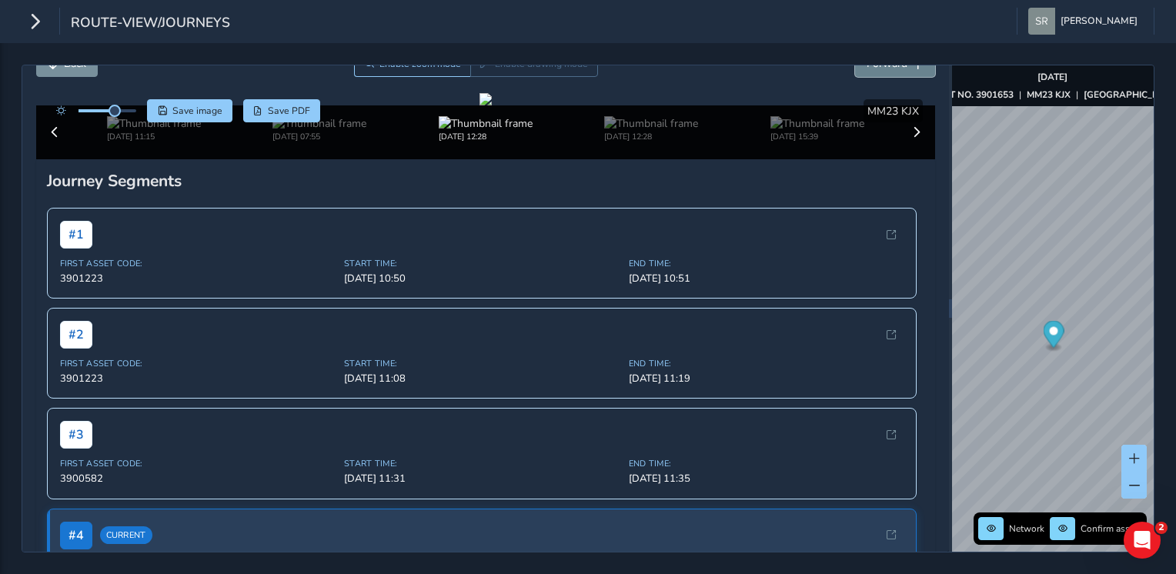
click at [896, 70] on button "Forward" at bounding box center [895, 63] width 80 height 27
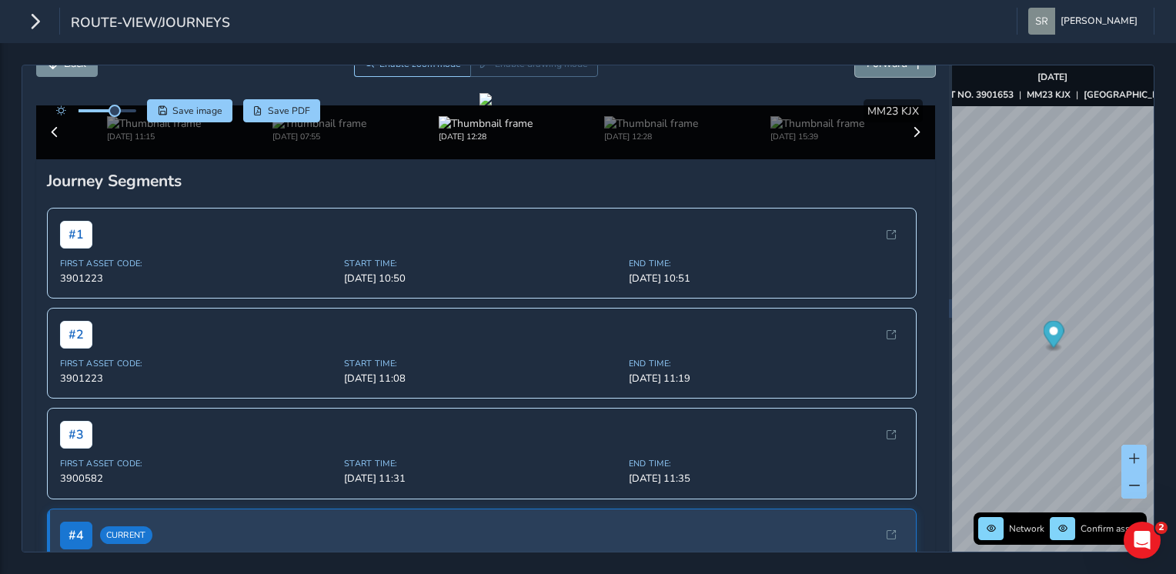
click at [896, 70] on button "Forward" at bounding box center [895, 63] width 80 height 27
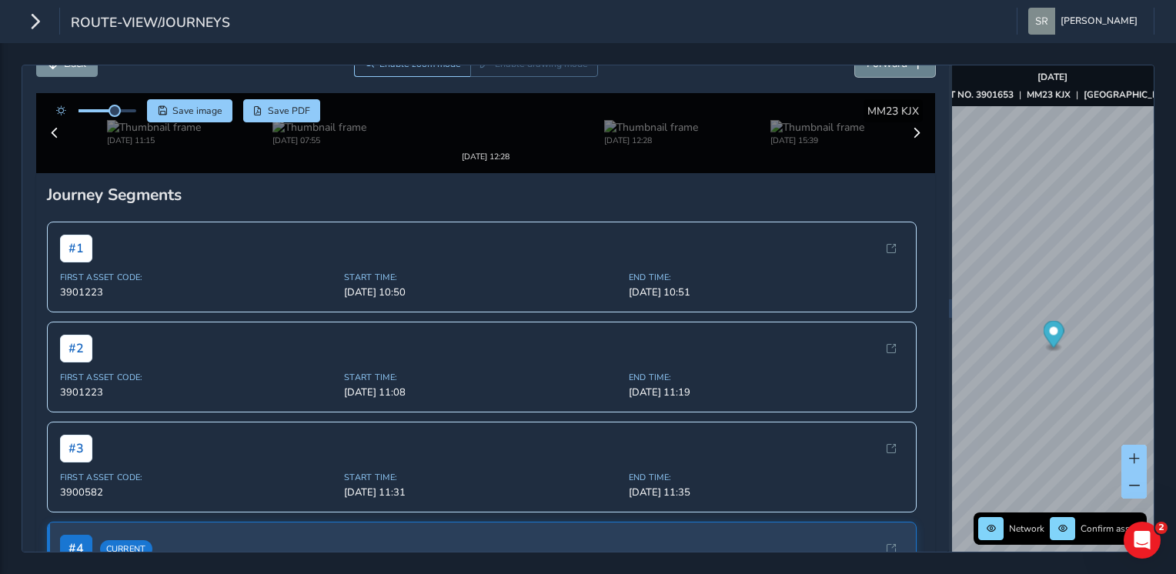
click at [896, 70] on button "Forward" at bounding box center [895, 63] width 80 height 27
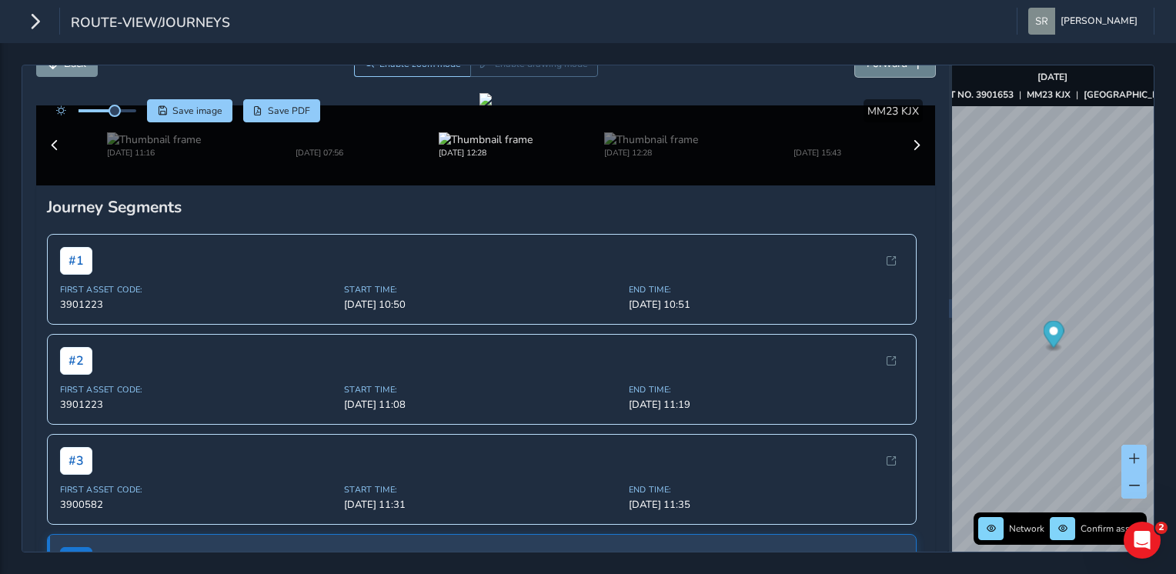
click at [896, 70] on button "Forward" at bounding box center [895, 63] width 80 height 27
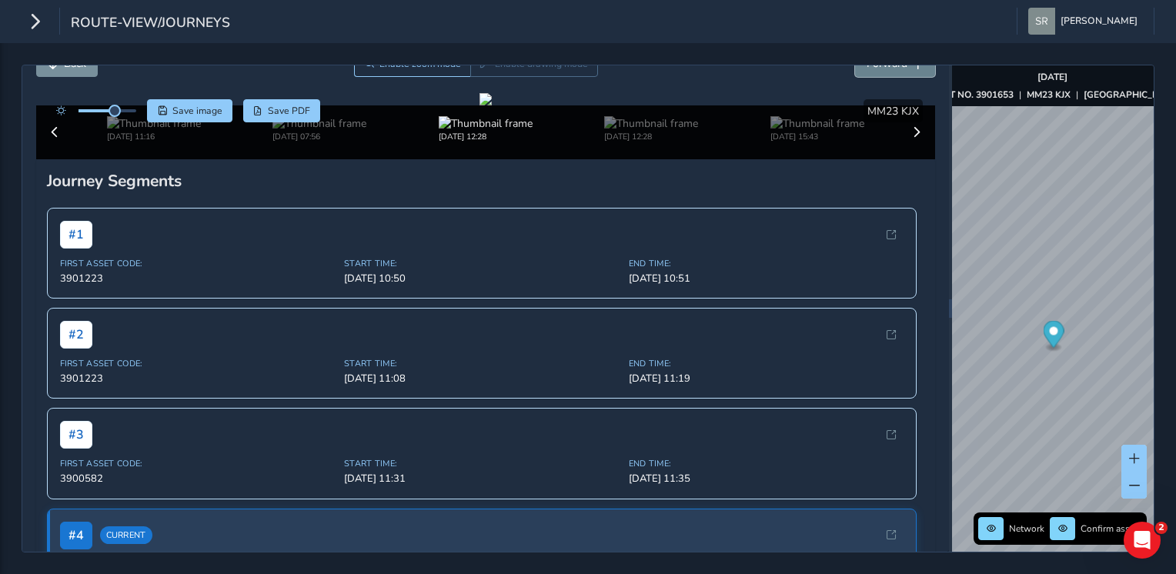
click at [896, 70] on button "Forward" at bounding box center [895, 63] width 80 height 27
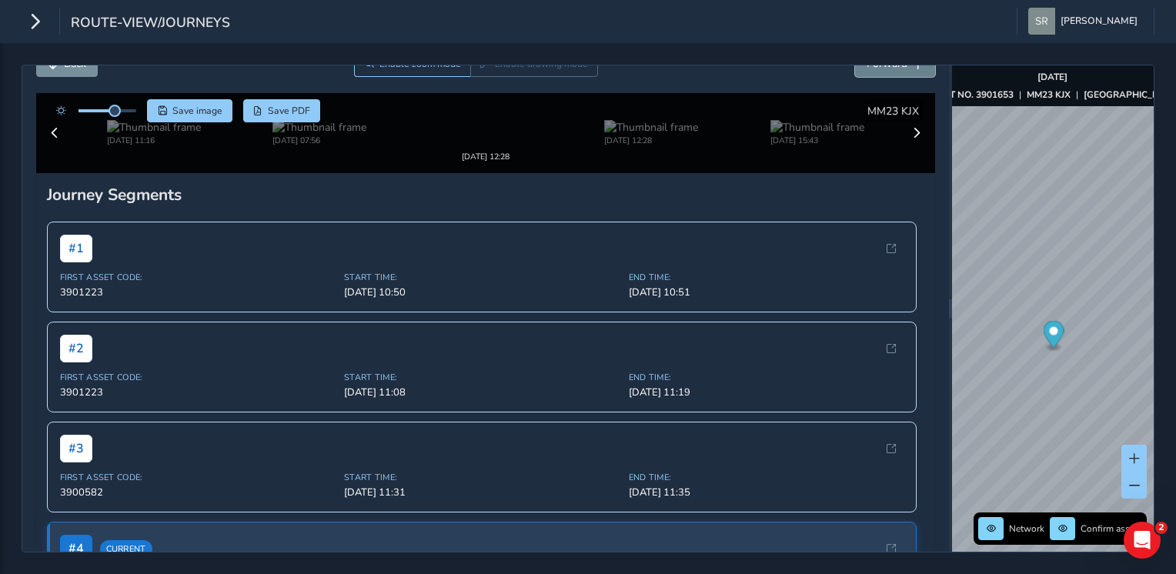
click at [896, 70] on button "Forward" at bounding box center [895, 63] width 80 height 27
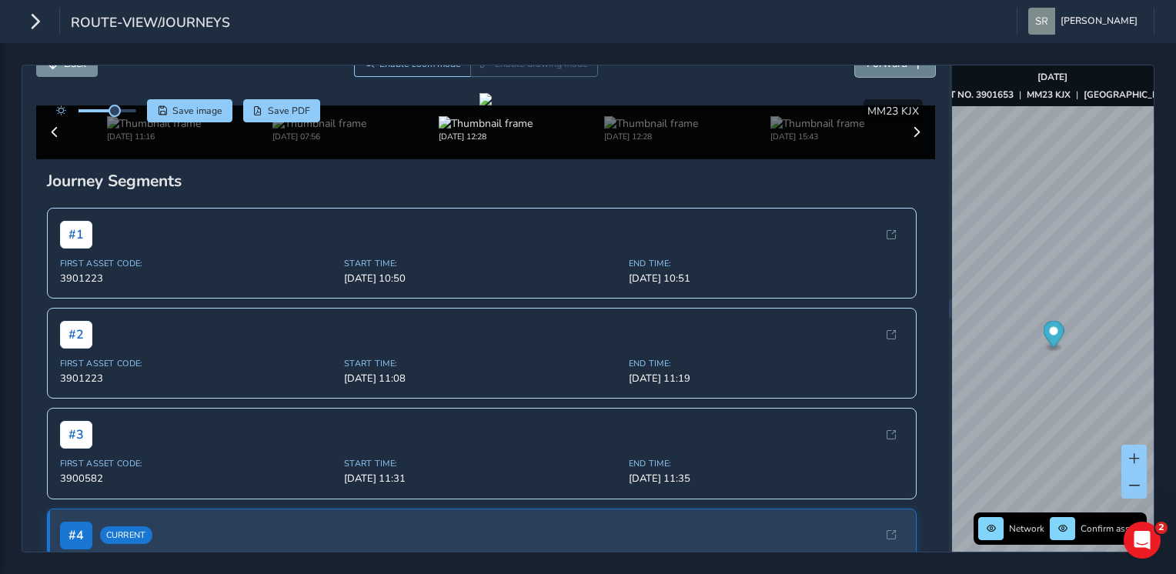
click at [896, 70] on button "Forward" at bounding box center [895, 63] width 80 height 27
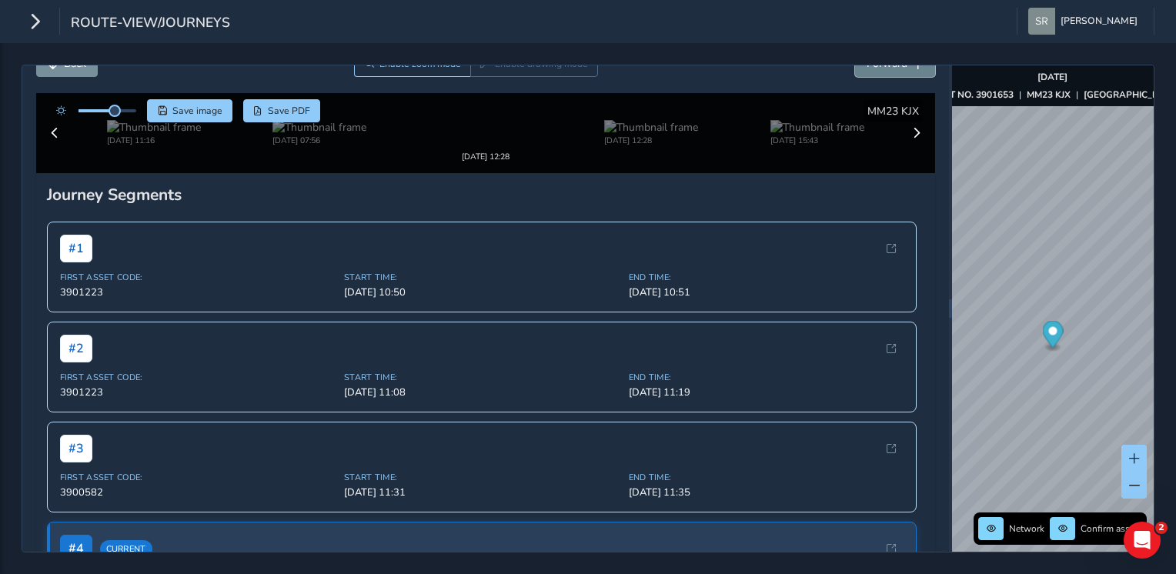
click at [896, 70] on button "Forward" at bounding box center [895, 63] width 80 height 27
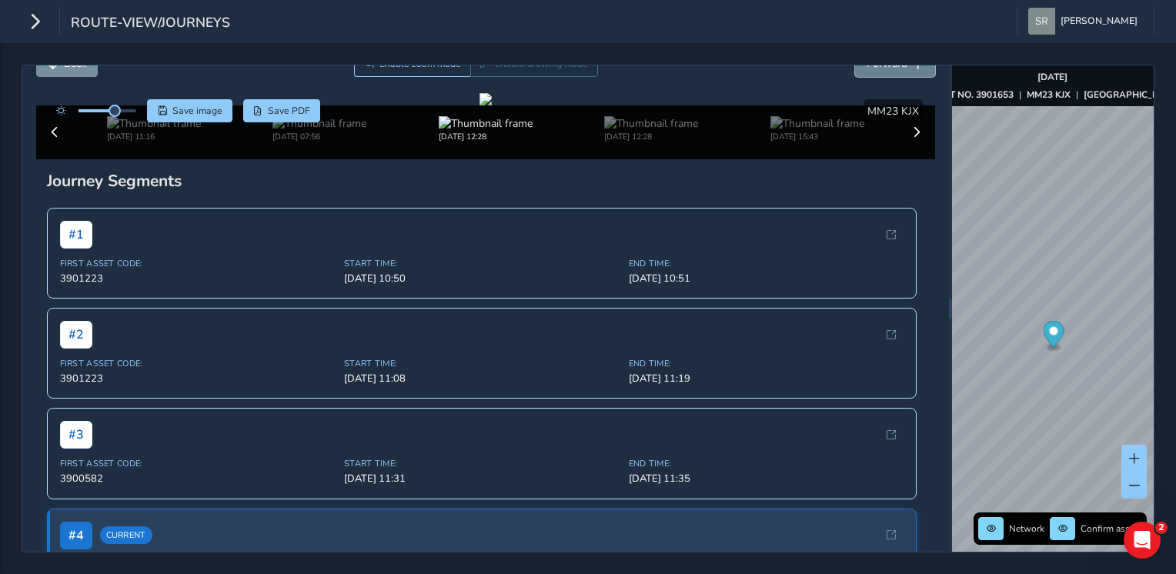
click at [896, 70] on button "Forward" at bounding box center [895, 63] width 80 height 27
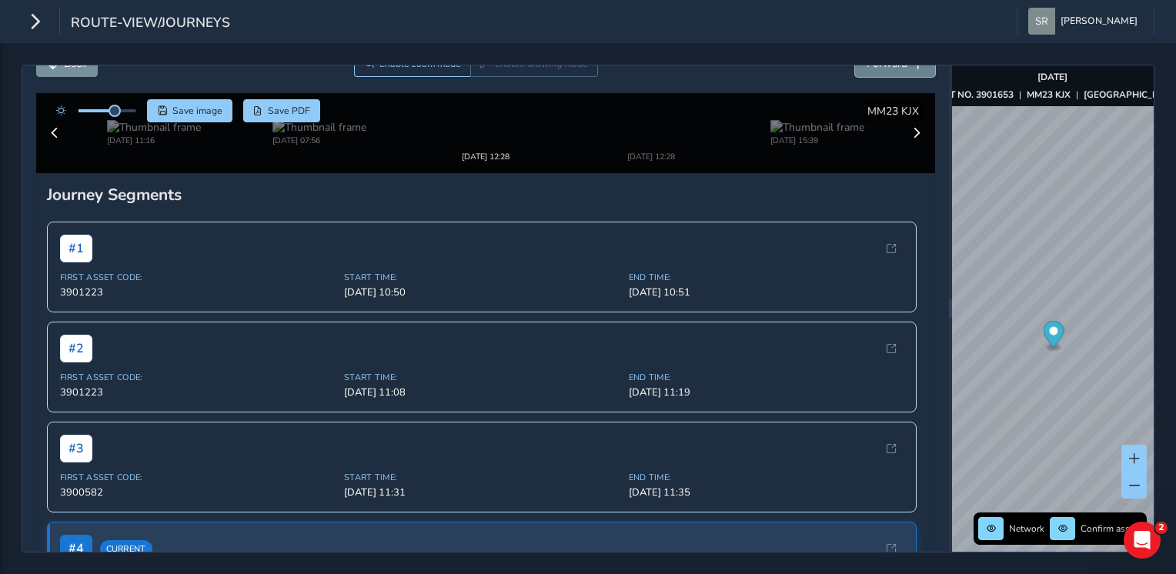
click at [896, 70] on button "Forward" at bounding box center [895, 63] width 80 height 27
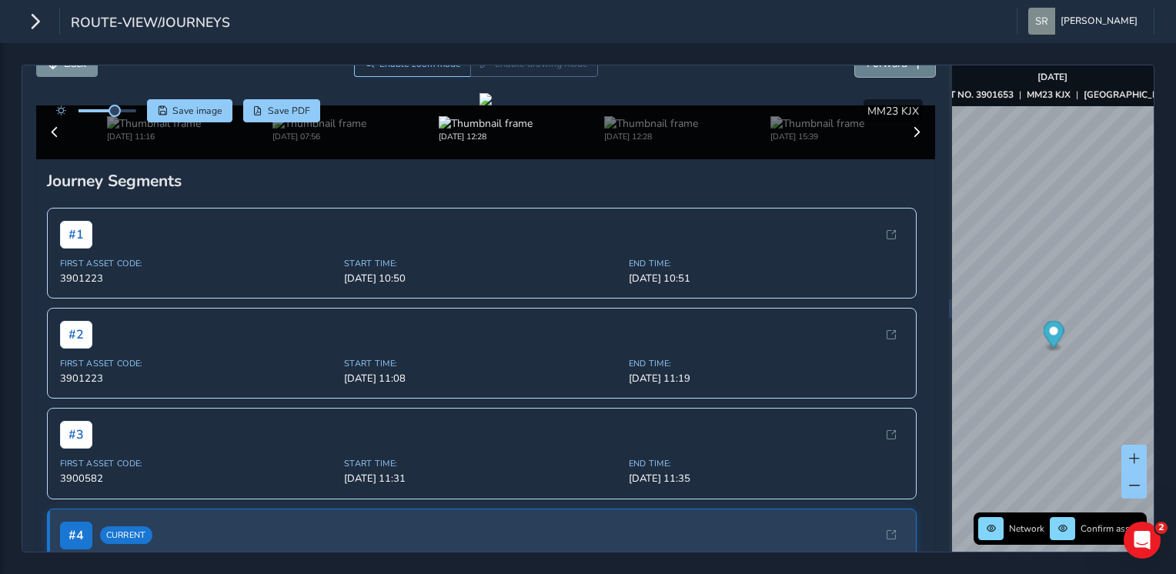
click at [896, 70] on button "Forward" at bounding box center [895, 63] width 80 height 27
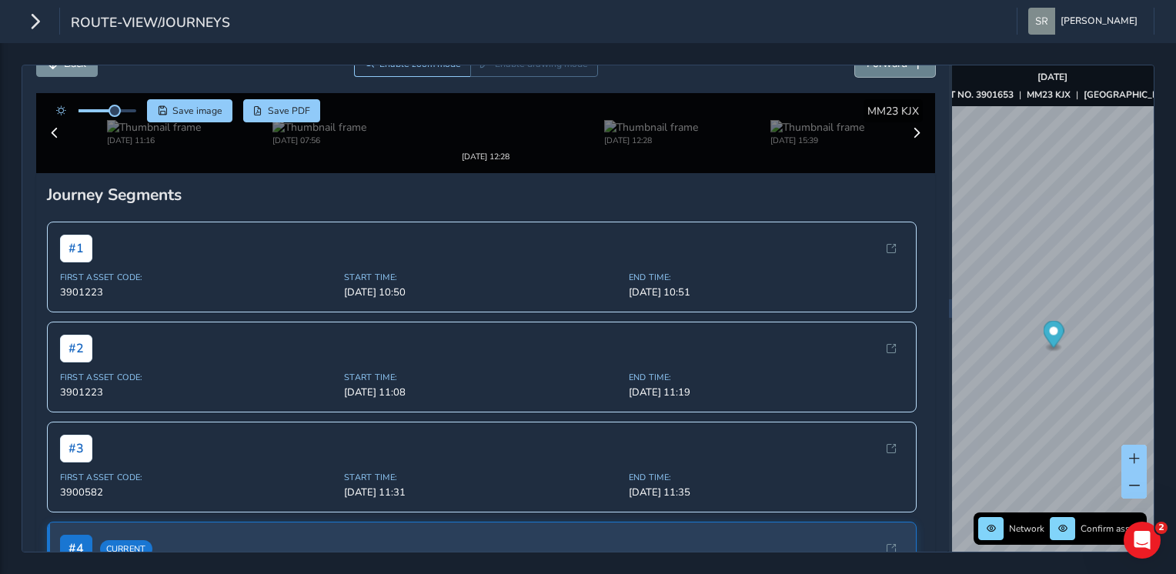
click at [896, 70] on button "Forward" at bounding box center [895, 63] width 80 height 27
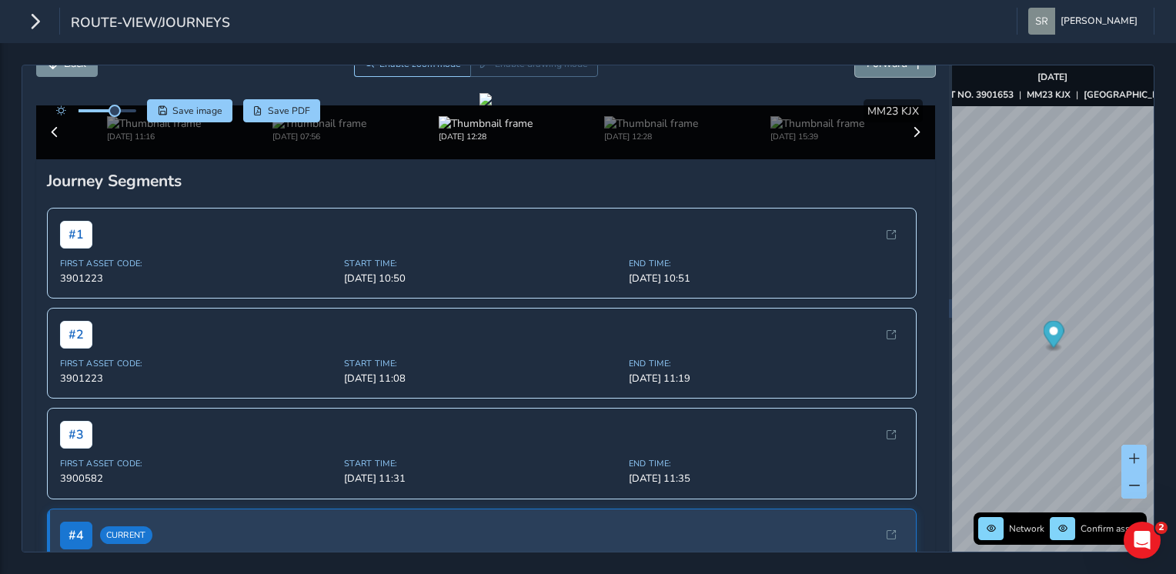
click at [896, 70] on button "Forward" at bounding box center [895, 63] width 80 height 27
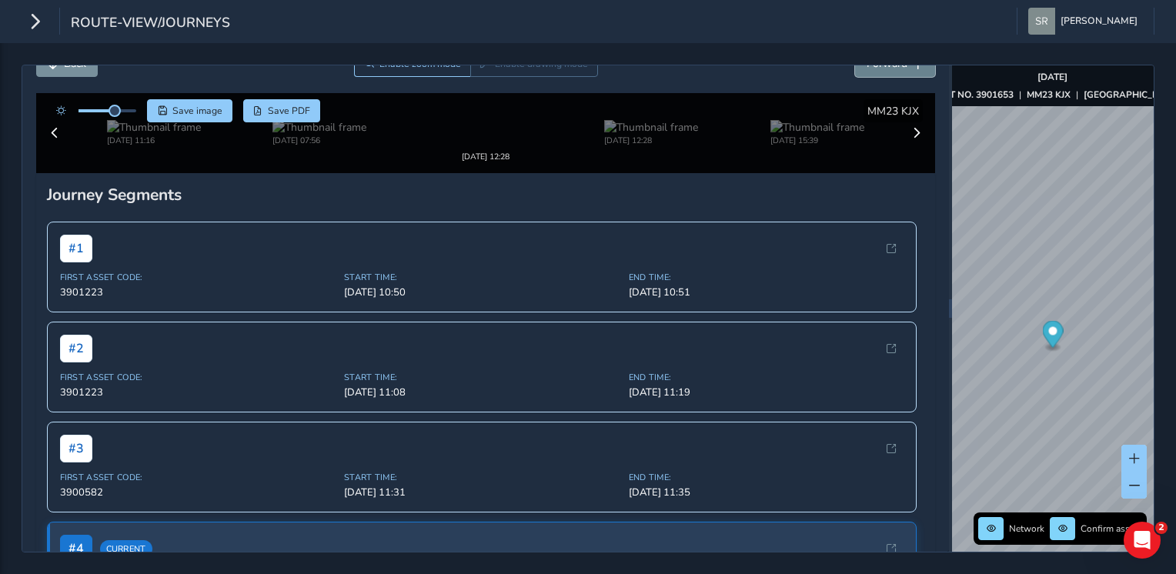
click at [896, 70] on button "Forward" at bounding box center [895, 63] width 80 height 27
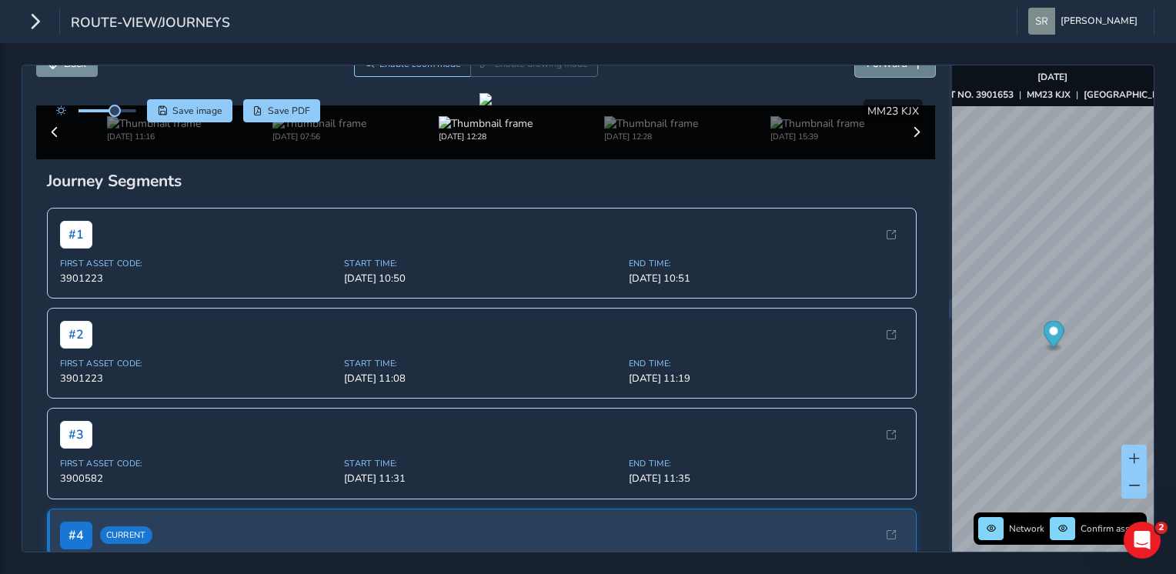
click at [896, 70] on button "Forward" at bounding box center [895, 63] width 80 height 27
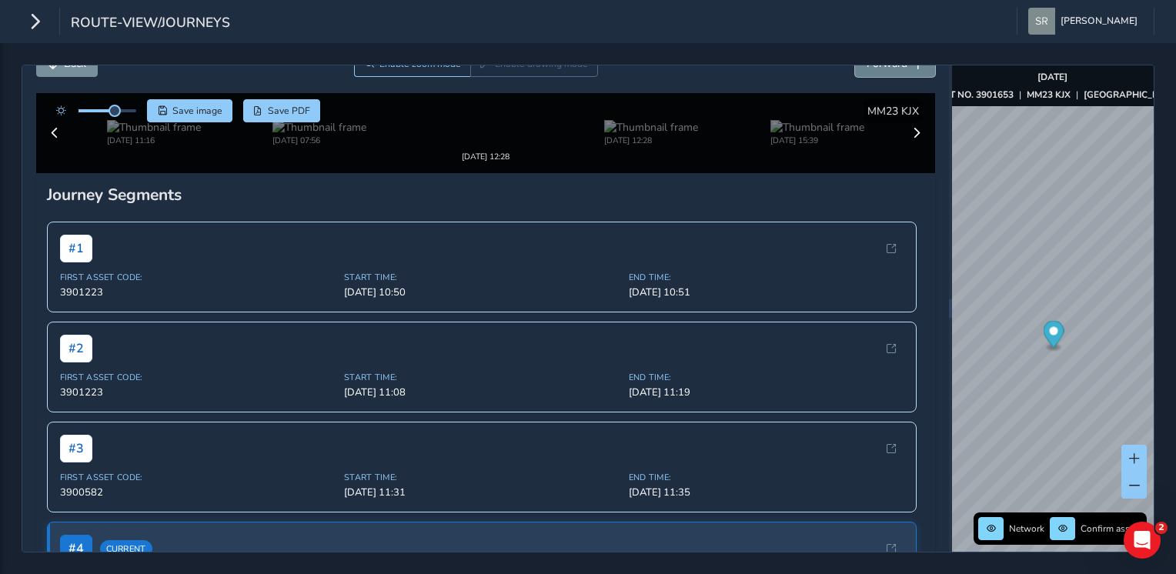
click at [896, 70] on button "Forward" at bounding box center [895, 63] width 80 height 27
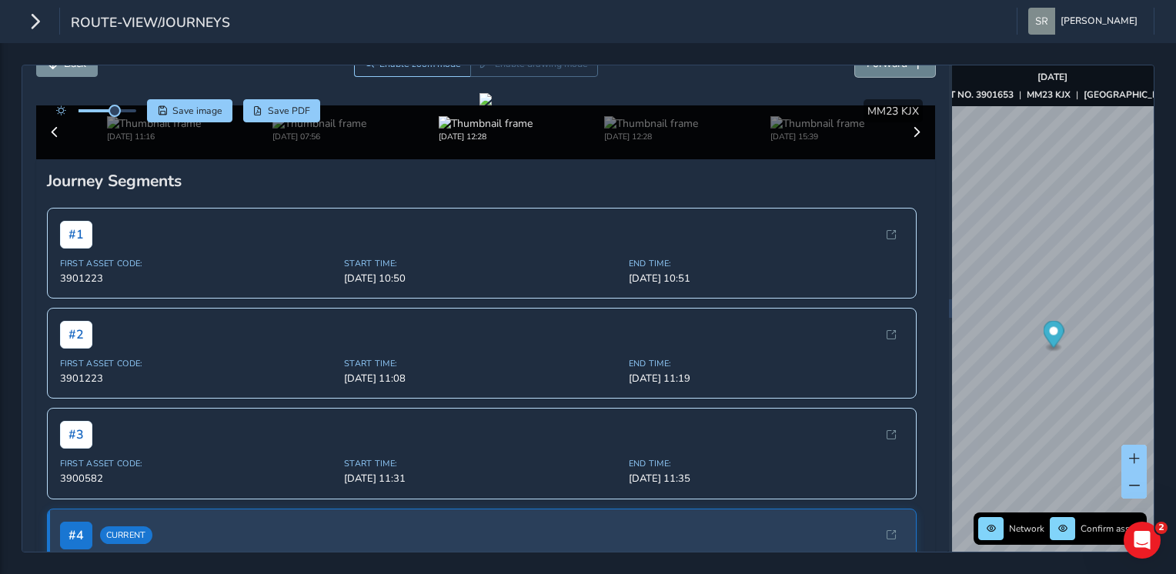
click at [896, 70] on button "Forward" at bounding box center [895, 63] width 80 height 27
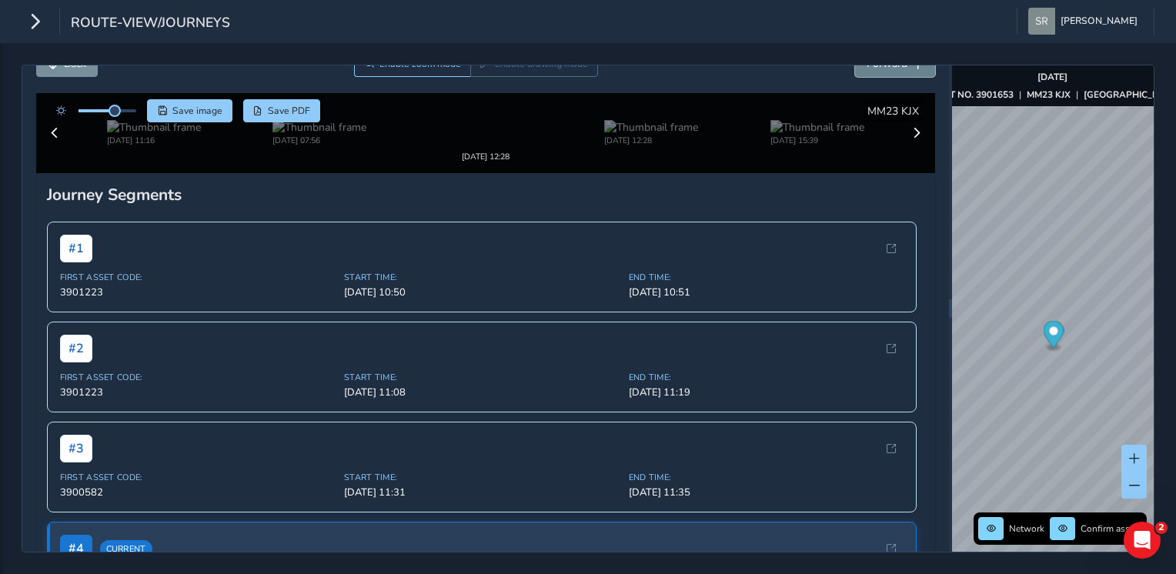
click at [896, 70] on button "Forward" at bounding box center [895, 63] width 80 height 27
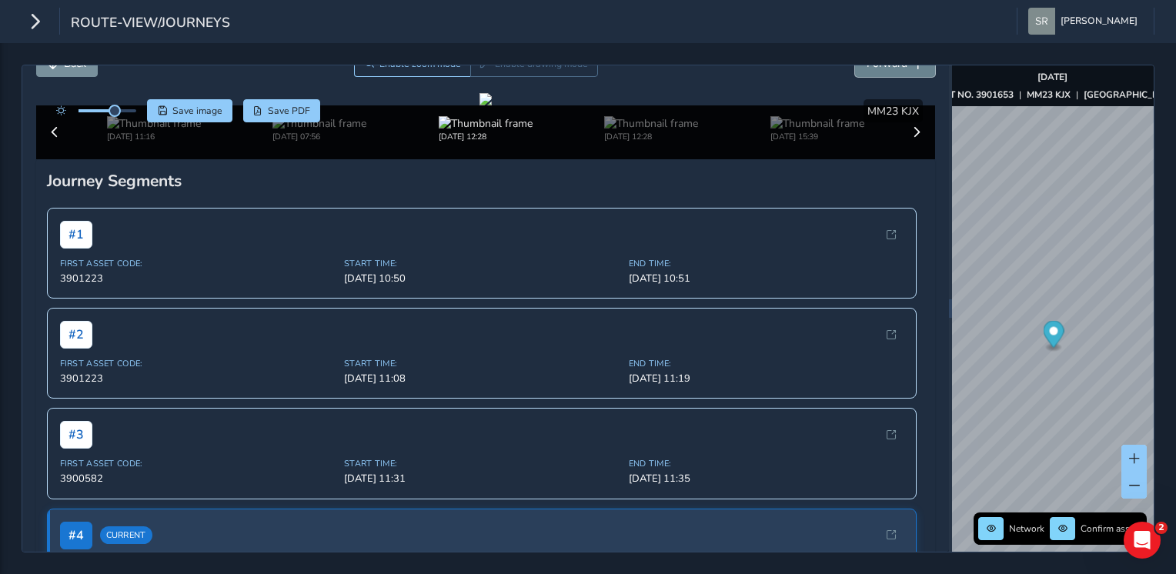
click at [896, 70] on button "Forward" at bounding box center [895, 63] width 80 height 27
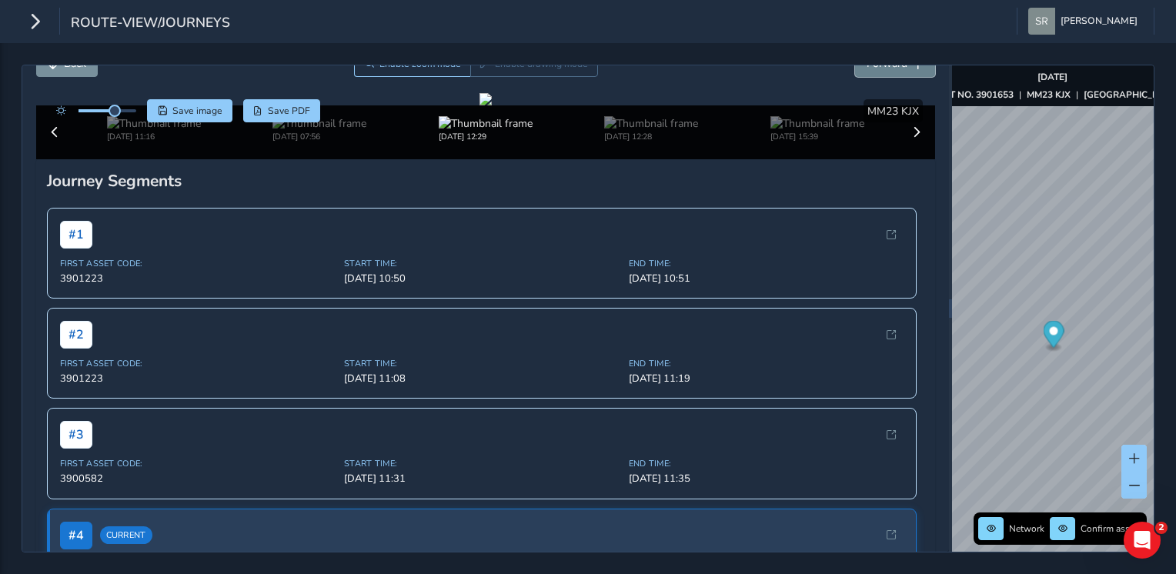
click at [896, 70] on button "Forward" at bounding box center [895, 63] width 80 height 27
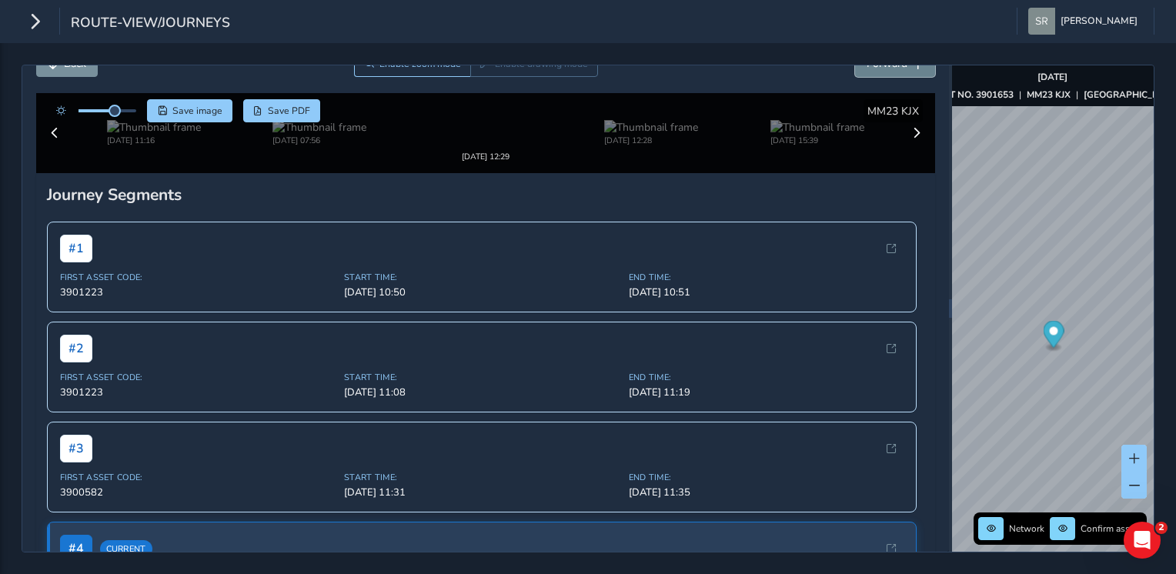
click at [896, 70] on button "Forward" at bounding box center [895, 63] width 80 height 27
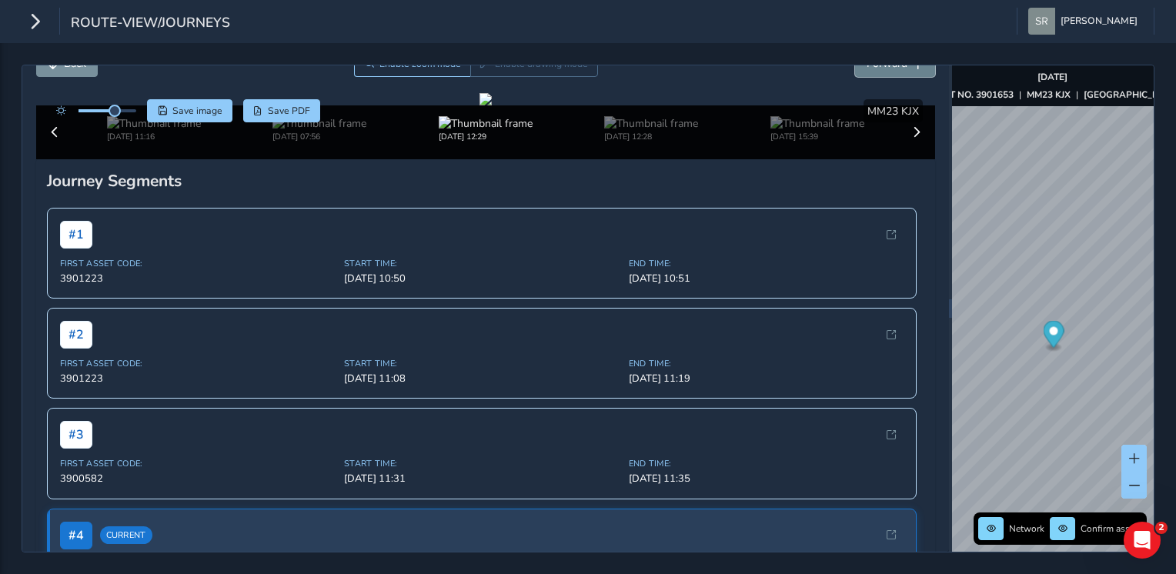
click at [896, 70] on button "Forward" at bounding box center [895, 63] width 80 height 27
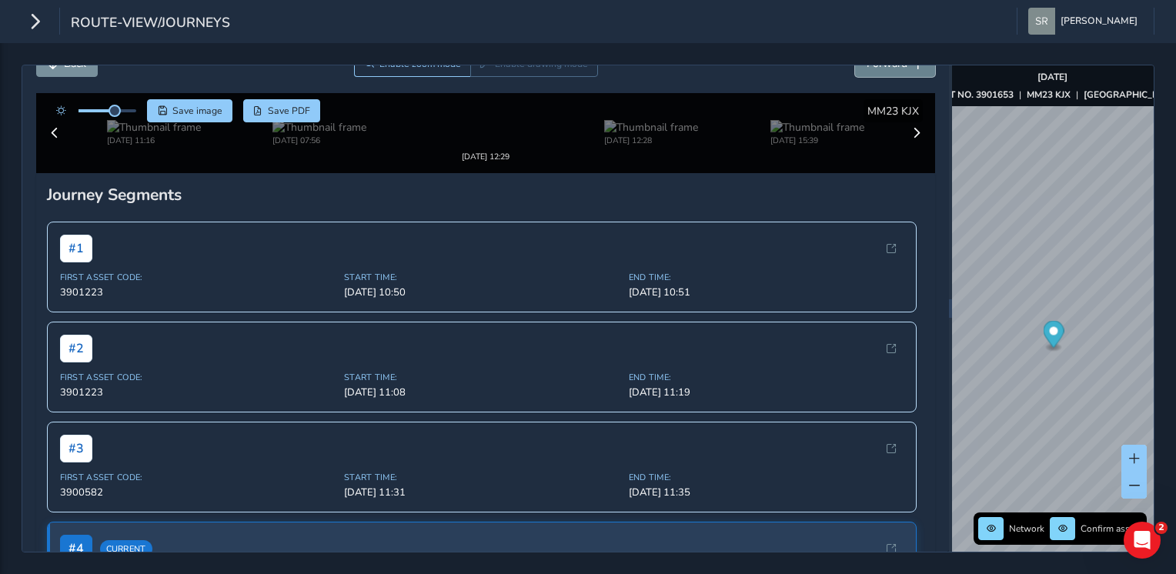
click at [896, 70] on button "Forward" at bounding box center [895, 63] width 80 height 27
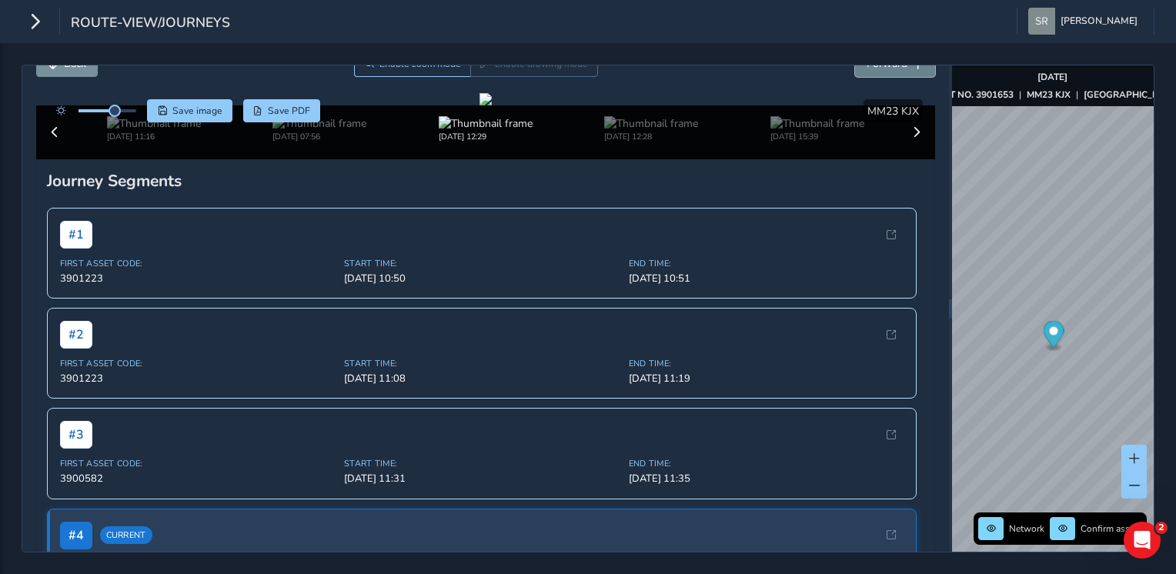
click at [896, 70] on button "Forward" at bounding box center [895, 63] width 80 height 27
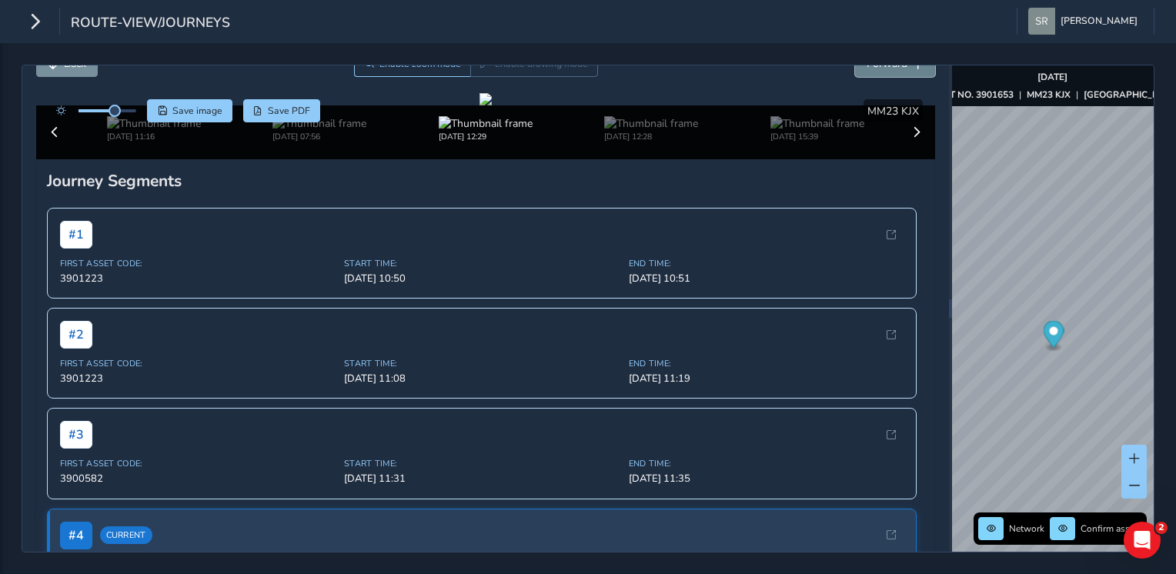
click at [896, 70] on button "Forward" at bounding box center [895, 63] width 80 height 27
click at [492, 105] on div at bounding box center [485, 99] width 12 height 12
